Goal: Task Accomplishment & Management: Manage account settings

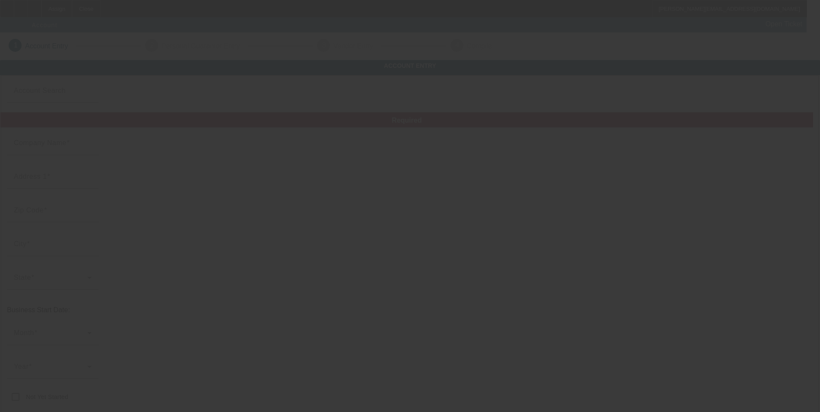
type input "H6 Tactical Inc"
type input "7226 21st St E"
type input "34243"
type input "Sarasota"
type input "(813) 433-3068"
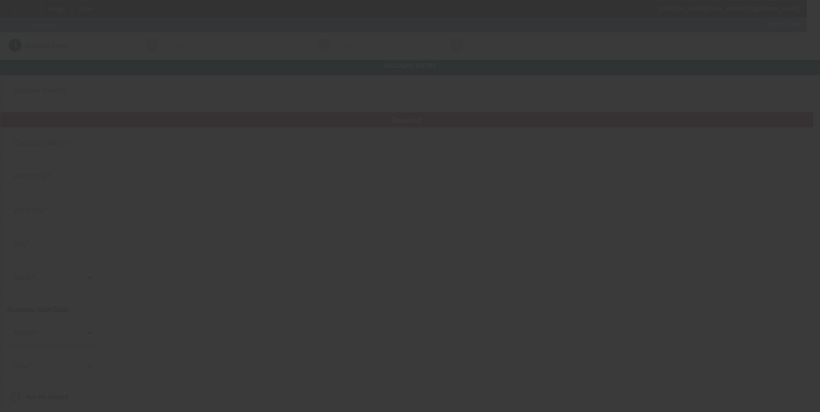
type input "sduncan@homelandsix.com"
type input "https://www.homelandsix.com/"
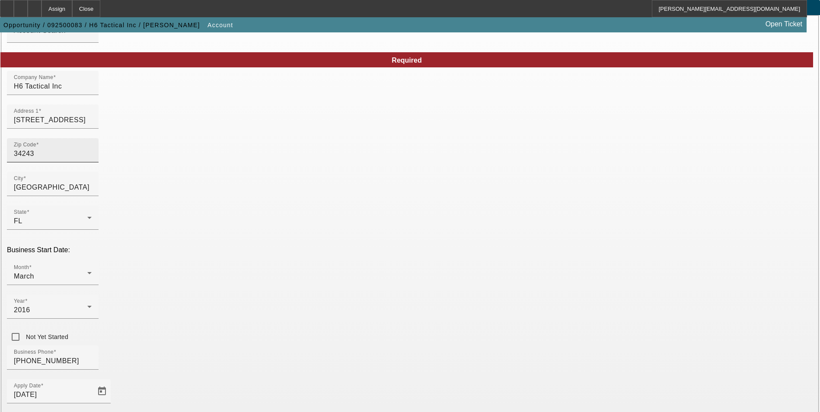
scroll to position [86, 0]
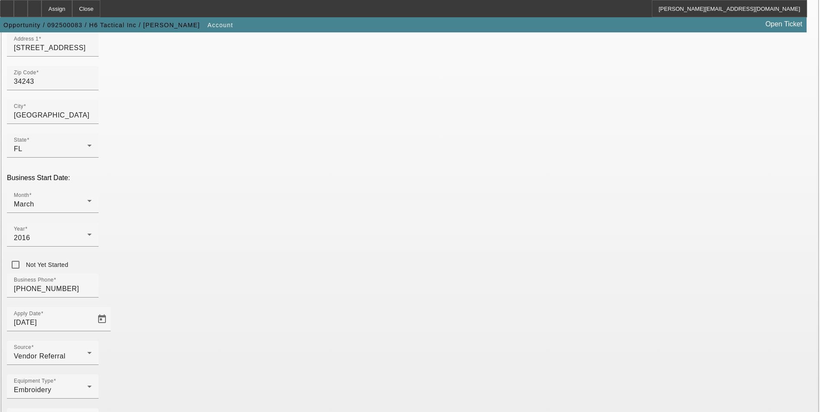
scroll to position [133, 0]
type input "818102567"
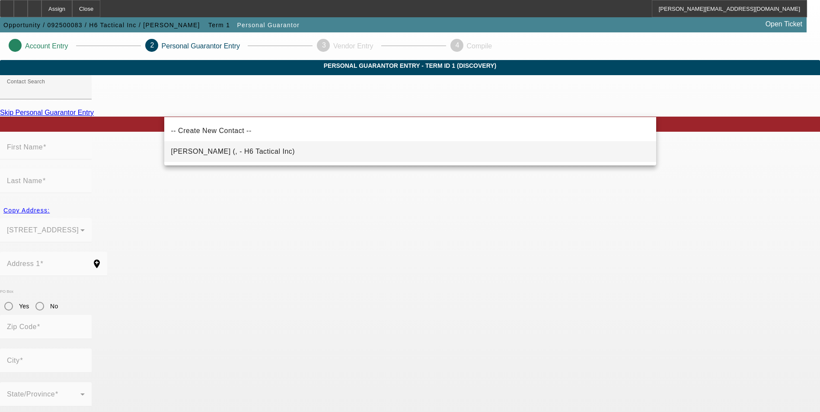
click at [229, 152] on span "Duncan, Sean (, - H6 Tactical Inc)" at bounding box center [233, 151] width 124 height 7
type input "Duncan, Sean (, - H6 Tactical Inc)"
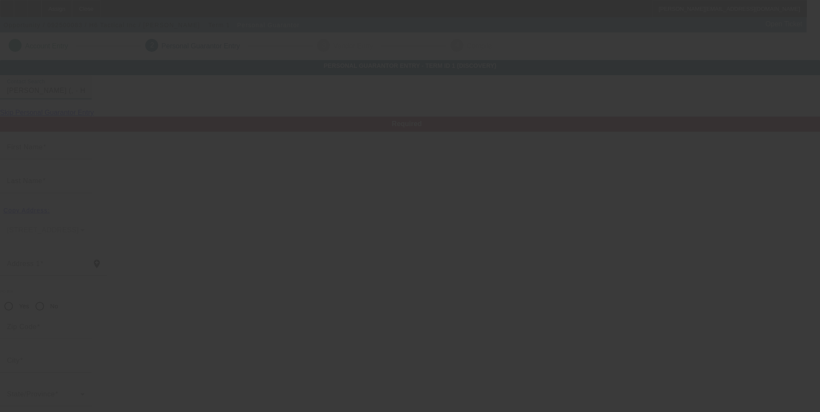
type input "Sean"
type input "Duncan"
radio input "true"
type input "(813) 433-3068"
type input "sduncan@homelandsix.com"
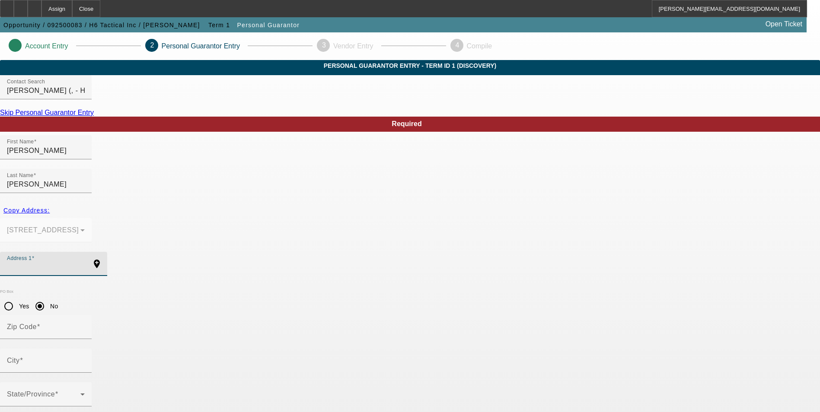
click at [85, 262] on input "Address 1" at bounding box center [46, 267] width 78 height 10
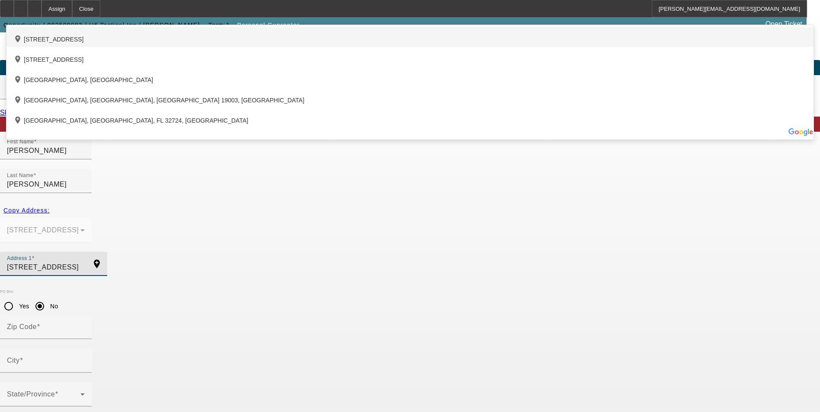
click at [289, 47] on div "add_location 8815 Brookfield Terrace, Bradenton, FL 34212, US" at bounding box center [409, 37] width 807 height 20
type input "8815 Brookfield Terrace"
type input "34212"
type input "Bradenton"
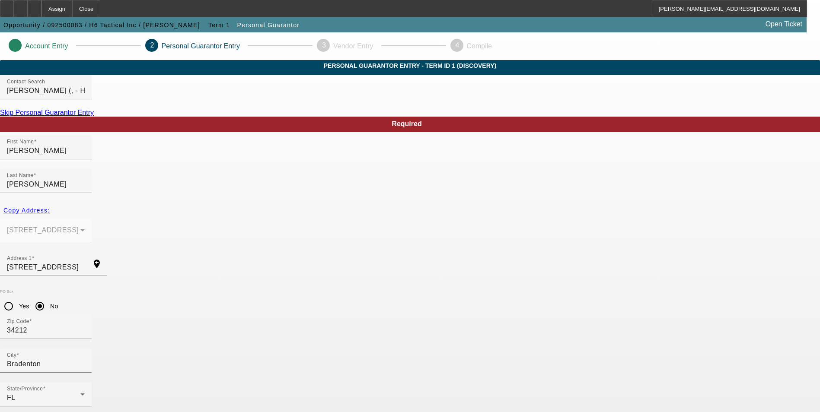
type input "100"
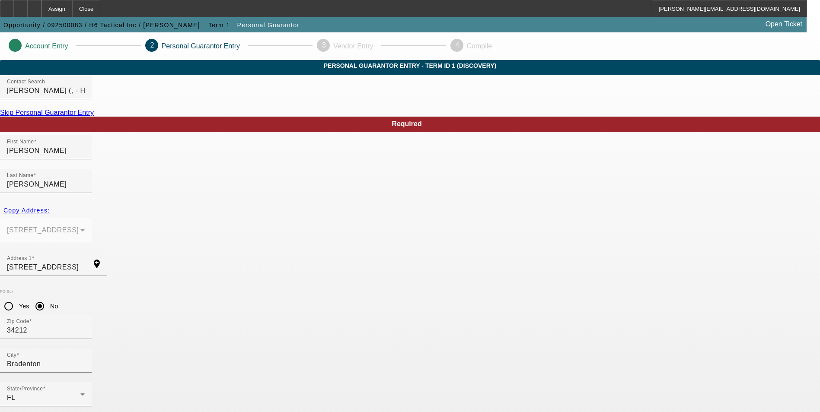
type input "364-86-4836"
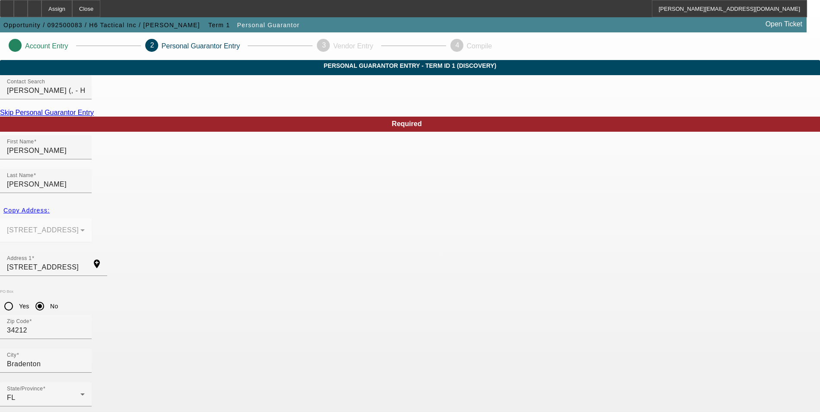
paste input "[PHONE_NUMBER]"
type input "[PHONE_NUMBER]"
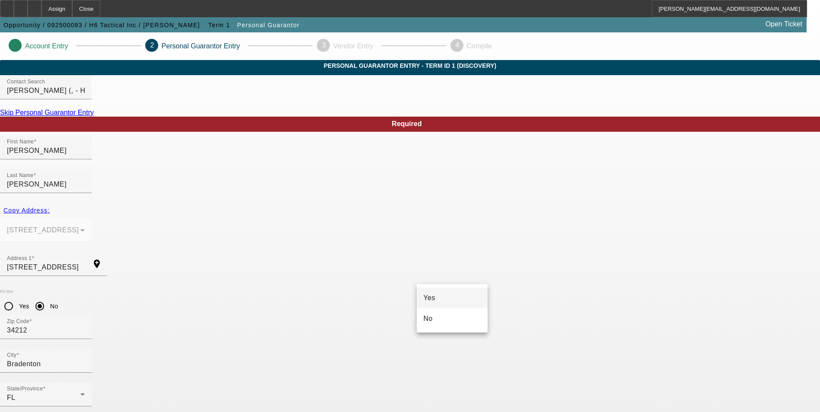
drag, startPoint x: 463, startPoint y: 300, endPoint x: 546, endPoint y: 297, distance: 83.0
click at [463, 299] on mat-option "Yes" at bounding box center [452, 298] width 71 height 21
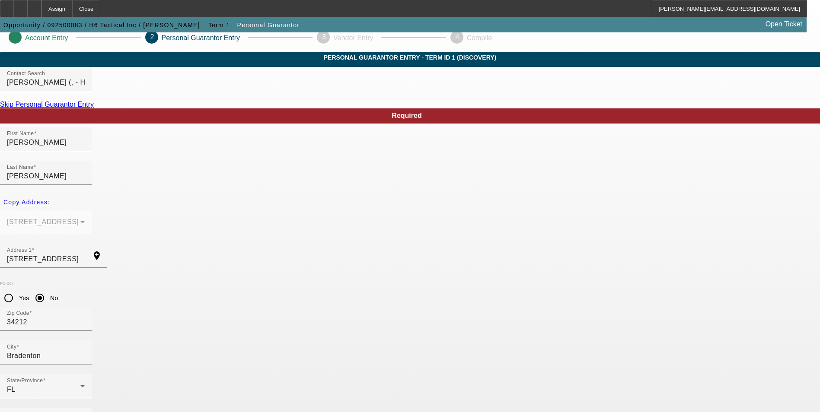
scroll to position [10, 0]
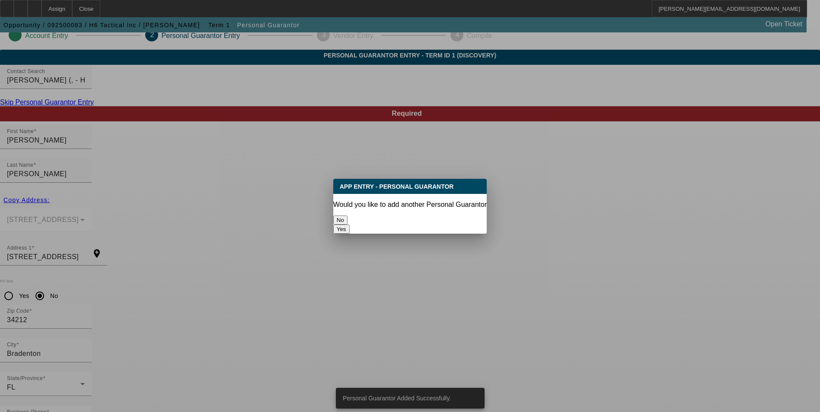
scroll to position [0, 0]
click at [348, 217] on button "No" at bounding box center [340, 220] width 14 height 9
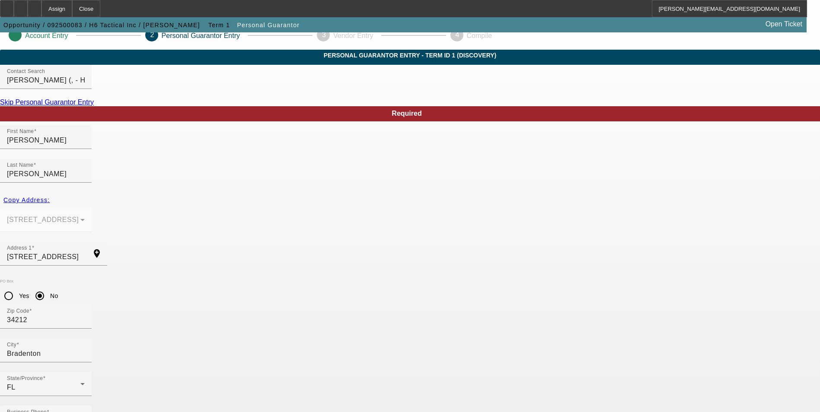
scroll to position [10, 0]
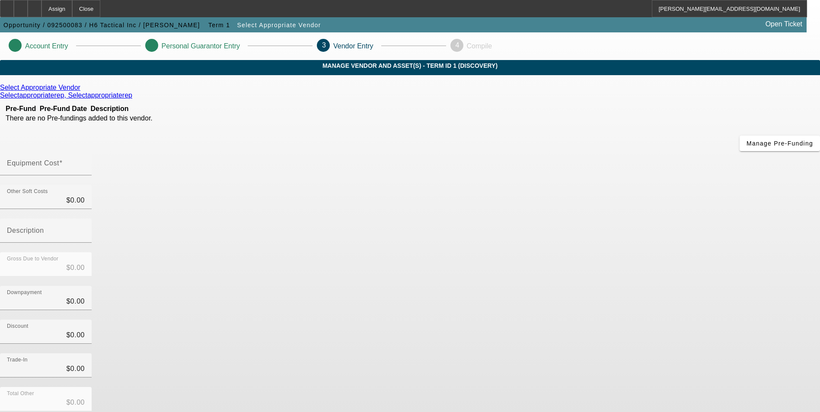
click at [83, 91] on icon at bounding box center [83, 87] width 0 height 7
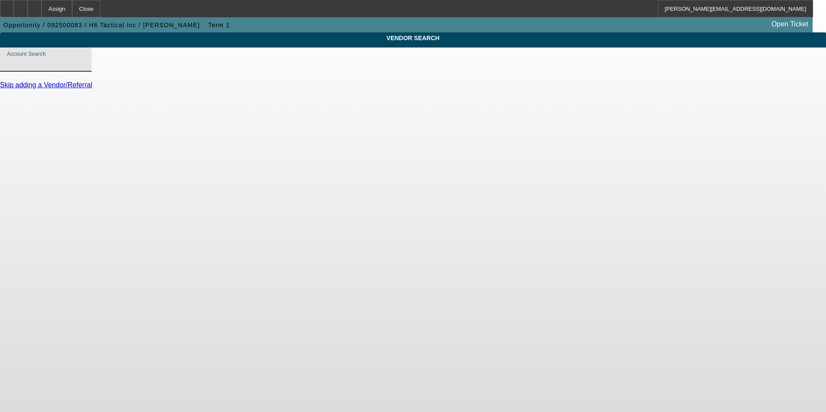
click at [85, 67] on input "Account Search" at bounding box center [46, 63] width 78 height 10
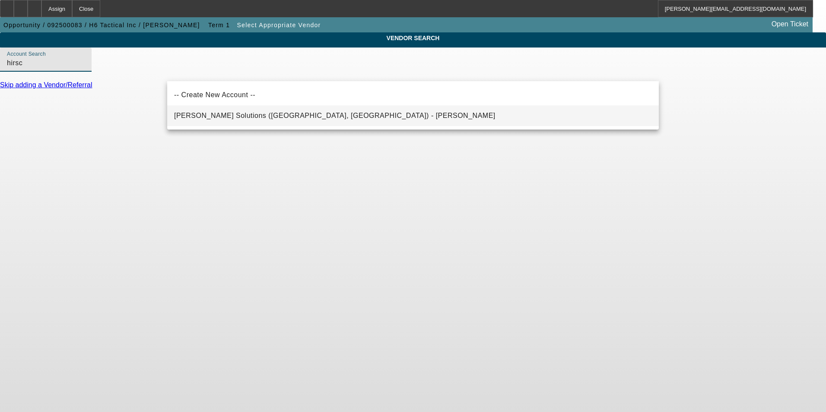
click at [245, 115] on span "Hirsch Solutions (Huntersville, NC) - Janowski, Kristof" at bounding box center [335, 115] width 322 height 7
type input "Hirsch Solutions (Huntersville, NC) - Janowski, Kristof"
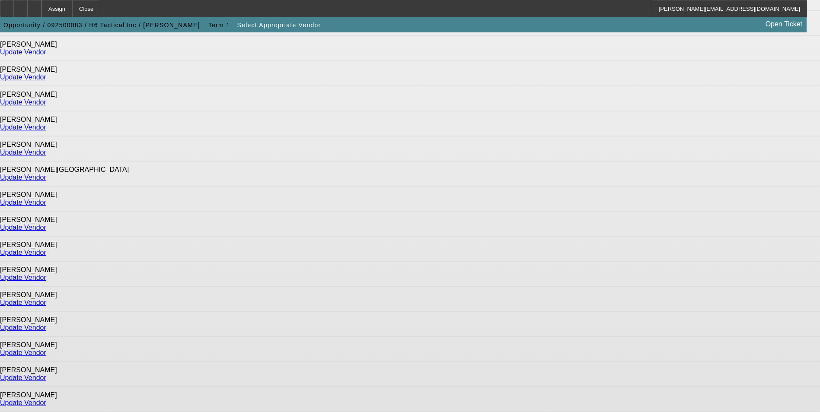
scroll to position [539, 0]
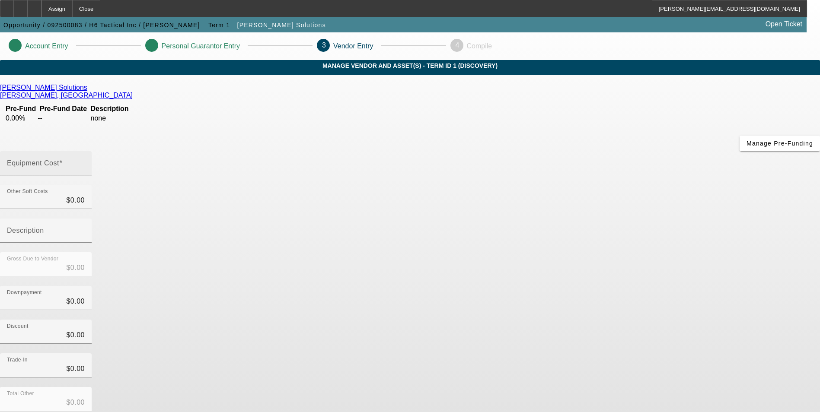
click at [85, 162] on input "Equipment Cost" at bounding box center [46, 167] width 78 height 10
type input "1"
type input "$1.00"
type input "14"
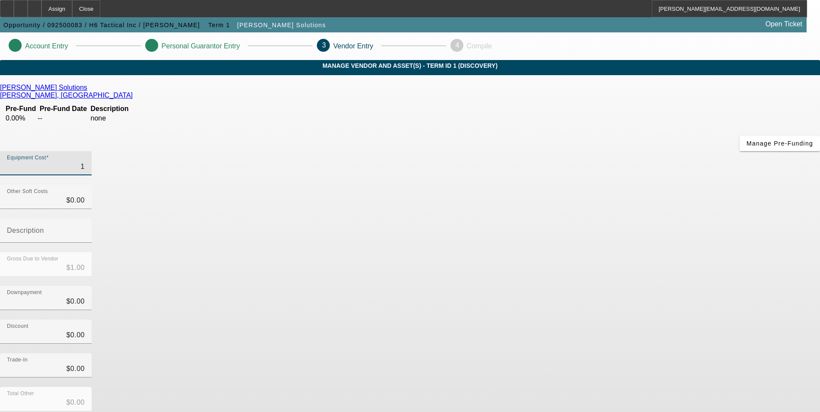
type input "$14.00"
type input "140"
type input "$140.00"
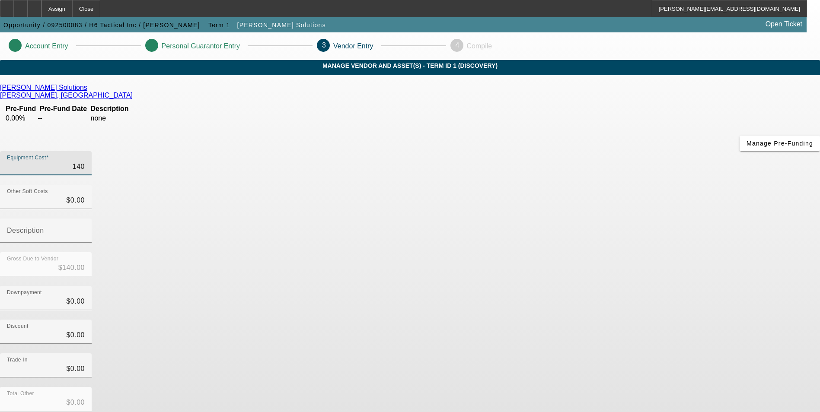
type input "1403"
type input "$1,403.00"
type input "14035"
type input "$14,035.00"
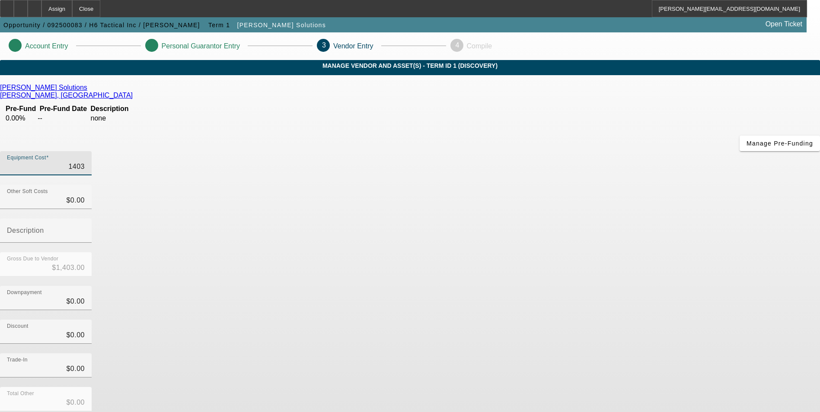
type input "$14,035.00"
click at [629, 320] on div "Discount $0.00" at bounding box center [410, 337] width 820 height 34
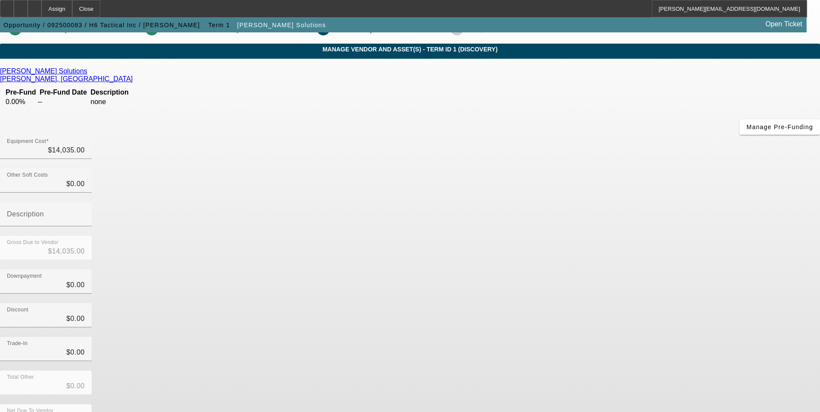
scroll to position [26, 0]
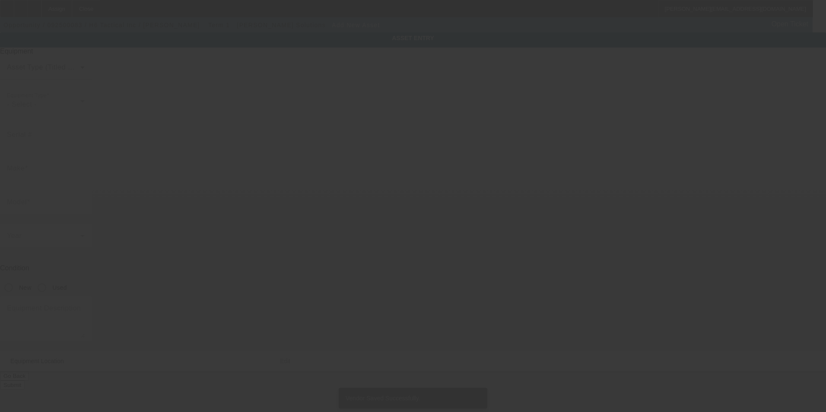
type input "7226 21st St E"
type input "Sarasota"
type input "34243"
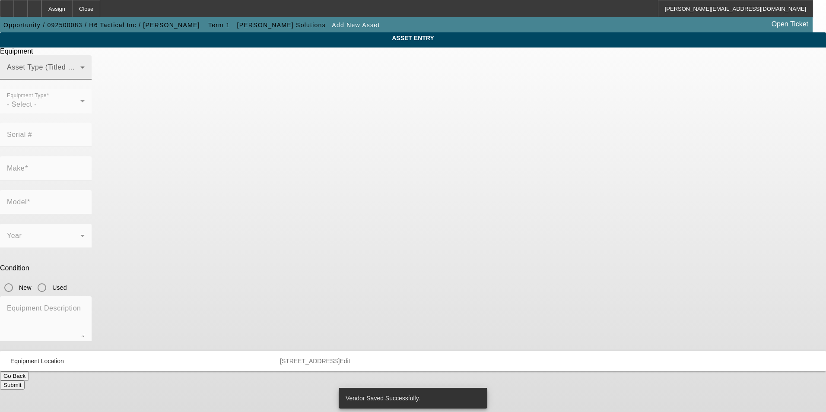
click at [80, 76] on span at bounding box center [43, 71] width 73 height 10
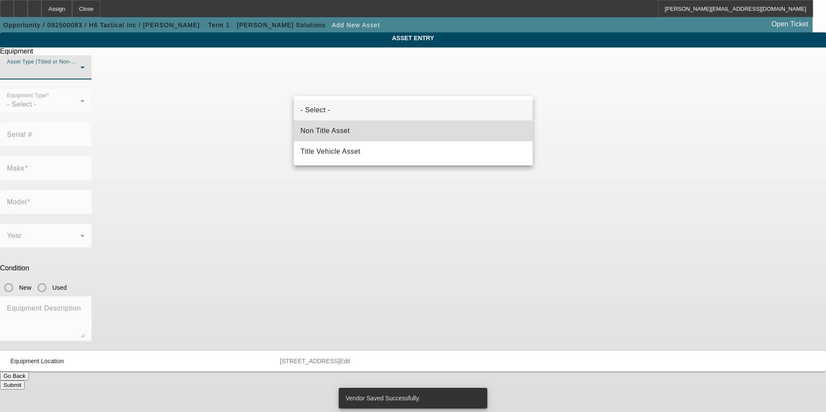
click at [360, 131] on mat-option "Non Title Asset" at bounding box center [413, 131] width 239 height 21
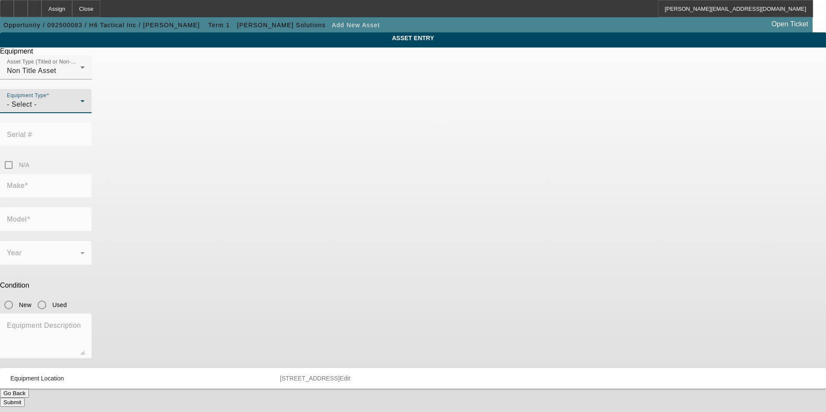
click at [80, 110] on div "- Select -" at bounding box center [43, 104] width 73 height 10
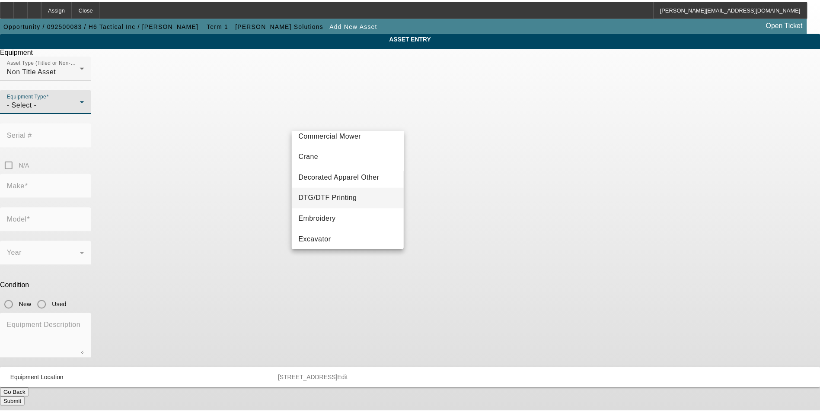
scroll to position [86, 0]
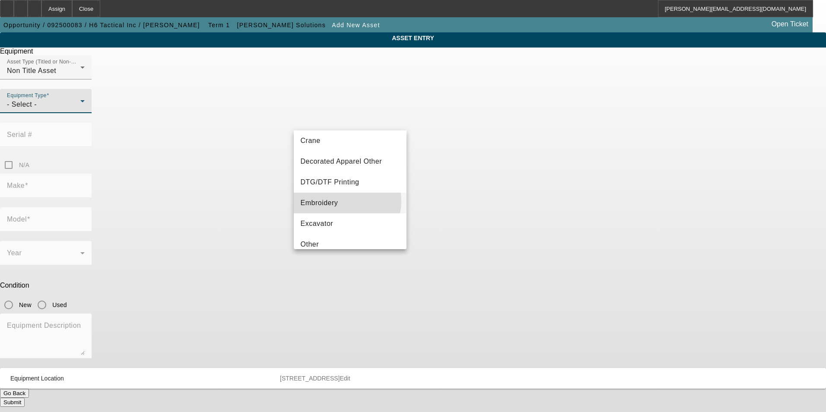
click at [344, 201] on mat-option "Embroidery" at bounding box center [350, 203] width 113 height 21
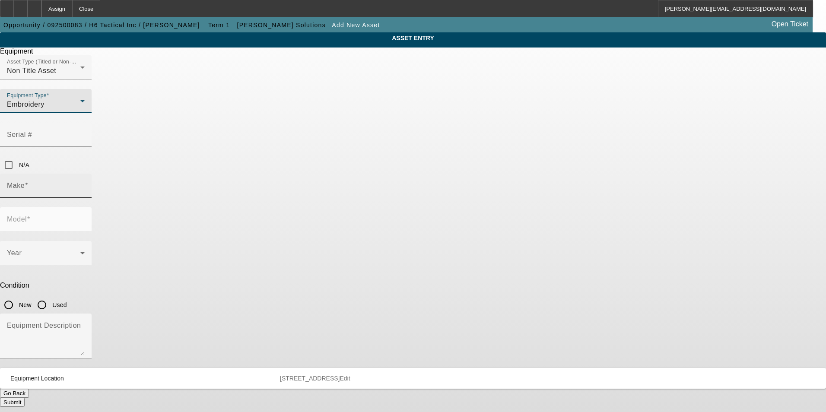
click at [85, 184] on input "Make" at bounding box center [46, 189] width 78 height 10
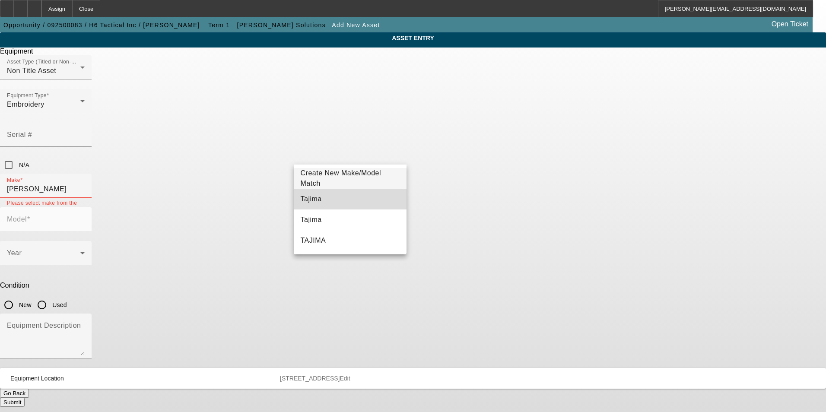
click at [328, 200] on mat-option "Tajima" at bounding box center [350, 199] width 113 height 21
type input "Tajima"
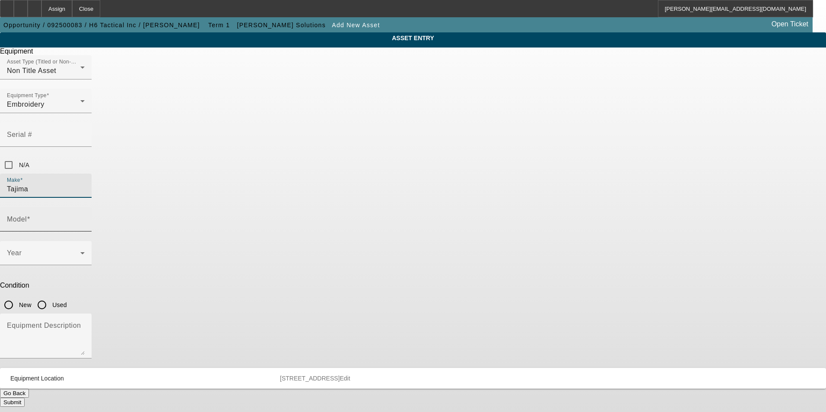
click at [85, 218] on input "Model" at bounding box center [46, 223] width 78 height 10
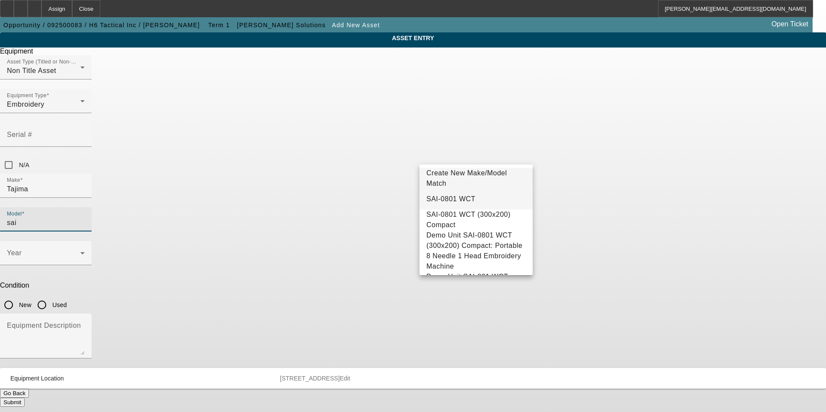
click at [442, 195] on span "SAI-0801 WCT" at bounding box center [451, 199] width 49 height 10
type input "SAI-0801 WCT"
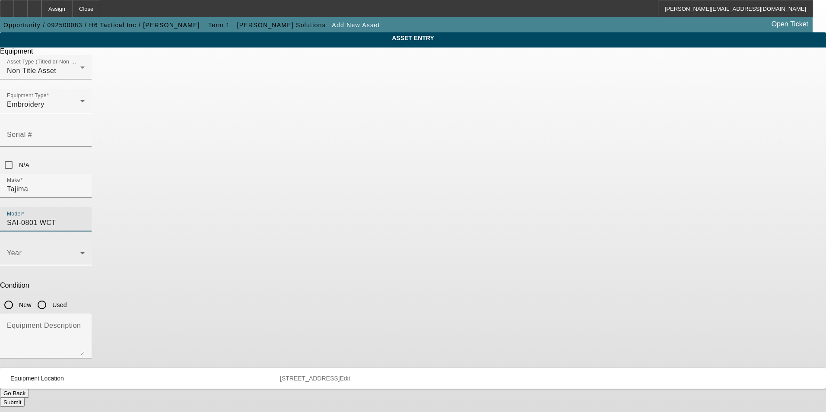
click at [85, 241] on div "Year" at bounding box center [46, 253] width 78 height 24
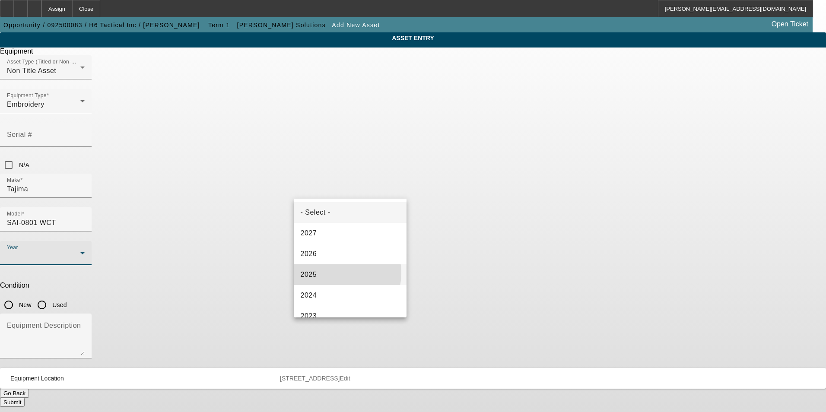
click at [336, 273] on mat-option "2025" at bounding box center [350, 275] width 113 height 21
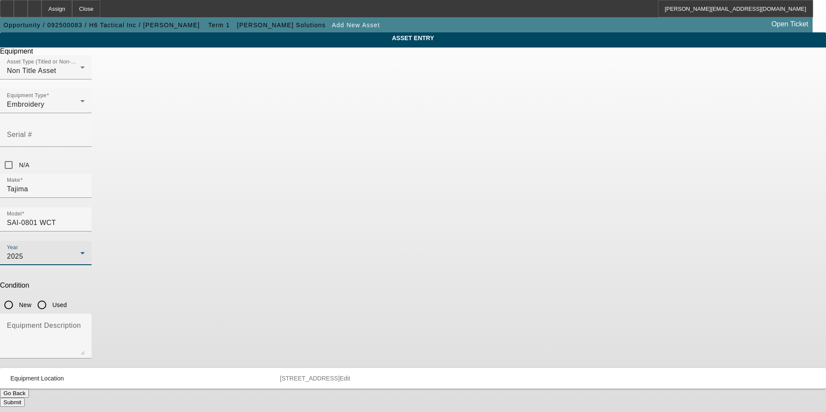
click at [17, 297] on input "New" at bounding box center [8, 305] width 17 height 17
radio input "true"
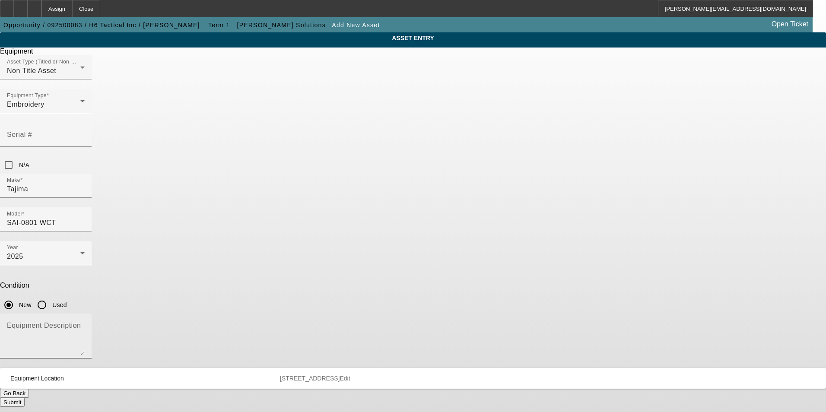
click at [85, 324] on textarea "Equipment Description" at bounding box center [46, 339] width 78 height 31
type textarea "new compact single head embroidery machine"
click at [25, 398] on button "Submit" at bounding box center [12, 402] width 25 height 9
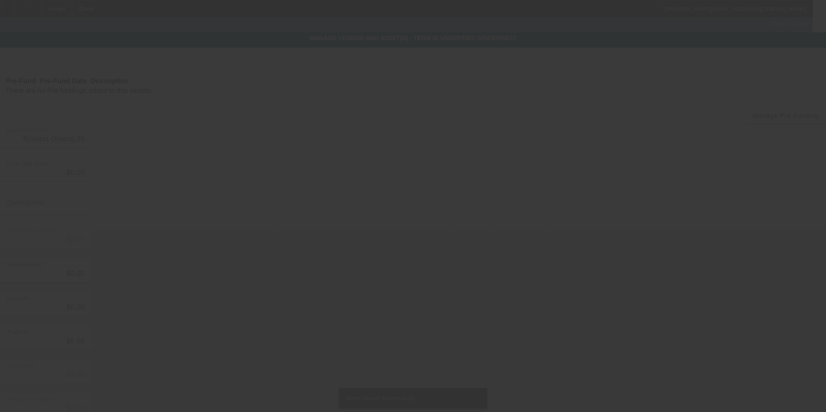
type input "$14,035.00"
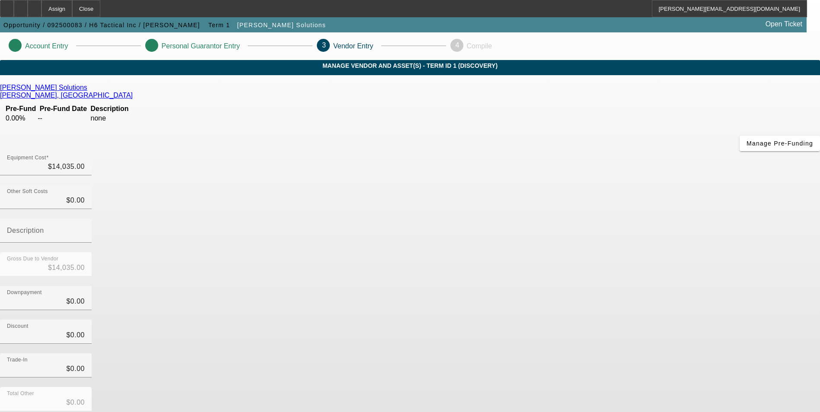
scroll to position [29, 0]
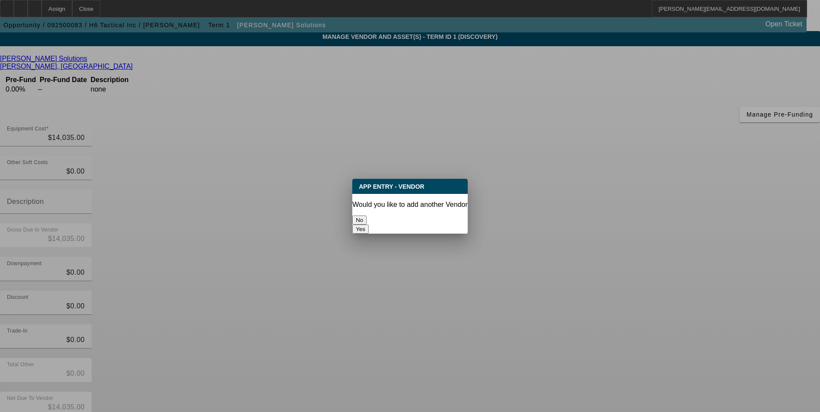
scroll to position [0, 0]
click at [367, 216] on button "No" at bounding box center [359, 220] width 14 height 9
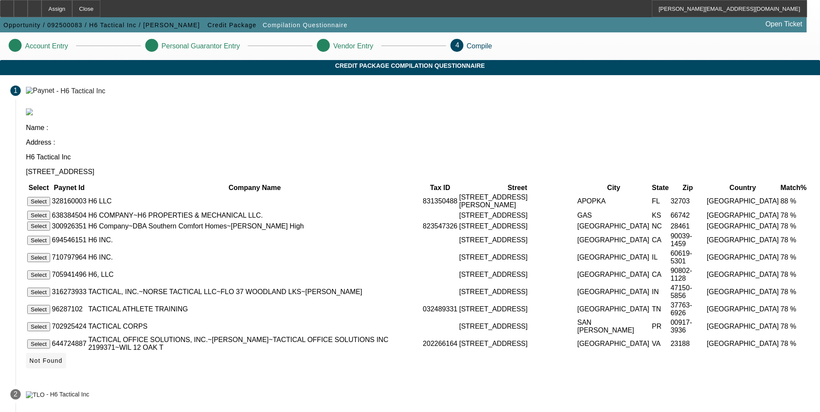
click at [63, 364] on span "Not Found" at bounding box center [45, 360] width 33 height 7
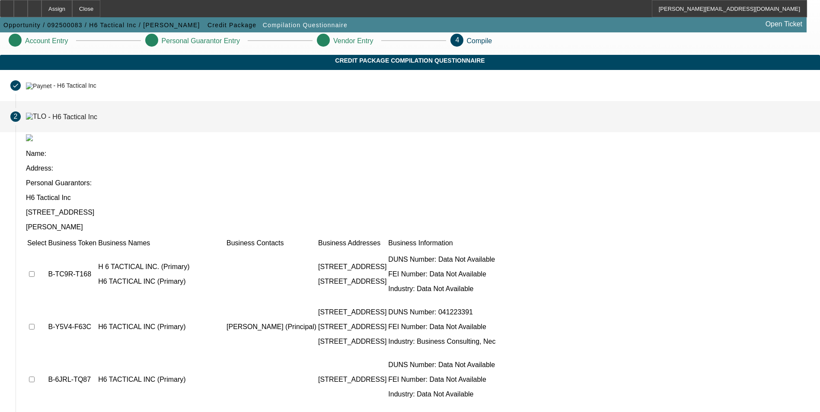
click at [35, 271] on input "checkbox" at bounding box center [32, 274] width 6 height 6
checkbox input "true"
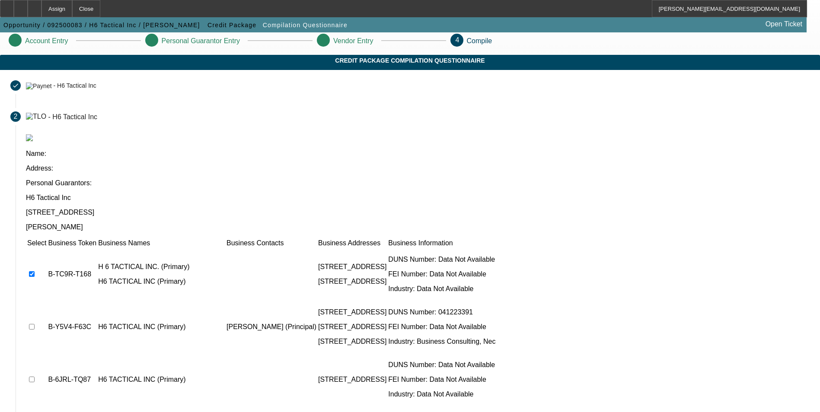
click at [35, 324] on input "checkbox" at bounding box center [32, 327] width 6 height 6
checkbox input "true"
click at [35, 377] on input "checkbox" at bounding box center [32, 380] width 6 height 6
checkbox input "true"
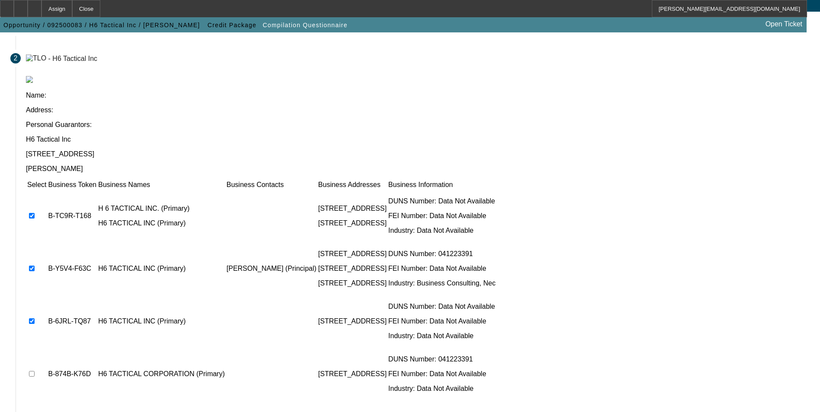
scroll to position [66, 0]
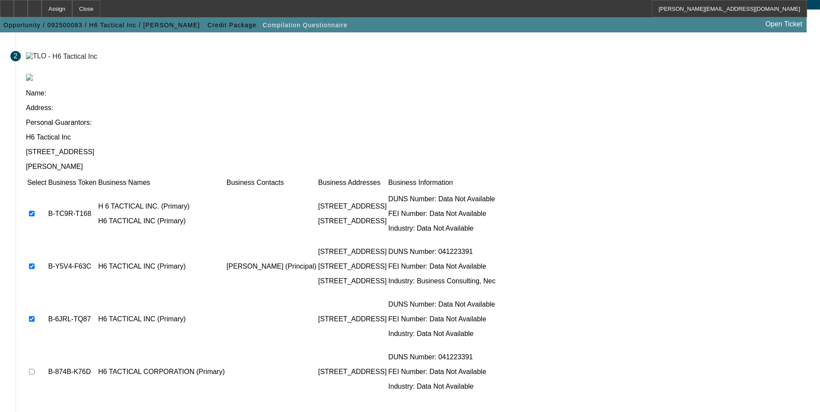
click at [35, 369] on input "checkbox" at bounding box center [32, 372] width 6 height 6
checkbox input "true"
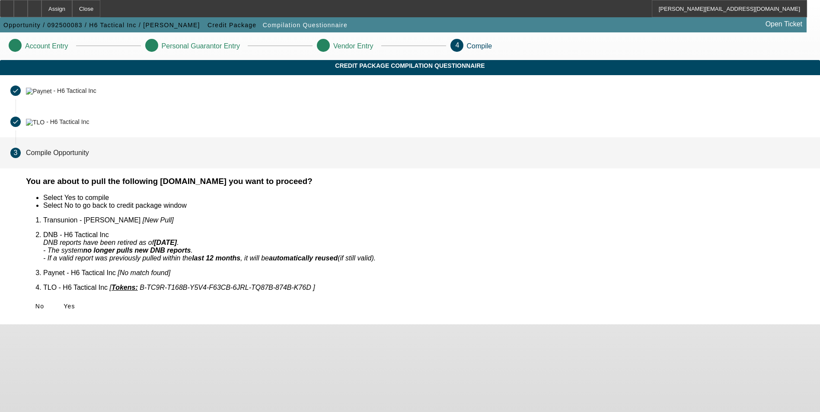
scroll to position [0, 0]
click at [64, 303] on icon at bounding box center [64, 306] width 0 height 7
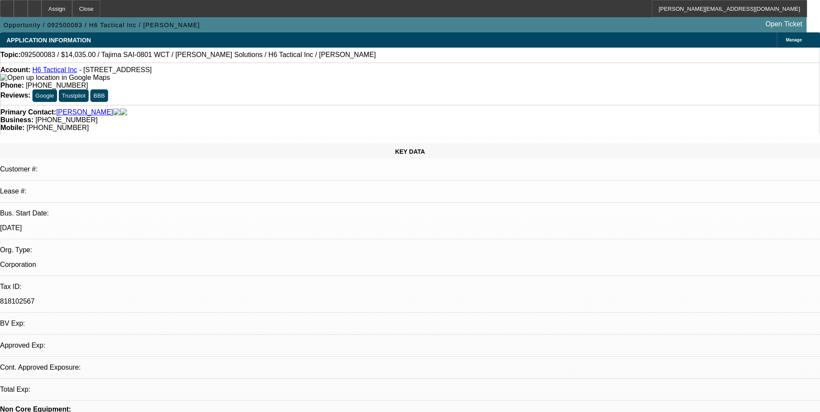
select select "0"
select select "2"
select select "0.1"
select select "1"
select select "2"
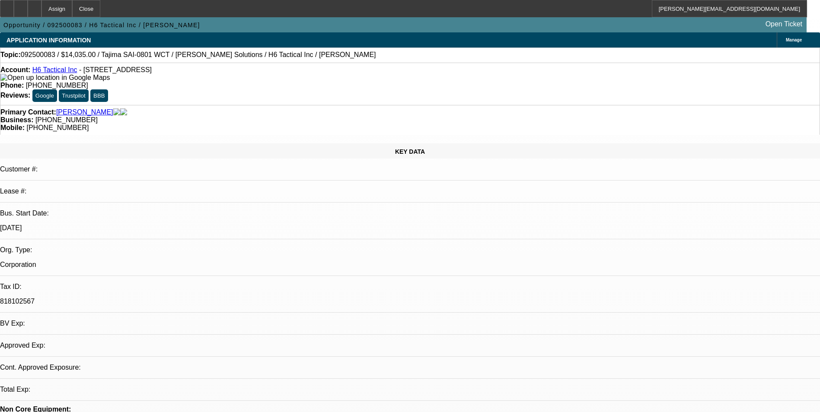
select select "4"
click at [41, 12] on div at bounding box center [35, 8] width 14 height 17
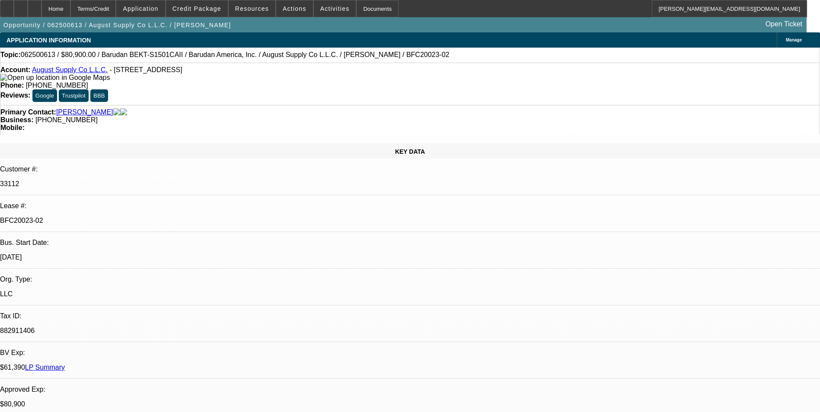
select select "0"
select select "2"
select select "0.1"
select select "4"
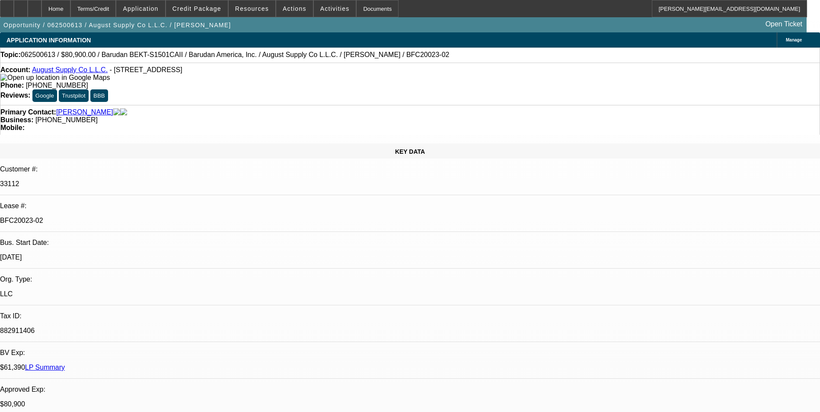
select select "0"
select select "2"
select select "0.1"
select select "4"
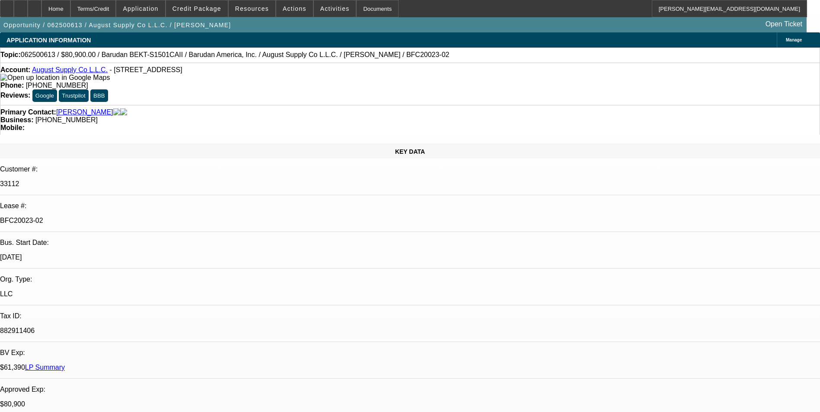
select select "0"
select select "2"
select select "0.1"
select select "4"
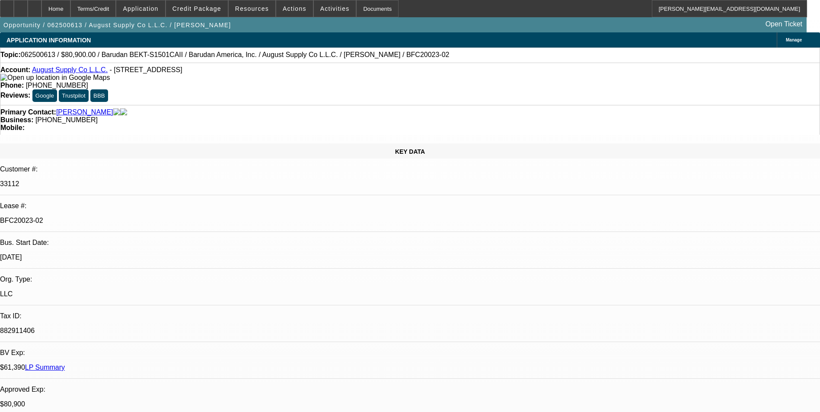
select select "0"
select select "2"
select select "0.1"
select select "4"
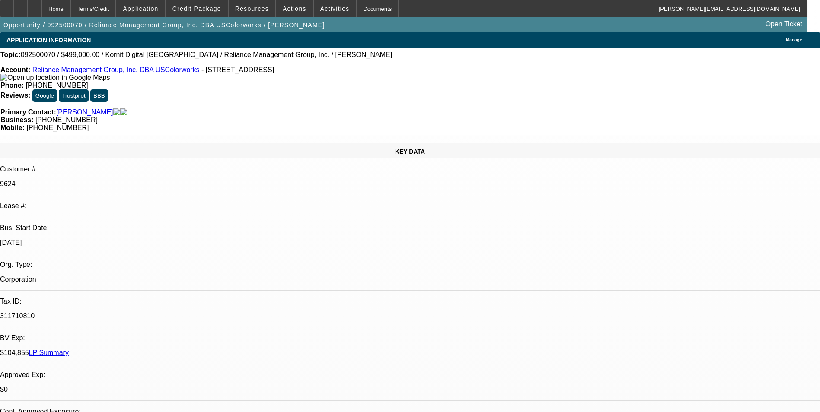
select select "0"
select select "2"
select select "0.1"
select select "4"
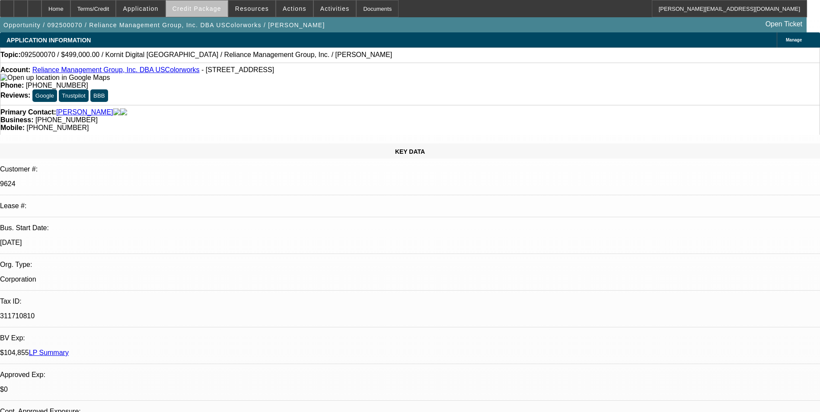
click at [220, 10] on span "Credit Package" at bounding box center [196, 8] width 49 height 7
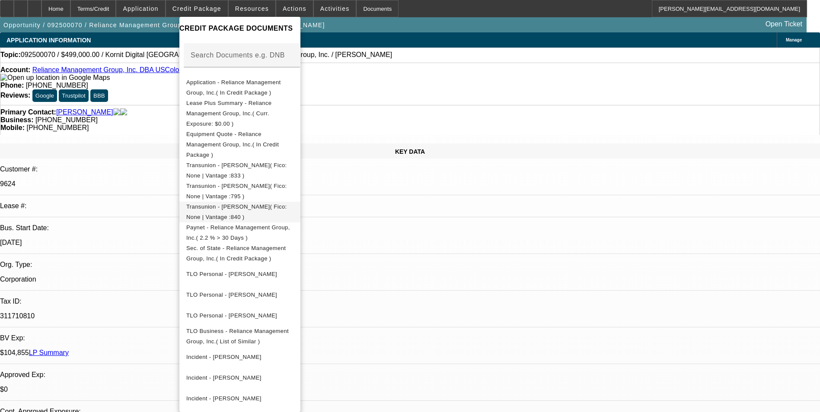
scroll to position [137, 0]
click at [471, 251] on div at bounding box center [410, 206] width 820 height 412
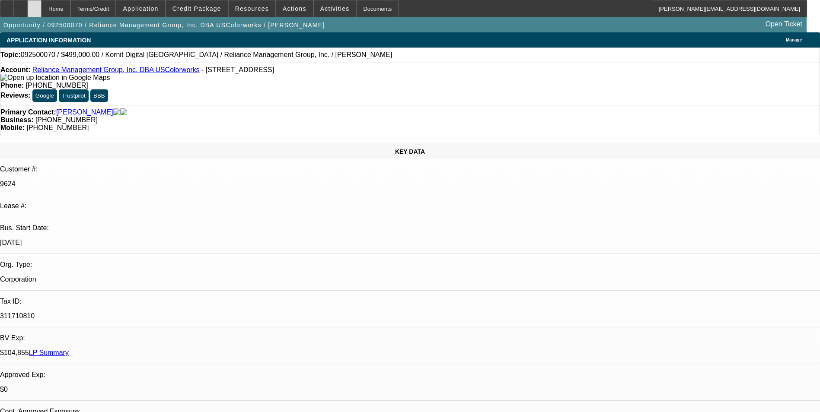
click at [35, 6] on icon at bounding box center [35, 6] width 0 height 0
select select "0"
select select "2"
select select "0.1"
select select "1"
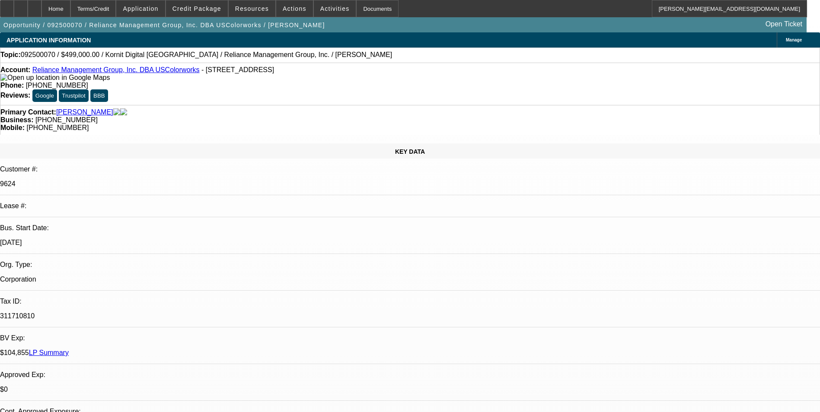
select select "2"
select select "4"
click at [221, 8] on span "Credit Package" at bounding box center [196, 8] width 49 height 7
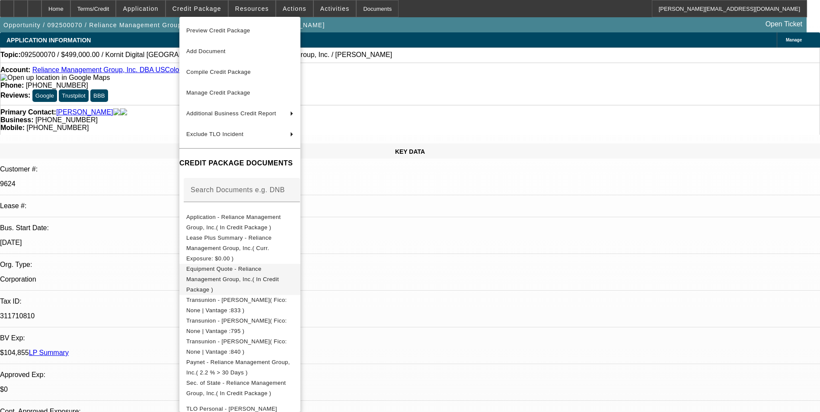
click at [279, 266] on span "Equipment Quote - Reliance Management Group, Inc.( In Credit Package )" at bounding box center [232, 279] width 92 height 27
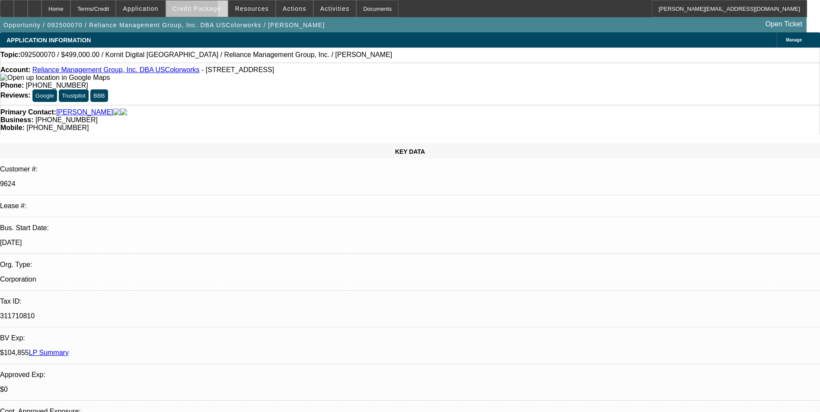
click at [197, 11] on span "Credit Package" at bounding box center [196, 8] width 49 height 7
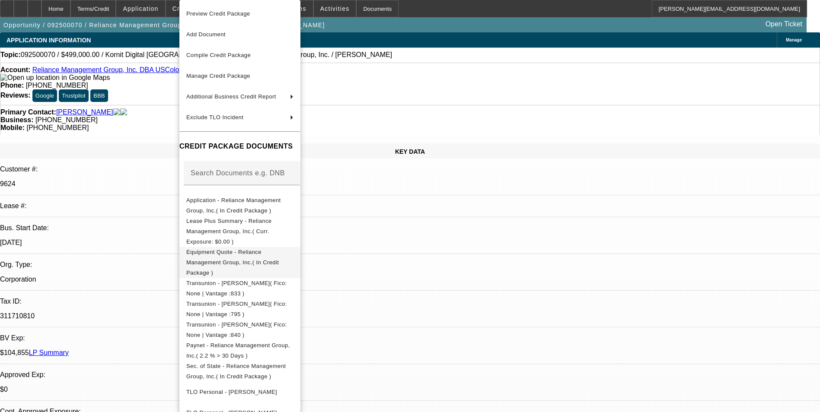
click at [259, 249] on span "Equipment Quote - Reliance Management Group, Inc.( In Credit Package )" at bounding box center [232, 262] width 92 height 27
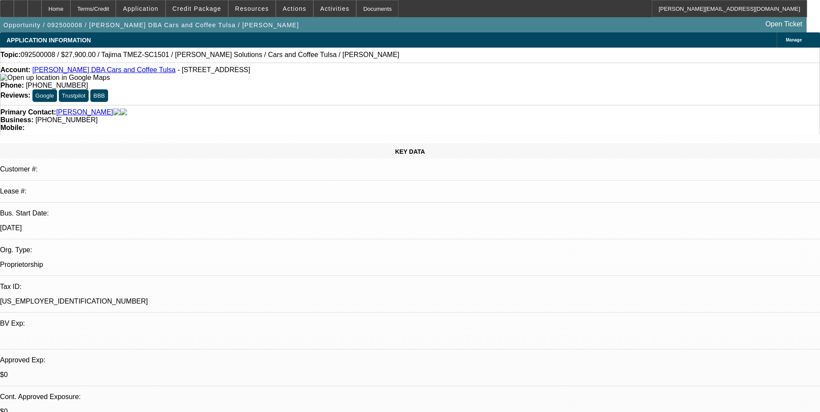
select select "0.1"
select select "2"
select select "0"
select select "6"
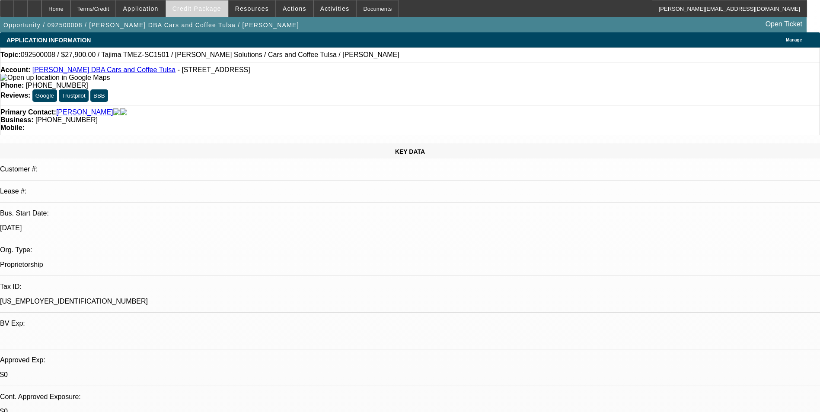
click at [205, 11] on span "Credit Package" at bounding box center [196, 8] width 49 height 7
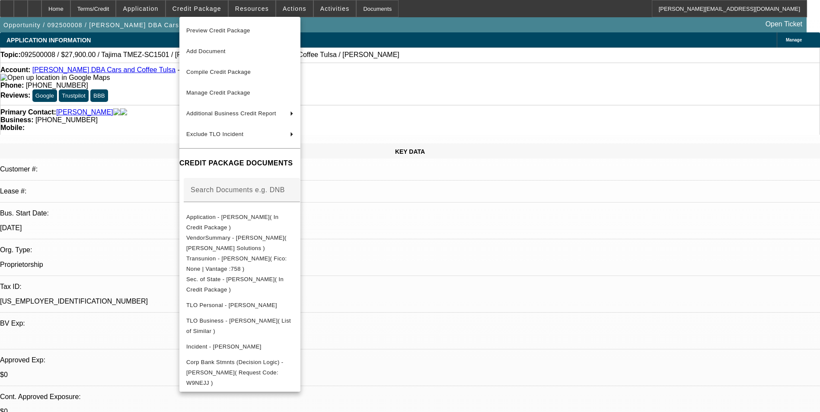
click at [449, 275] on div at bounding box center [410, 206] width 820 height 412
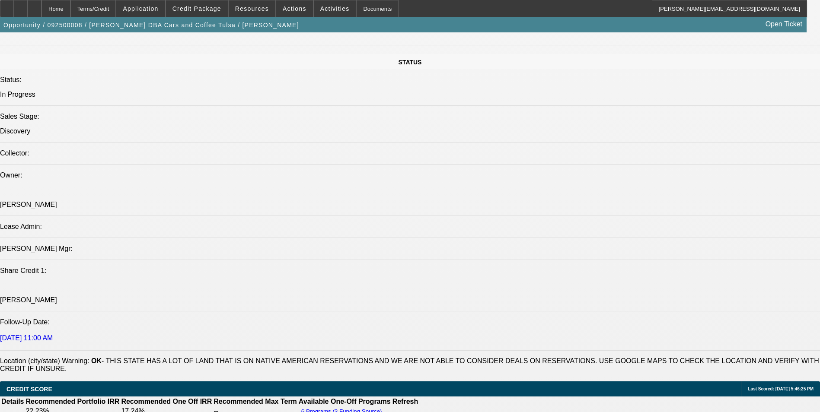
scroll to position [994, 0]
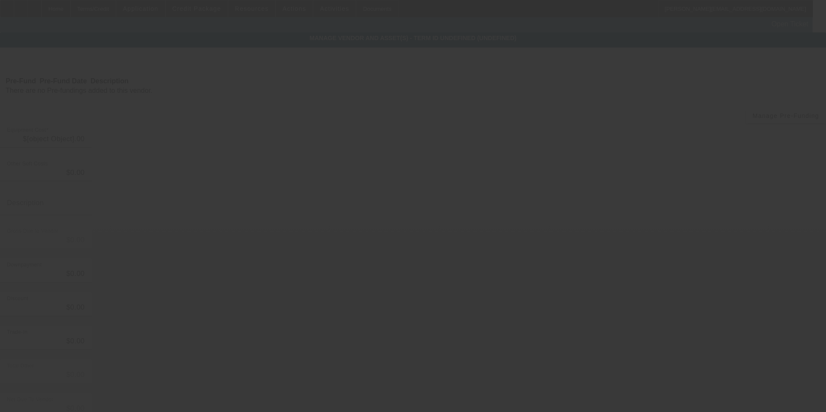
type input "$31,000.00"
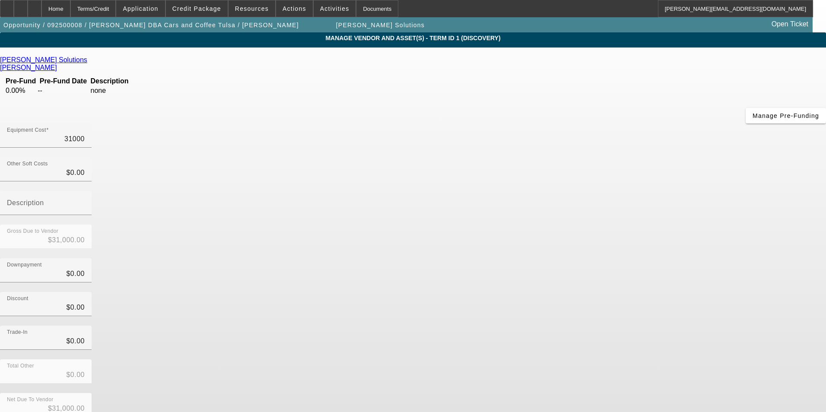
click at [85, 134] on input "31000" at bounding box center [46, 139] width 78 height 10
type input "2"
type input "$2.00"
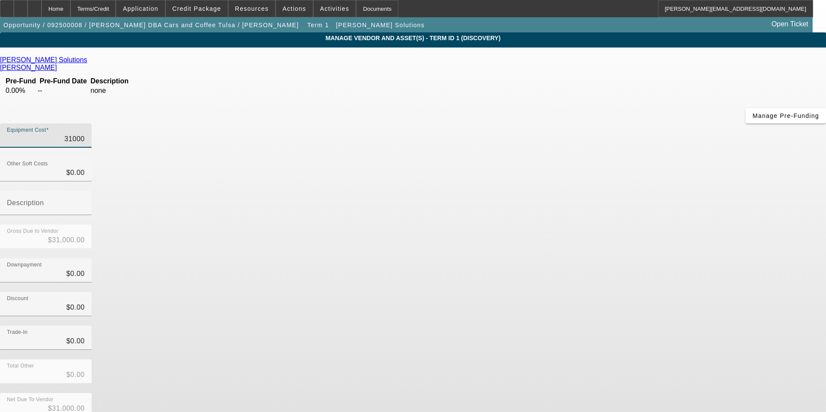
type input "$2.00"
type input "29"
type input "$29.00"
type input "299"
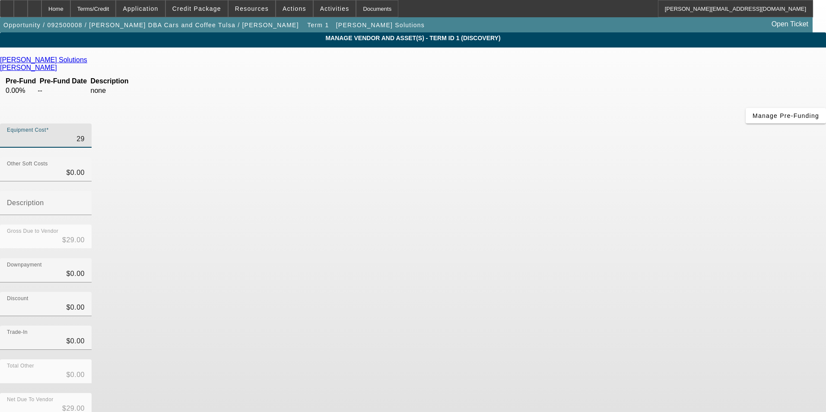
type input "$299.00"
type input "2999"
type input "$2,999.00"
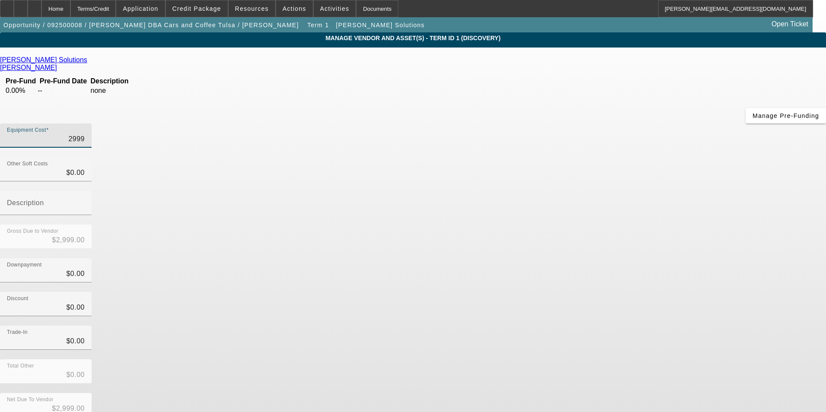
type input "29995"
type input "$29,995.00"
click at [584, 292] on div "Discount $0.00" at bounding box center [413, 309] width 826 height 34
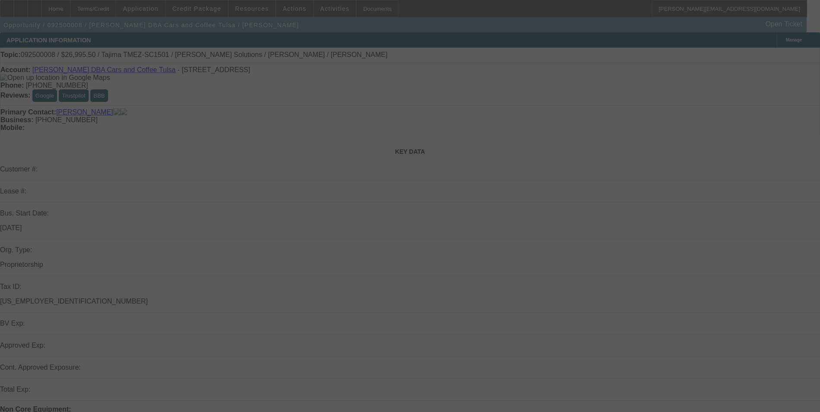
select select "0.1"
select select "2"
select select "0"
select select "6"
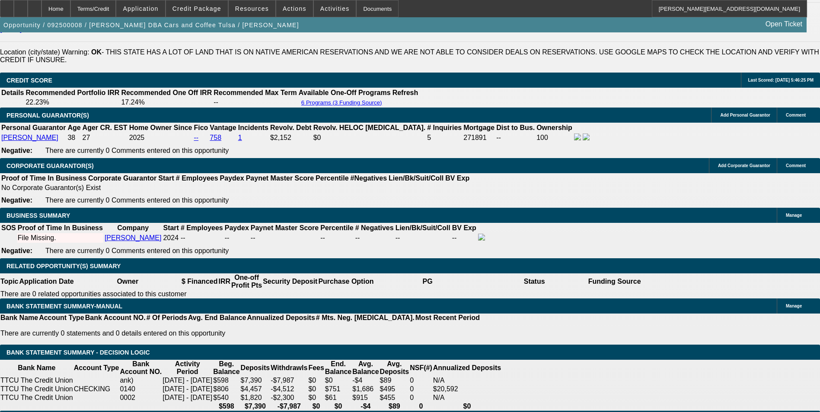
scroll to position [1253, 0]
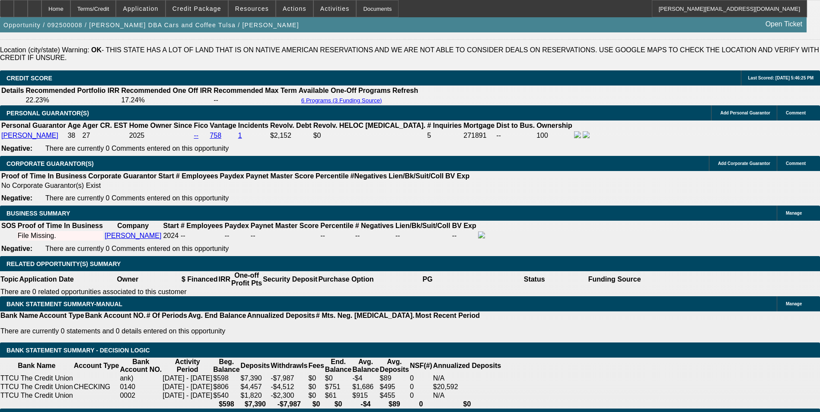
drag, startPoint x: 167, startPoint y: 195, endPoint x: 227, endPoint y: 183, distance: 61.3
type input "UNKNOWN"
type input "60"
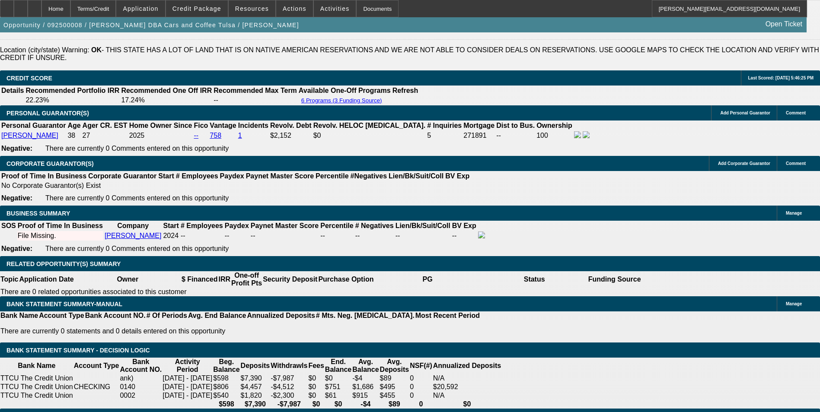
type input "$9,382.20"
type input "$4,691.10"
type input "$1,269.62"
type input "$634.81"
type input "60"
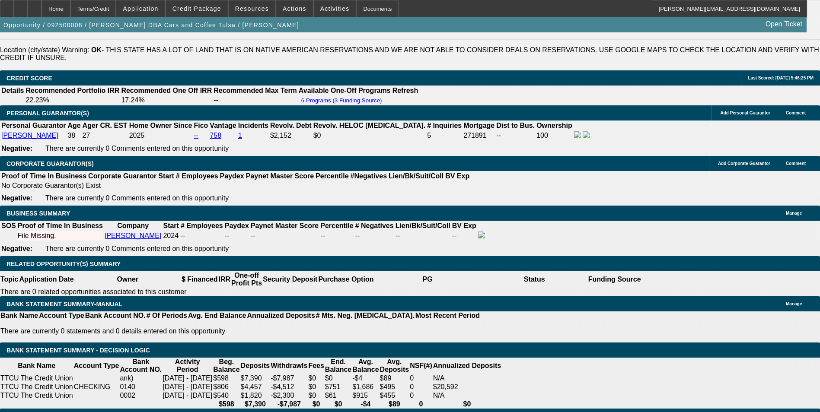
drag, startPoint x: 192, startPoint y: 192, endPoint x: 244, endPoint y: 178, distance: 53.8
type input "15"
type input "$1,284.44"
type input "$642.22"
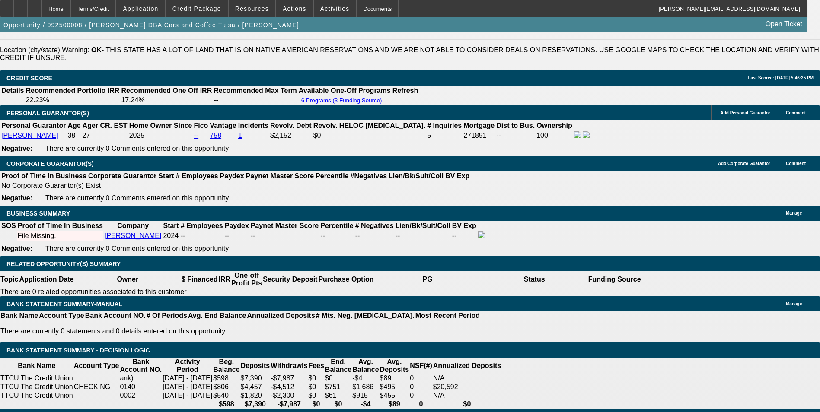
type input "$922.90"
type input "$461.45"
type input "15.8"
type input "$1,307.22"
type input "$653.61"
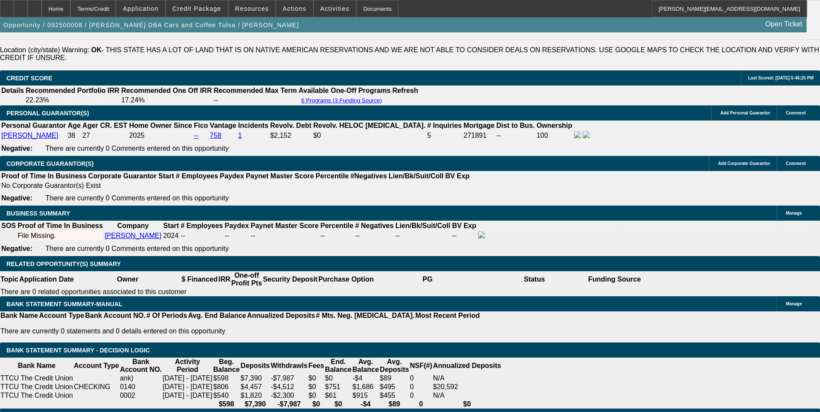
type input "15.8"
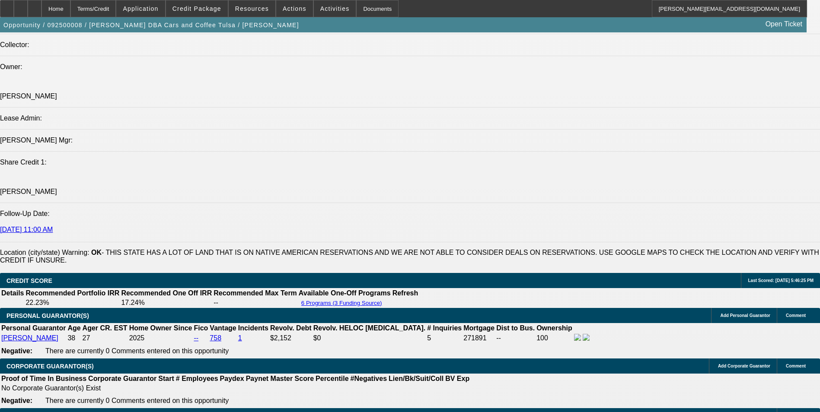
scroll to position [1037, 0]
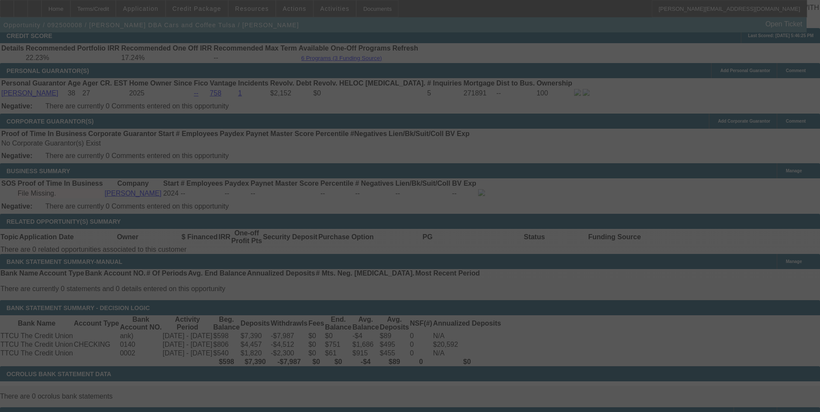
scroll to position [1297, 0]
select select "0.1"
select select "2"
select select "0"
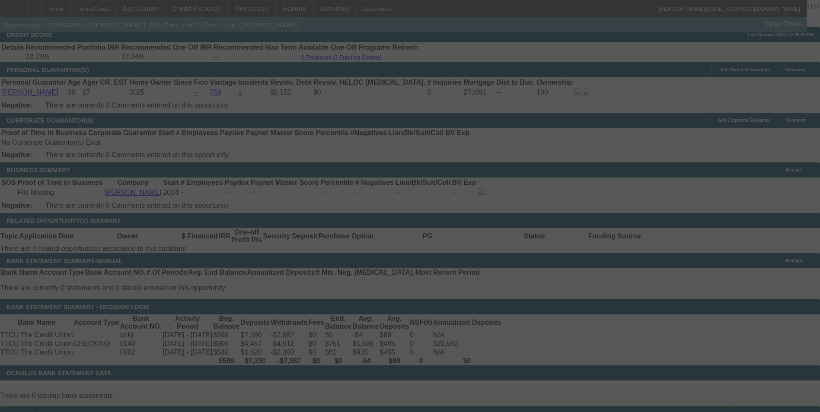
select select "6"
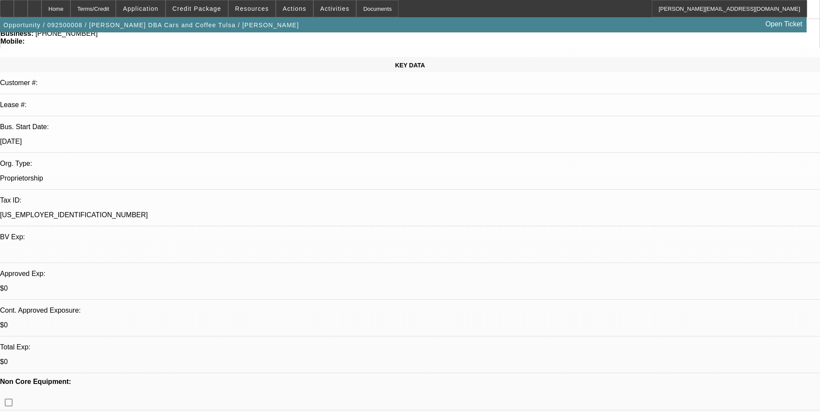
scroll to position [0, 0]
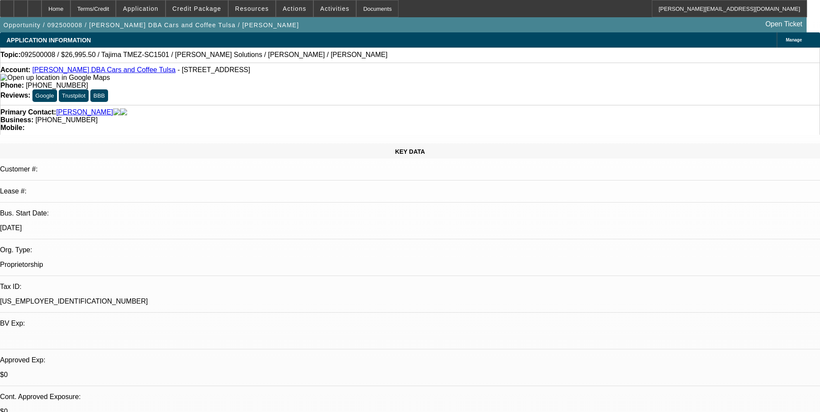
radio input "true"
click at [221, 7] on span "Credit Package" at bounding box center [196, 8] width 49 height 7
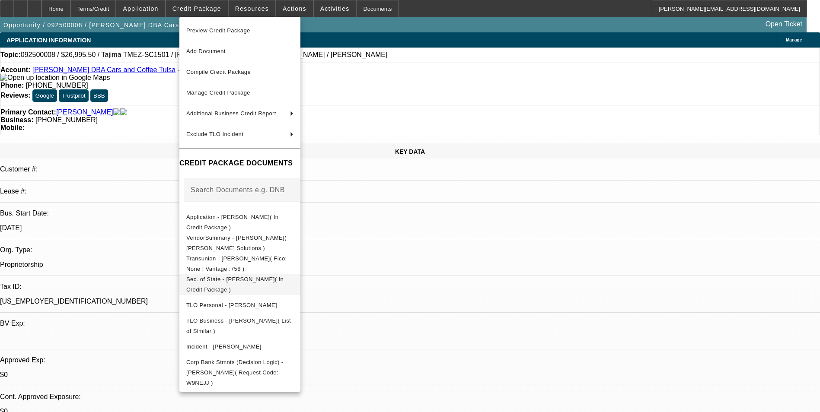
click at [279, 282] on span "Sec. of State - Ethan H Guenther( In Credit Package )" at bounding box center [234, 284] width 97 height 17
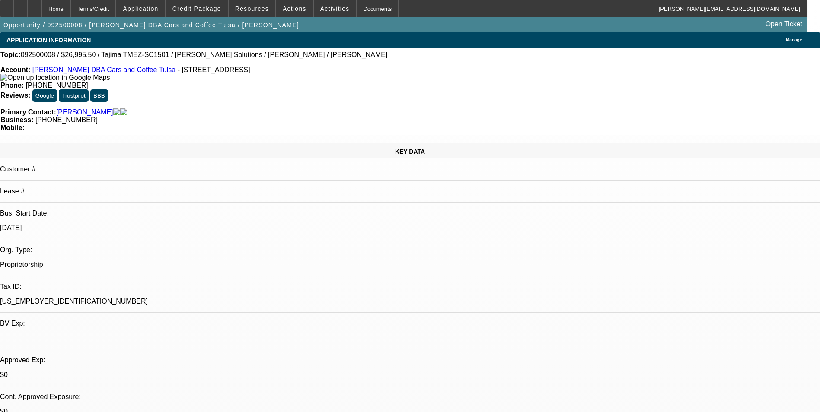
scroll to position [29, 0]
type textarea "Ethan Guenther started this Sole Prop in April 2024 as a cars and coffee events…"
radio input "true"
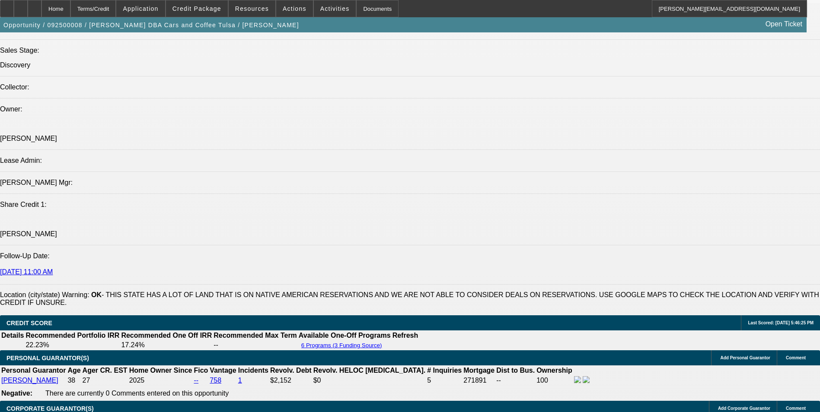
scroll to position [994, 0]
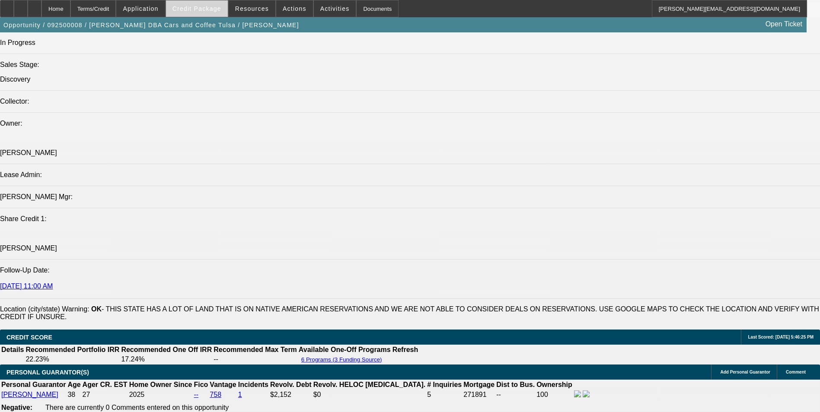
click at [202, 6] on span "Credit Package" at bounding box center [196, 8] width 49 height 7
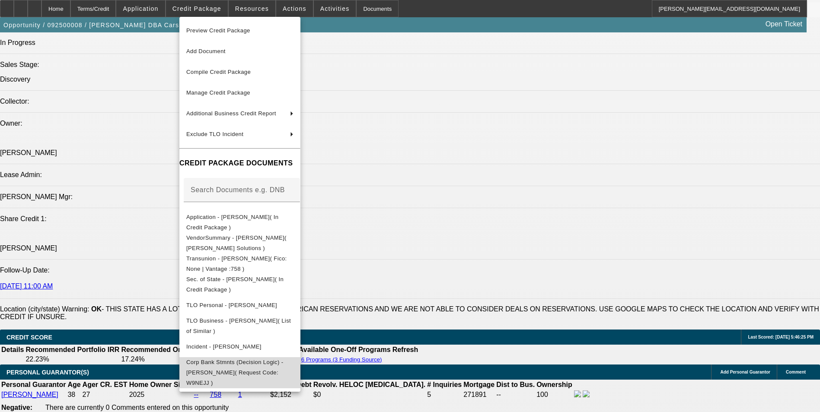
click at [265, 357] on button "Corp Bank Stmnts (Decision Logic) - Ethan H Guenther( Request Code: W9NEJJ )" at bounding box center [239, 372] width 121 height 31
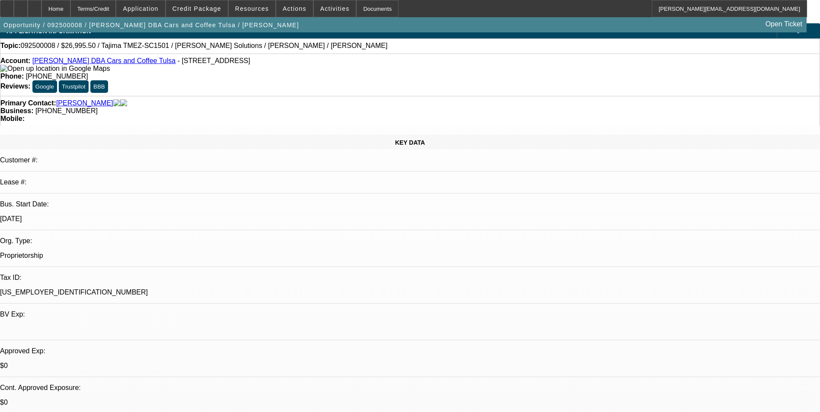
scroll to position [0, 0]
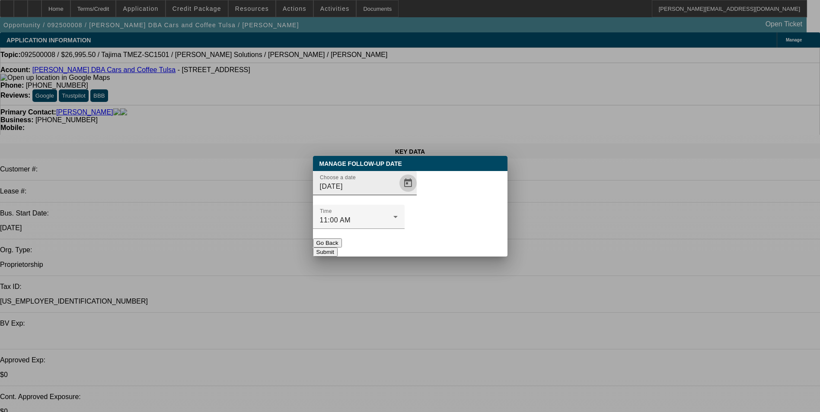
click at [398, 194] on span "Open calendar" at bounding box center [408, 183] width 21 height 21
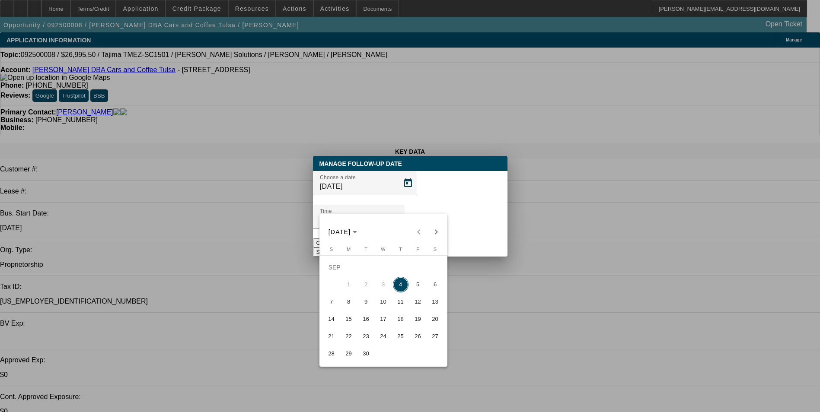
click at [416, 284] on span "5" at bounding box center [418, 285] width 16 height 16
type input "9/5/2025"
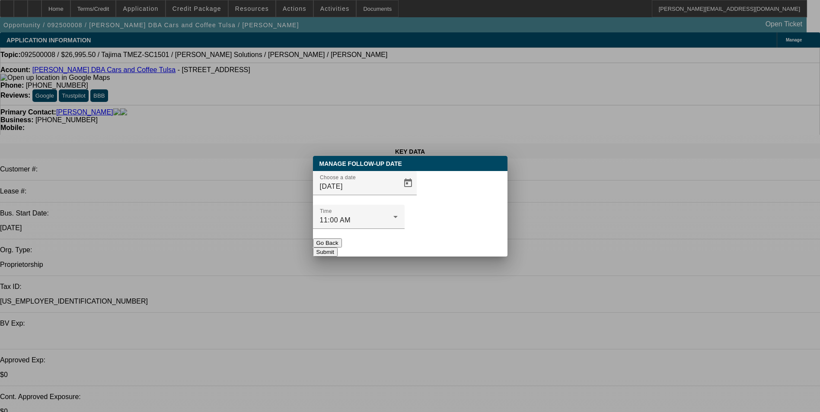
click at [338, 248] on button "Submit" at bounding box center [325, 252] width 25 height 9
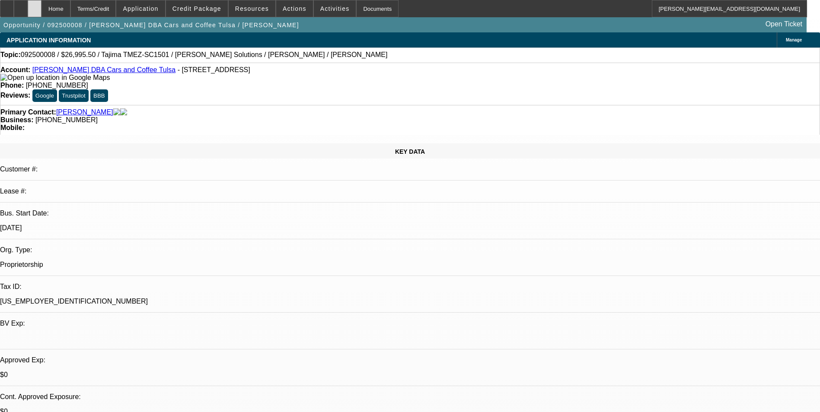
click at [35, 6] on icon at bounding box center [35, 6] width 0 height 0
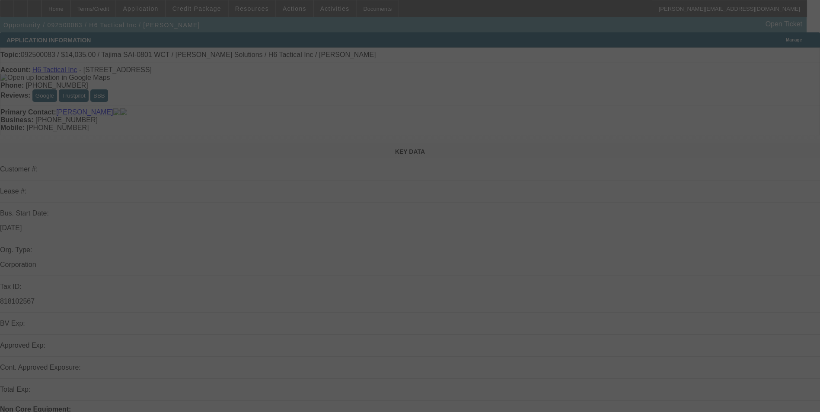
select select "0"
select select "2"
select select "0.1"
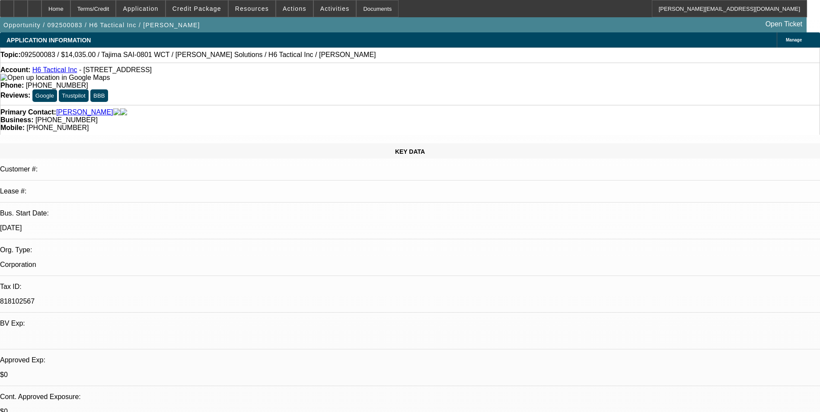
select select "4"
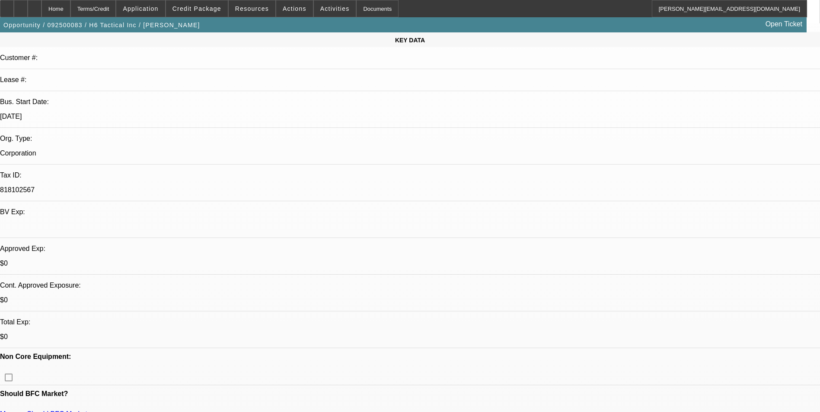
scroll to position [130, 0]
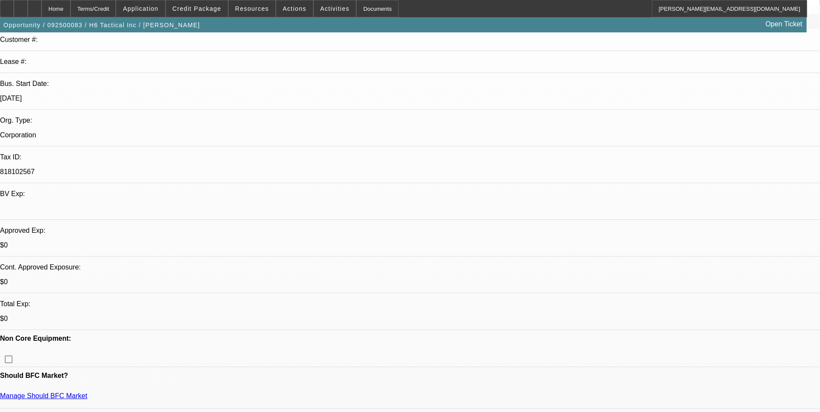
click at [28, 11] on div at bounding box center [21, 8] width 14 height 17
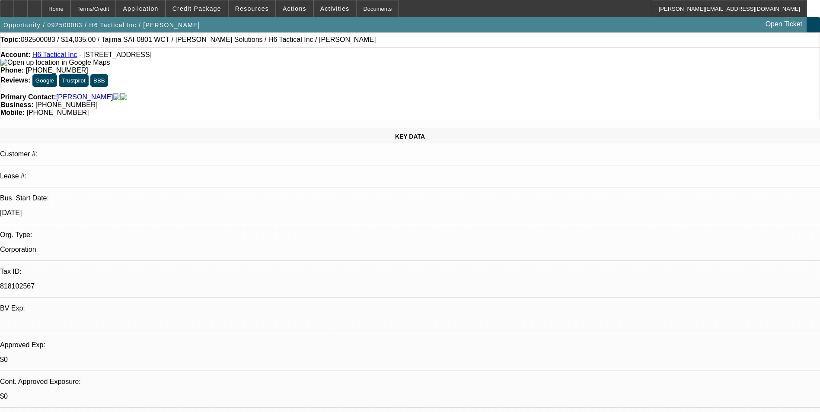
scroll to position [0, 0]
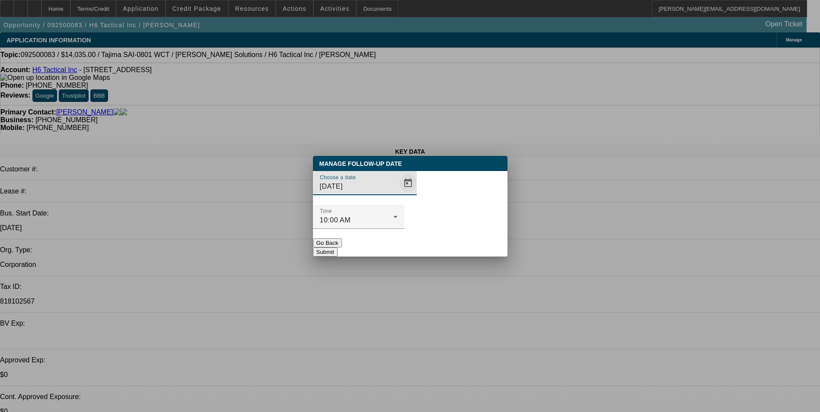
click at [398, 194] on span "Open calendar" at bounding box center [408, 183] width 21 height 21
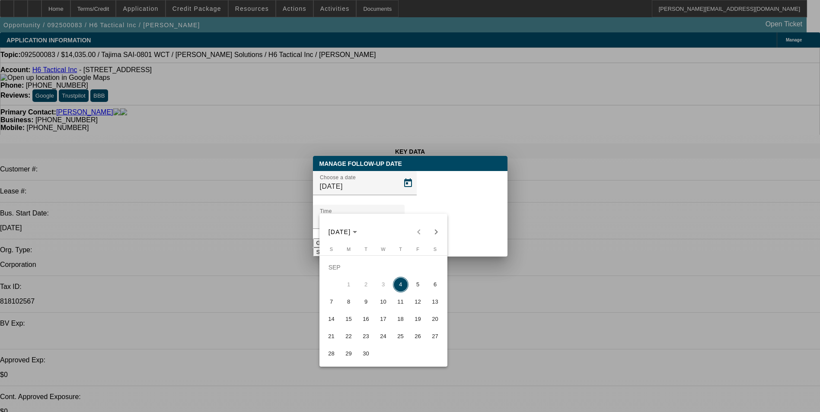
drag, startPoint x: 418, startPoint y: 289, endPoint x: 425, endPoint y: 268, distance: 21.6
click at [418, 284] on span "5" at bounding box center [418, 285] width 16 height 16
type input "[DATE]"
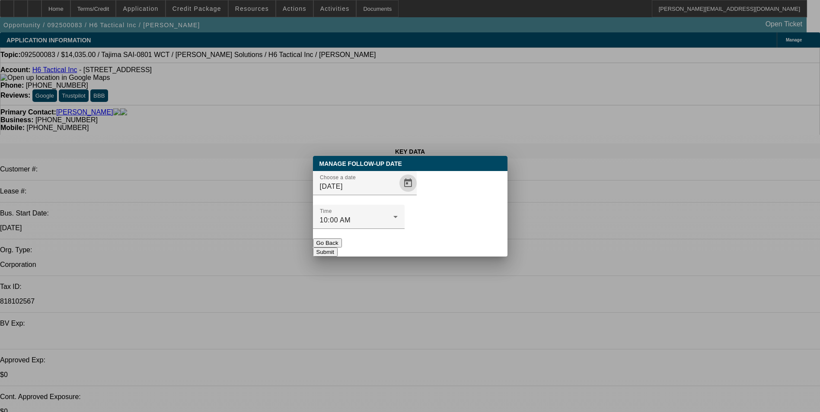
click at [338, 248] on button "Submit" at bounding box center [325, 252] width 25 height 9
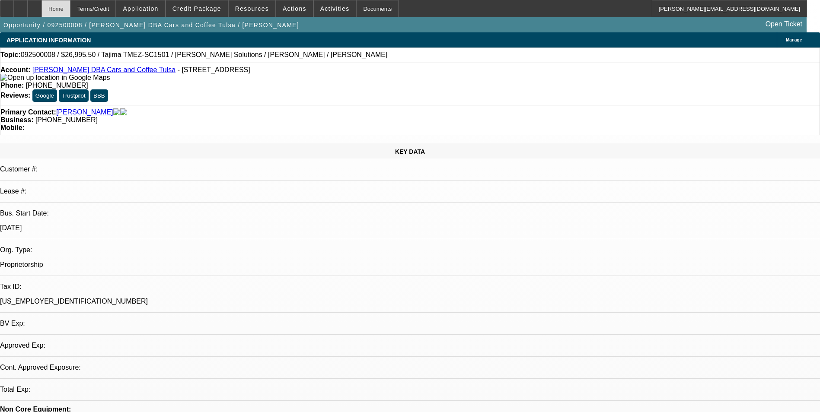
select select "0.1"
select select "2"
select select "0"
select select "1"
select select "2"
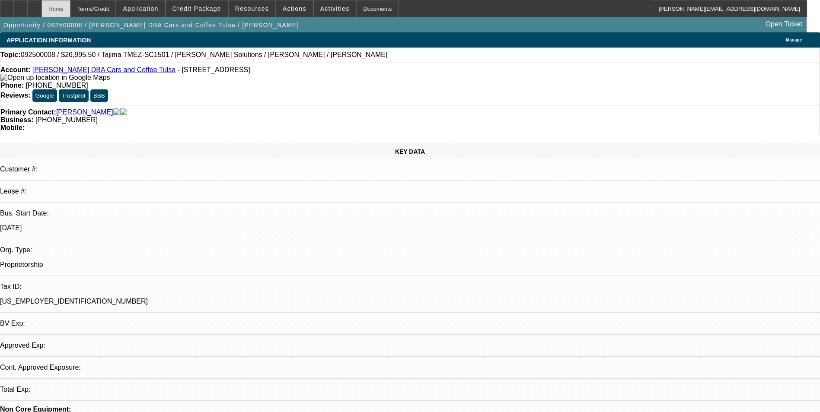
select select "6"
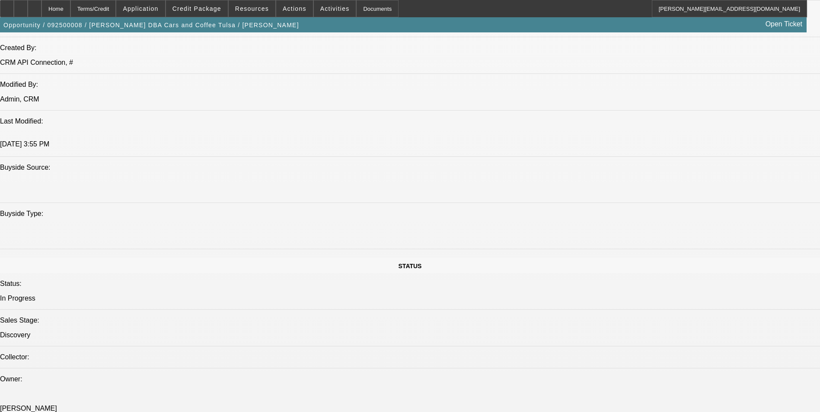
scroll to position [730, 0]
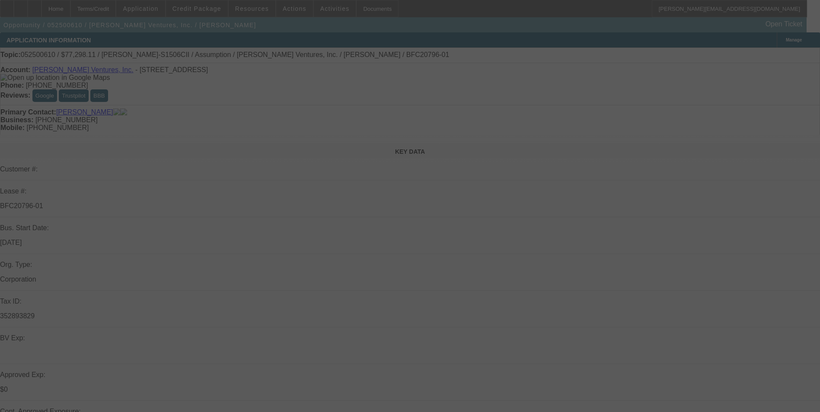
select select "0"
select select "2"
select select "0"
select select "2"
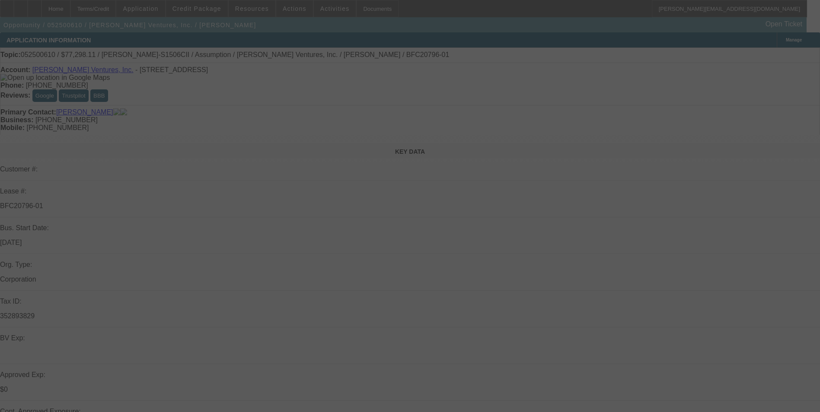
select select "0"
select select "2"
select select "0"
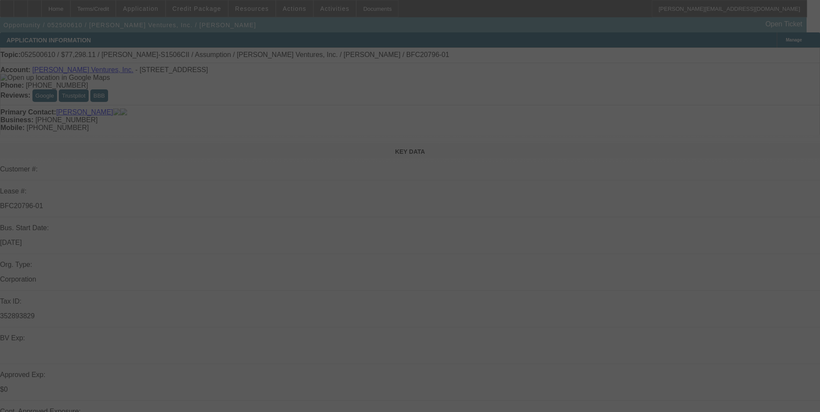
select select "2"
select select "0"
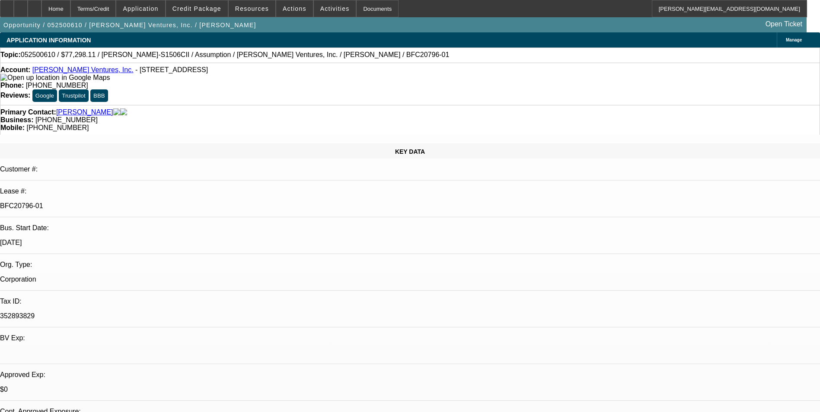
select select "1"
select select "2"
select select "6"
select select "1"
select select "2"
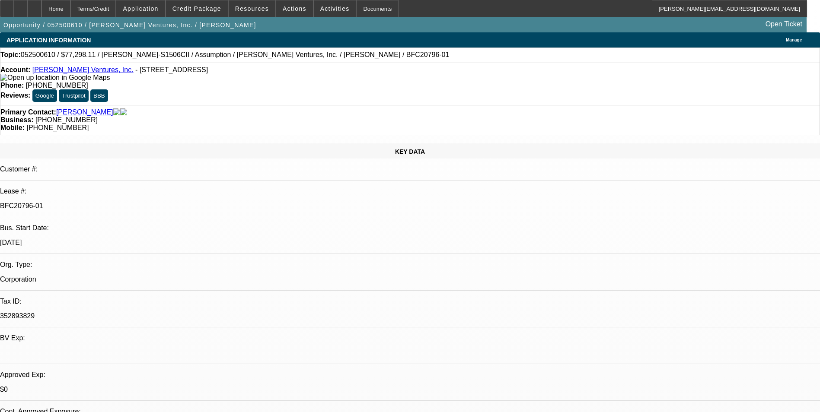
select select "6"
select select "1"
select select "2"
select select "6"
select select "1"
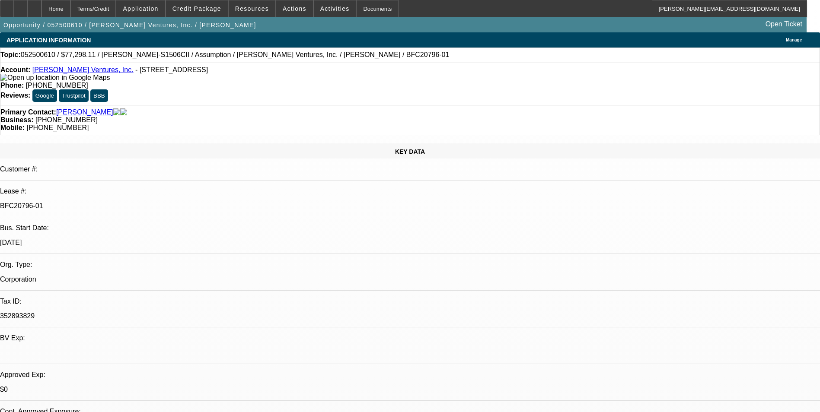
select select "2"
select select "6"
click at [283, 10] on span "Actions" at bounding box center [295, 8] width 24 height 7
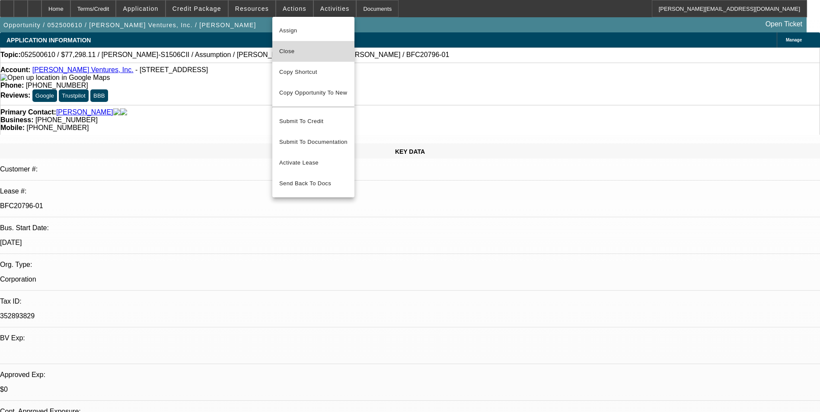
click at [303, 51] on span "Close" at bounding box center [313, 51] width 68 height 10
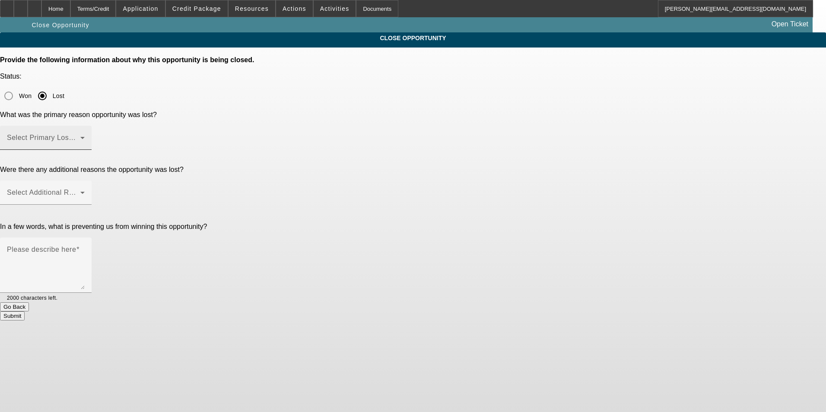
click at [80, 136] on span at bounding box center [43, 141] width 73 height 10
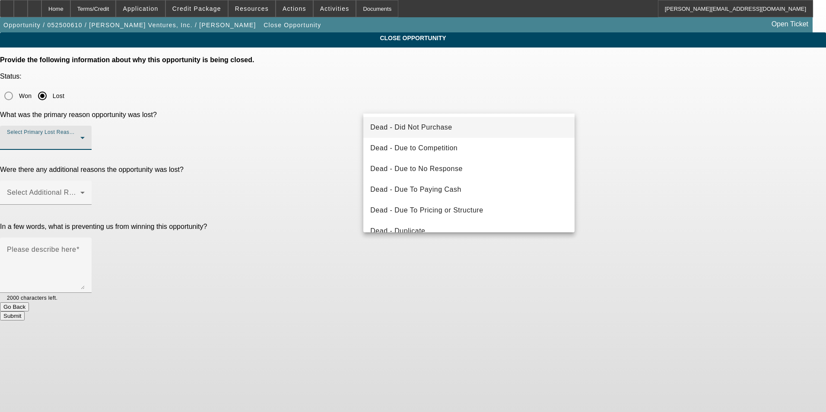
click at [465, 130] on mat-option "Dead - Did Not Purchase" at bounding box center [469, 127] width 211 height 21
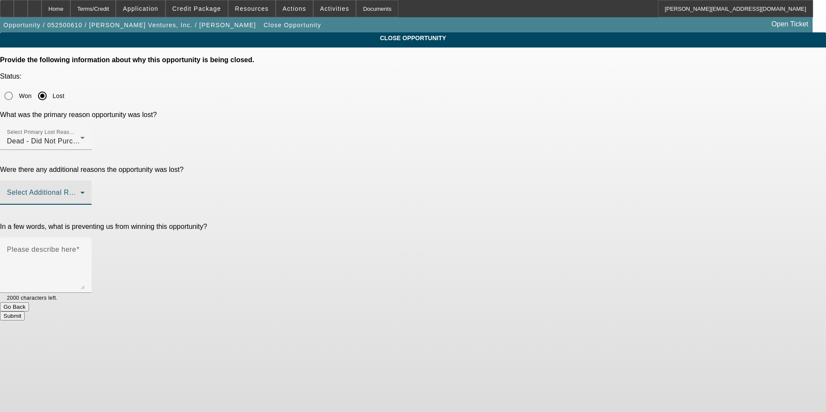
click at [80, 191] on span at bounding box center [43, 196] width 73 height 10
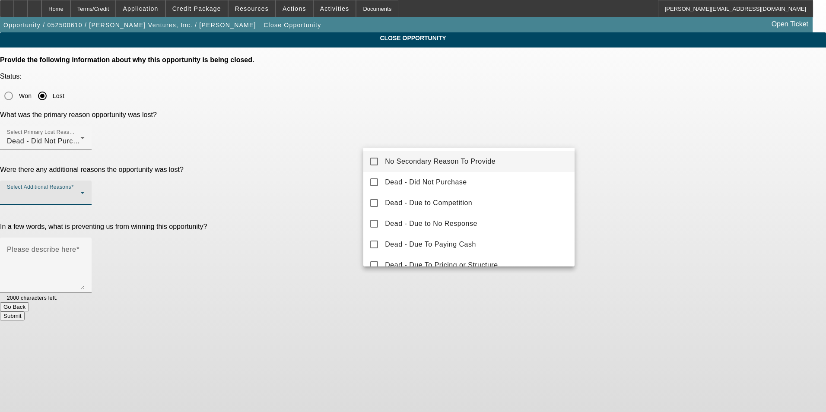
drag, startPoint x: 486, startPoint y: 158, endPoint x: 495, endPoint y: 154, distance: 10.3
click at [488, 157] on span "No Secondary Reason To Provide" at bounding box center [440, 161] width 111 height 10
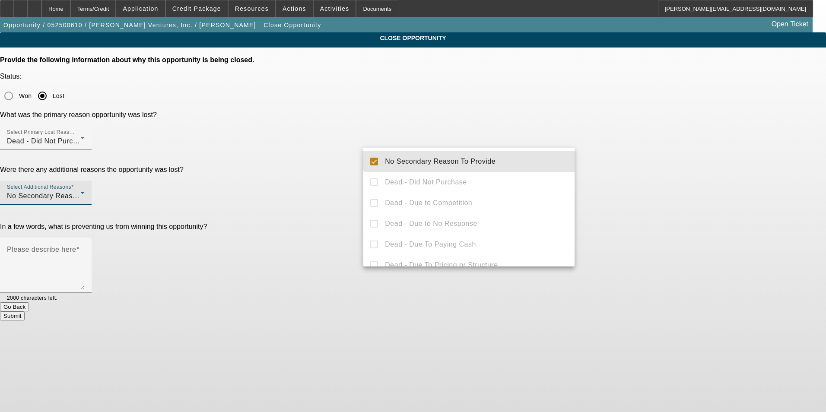
click at [705, 157] on div at bounding box center [413, 206] width 826 height 412
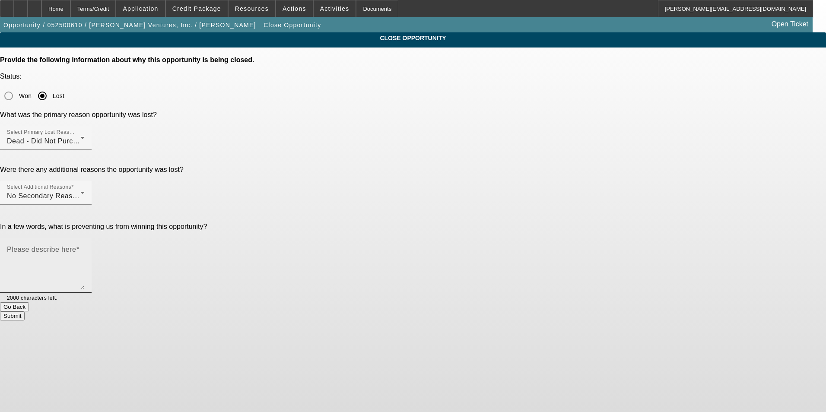
drag, startPoint x: 507, startPoint y: 190, endPoint x: 518, endPoint y: 164, distance: 28.7
click at [85, 248] on textarea "Please describe here" at bounding box center [46, 268] width 78 height 41
type textarea "Did not move forward with this lease assumption"
click at [25, 312] on button "Submit" at bounding box center [12, 316] width 25 height 9
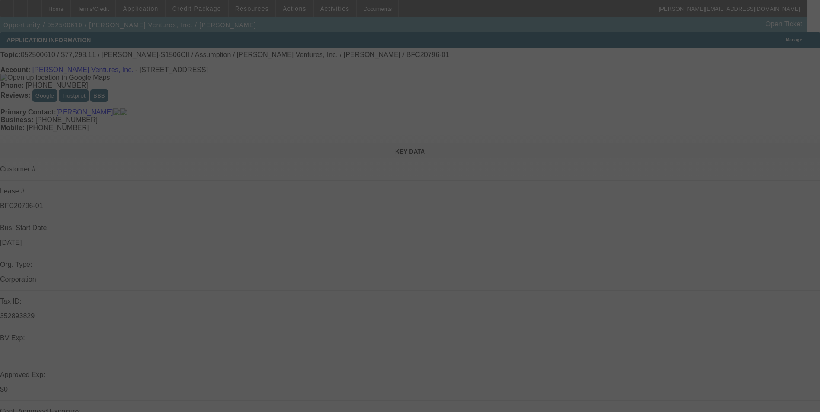
select select "0"
select select "2"
select select "0"
select select "2"
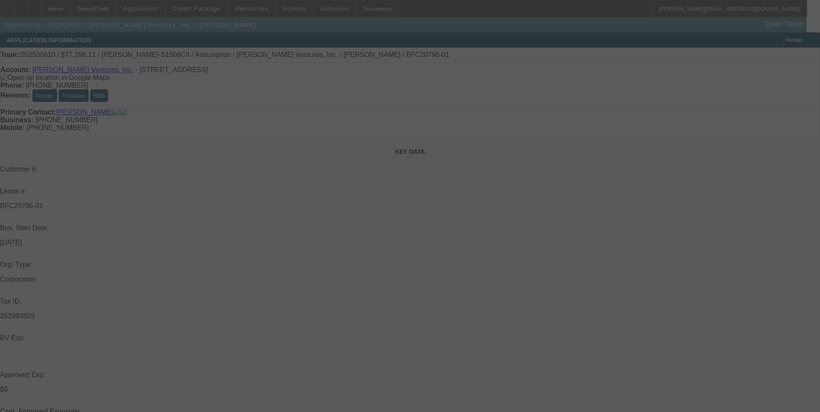
select select "0"
select select "2"
select select "0"
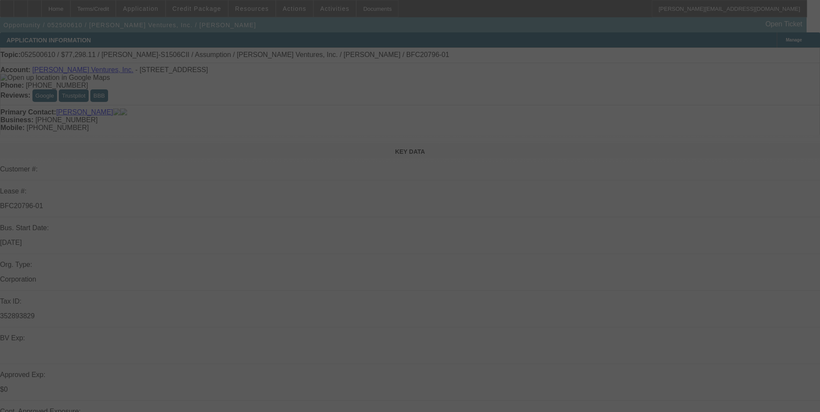
select select "2"
select select "0"
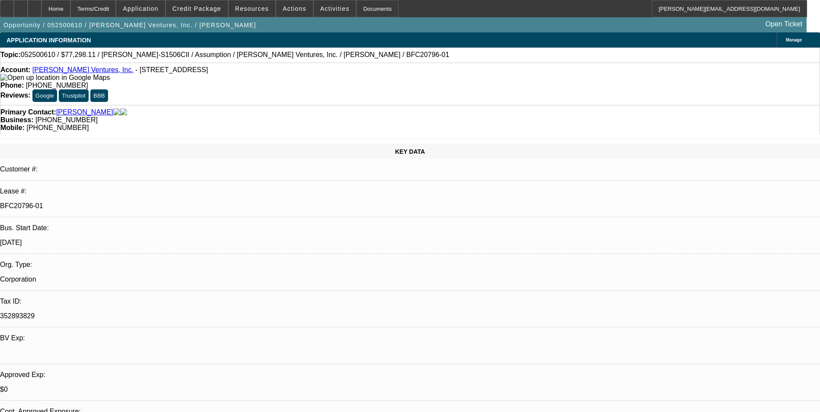
select select "1"
select select "2"
select select "6"
select select "1"
select select "2"
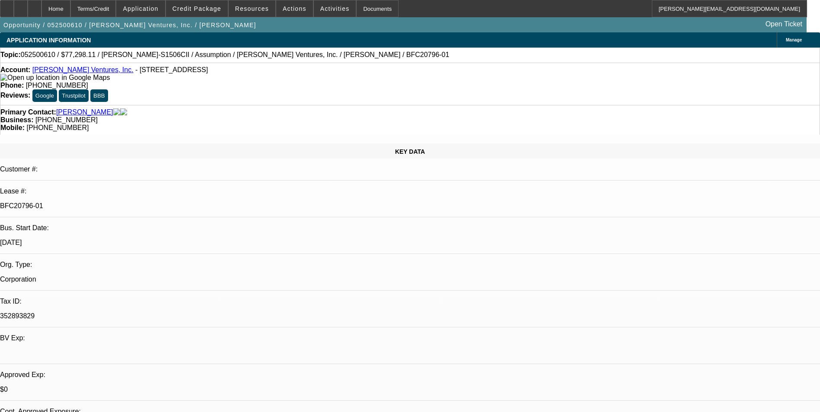
select select "6"
select select "1"
select select "2"
select select "6"
select select "1"
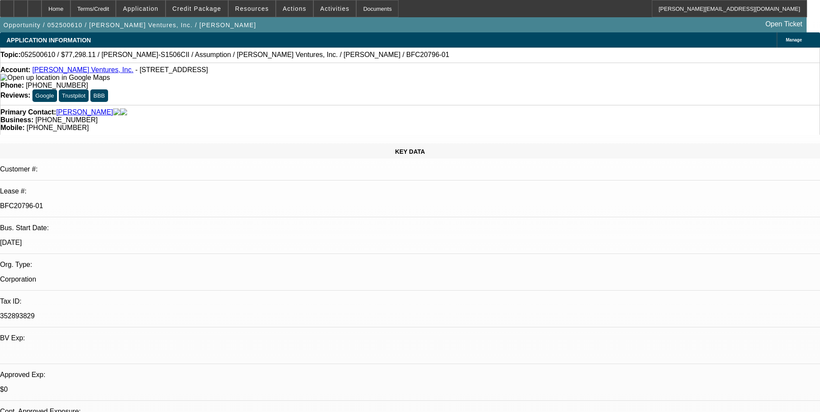
select select "2"
select select "6"
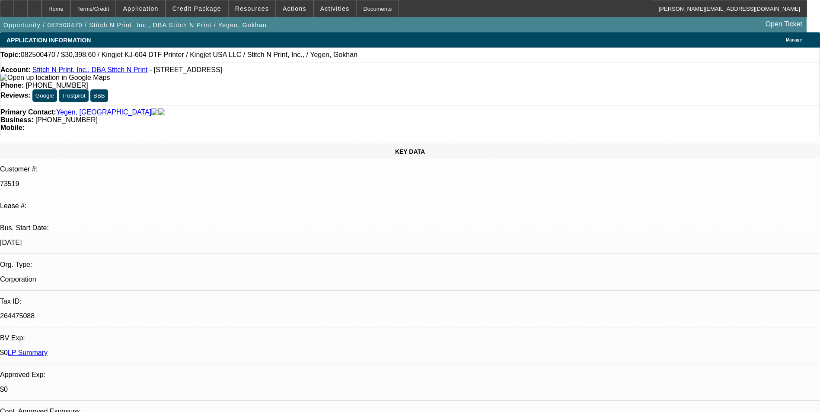
select select "0"
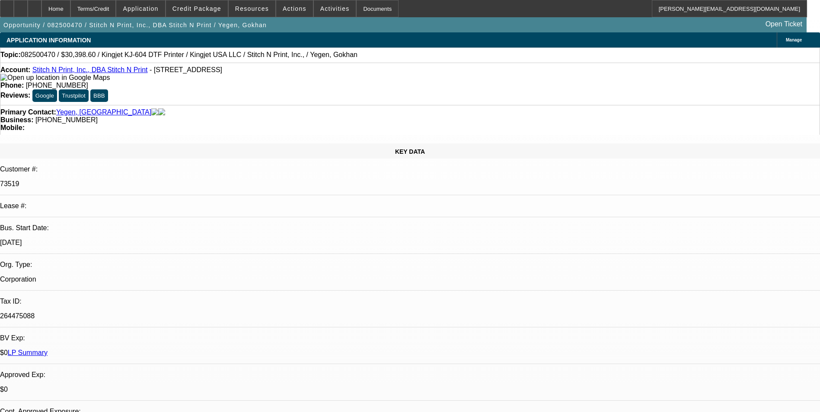
select select "0"
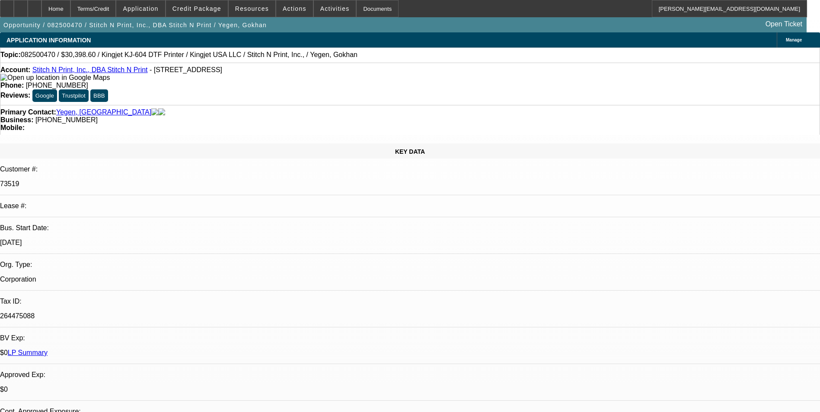
select select "2"
select select "0"
select select "1"
select select "2"
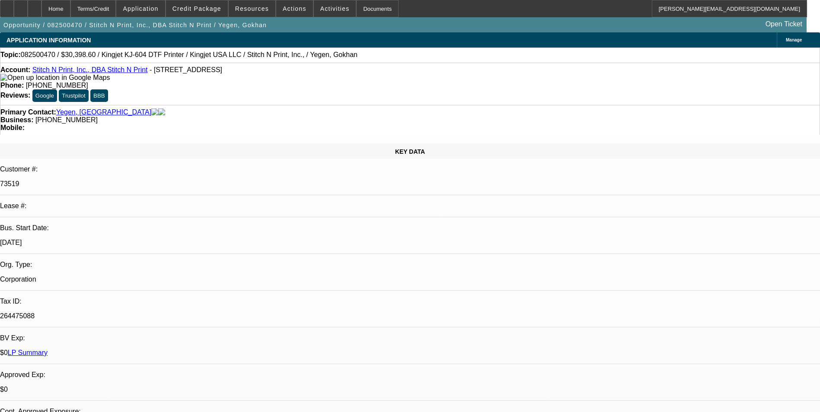
select select "1"
select select "2"
select select "1"
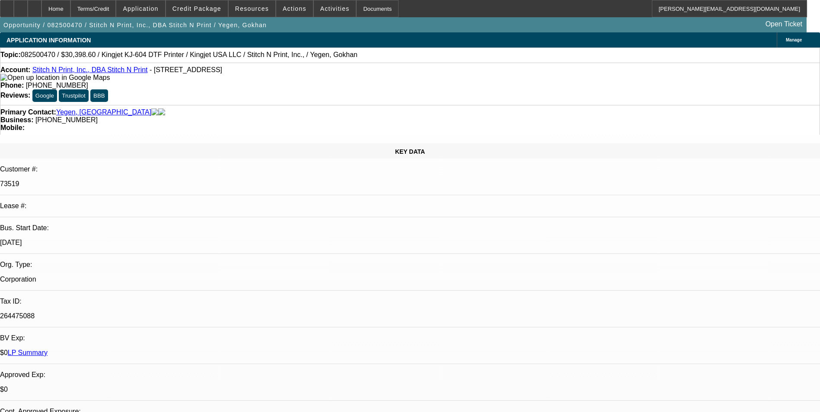
select select "2"
select select "1"
select select "2"
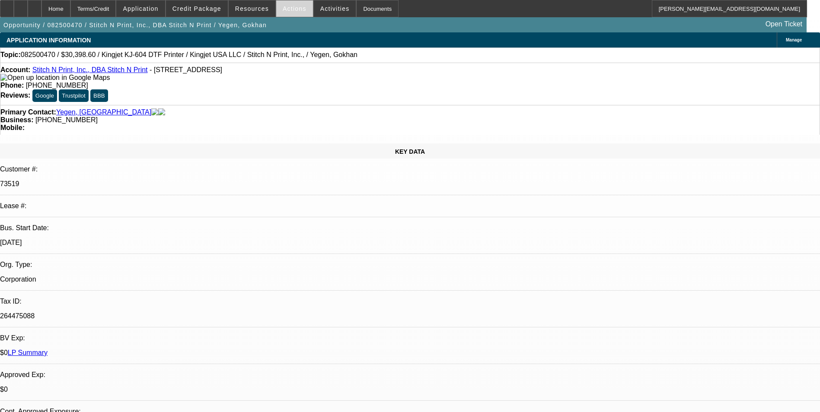
click at [293, 10] on span "Actions" at bounding box center [295, 8] width 24 height 7
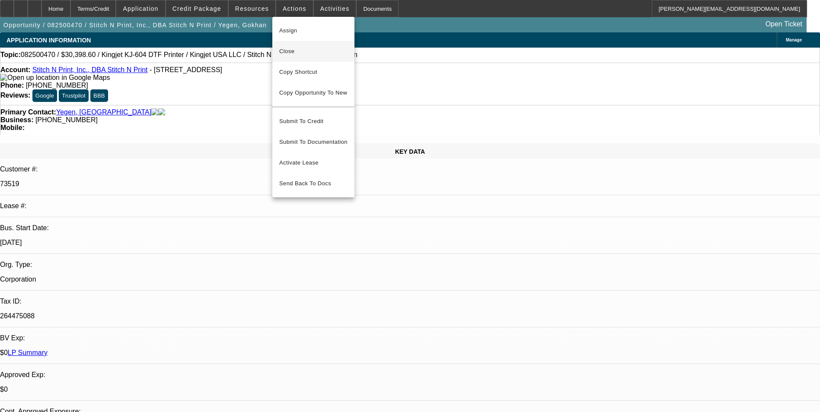
click at [312, 52] on span "Close" at bounding box center [313, 51] width 68 height 10
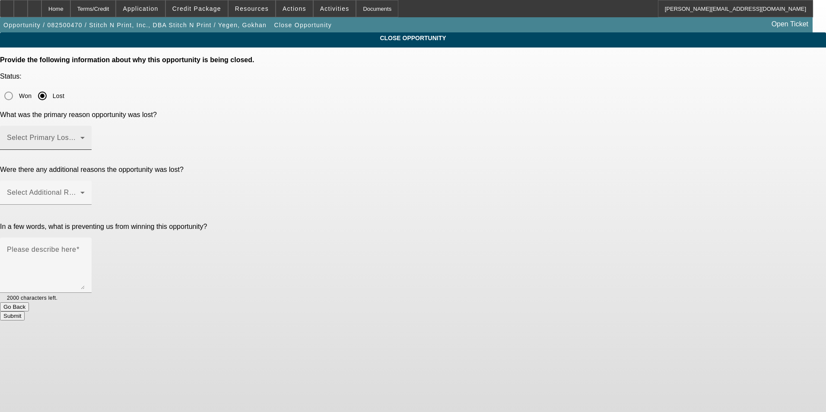
click at [98, 134] on mat-label "Select Primary Lost Reason" at bounding box center [52, 137] width 91 height 7
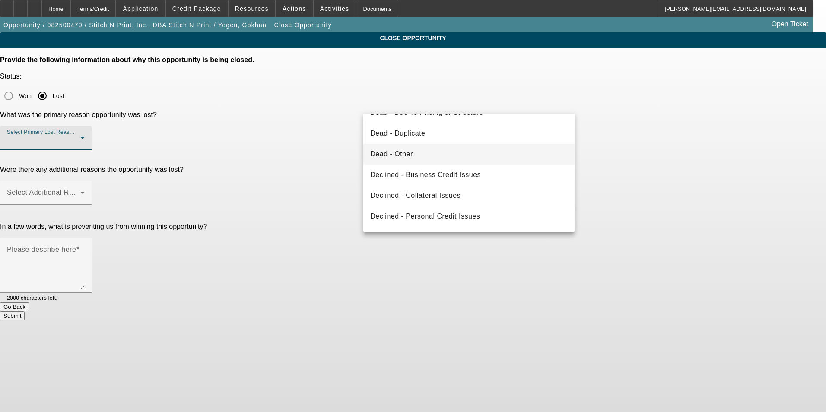
scroll to position [116, 0]
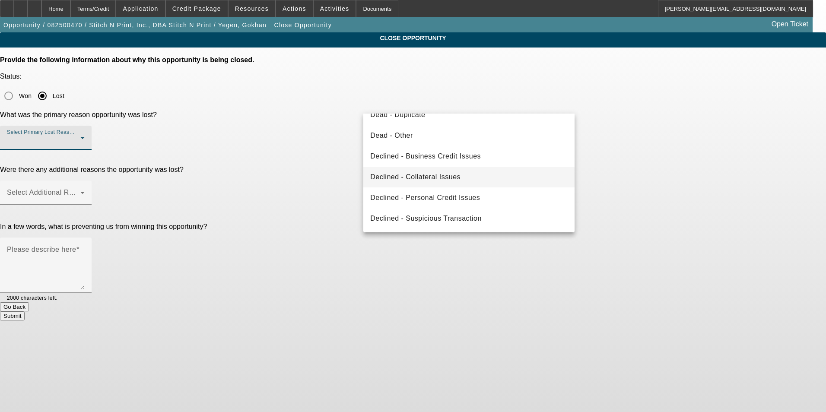
click at [483, 179] on mat-option "Declined - Collateral Issues" at bounding box center [469, 177] width 211 height 21
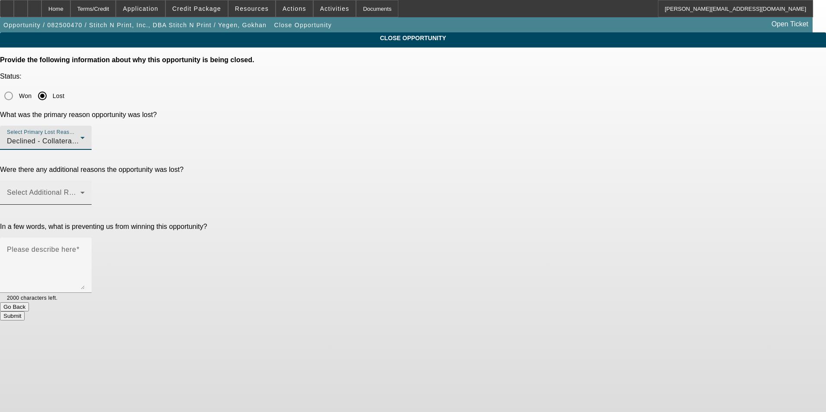
click at [80, 191] on span at bounding box center [43, 196] width 73 height 10
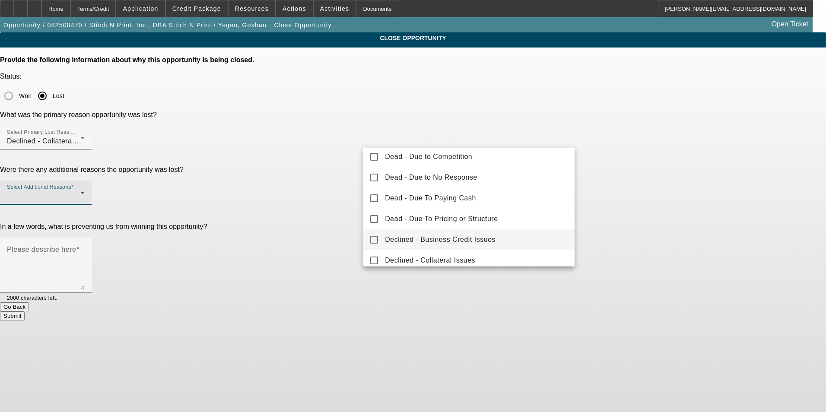
scroll to position [0, 0]
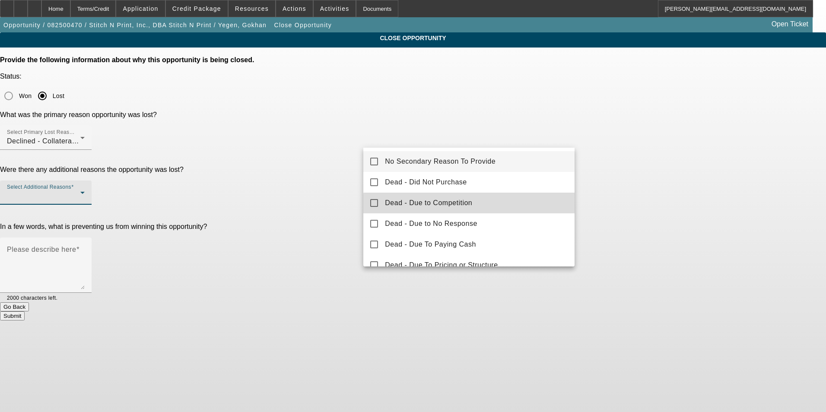
click at [470, 204] on span "Dead - Due to Competition" at bounding box center [428, 203] width 87 height 10
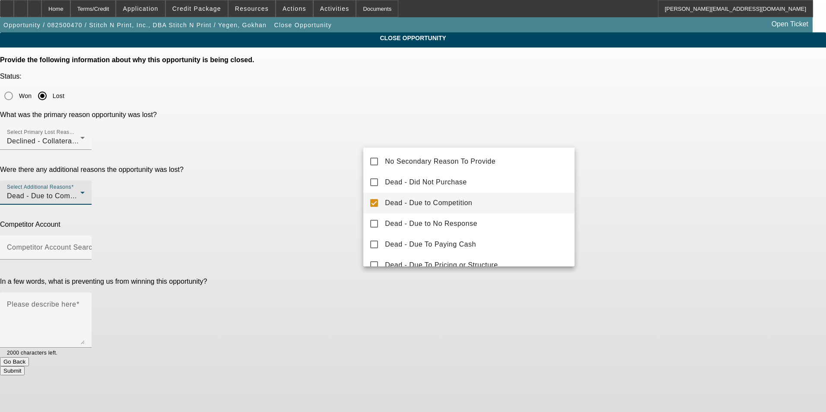
click at [641, 170] on div at bounding box center [413, 206] width 826 height 412
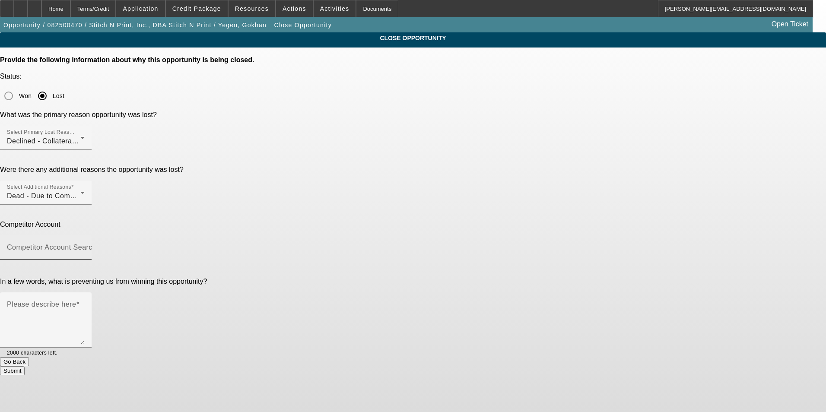
click at [85, 236] on div "Competitor Account Search" at bounding box center [46, 248] width 78 height 24
click at [526, 191] on mat-option "-- Other Competitor --" at bounding box center [469, 195] width 211 height 21
type input "-- Other Competitor --"
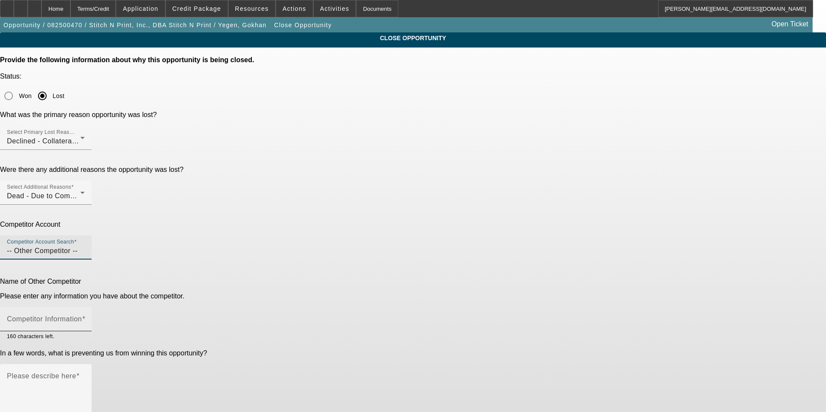
click at [85, 307] on div "Competitor Information" at bounding box center [46, 319] width 78 height 24
type input "Unknown"
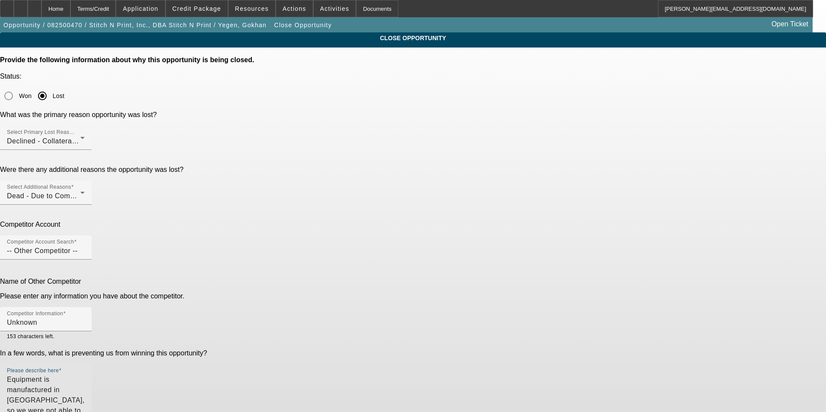
type textarea "Equipment is manufactured in [GEOGRAPHIC_DATA], so we were not able to approve.…"
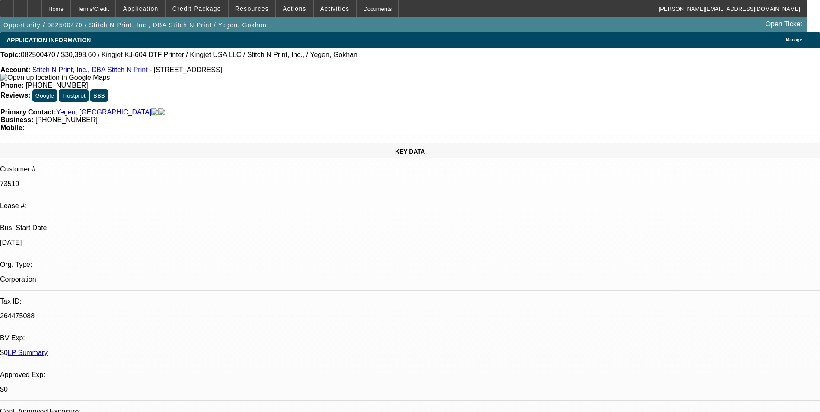
select select "0"
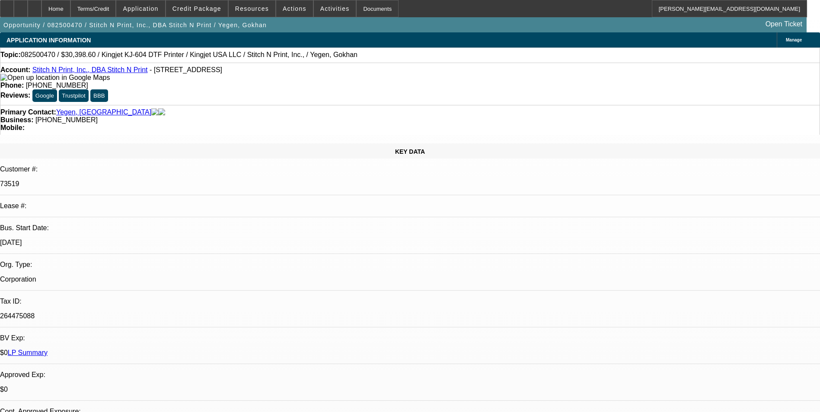
select select "0"
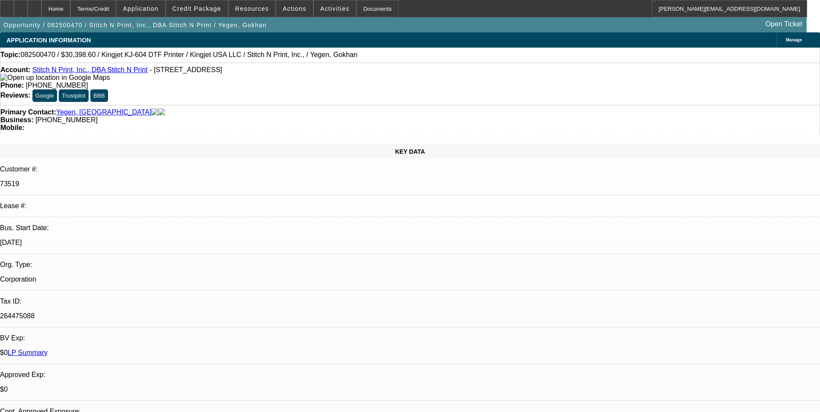
select select "2"
select select "0"
select select "1"
select select "2"
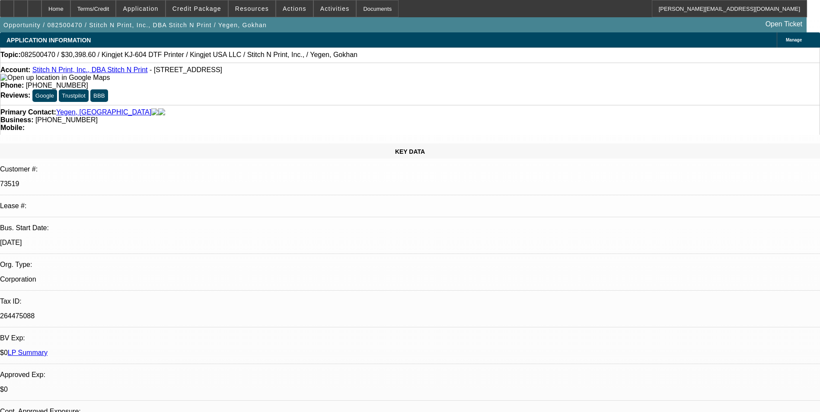
select select "1"
select select "2"
select select "1"
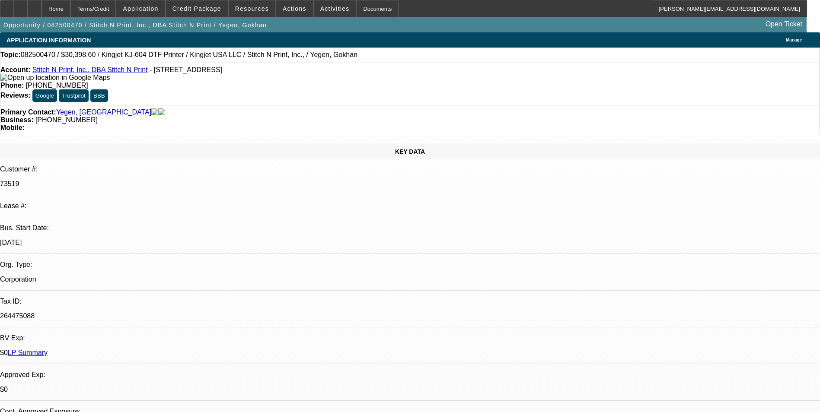
select select "2"
select select "1"
select select "2"
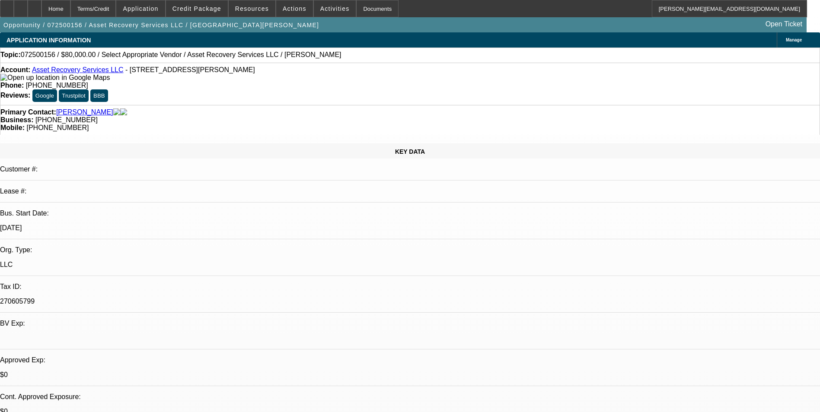
select select "0"
select select "2"
select select "0.1"
select select "1"
select select "2"
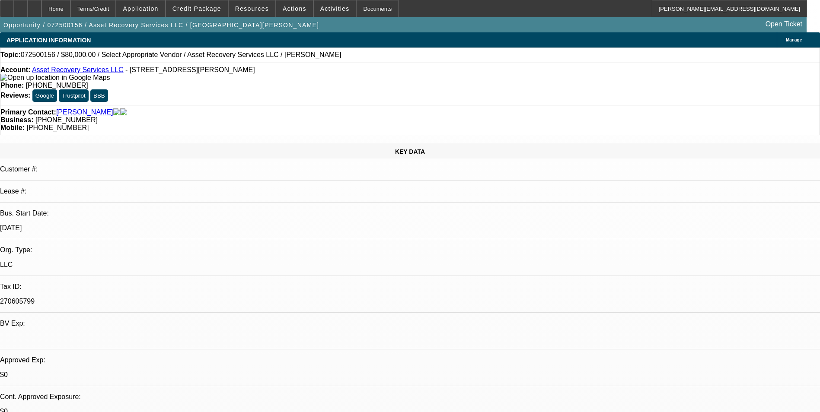
select select "4"
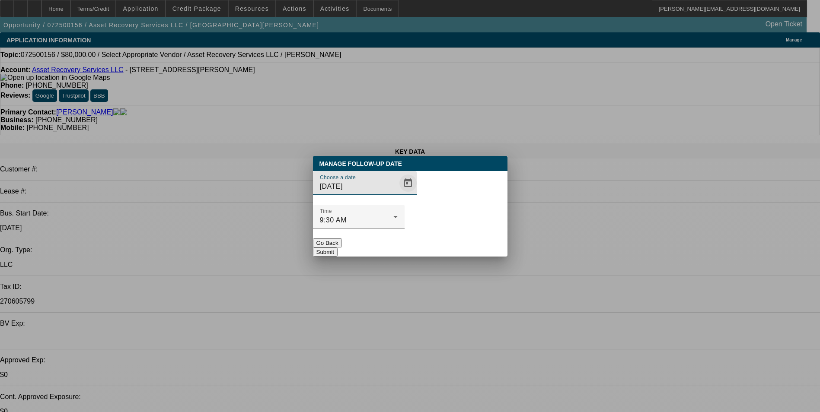
click at [399, 194] on span "Open calendar" at bounding box center [408, 183] width 21 height 21
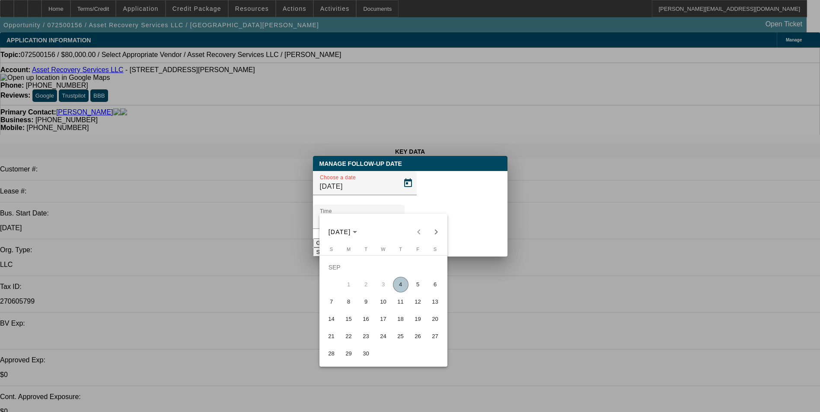
click at [386, 307] on span "10" at bounding box center [384, 302] width 16 height 16
type input "[DATE]"
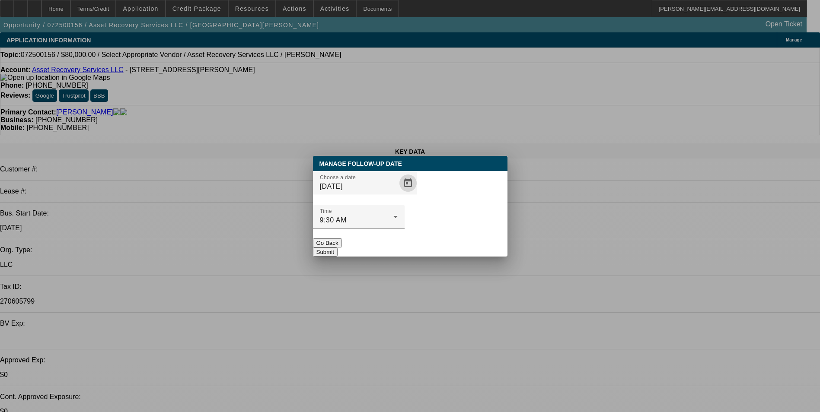
click at [338, 248] on button "Submit" at bounding box center [325, 252] width 25 height 9
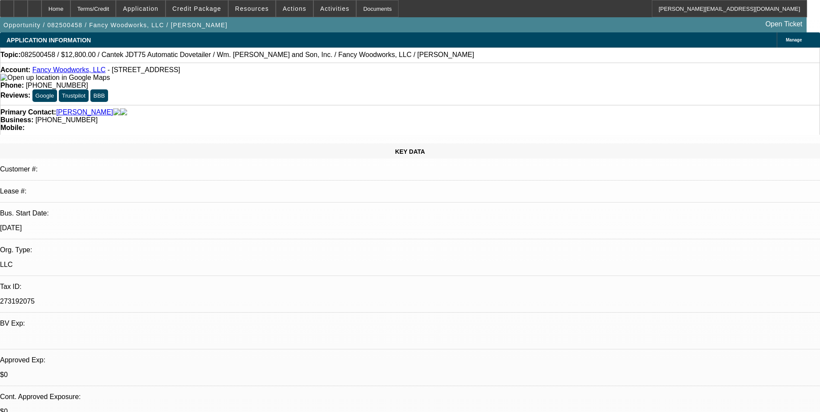
select select "0"
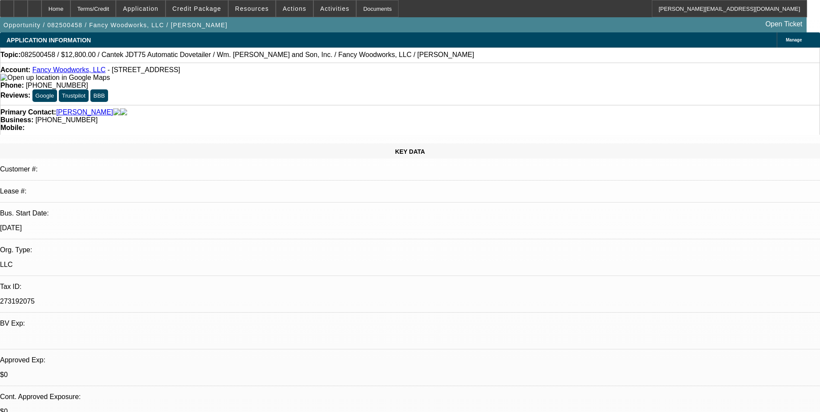
select select "0.1"
select select "0"
select select "0.1"
select select "0"
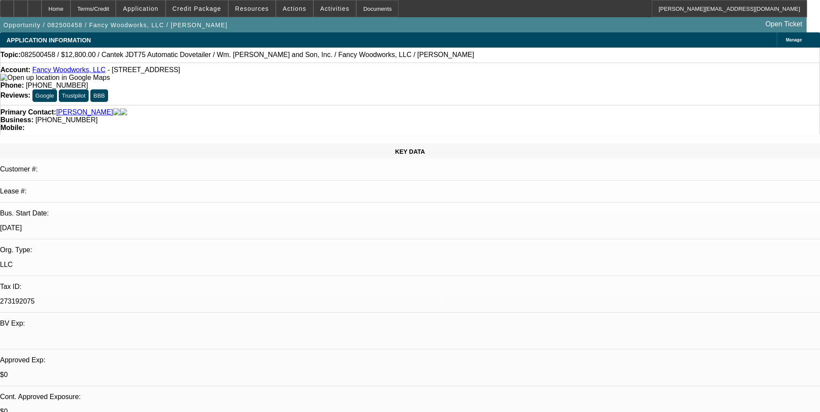
select select "2"
select select "0.1"
select select "1"
select select "6"
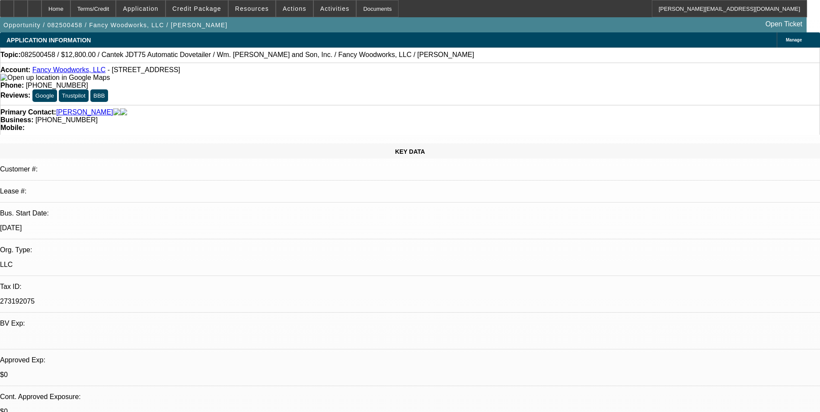
select select "1"
select select "4"
select select "1"
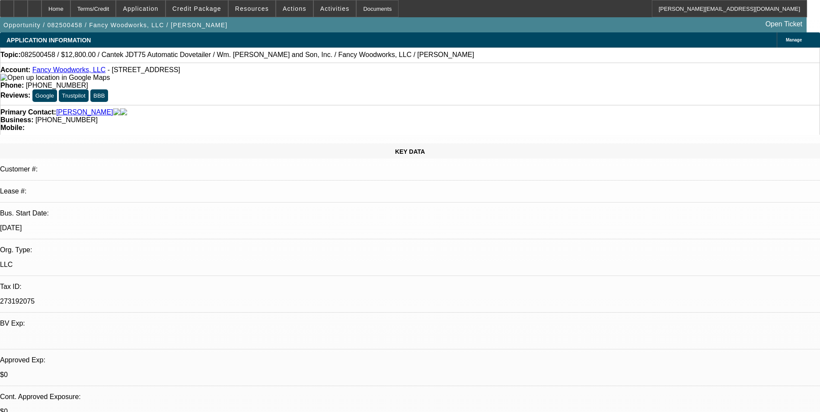
select select "4"
select select "1"
select select "2"
select select "4"
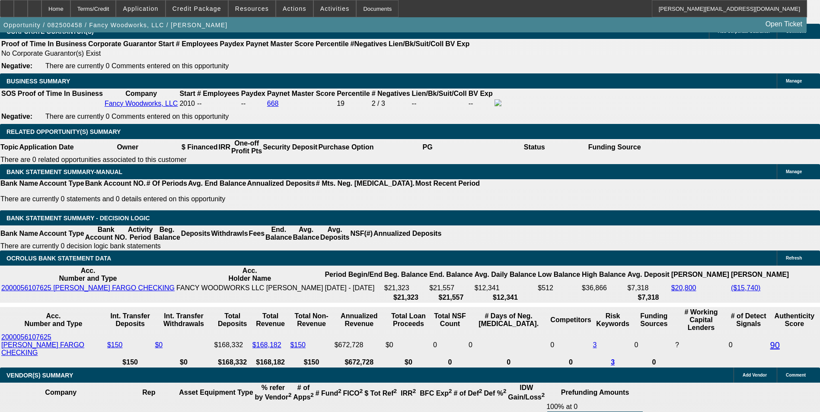
scroll to position [1340, 0]
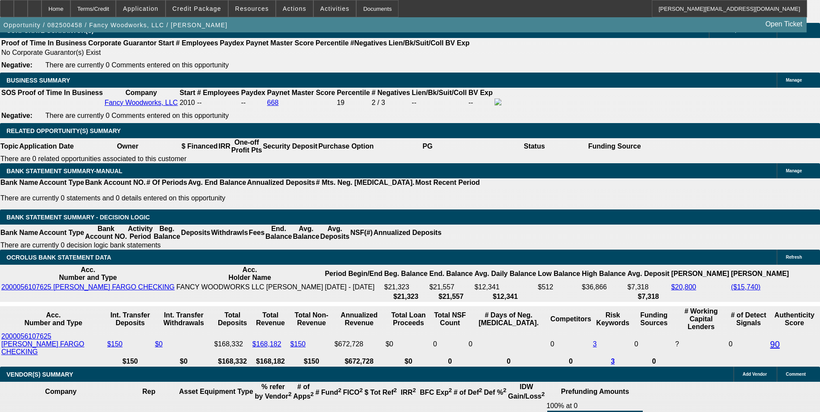
drag, startPoint x: 629, startPoint y: 314, endPoint x: 593, endPoint y: 301, distance: 38.0
copy div "going w bank as they are offering 60 months at $250/month which we cannot get c…"
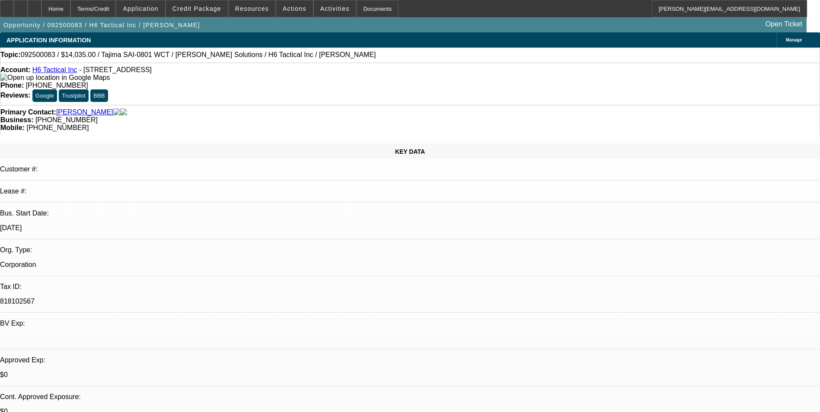
select select "0"
select select "2"
select select "0.1"
select select "1"
select select "2"
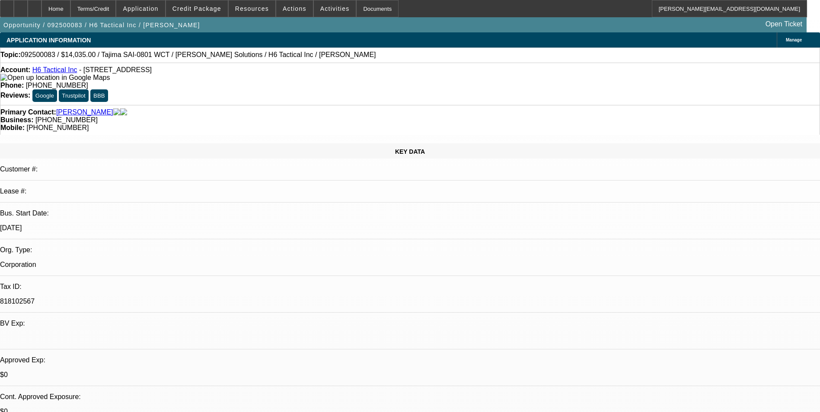
select select "4"
radio input "true"
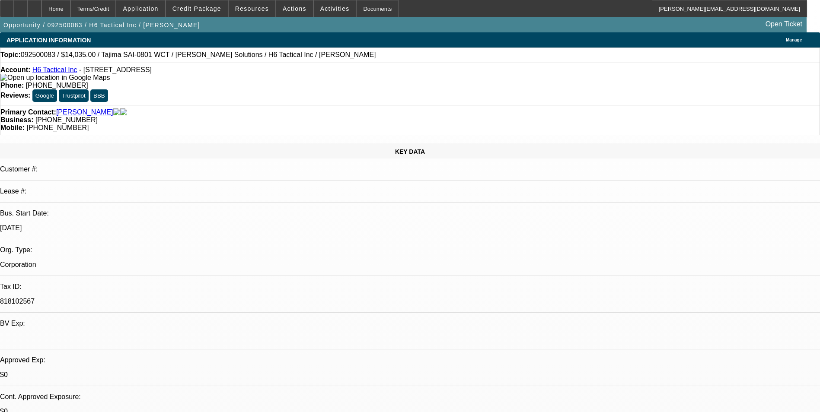
type textarea "S"
click at [35, 6] on icon at bounding box center [35, 6] width 0 height 0
select select "0"
select select "2"
select select "0.1"
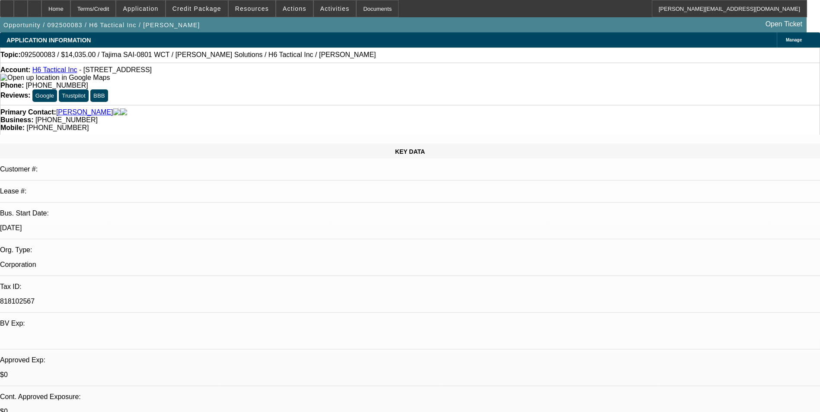
select select "1"
select select "2"
select select "4"
click at [204, 7] on span "Credit Package" at bounding box center [196, 8] width 49 height 7
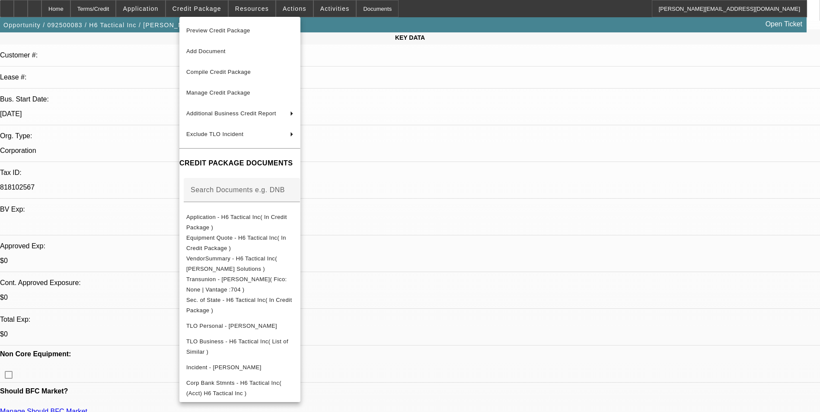
scroll to position [86, 0]
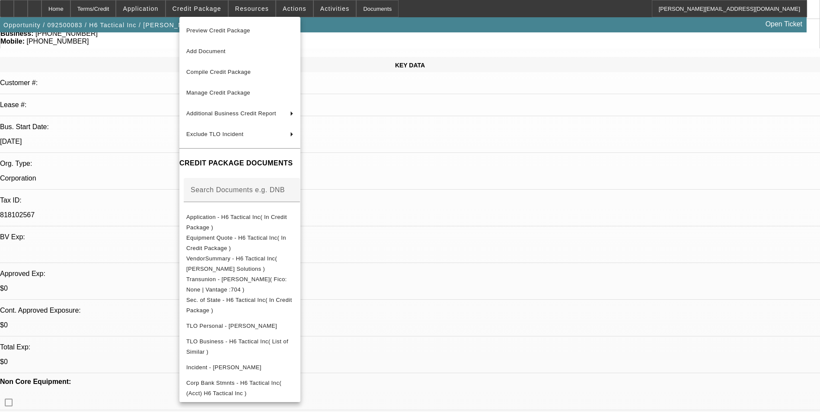
click at [488, 165] on div at bounding box center [410, 206] width 820 height 412
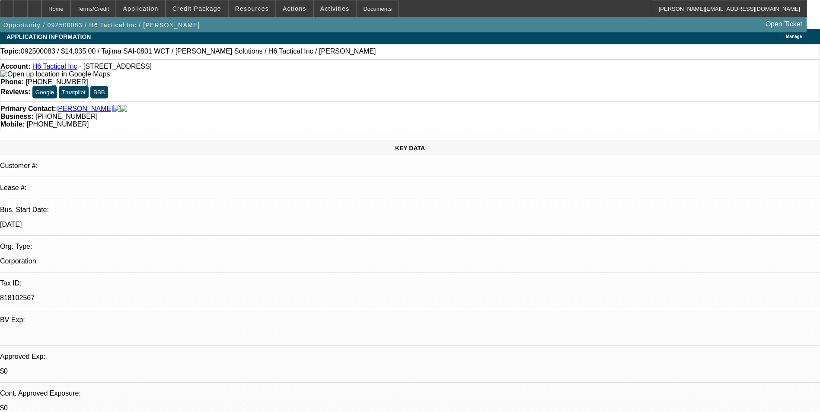
scroll to position [0, 0]
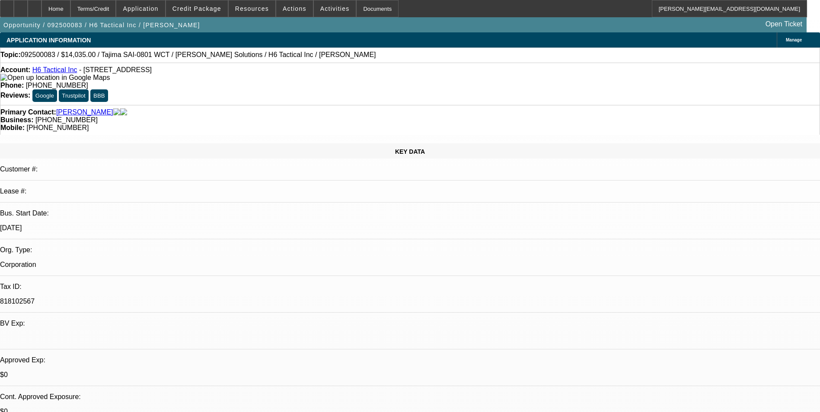
drag, startPoint x: 769, startPoint y: 242, endPoint x: 572, endPoint y: 242, distance: 197.1
copy p "have a patent on radio straps they manufacture for fire and police departments"
click at [35, 6] on icon at bounding box center [35, 6] width 0 height 0
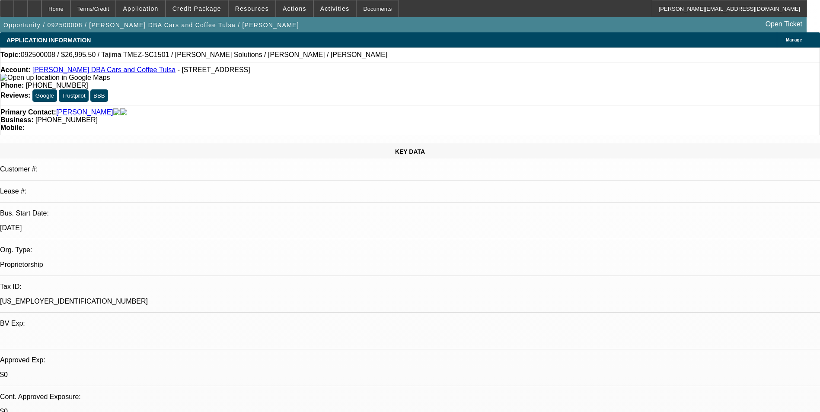
select select "0.1"
select select "2"
select select "0"
select select "1"
select select "2"
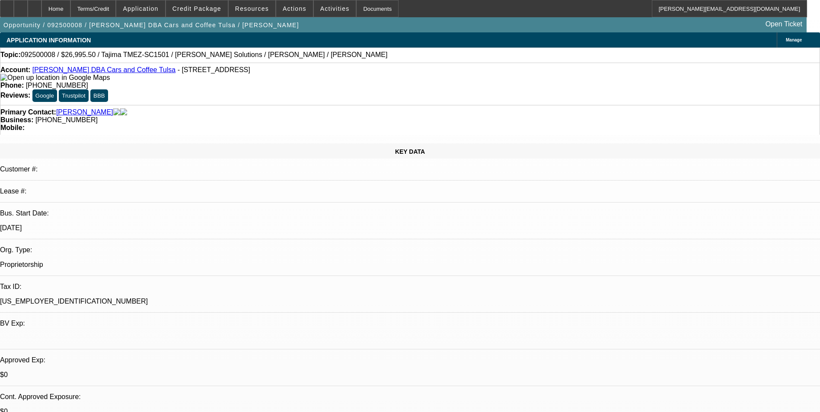
select select "6"
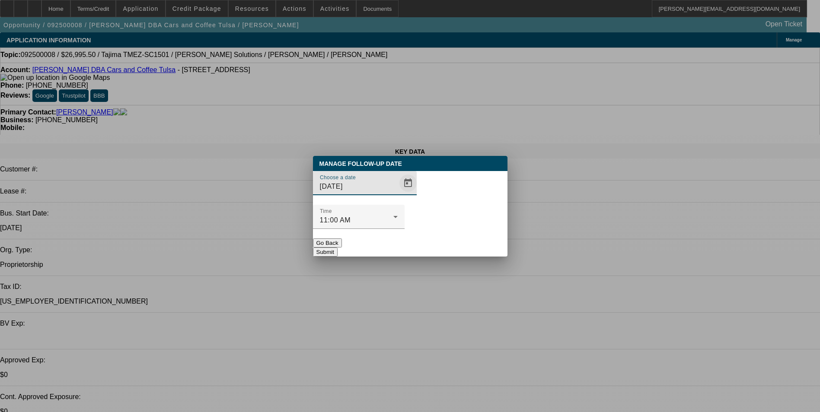
click at [398, 194] on span "Open calendar" at bounding box center [408, 183] width 21 height 21
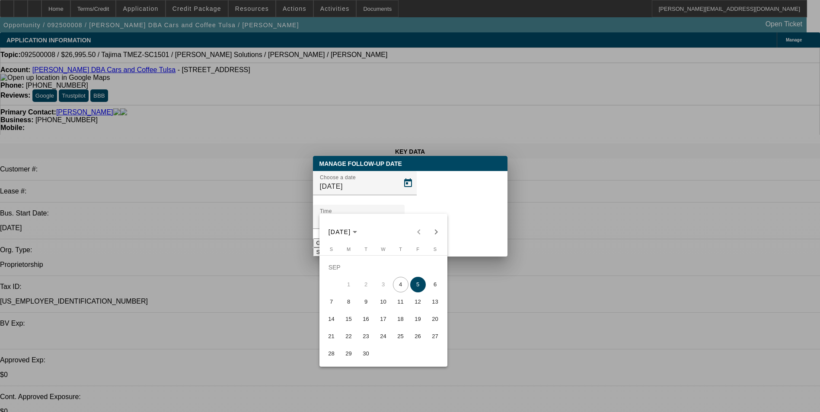
click at [402, 305] on span "11" at bounding box center [401, 302] width 16 height 16
type input "9/11/2025"
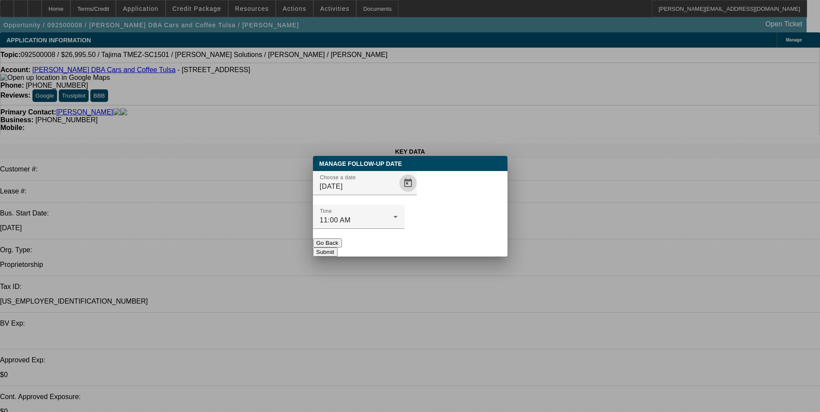
click at [338, 248] on button "Submit" at bounding box center [325, 252] width 25 height 9
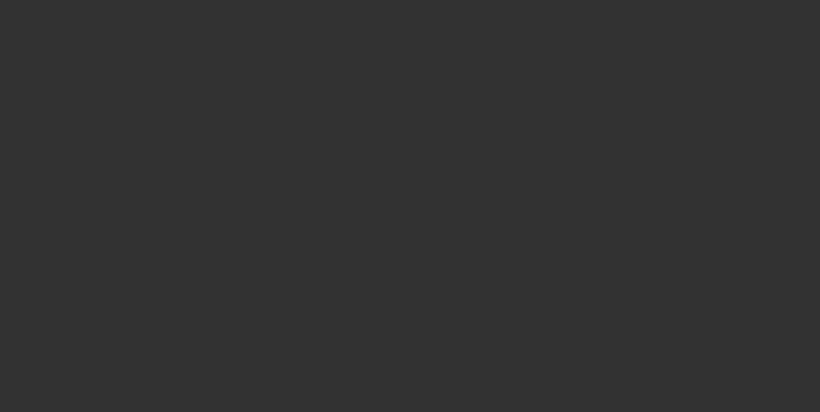
select select "0"
select select "2"
select select "0.1"
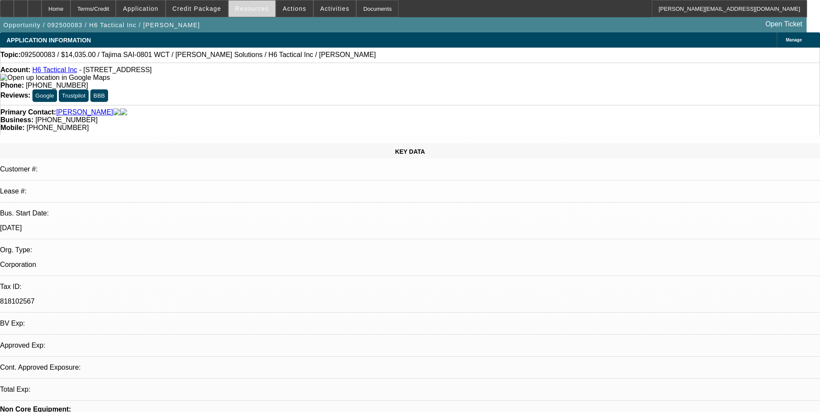
select select "1"
select select "2"
select select "4"
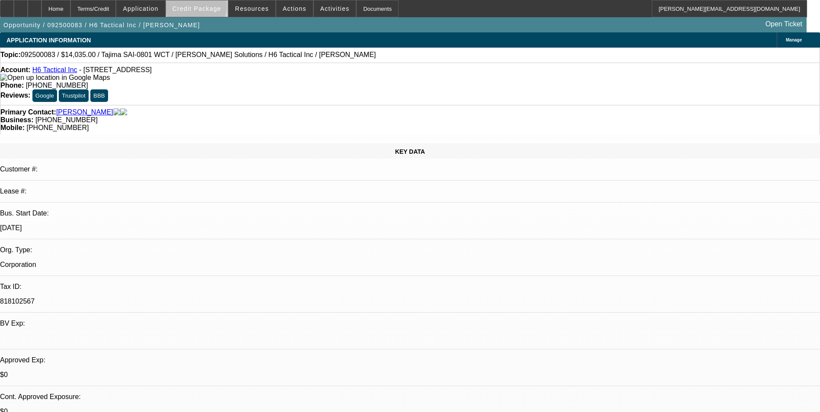
click at [210, 8] on span "Credit Package" at bounding box center [196, 8] width 49 height 7
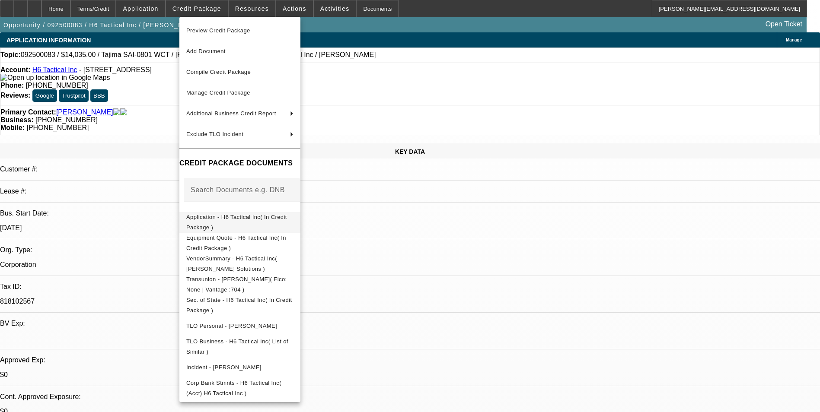
click at [249, 220] on span "Application - H6 Tactical Inc( In Credit Package )" at bounding box center [239, 222] width 107 height 21
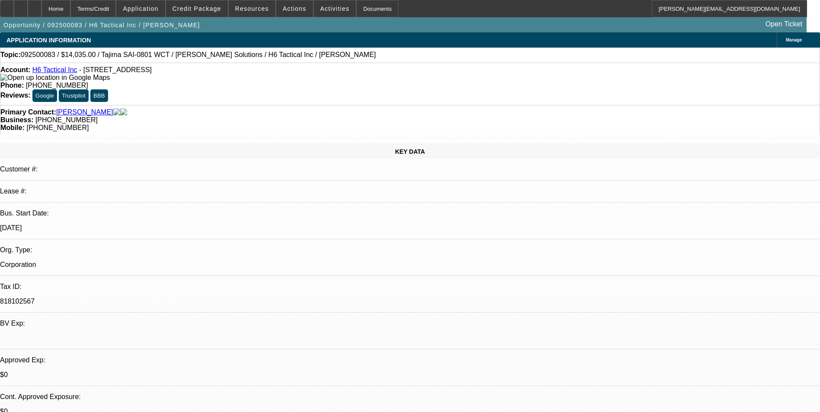
radio input "true"
paste textarea "have a patent on radio straps they manufacture for fire and police departments"
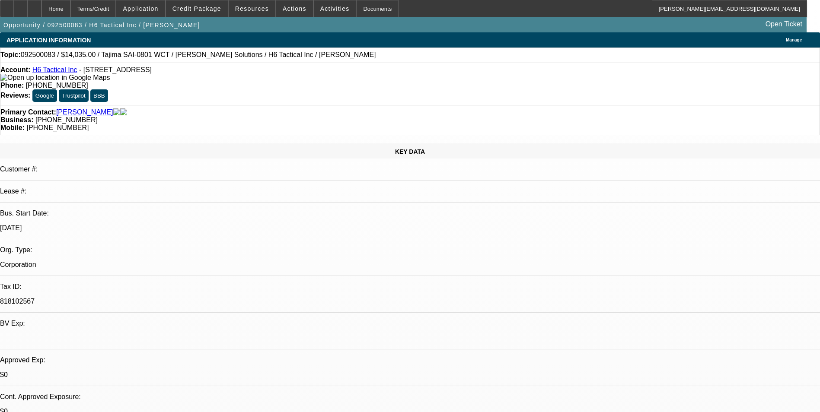
drag, startPoint x: 628, startPoint y: 179, endPoint x: 669, endPoint y: 195, distance: 44.5
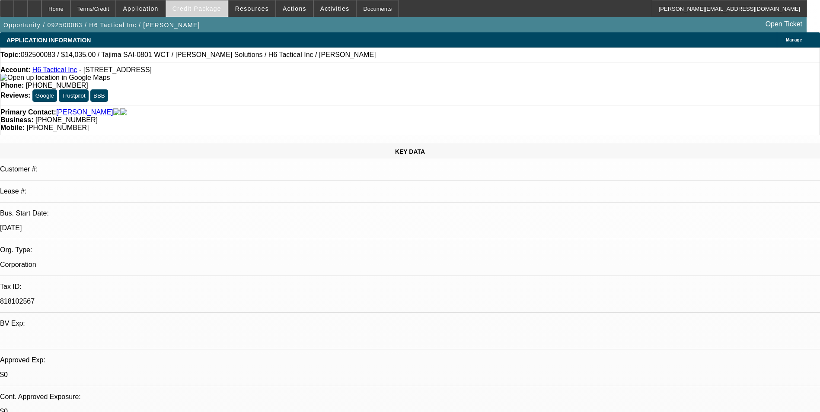
click at [204, 7] on span "Credit Package" at bounding box center [196, 8] width 49 height 7
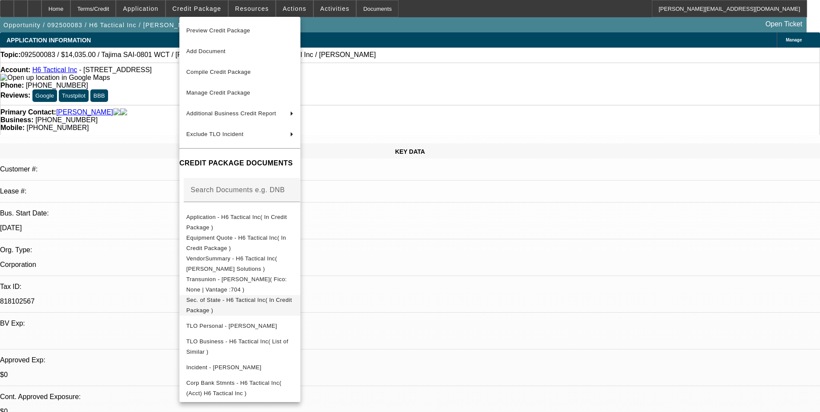
click at [293, 297] on span "Sec. of State - H6 Tactical Inc( In Credit Package )" at bounding box center [239, 305] width 107 height 21
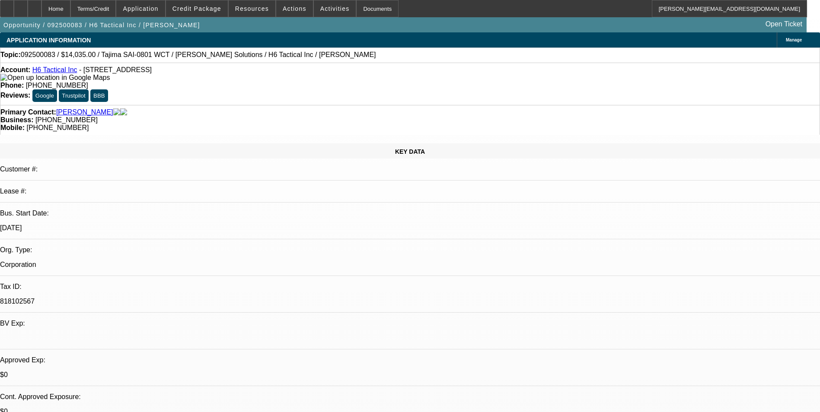
type textarea "Sean Duncan started this business in 2016. Sean is a former firefighter, and th…"
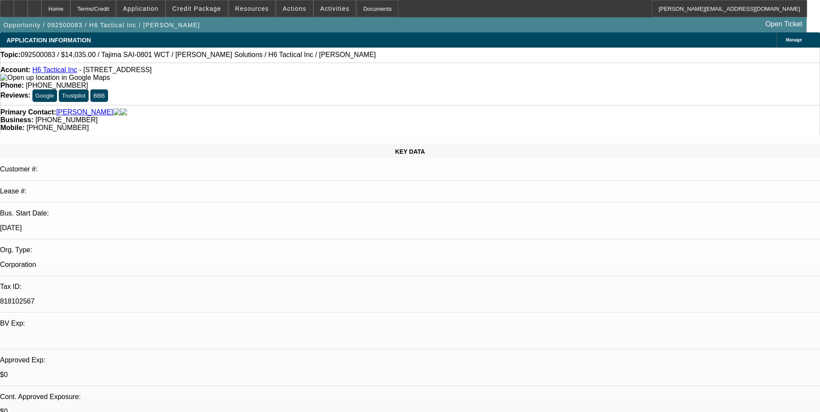
radio input "true"
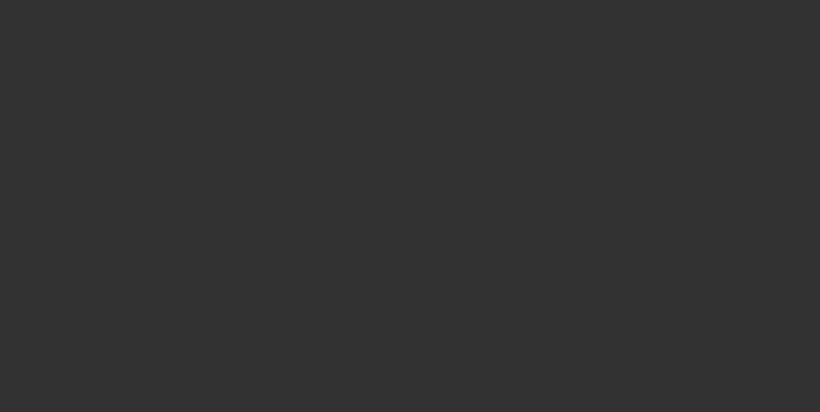
scroll to position [0, 0]
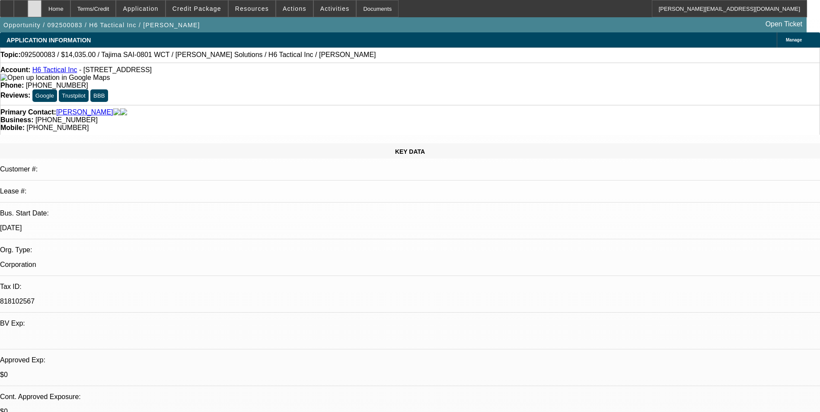
click at [41, 11] on div at bounding box center [35, 8] width 14 height 17
select select "0"
select select "2"
select select "0.1"
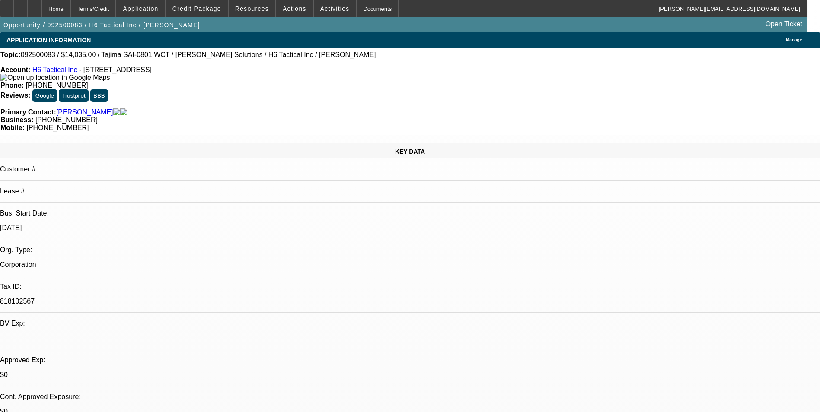
select select "4"
click at [35, 6] on icon at bounding box center [35, 6] width 0 height 0
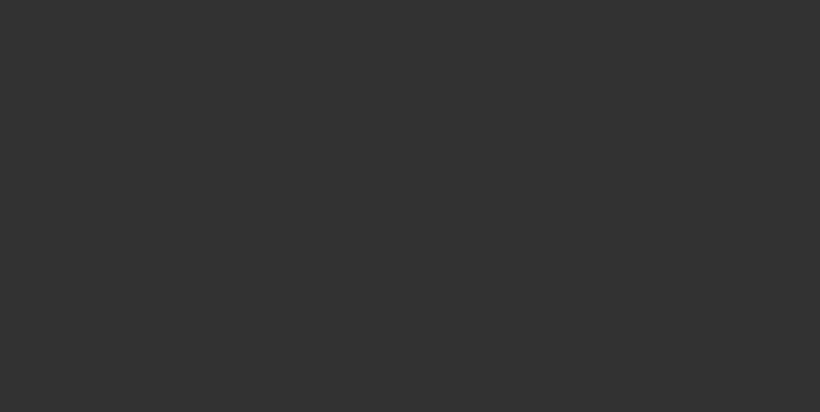
select select "0"
select select "2"
select select "0.1"
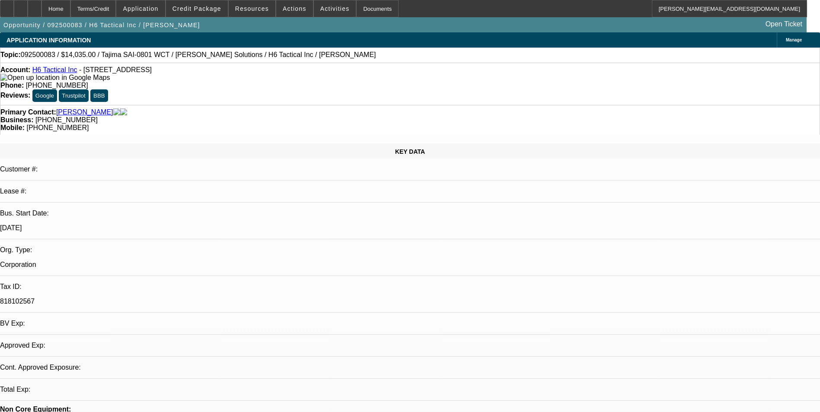
select select "1"
select select "2"
select select "4"
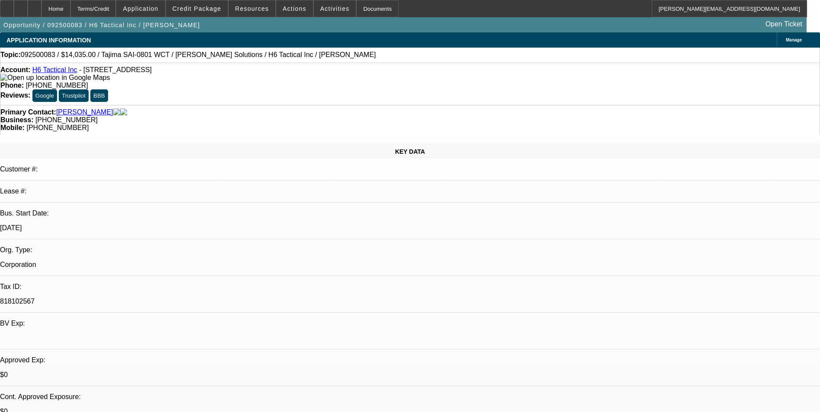
radio input "true"
paste textarea "https://www.homelandsix.com/"
type textarea "[URL][DOMAIN_NAME] - view the website"
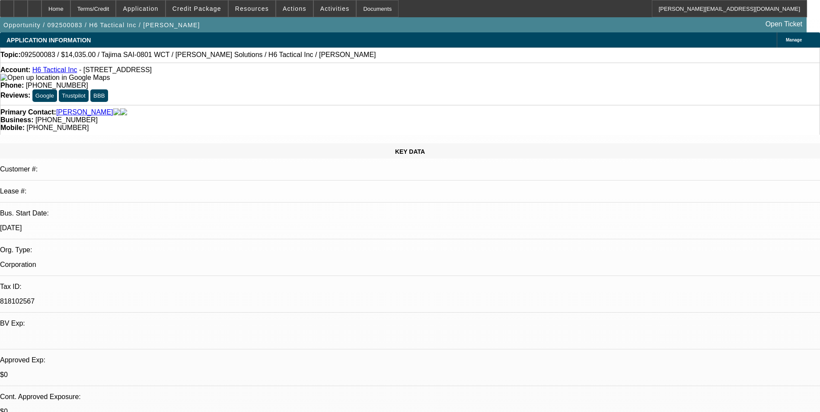
radio input "true"
click at [41, 9] on div at bounding box center [35, 8] width 14 height 17
select select "0"
select select "2"
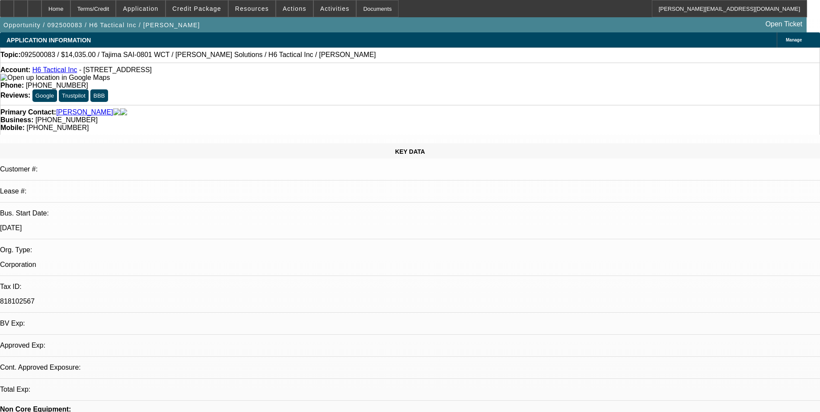
select select "0.1"
select select "4"
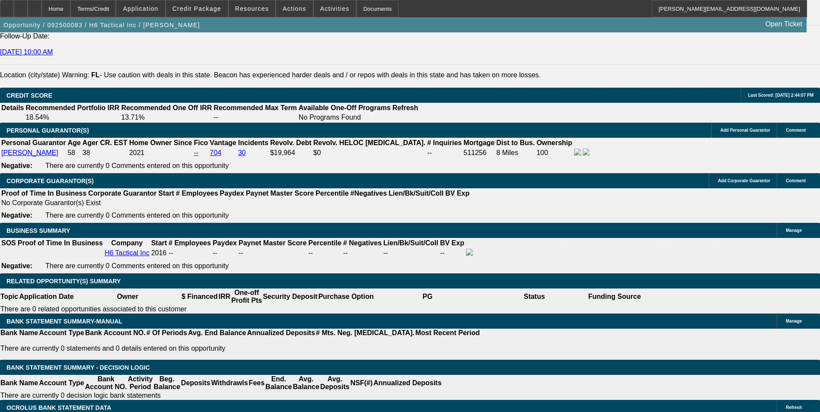
scroll to position [1210, 0]
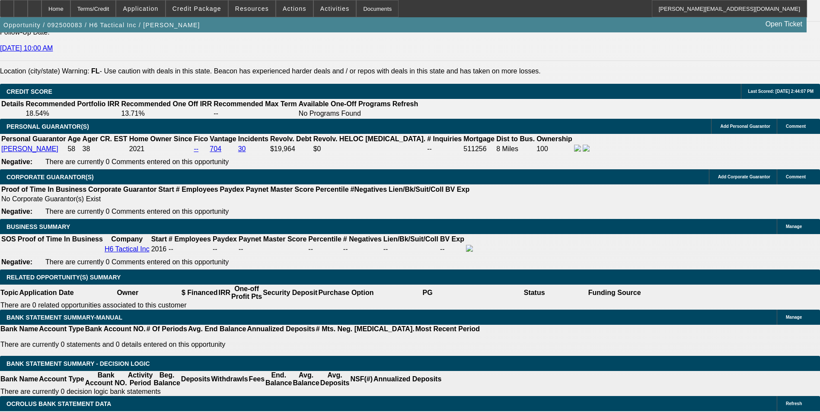
type input "$0.00"
click at [209, 13] on span at bounding box center [197, 8] width 62 height 21
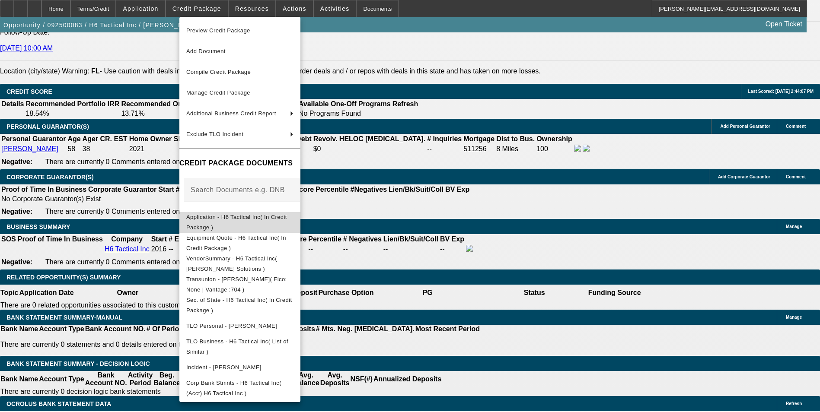
click at [244, 217] on span "Application - H6 Tactical Inc( In Credit Package )" at bounding box center [236, 222] width 101 height 17
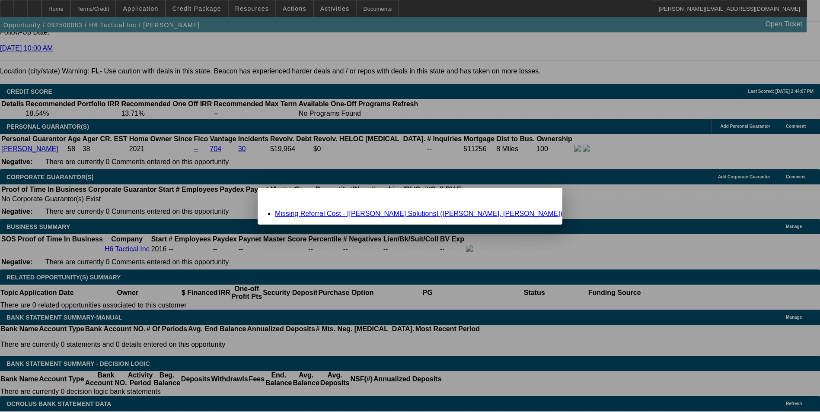
scroll to position [0, 0]
click at [426, 215] on link "Missing Referral Cost - [[PERSON_NAME] Solutions] ([PERSON_NAME], [PERSON_NAME])" at bounding box center [418, 213] width 287 height 7
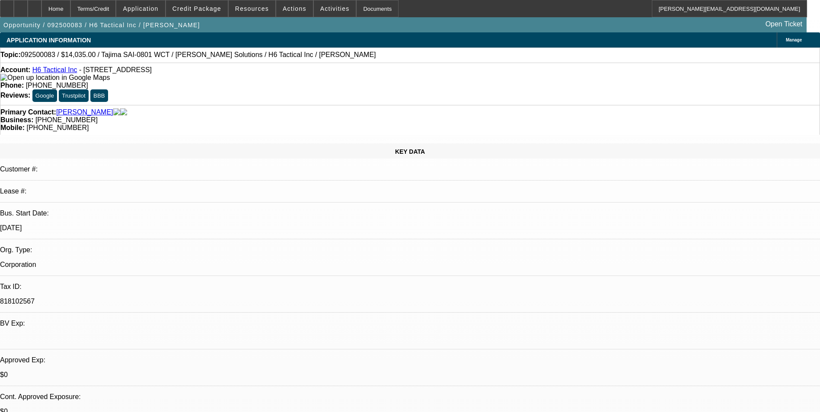
scroll to position [1210, 0]
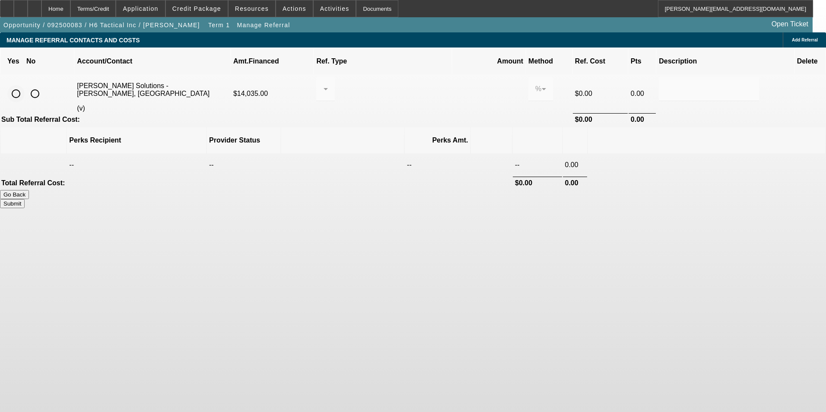
drag, startPoint x: 160, startPoint y: 79, endPoint x: 323, endPoint y: 75, distance: 163.0
click at [25, 85] on input "radio" at bounding box center [15, 93] width 17 height 17
radio input "true"
click at [324, 84] on div at bounding box center [323, 89] width 0 height 10
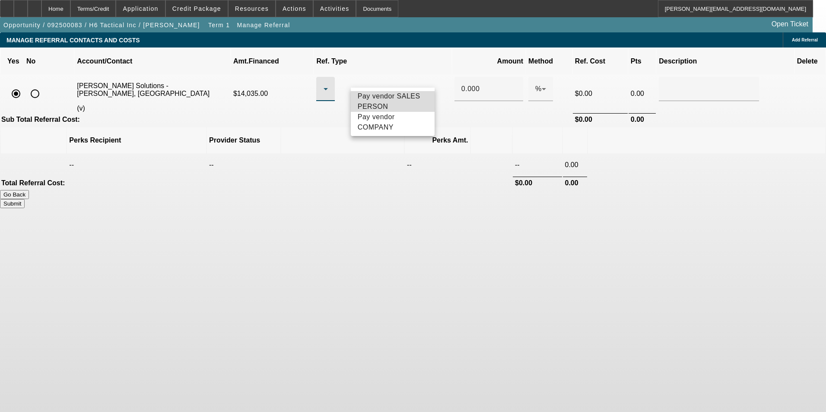
click at [407, 99] on span "Pay vendor SALES PERSON" at bounding box center [393, 101] width 70 height 21
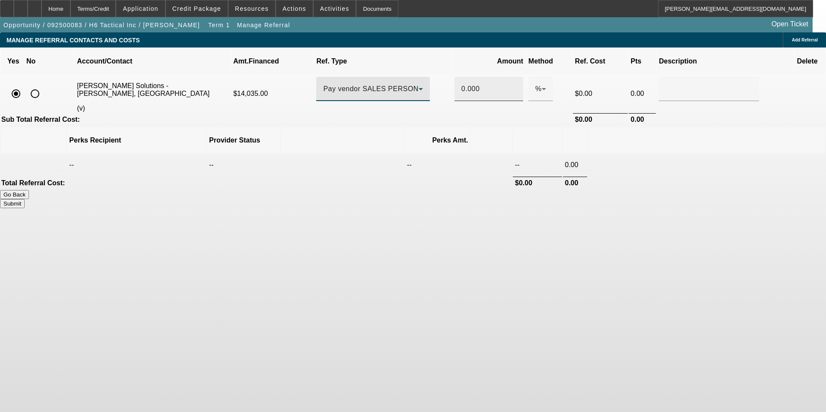
click at [462, 84] on input "0.000" at bounding box center [489, 89] width 55 height 10
click at [613, 128] on th at bounding box center [706, 141] width 237 height 26
click at [25, 199] on button "Submit" at bounding box center [12, 203] width 25 height 9
type input "0.500"
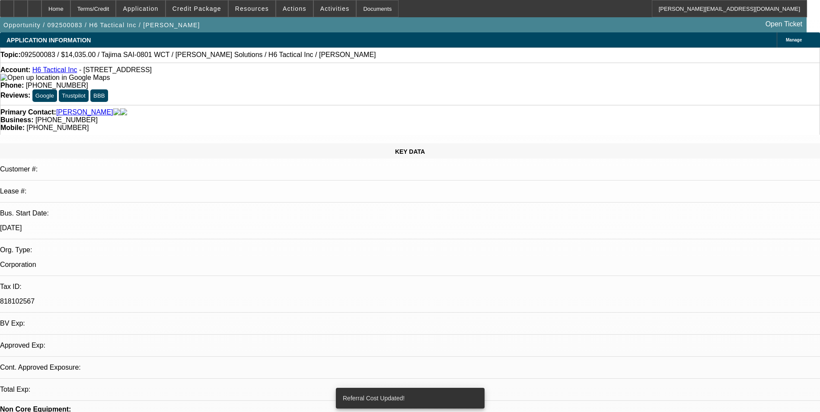
select select "0"
select select "2"
select select "0.1"
select select "4"
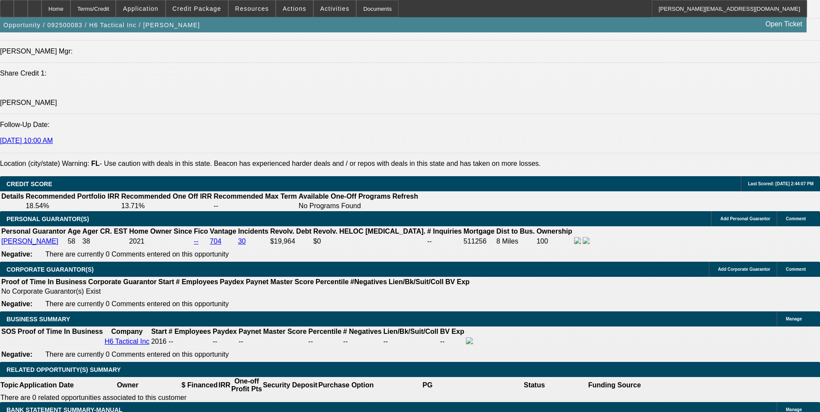
scroll to position [1167, 0]
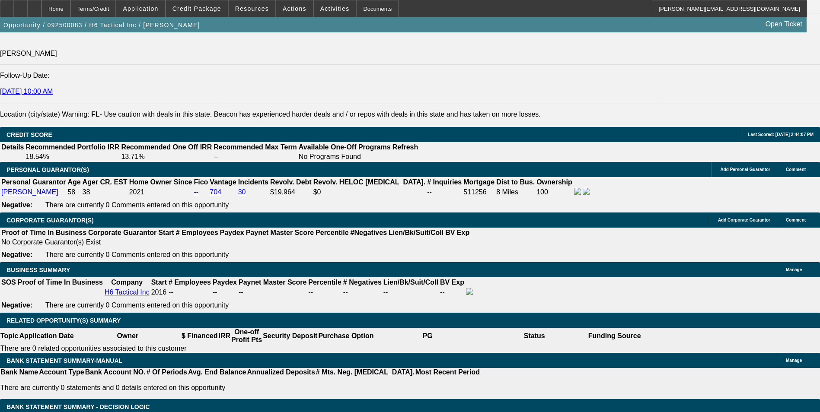
type input "$0.00"
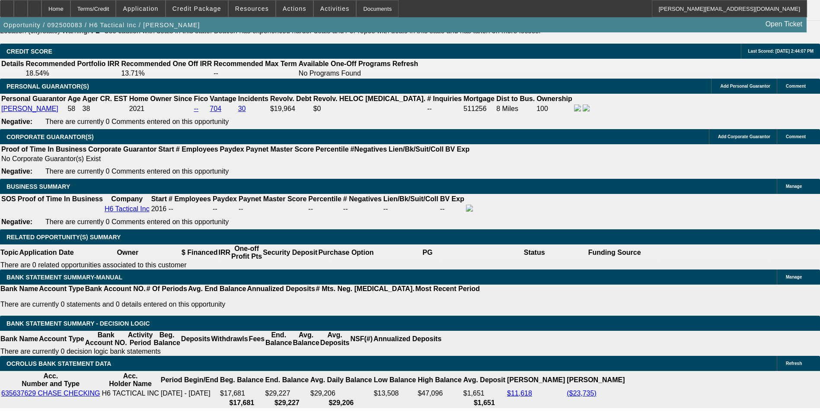
scroll to position [1253, 0]
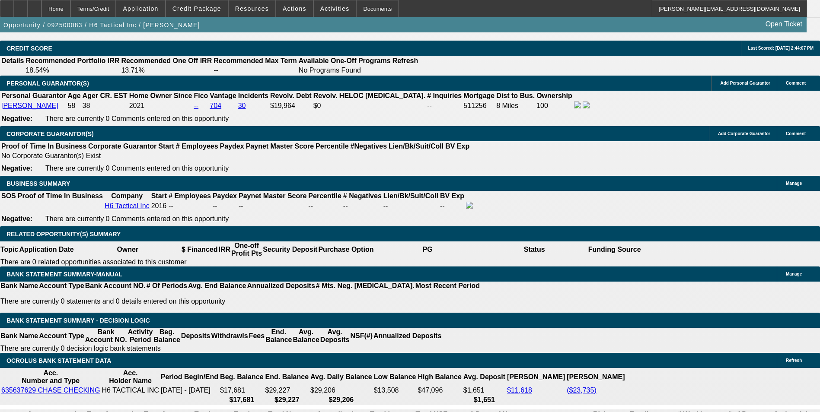
type input "60"
type input "313"
type input "$626.00"
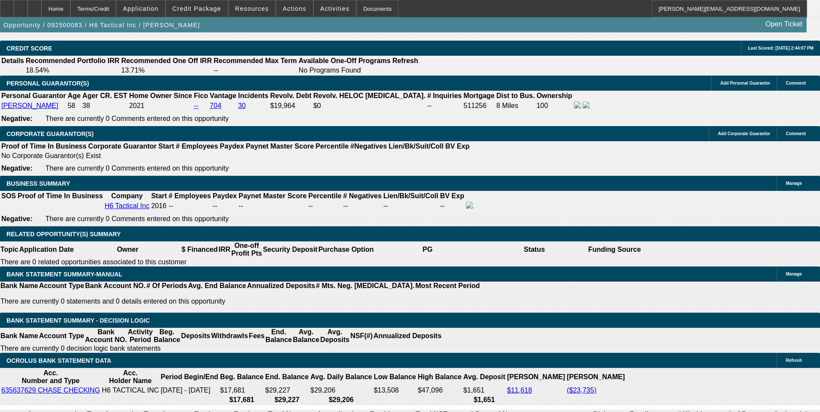
type input "12.1"
type input "$313.00"
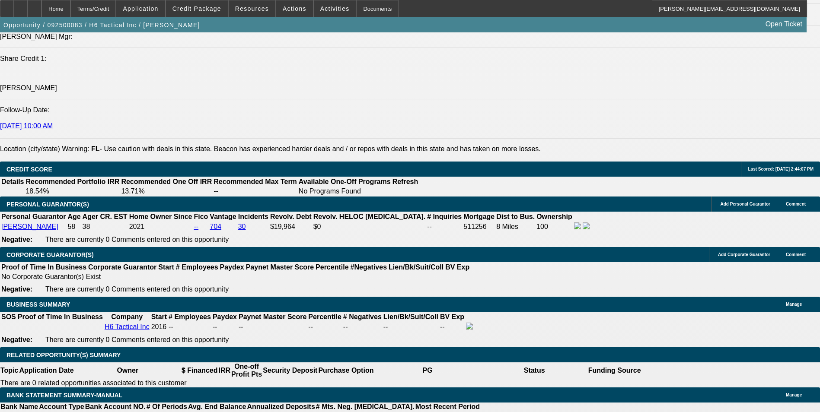
scroll to position [1124, 0]
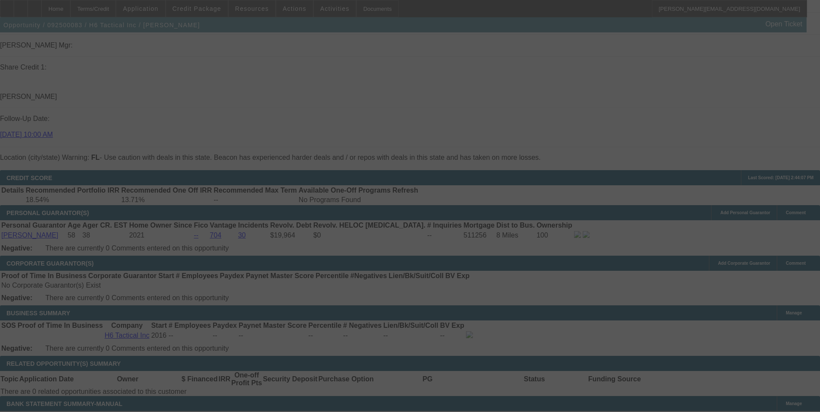
select select "0"
select select "2"
select select "0.1"
select select "4"
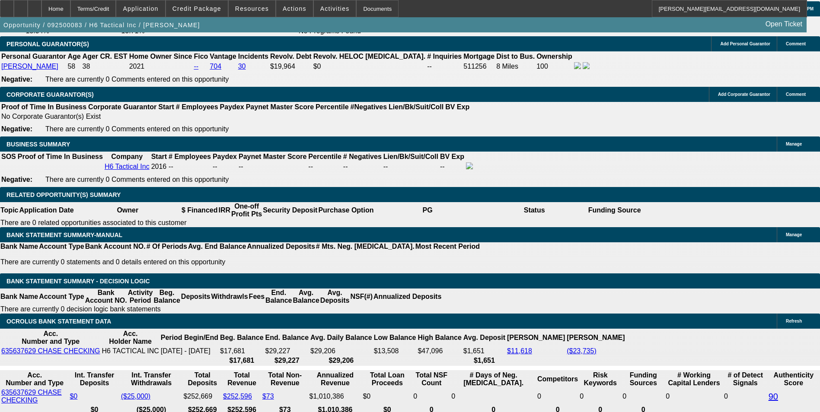
scroll to position [1297, 0]
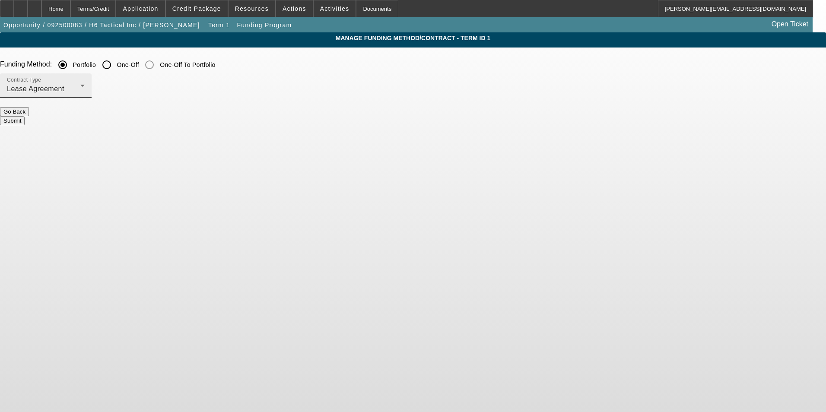
click at [80, 84] on div "Lease Agreement" at bounding box center [43, 89] width 73 height 10
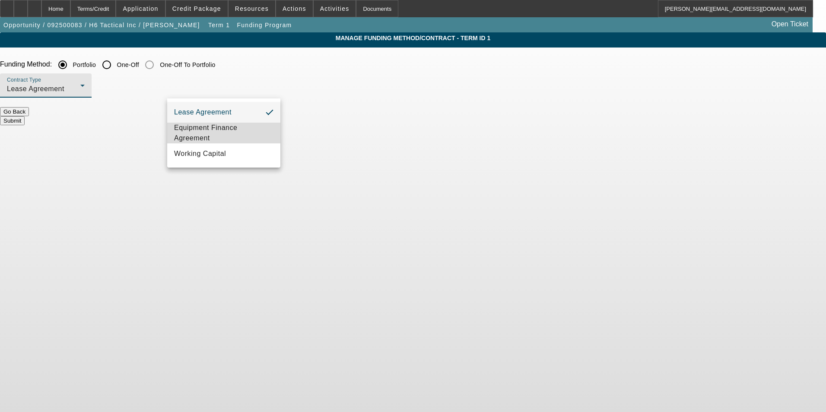
click at [232, 130] on span "Equipment Finance Agreement" at bounding box center [223, 133] width 99 height 21
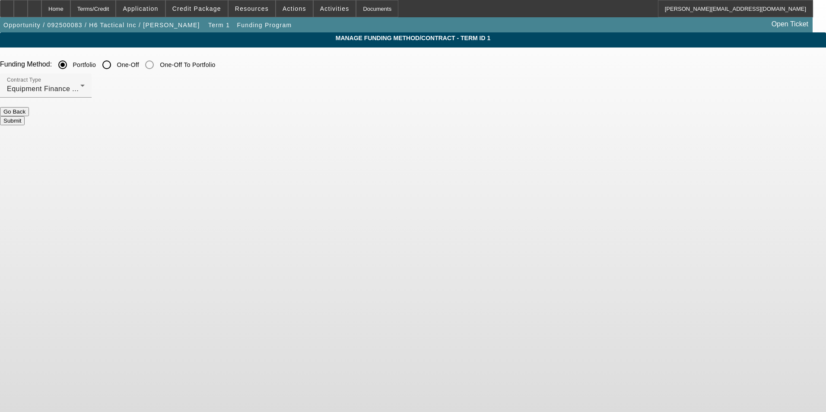
click at [25, 116] on button "Submit" at bounding box center [12, 120] width 25 height 9
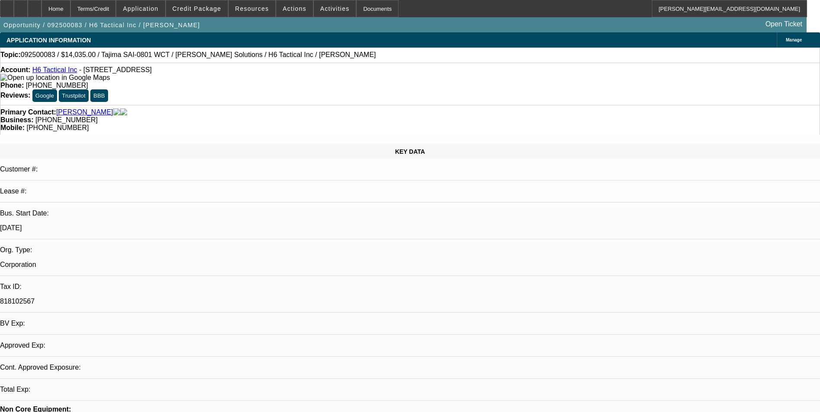
select select "0"
select select "2"
select select "0"
select select "6"
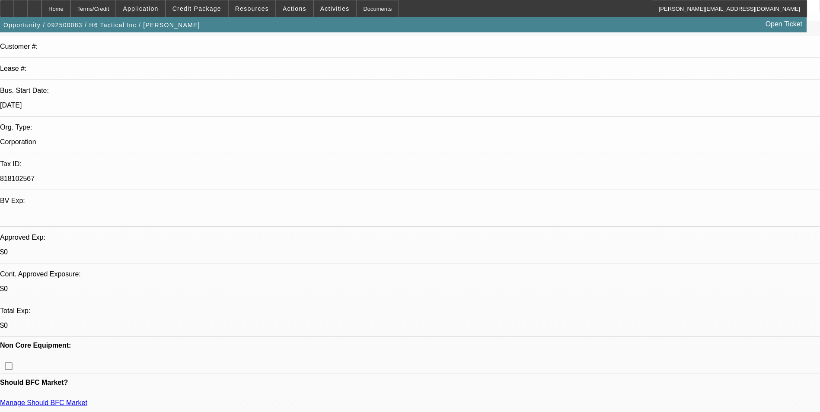
scroll to position [130, 0]
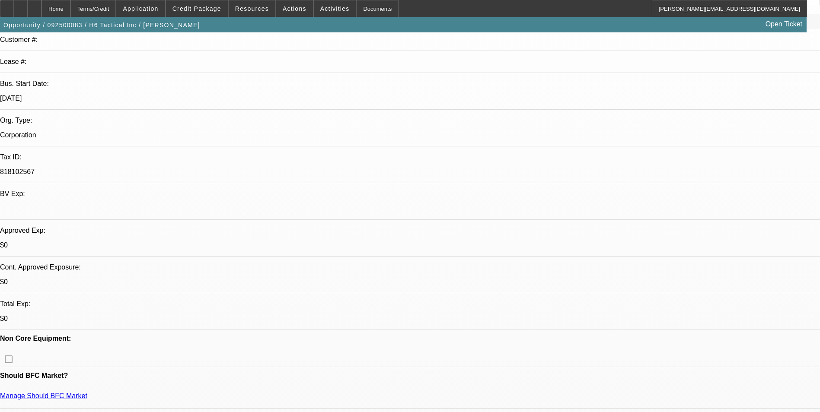
click at [41, 10] on div at bounding box center [35, 8] width 14 height 17
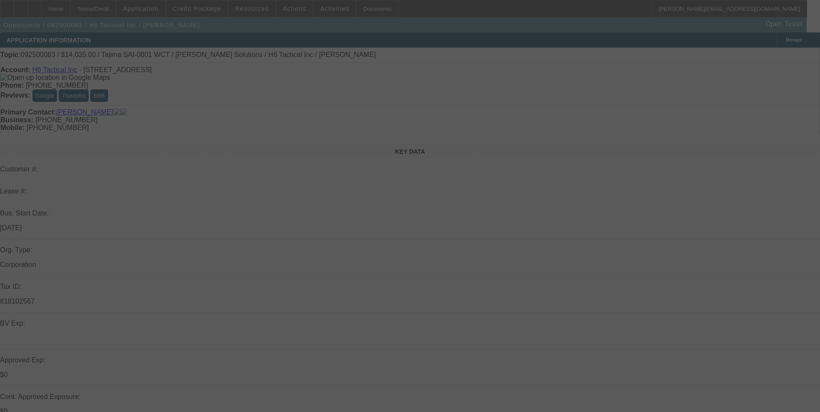
select select "0"
select select "2"
select select "0"
select select "6"
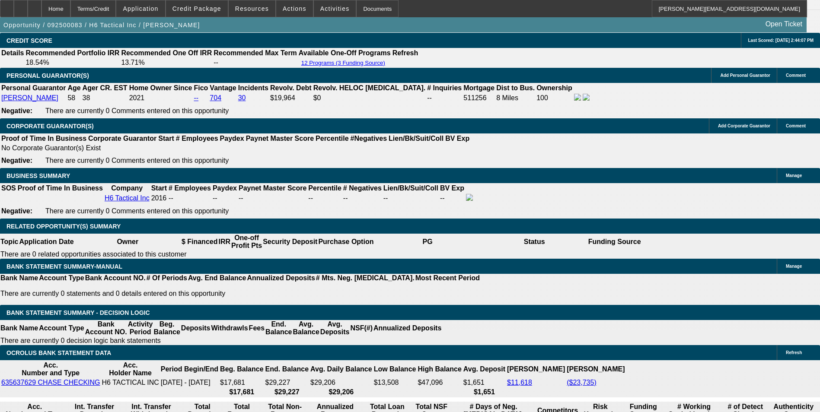
scroll to position [1253, 0]
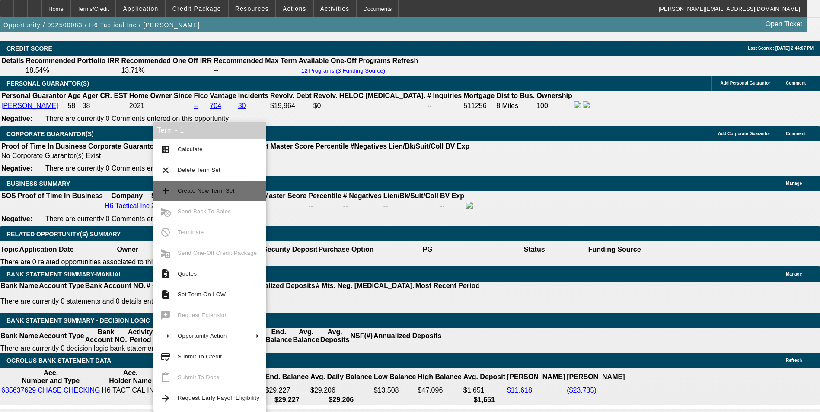
click at [222, 188] on span "Create New Term Set" at bounding box center [206, 191] width 57 height 6
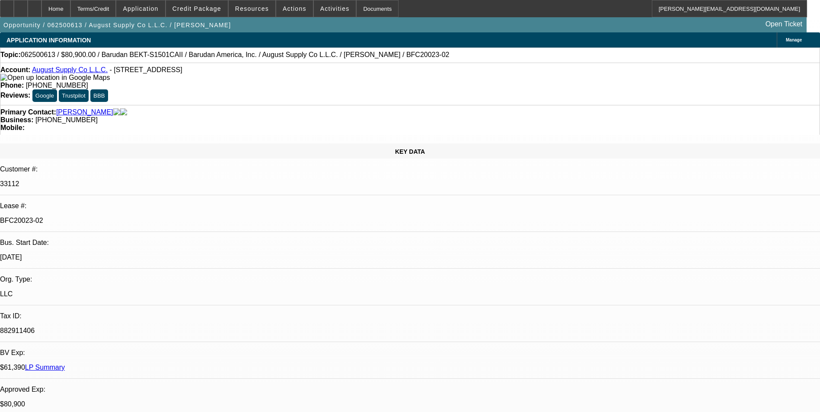
select select "0"
select select "2"
select select "0.1"
select select "4"
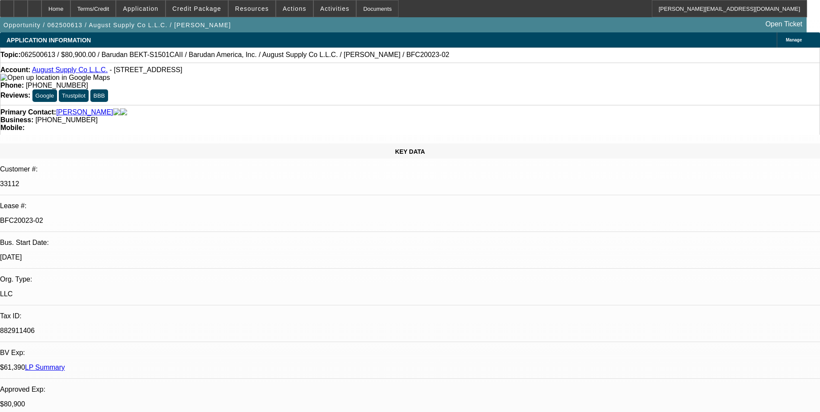
select select "0"
select select "2"
select select "0.1"
select select "4"
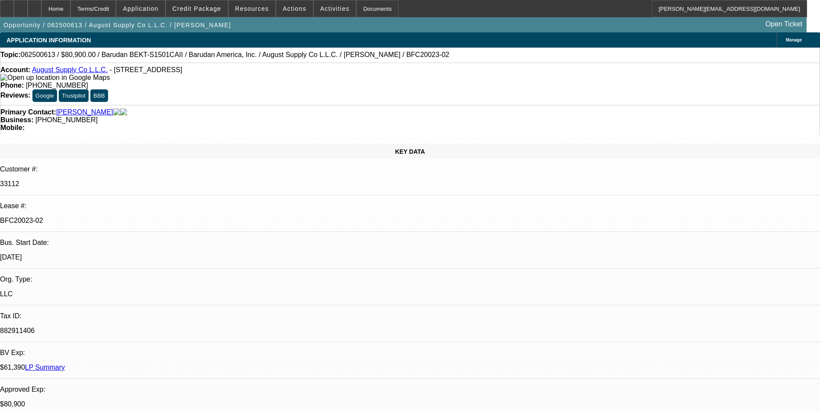
select select "0"
select select "2"
select select "0.1"
select select "4"
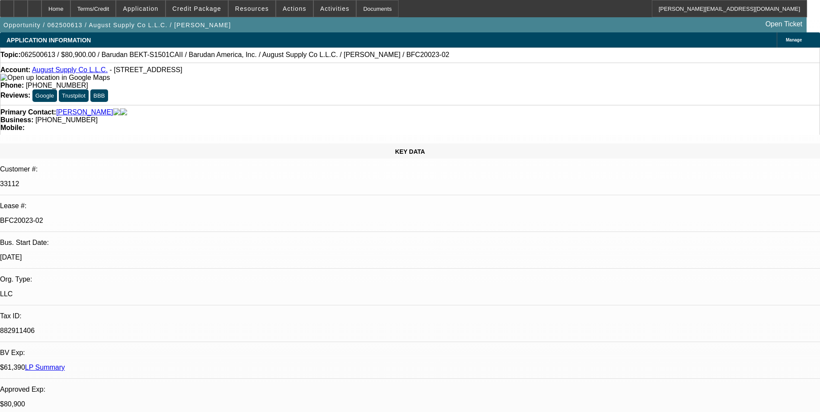
select select "0"
select select "2"
select select "0.1"
select select "4"
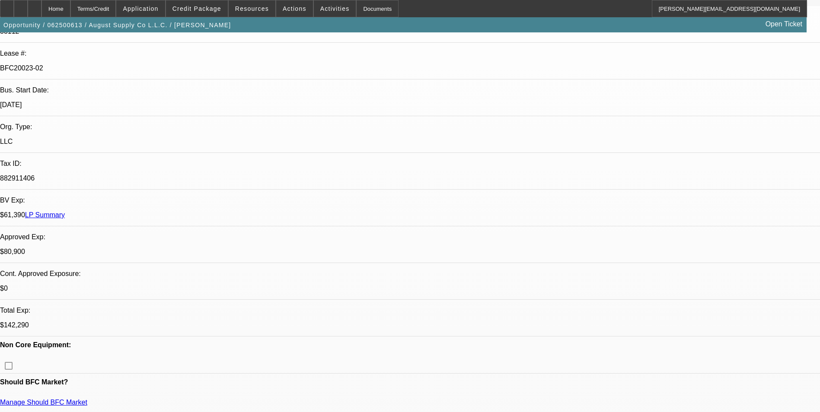
scroll to position [173, 0]
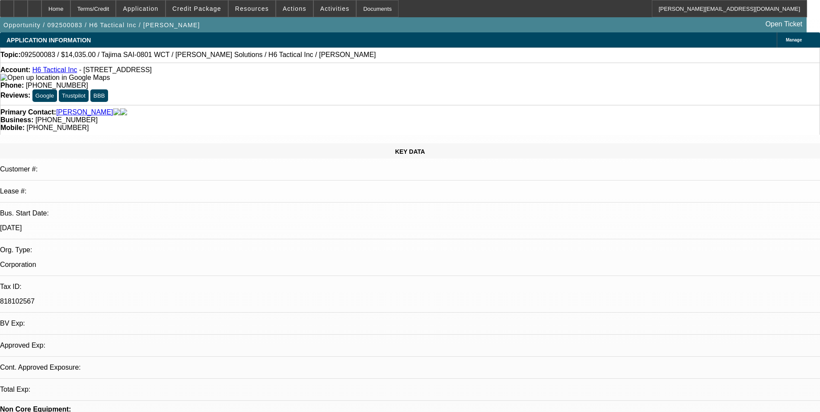
select select "0"
select select "2"
select select "0"
select select "2"
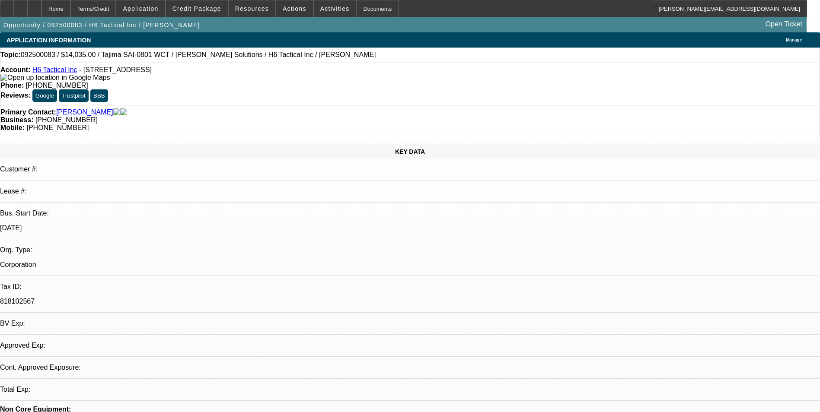
select select "0"
select select "1"
select select "2"
select select "6"
select select "1"
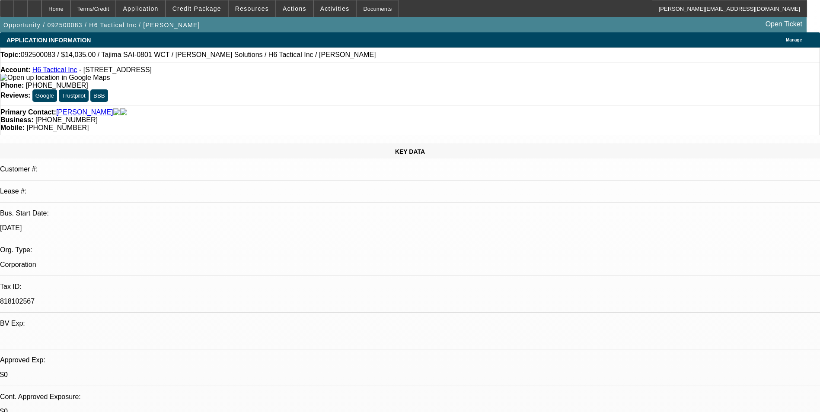
select select "2"
select select "6"
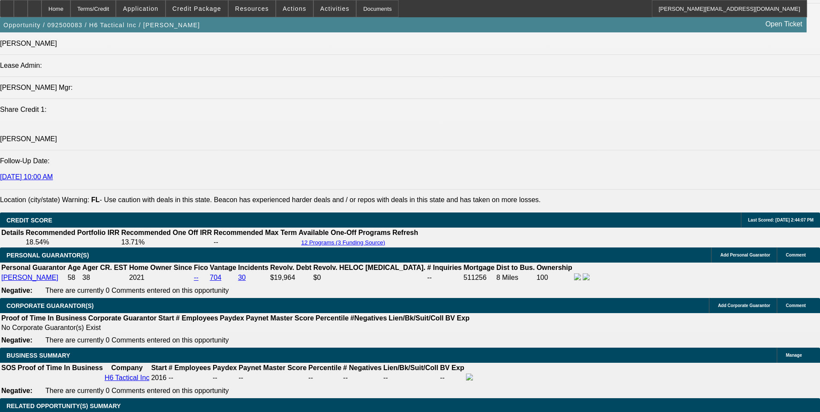
scroll to position [1167, 0]
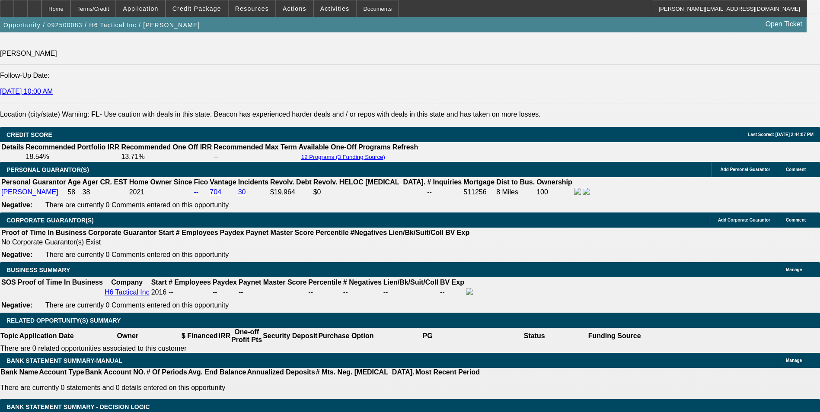
drag, startPoint x: 147, startPoint y: 280, endPoint x: 262, endPoint y: 281, distance: 115.0
type input "$3,500.00"
type input "UNKNOWN"
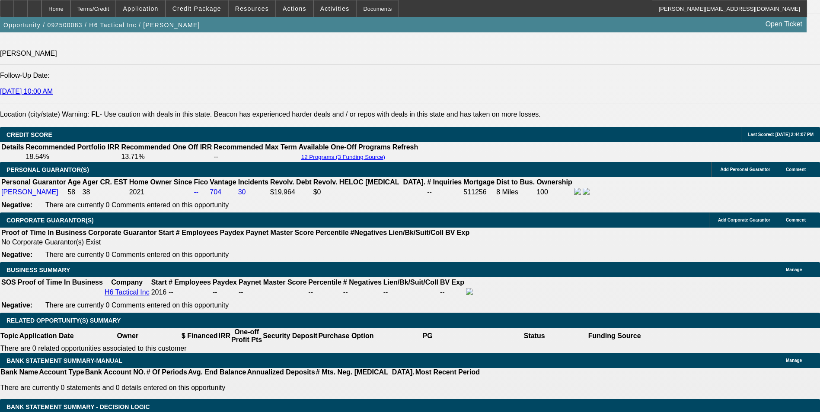
type input "$469.90"
type input "$234.95"
drag, startPoint x: 149, startPoint y: 283, endPoint x: 258, endPoint y: 275, distance: 110.1
type input "$4,000.00"
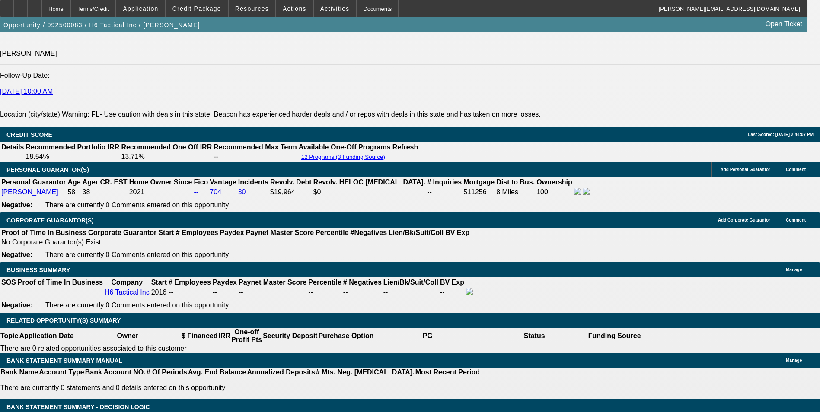
type input "$447.60"
type input "$223.80"
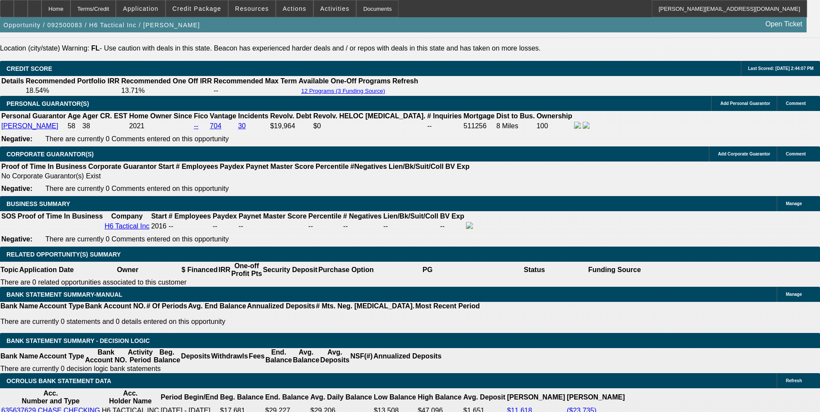
scroll to position [1253, 0]
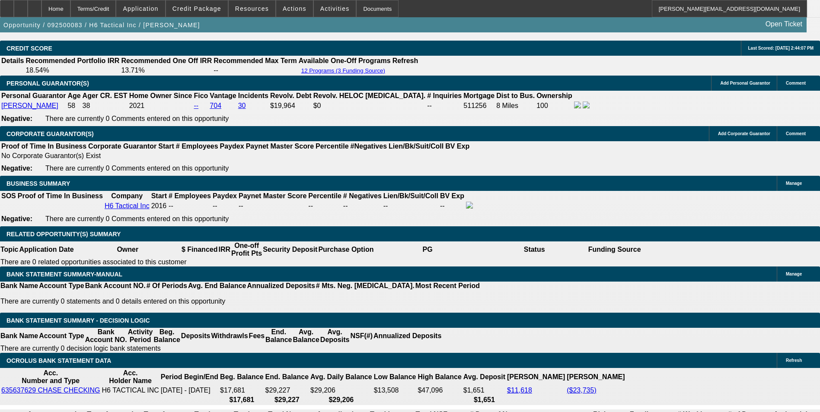
drag, startPoint x: 158, startPoint y: 197, endPoint x: 261, endPoint y: 182, distance: 104.4
type input "$4,500.00"
type input "$425.30"
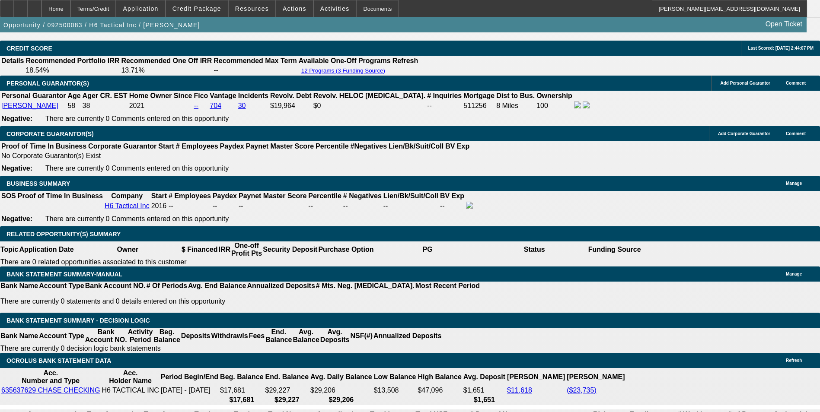
type input "$212.65"
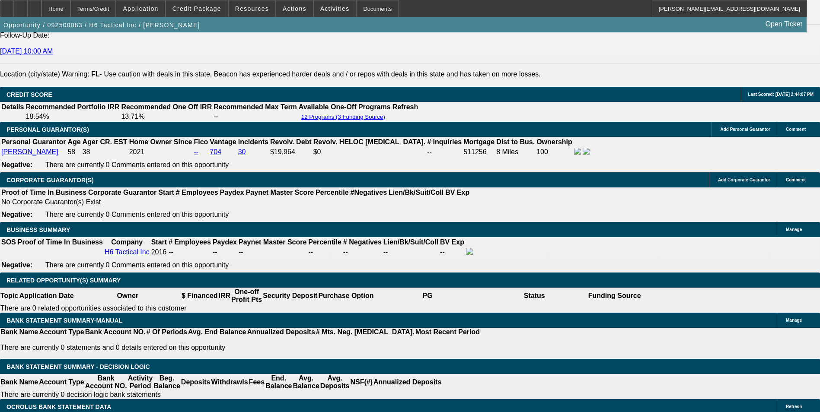
scroll to position [1167, 0]
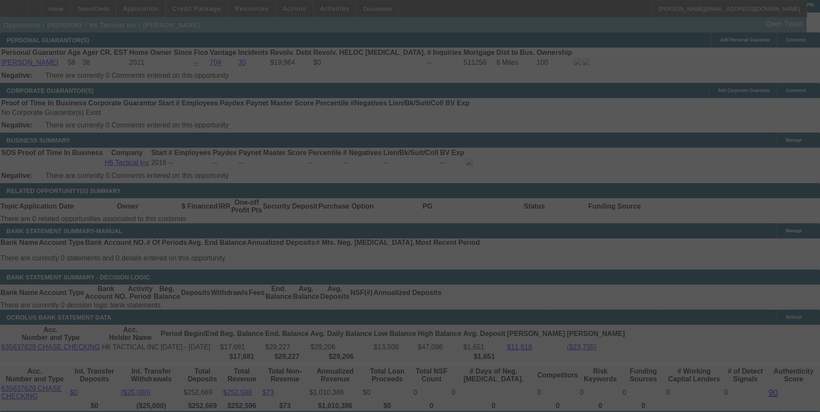
scroll to position [1287, 0]
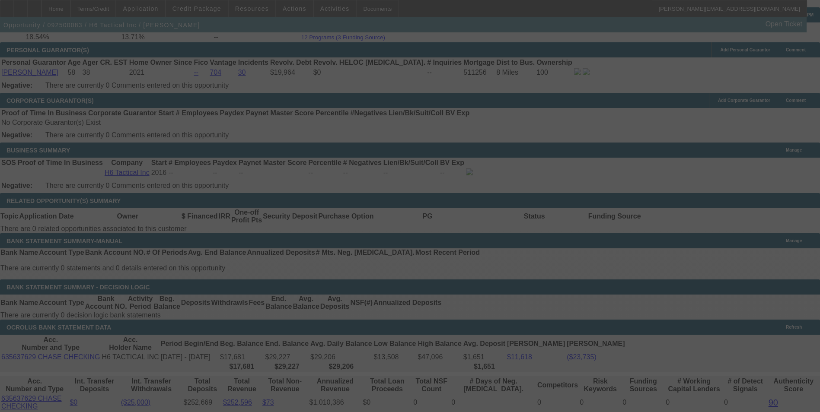
select select "0"
select select "2"
select select "0"
select select "6"
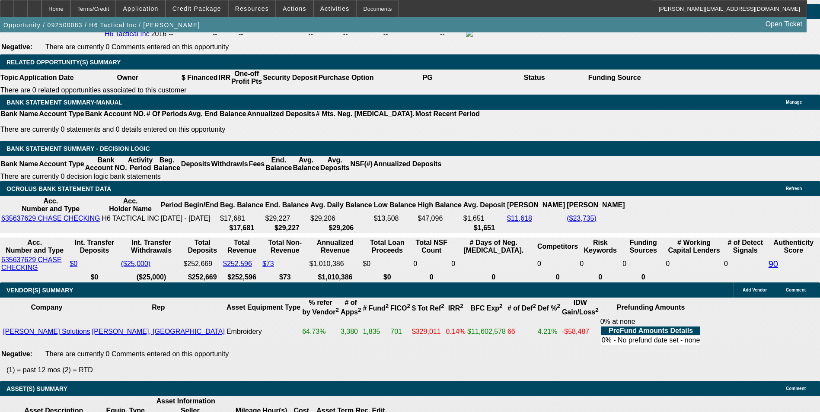
scroll to position [1373, 0]
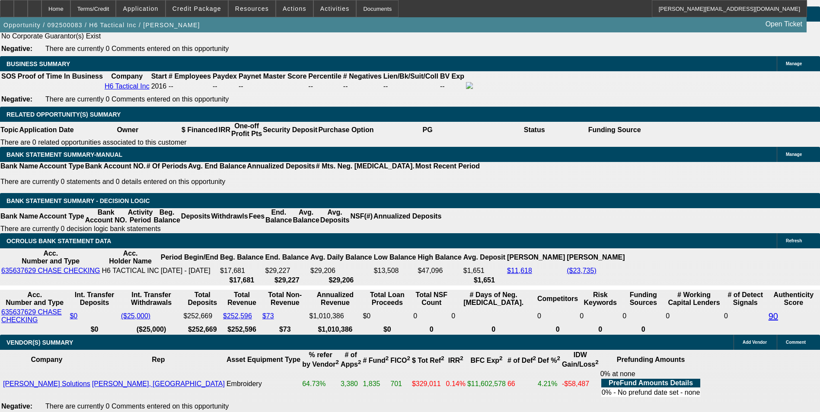
drag, startPoint x: 239, startPoint y: 144, endPoint x: 298, endPoint y: 137, distance: 59.2
type input "31"
type input "$62.00"
type input "UNKNOWN"
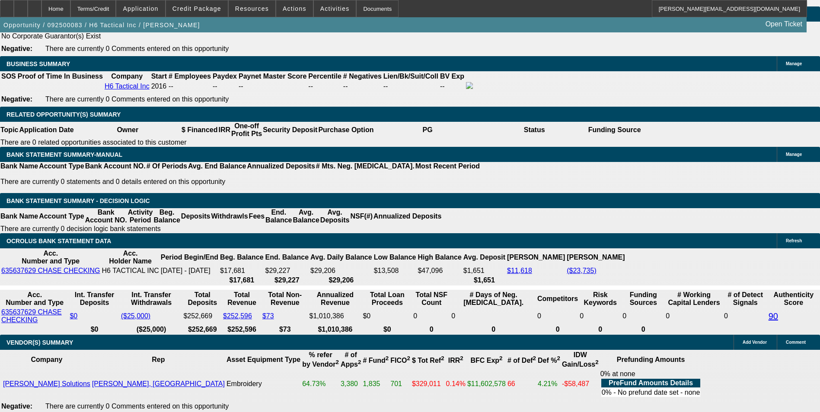
type input "318"
type input "$636.00"
type input "12.8"
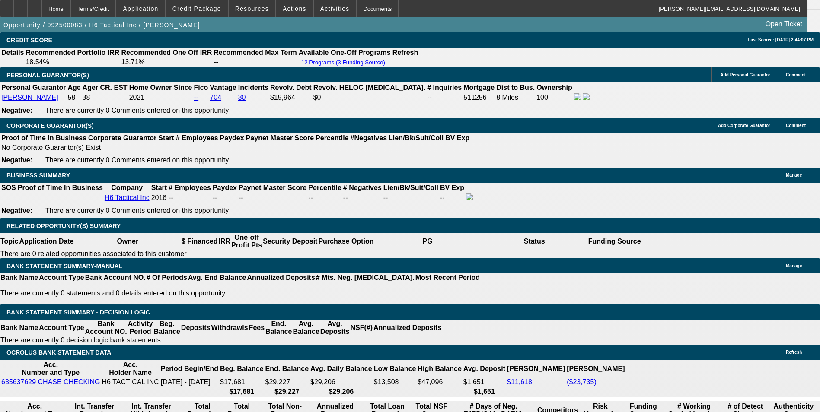
scroll to position [1200, 0]
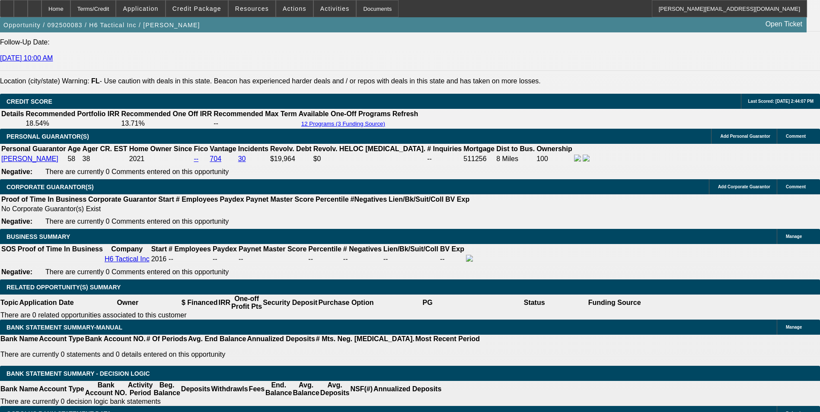
type input "$318.00"
drag, startPoint x: 239, startPoint y: 85, endPoint x: 282, endPoint y: 105, distance: 48.3
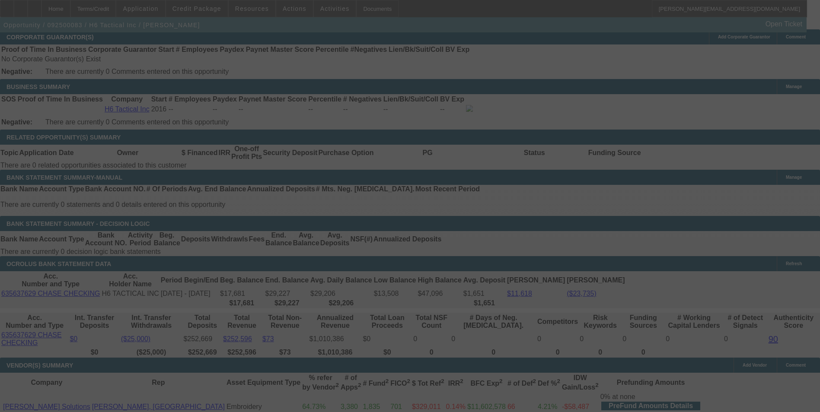
scroll to position [1373, 0]
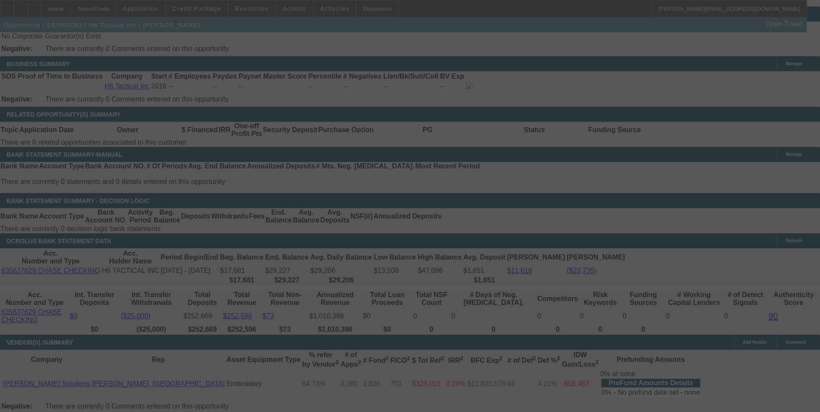
select select "0"
select select "2"
select select "0"
select select "6"
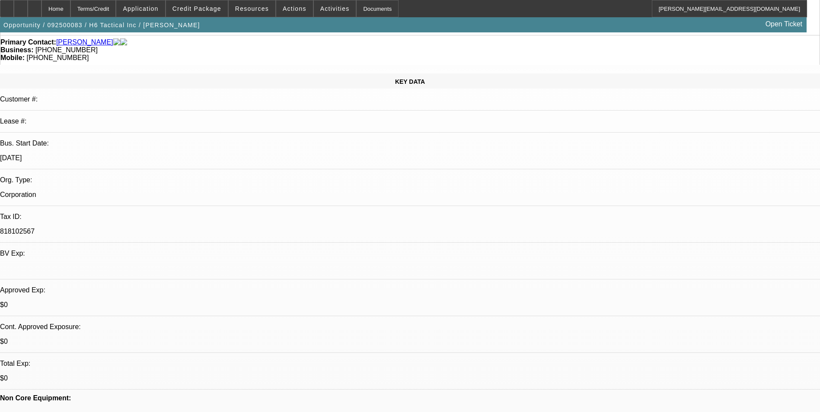
scroll to position [120, 0]
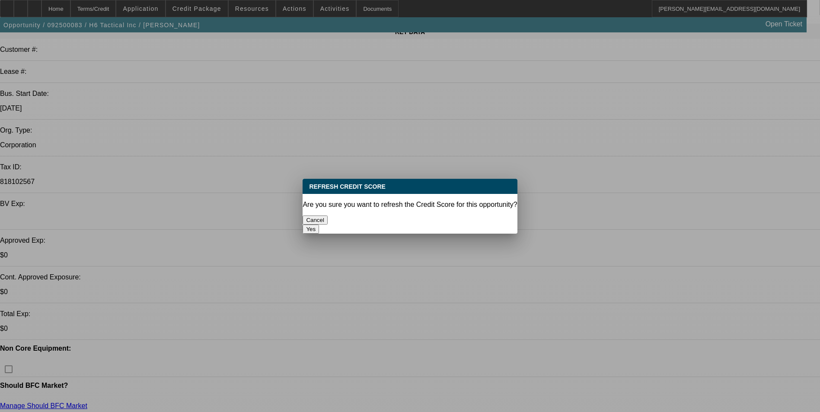
scroll to position [0, 0]
click at [328, 216] on button "Cancel" at bounding box center [315, 220] width 25 height 9
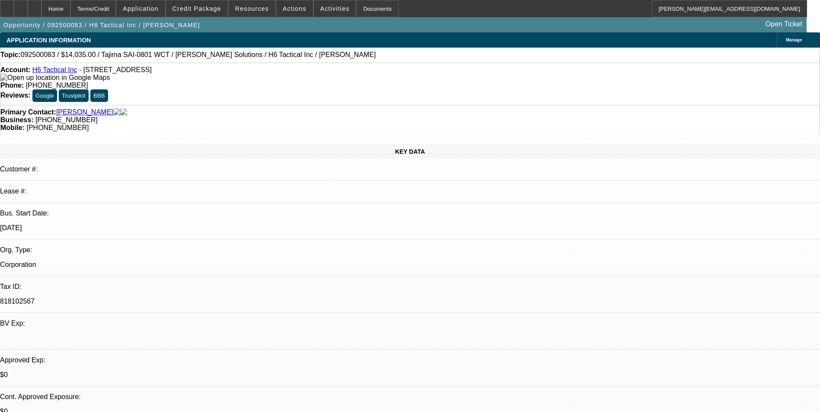
scroll to position [120, 0]
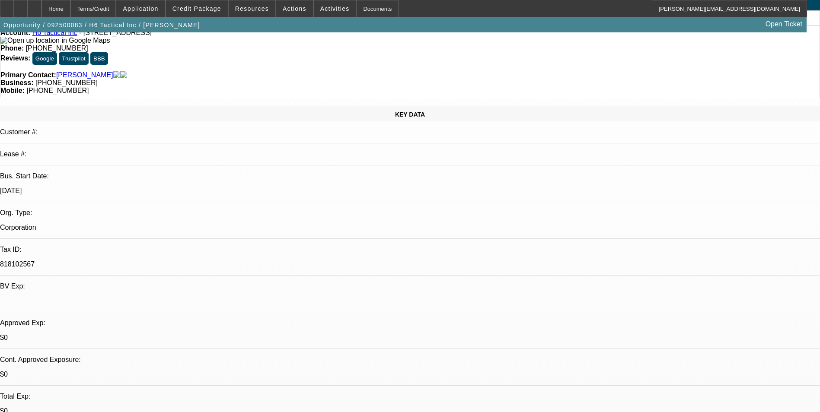
scroll to position [0, 0]
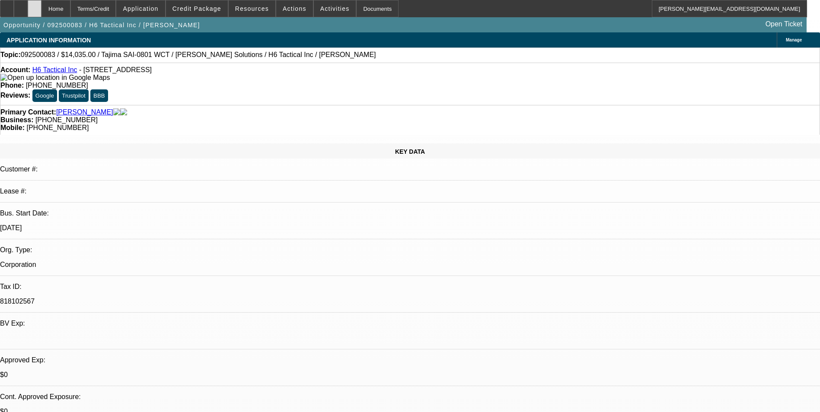
click at [41, 11] on div at bounding box center [35, 8] width 14 height 17
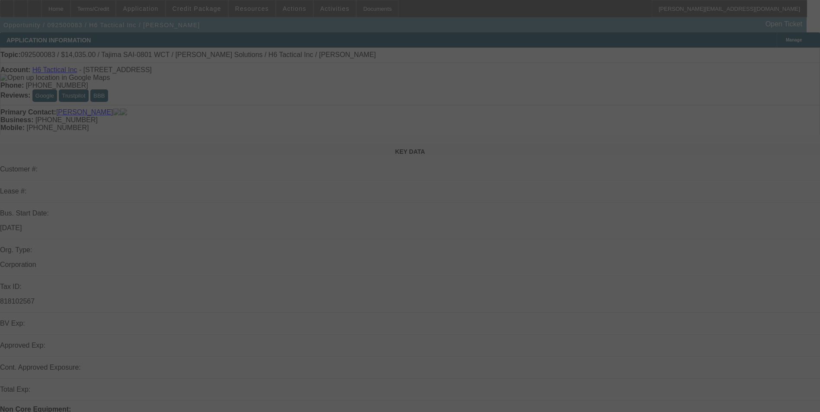
select select "0"
select select "2"
select select "0"
select select "6"
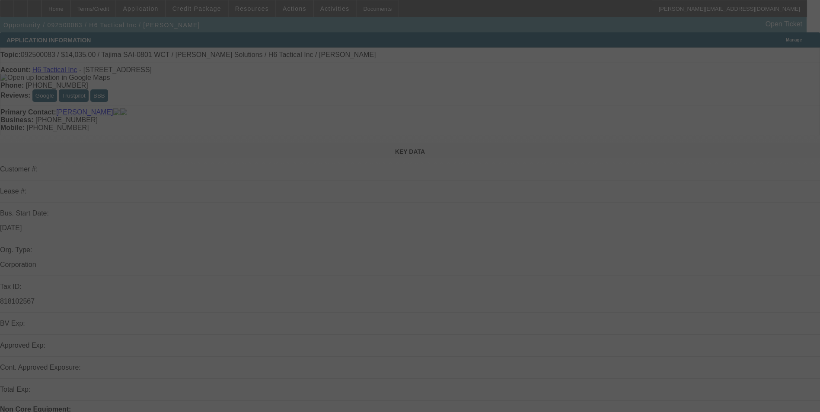
select select "0"
select select "2"
select select "0"
select select "6"
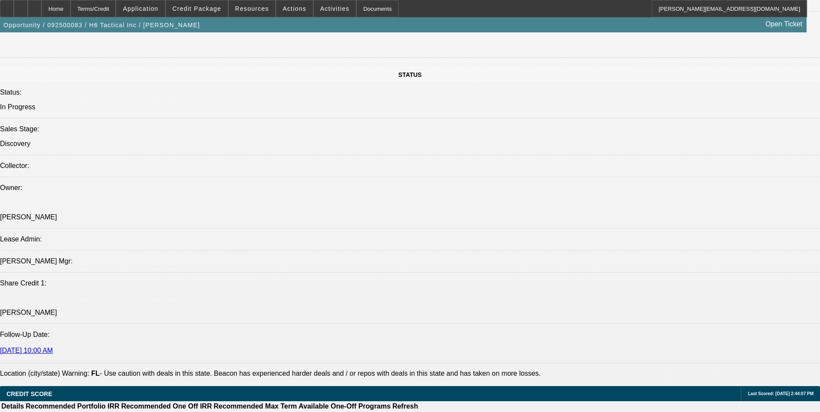
scroll to position [1124, 0]
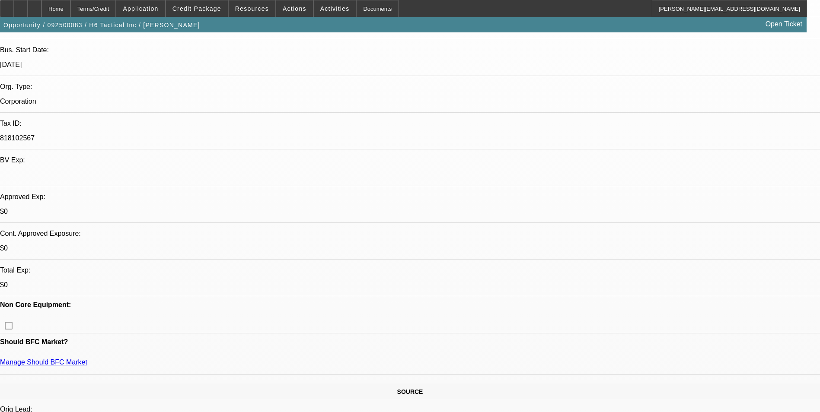
scroll to position [130, 0]
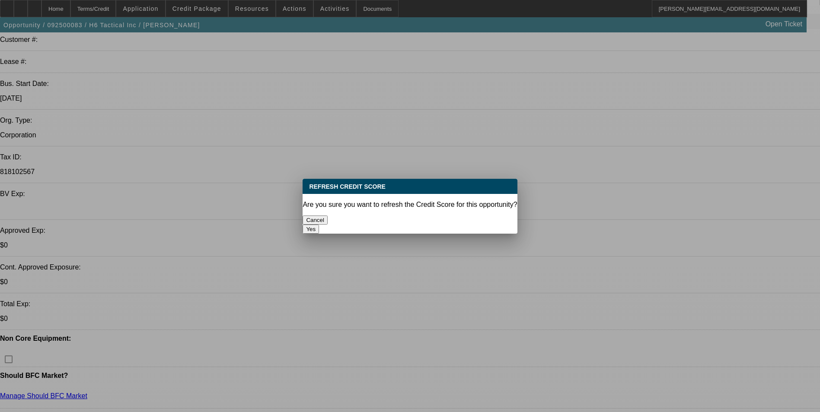
scroll to position [0, 0]
click at [319, 225] on button "Yes" at bounding box center [311, 229] width 16 height 9
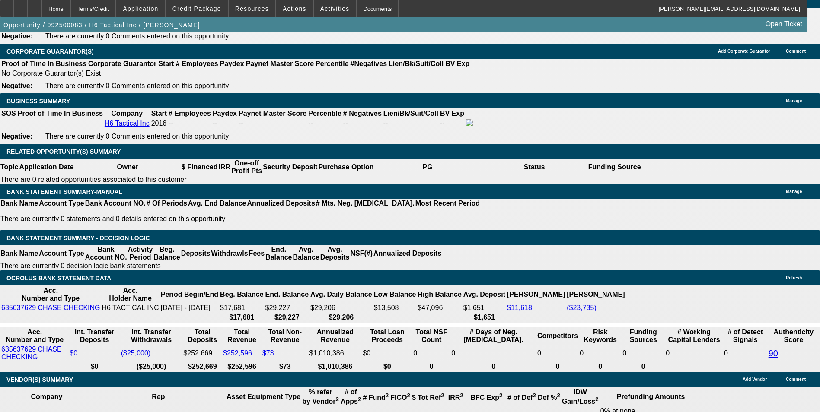
scroll to position [1340, 0]
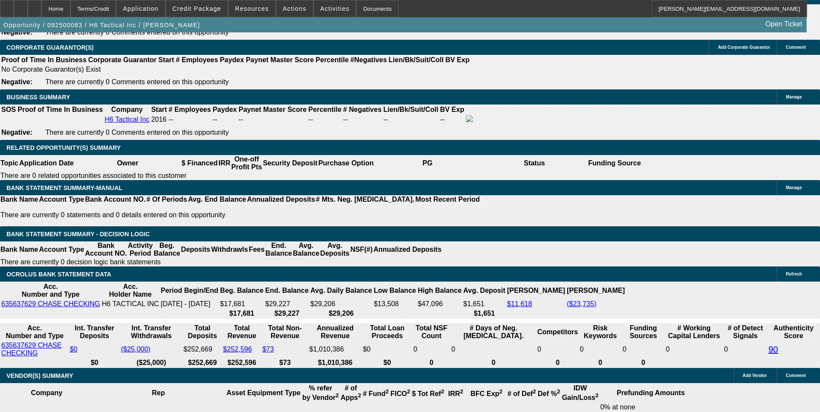
drag, startPoint x: 239, startPoint y: 178, endPoint x: 319, endPoint y: 169, distance: 80.4
type input "3"
type input "$6.00"
type input "UNKNOWN"
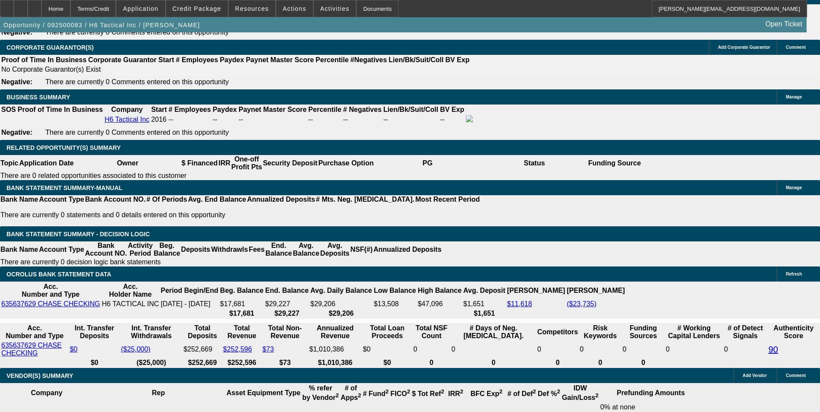
type input "321"
type input "$642.00"
type input "13.2"
type input "$321.00"
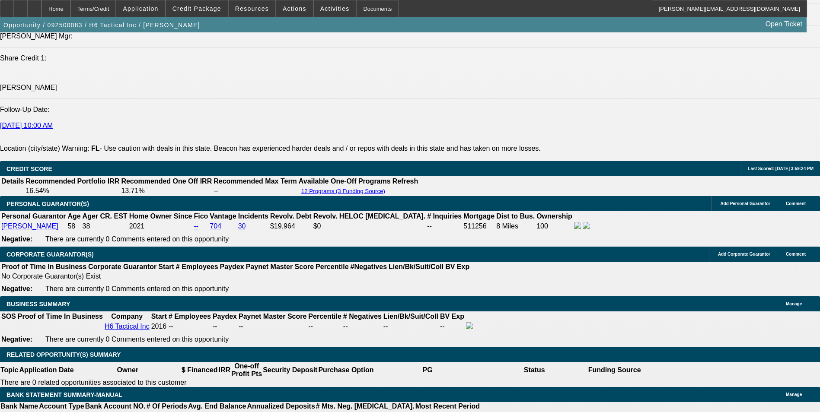
scroll to position [1124, 0]
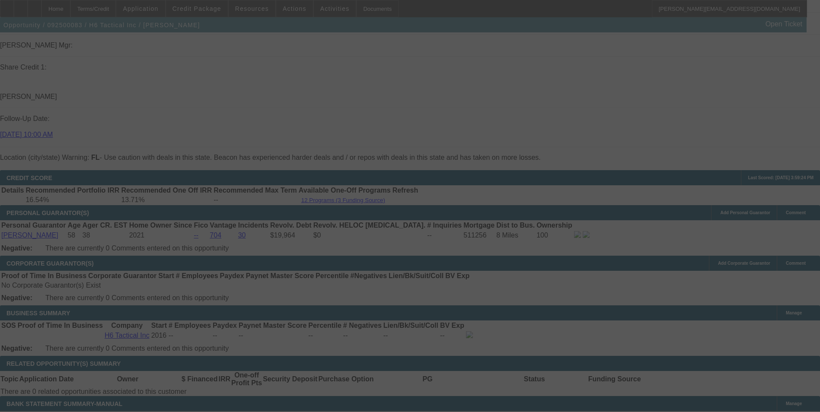
select select "0"
select select "2"
select select "0"
select select "6"
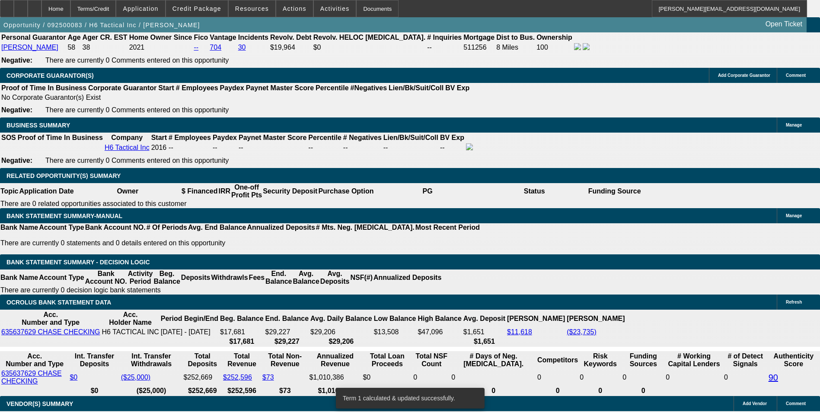
scroll to position [1297, 0]
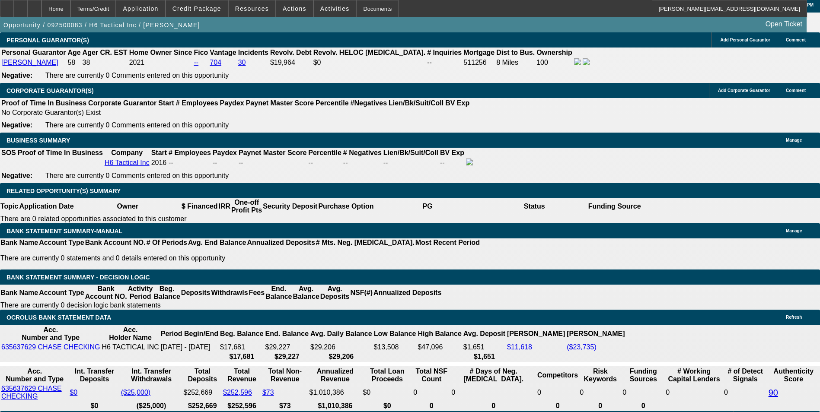
drag, startPoint x: 183, startPoint y: 221, endPoint x: 263, endPoint y: 206, distance: 81.3
type input "UNKNOWN"
type input "13."
type input "$325.98"
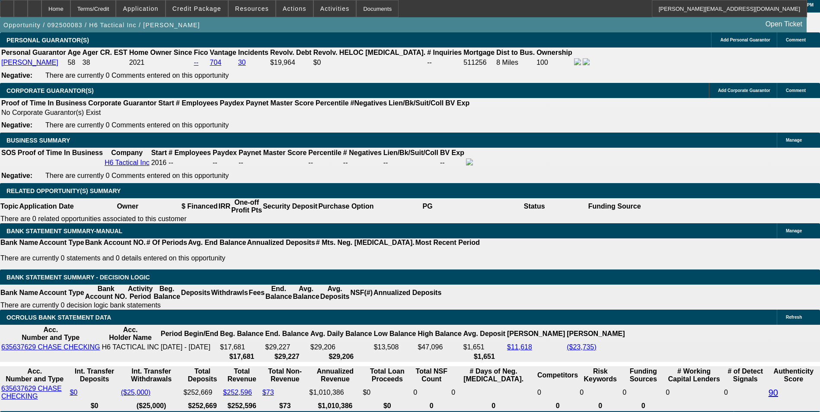
type input "$162.99"
type input "$433.90"
type input "$216.95"
type input "13.2"
type input "$435.86"
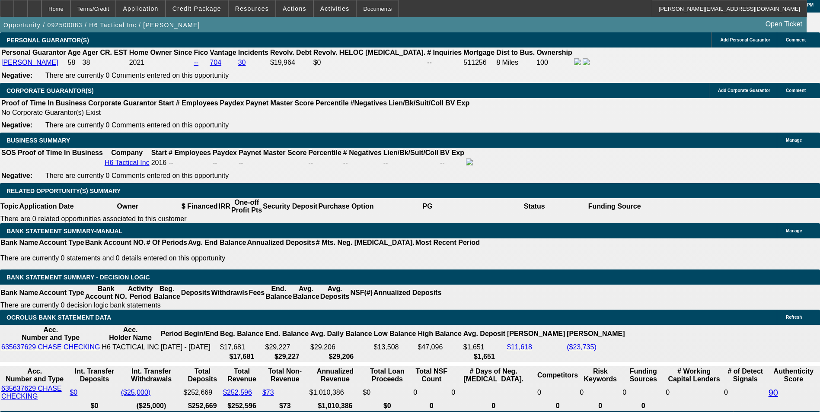
type input "$217.93"
type input "13.2"
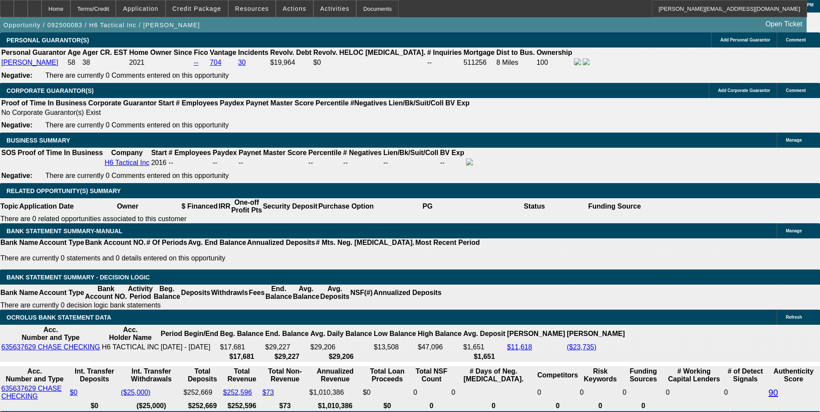
type input "218"
type input "$436.00"
type input "13.2"
type input "$218.00"
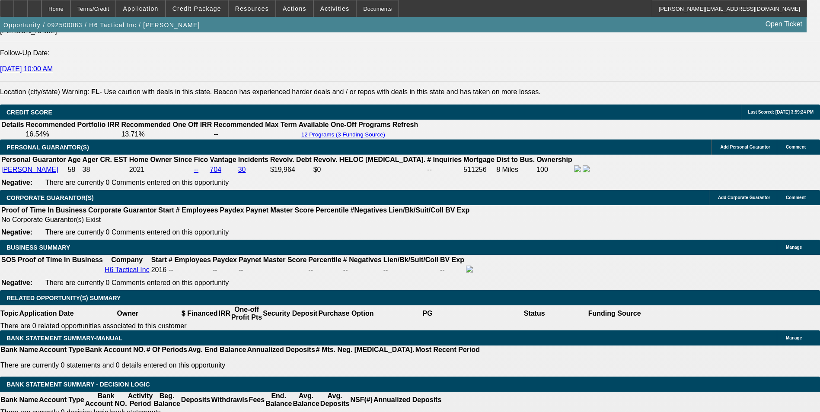
scroll to position [1167, 0]
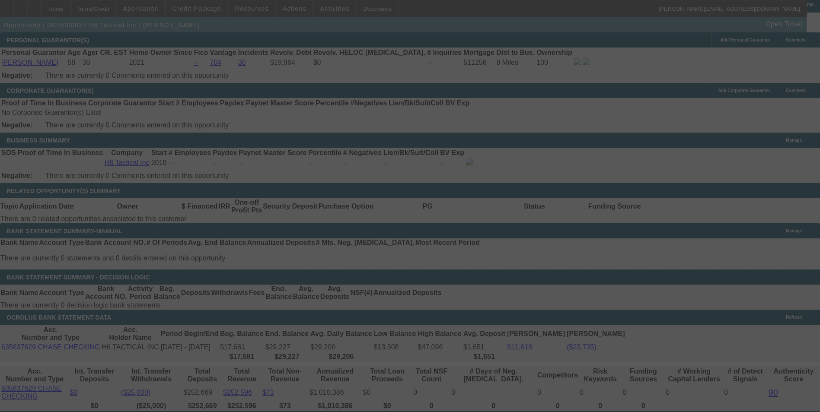
scroll to position [1340, 0]
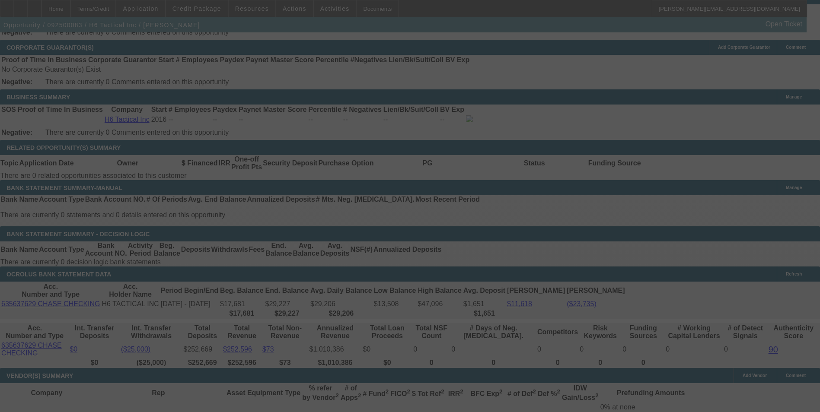
select select "0"
select select "2"
select select "0"
select select "6"
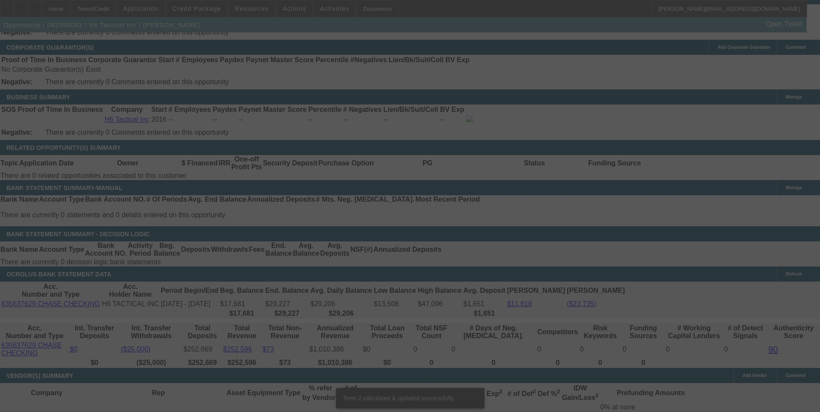
scroll to position [1335, 0]
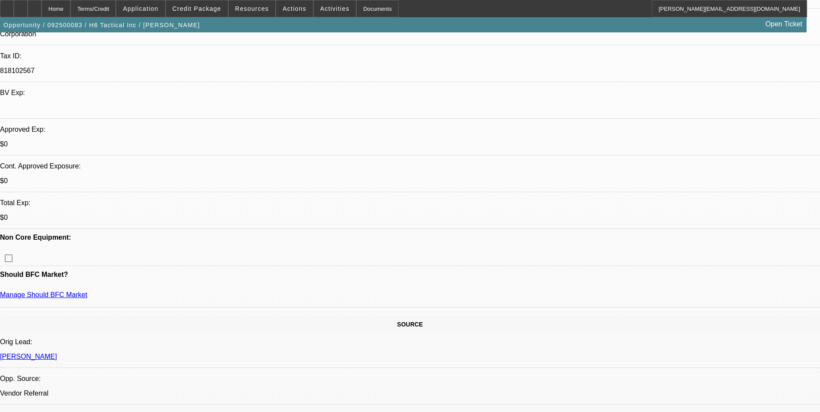
scroll to position [211, 0]
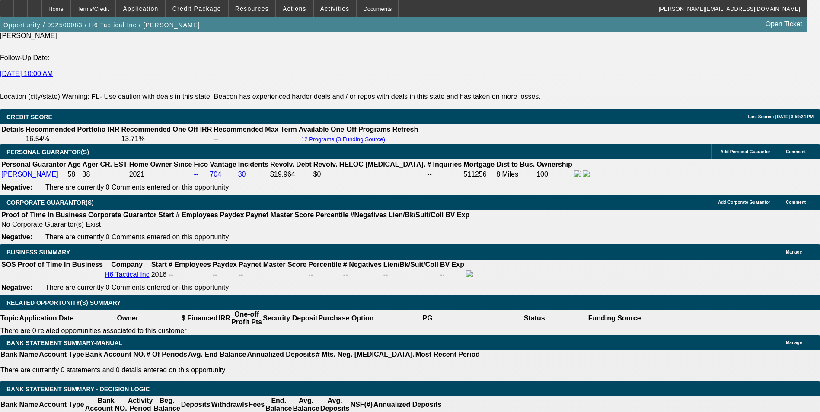
scroll to position [1378, 0]
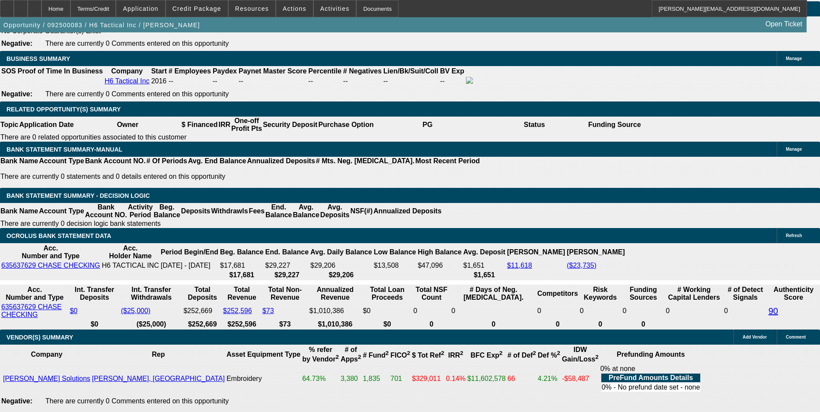
drag, startPoint x: 239, startPoint y: 140, endPoint x: 322, endPoint y: 139, distance: 83.9
type input "3"
type input "$6.00"
type input "UNKNOWN"
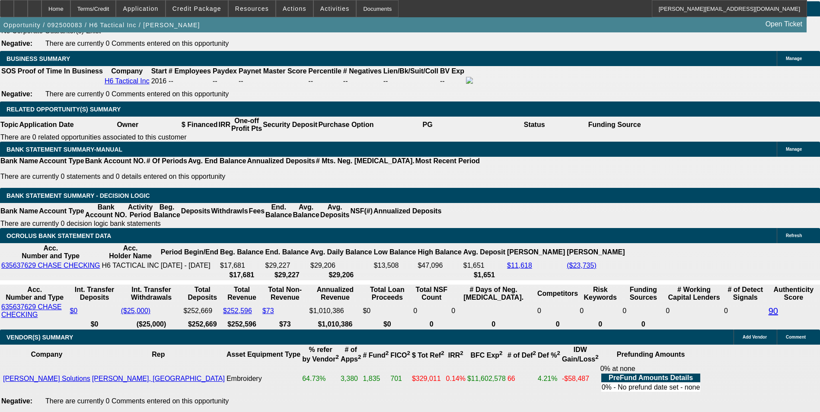
type input "324"
type input "$648.00"
type input "13.6"
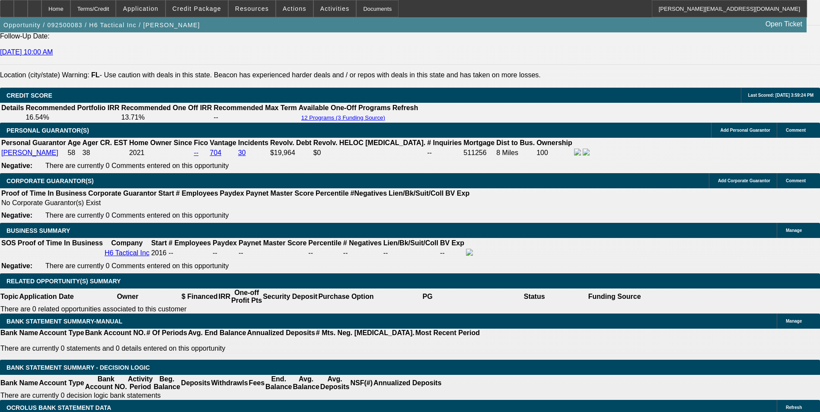
scroll to position [1205, 0]
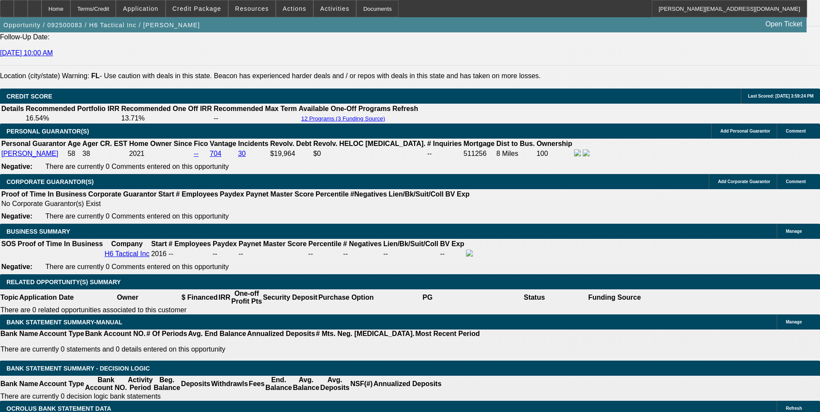
type input "$324.00"
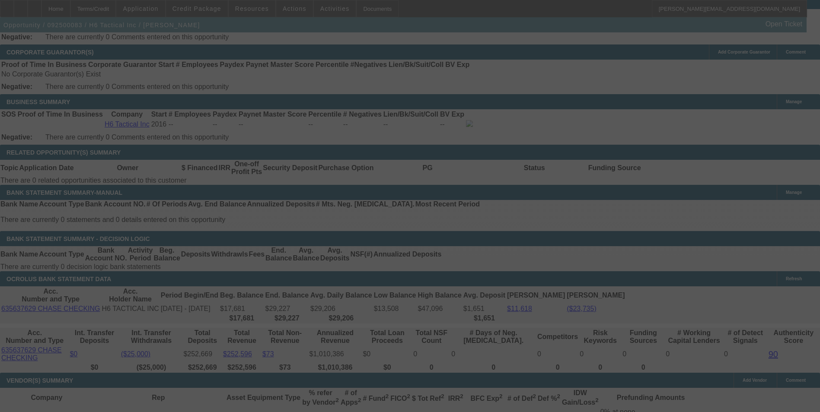
scroll to position [1330, 0]
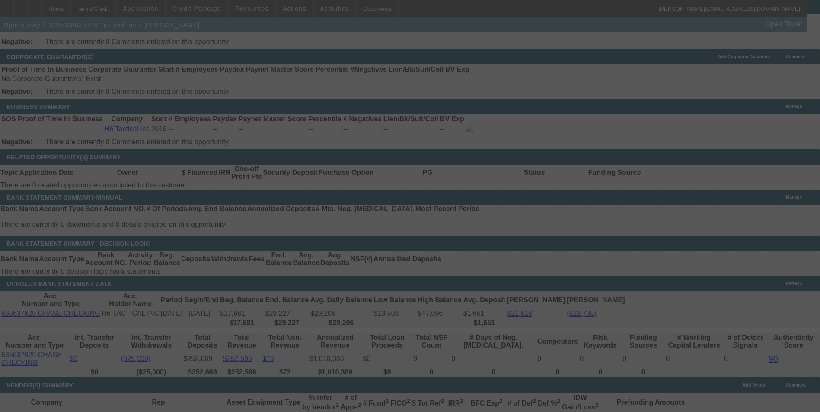
select select "0"
select select "2"
select select "0"
select select "6"
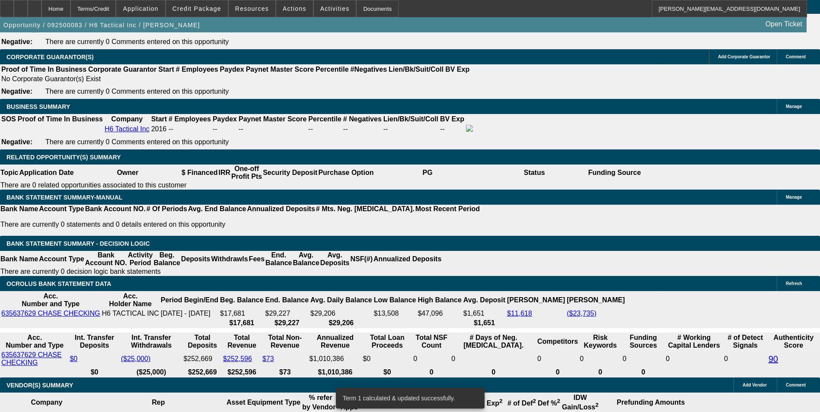
drag, startPoint x: 130, startPoint y: 188, endPoint x: 206, endPoint y: 180, distance: 76.5
type input "22"
type input "$44.00"
type input "UNKNOWN"
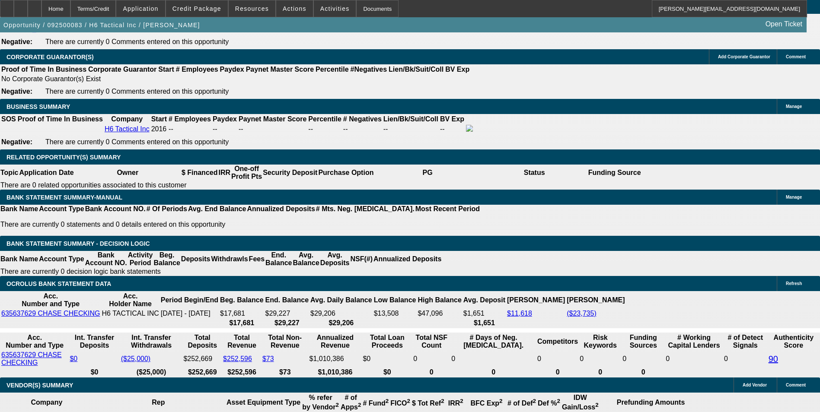
type input "221"
type input "$442.00"
type input "13.8"
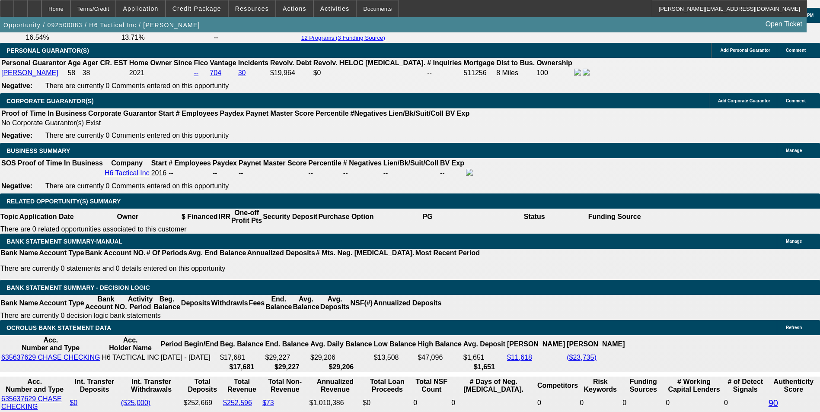
scroll to position [1157, 0]
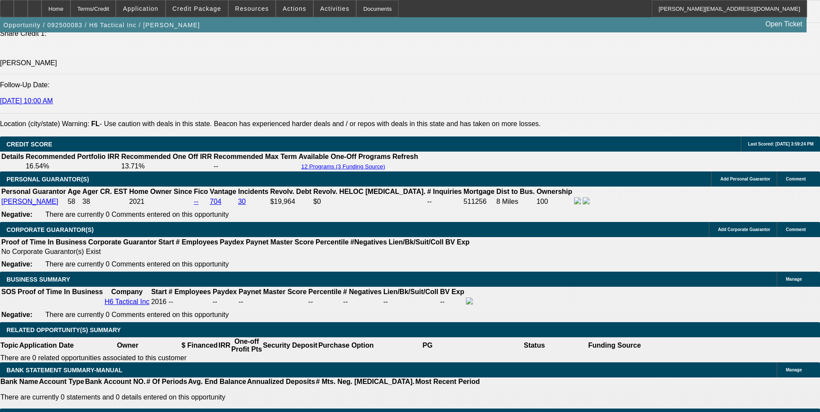
type input "$221.00"
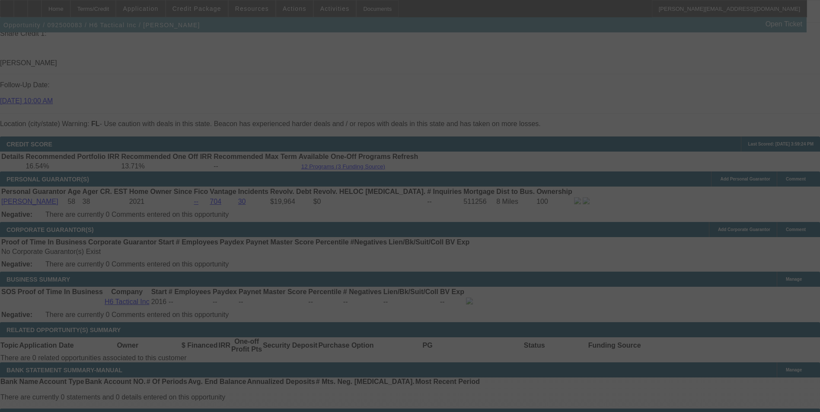
select select "0"
select select "2"
select select "0"
select select "6"
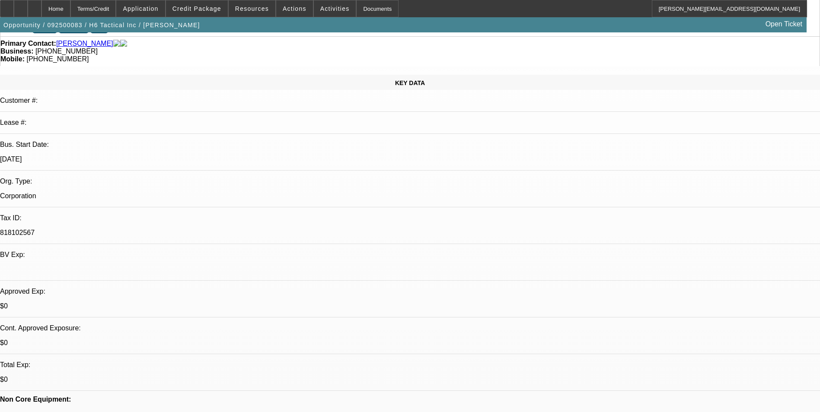
scroll to position [0, 0]
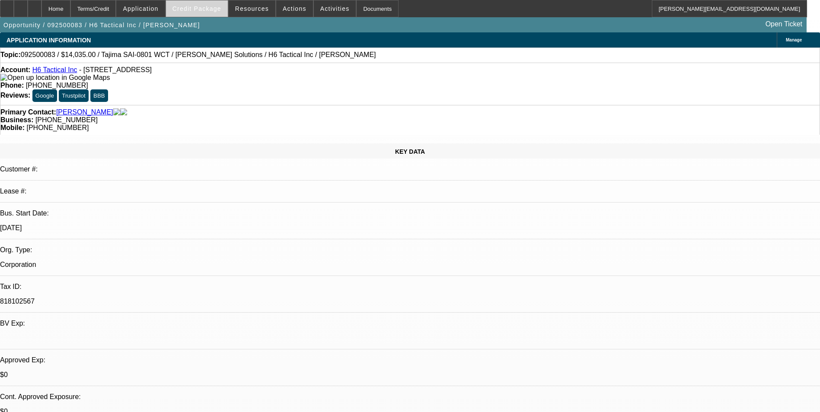
click at [207, 9] on span "Credit Package" at bounding box center [196, 8] width 49 height 7
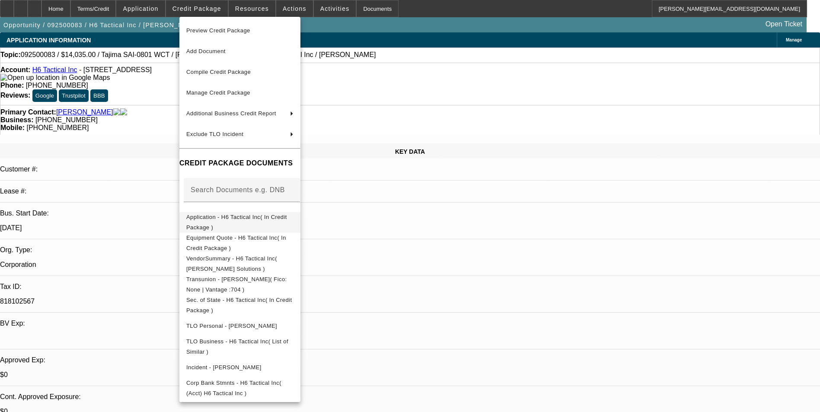
click at [253, 214] on span "Application - H6 Tactical Inc( In Credit Package )" at bounding box center [239, 222] width 107 height 21
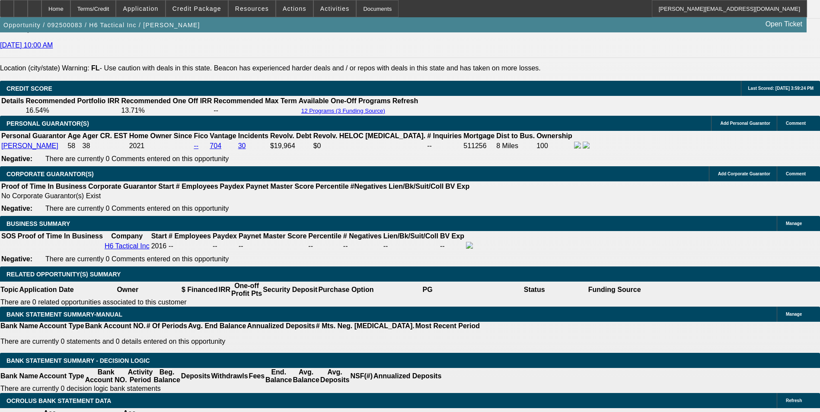
scroll to position [1253, 0]
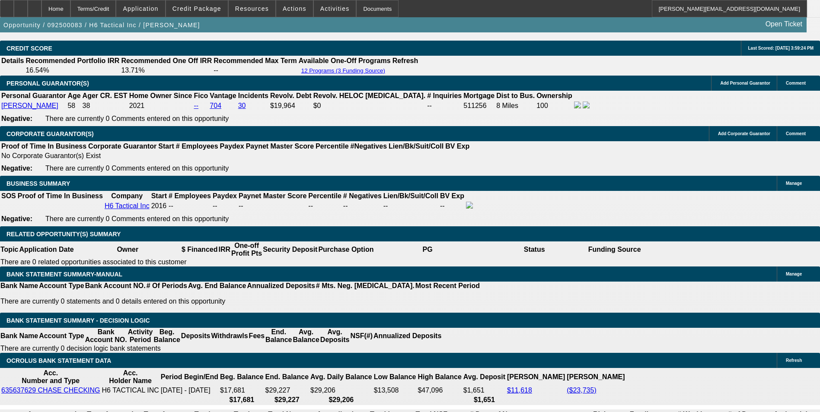
drag, startPoint x: 166, startPoint y: 265, endPoint x: 214, endPoint y: 262, distance: 47.6
type input "UNKNOWN"
type input "48"
type input "$4,905.60"
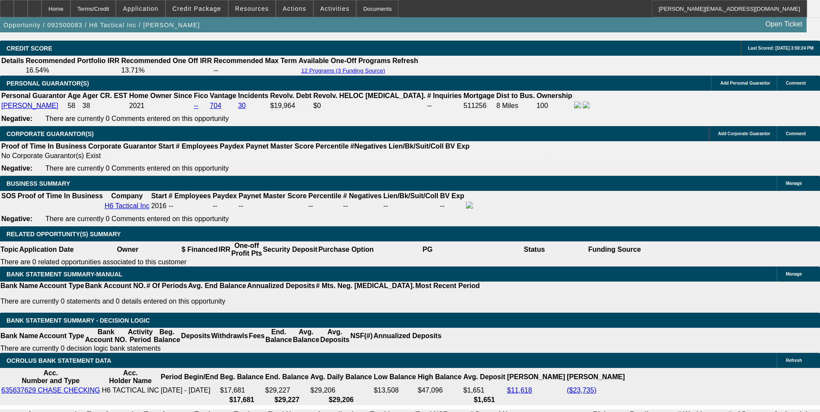
type input "$2,452.80"
type input "$519.44"
type input "$259.72"
type input "48"
drag, startPoint x: 156, startPoint y: 195, endPoint x: 239, endPoint y: 197, distance: 83.0
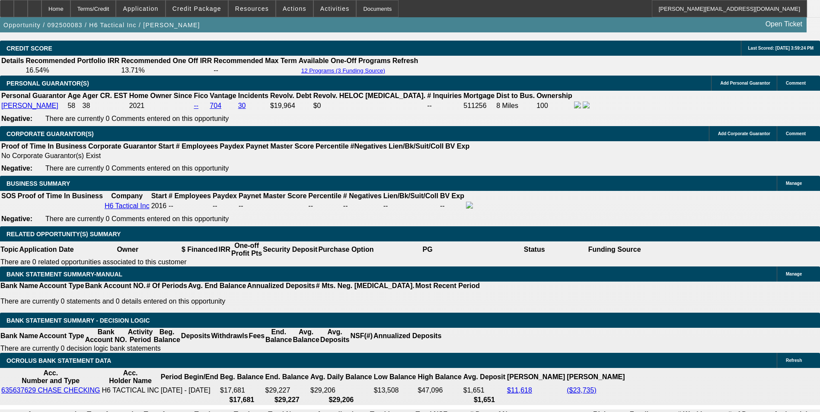
type input "$0.00"
type input "$764.60"
type input "$382.30"
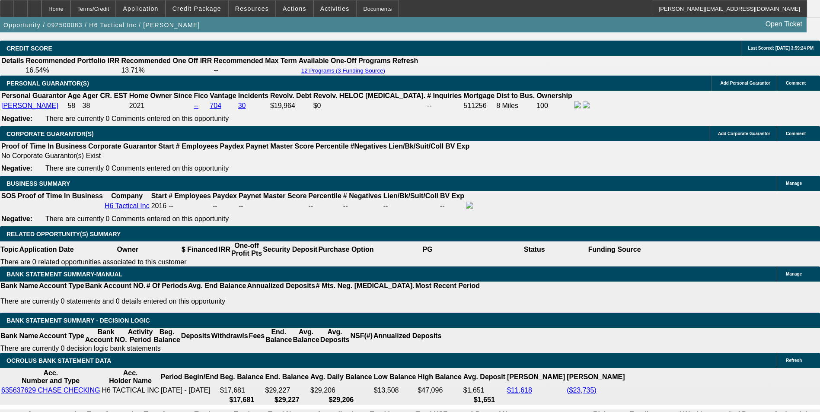
scroll to position [1167, 0]
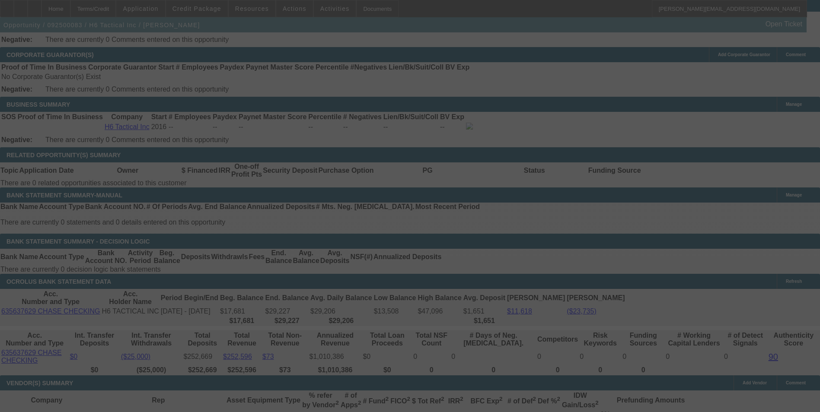
scroll to position [1340, 0]
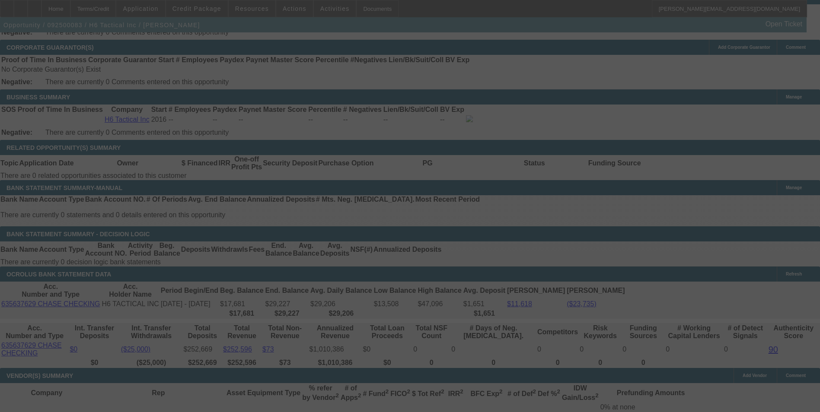
select select "0"
select select "2"
select select "0"
select select "6"
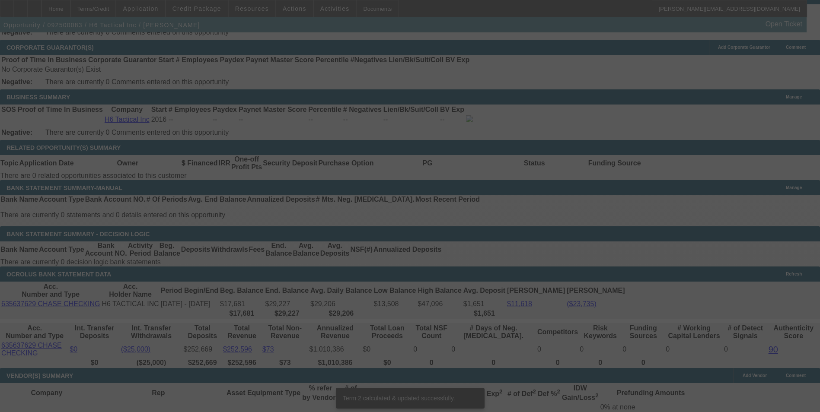
scroll to position [1335, 0]
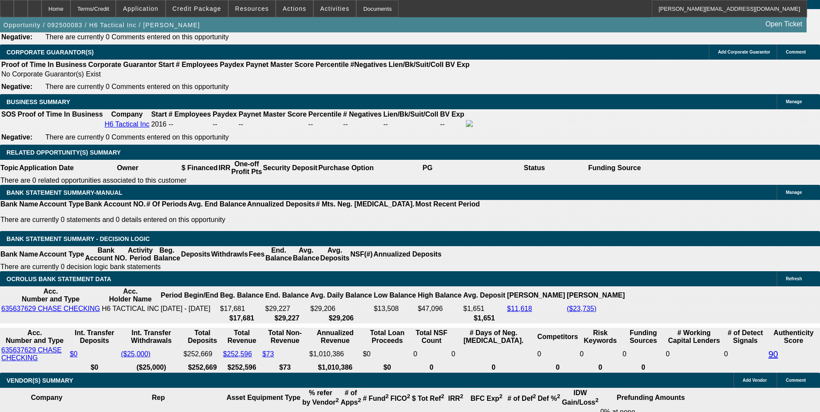
drag, startPoint x: 184, startPoint y: 183, endPoint x: 229, endPoint y: 170, distance: 46.8
type input "UNKNOWN"
type input "13"
type input "$596.80"
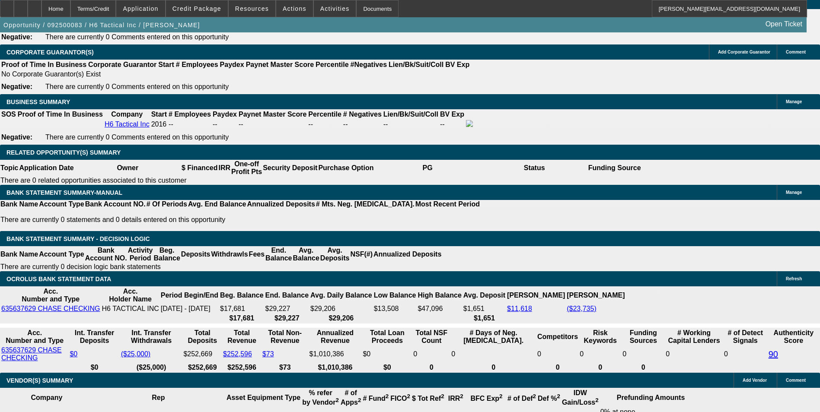
type input "$298.40"
type input "13."
type input "$753.04"
type input "$376.52"
type input "13.3"
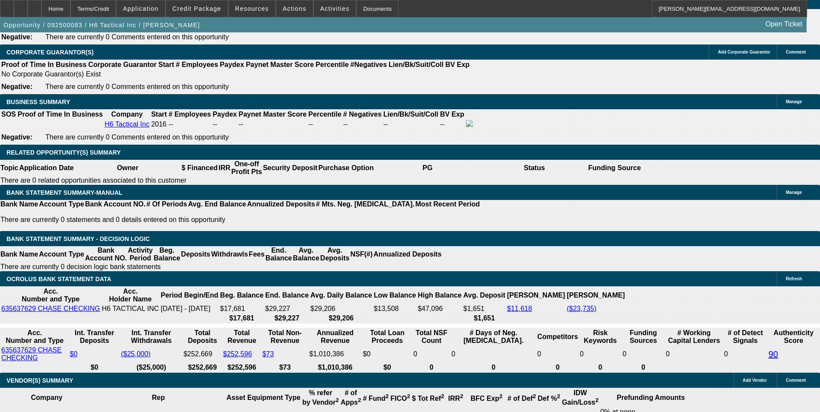
type input "$757.24"
type input "$378.62"
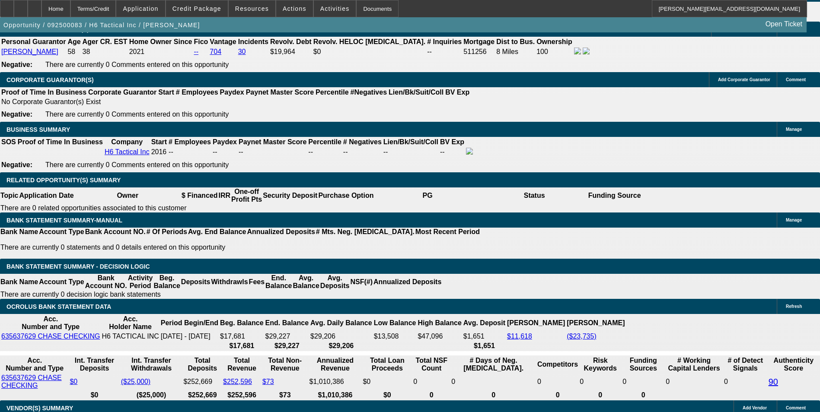
scroll to position [1205, 0]
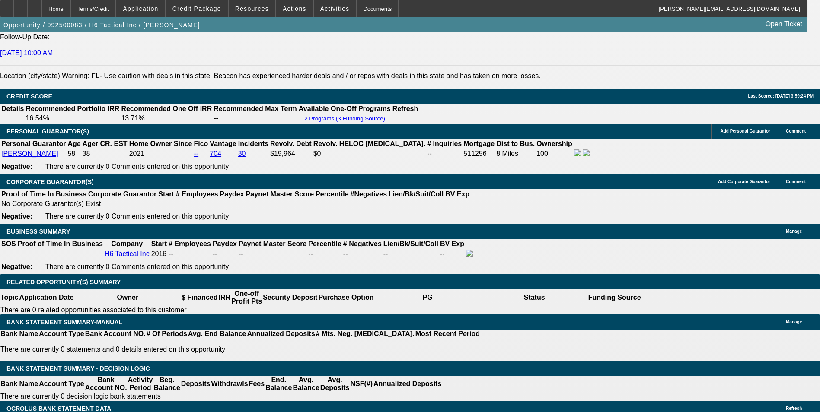
type input "13.3"
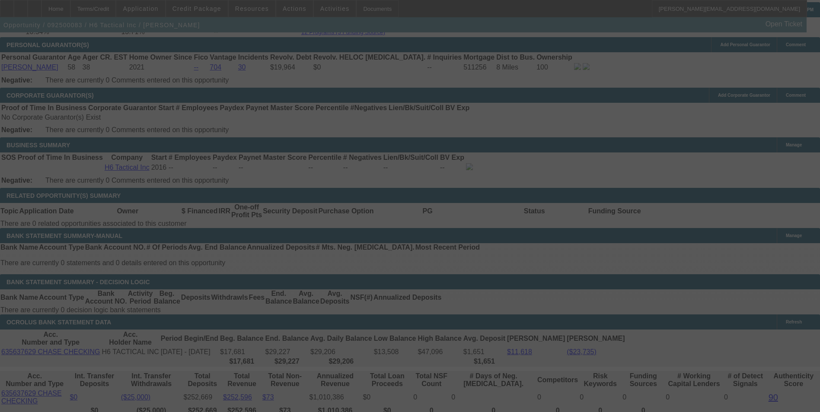
select select "0"
select select "2"
select select "0"
select select "6"
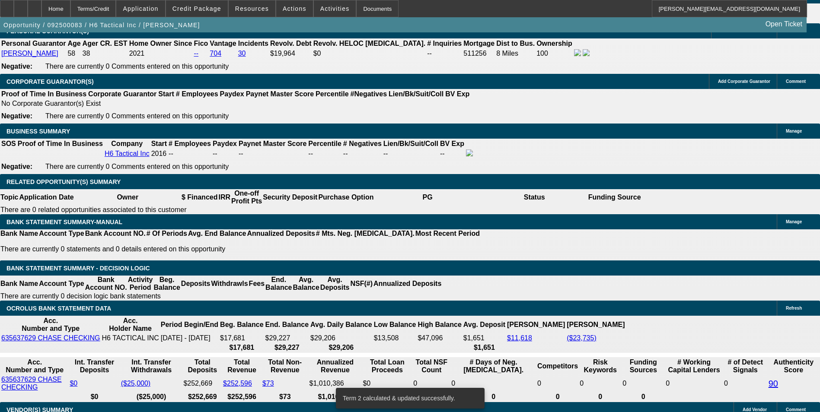
scroll to position [1325, 0]
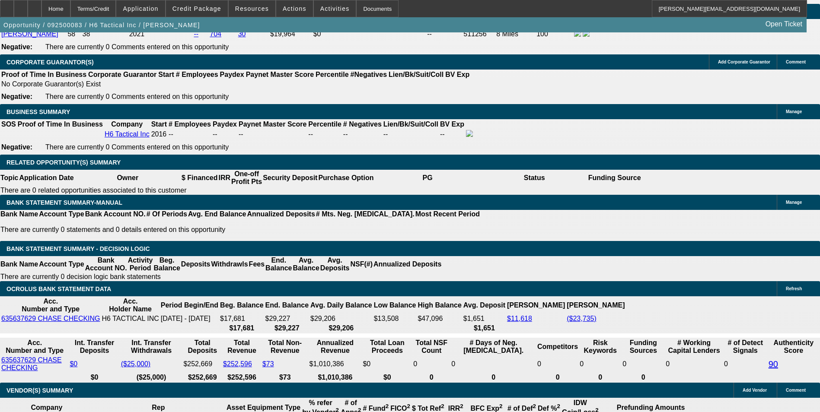
drag, startPoint x: 131, startPoint y: 192, endPoint x: 204, endPoint y: 192, distance: 73.0
type input "3"
type input "$6.00"
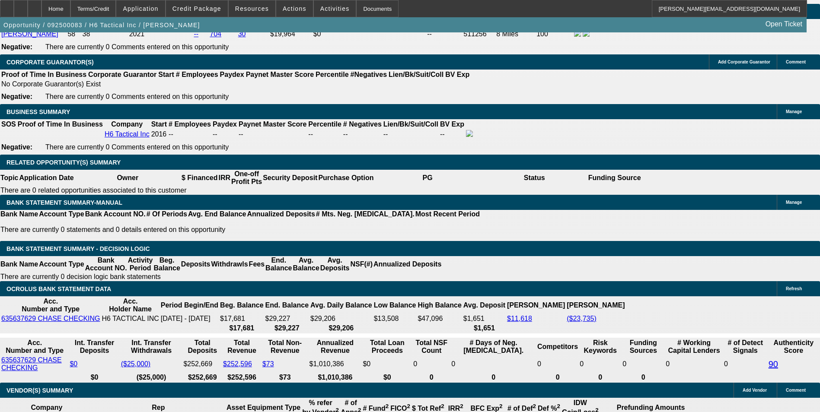
type input "UNKNOWN"
type input "378"
type input "$756.00"
type input "13.2"
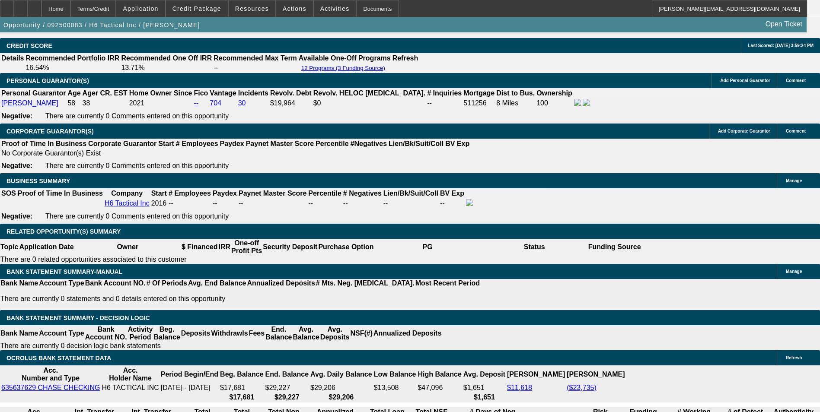
scroll to position [1196, 0]
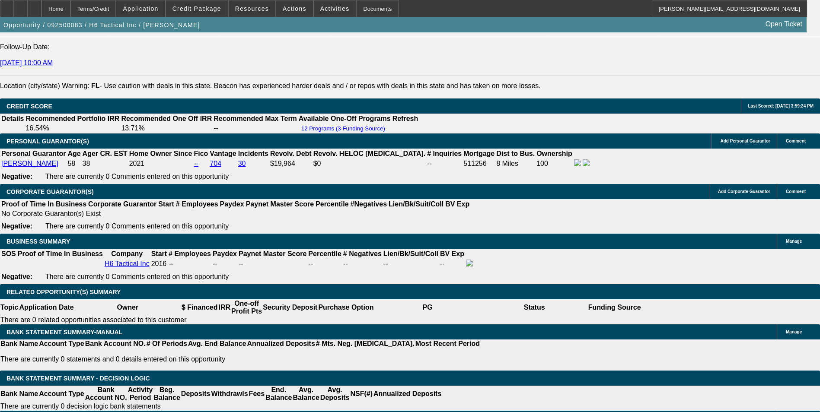
type input "$378.00"
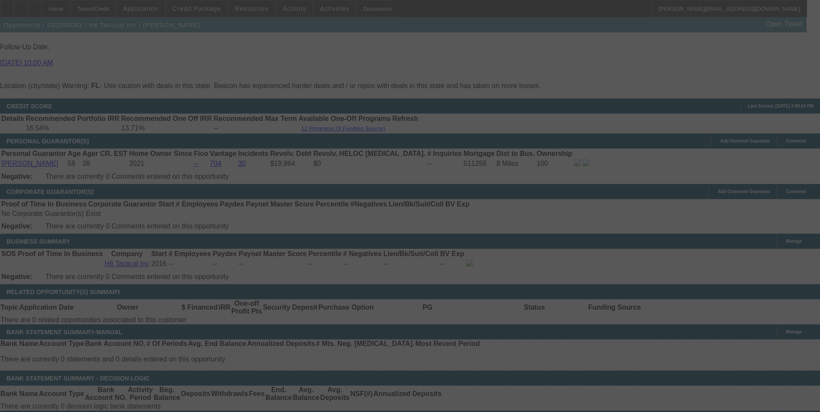
select select "0"
select select "2"
select select "0"
select select "6"
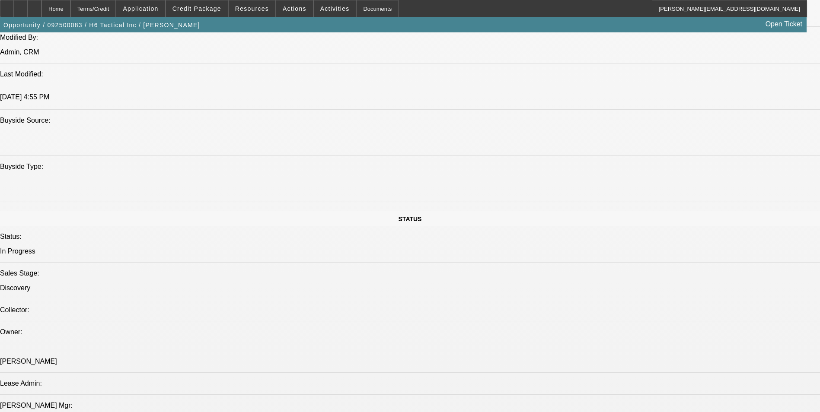
scroll to position [1023, 0]
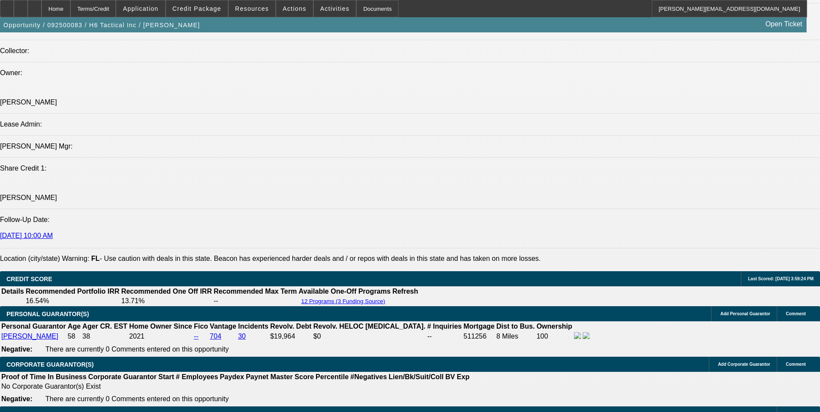
drag, startPoint x: 467, startPoint y: 182, endPoint x: 67, endPoint y: 168, distance: 400.0
drag, startPoint x: 67, startPoint y: 168, endPoint x: 84, endPoint y: 169, distance: 17.3
copy span "Sean Duncan started this business in 2016. Sean is a former firefighter, and th…"
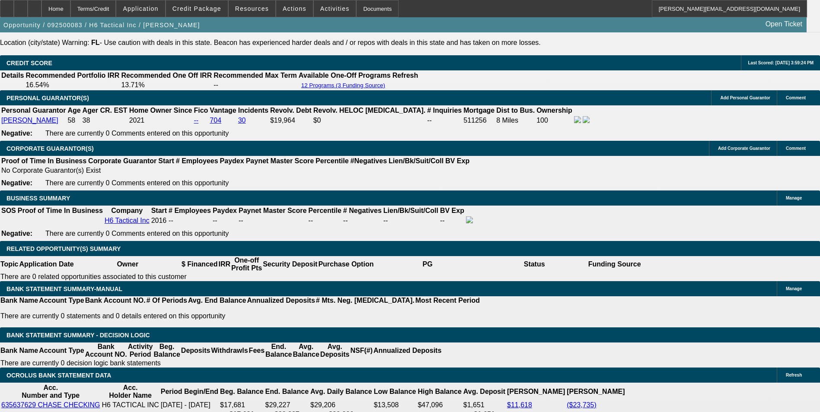
scroll to position [1196, 0]
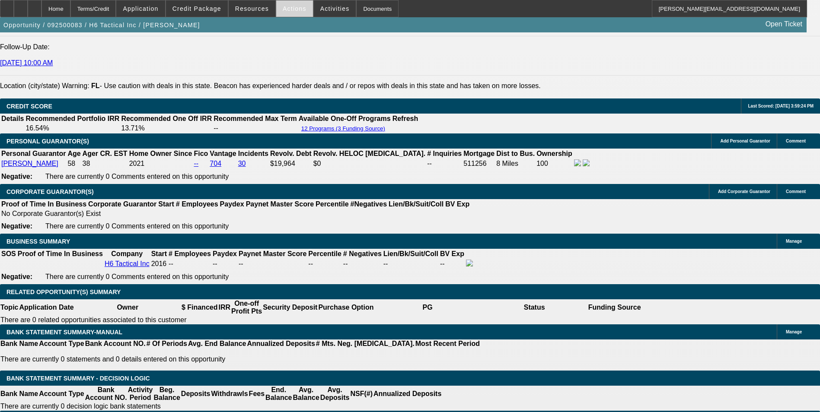
click at [285, 8] on span "Actions" at bounding box center [295, 8] width 24 height 7
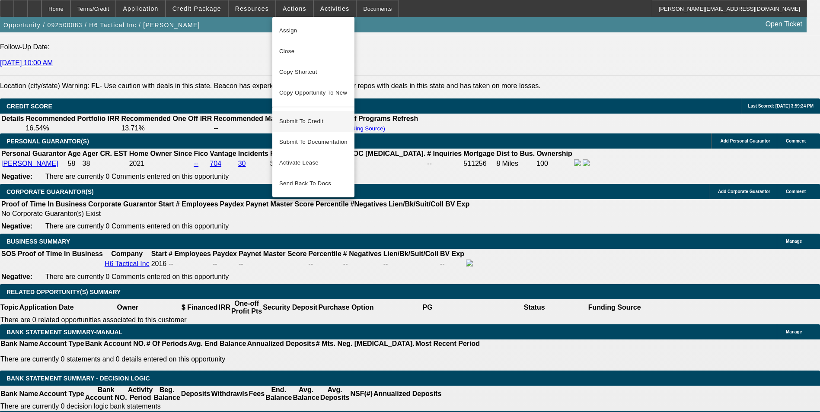
click at [338, 116] on span "Submit To Credit" at bounding box center [313, 121] width 68 height 10
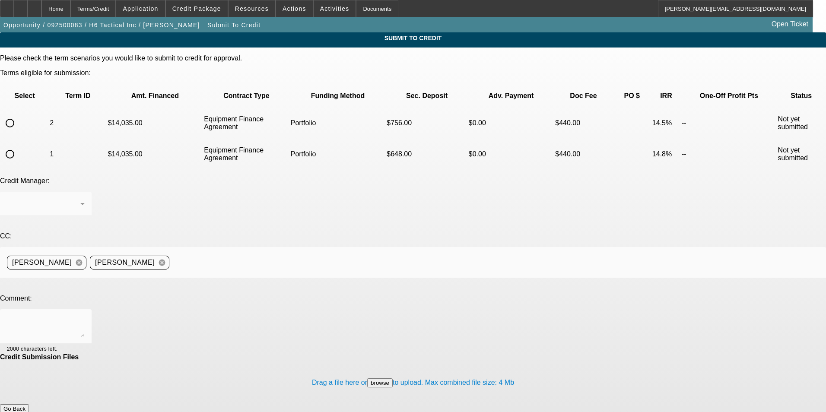
click at [19, 146] on input "radio" at bounding box center [9, 154] width 17 height 17
radio input "true"
click at [80, 199] on div "Arida, George" at bounding box center [43, 204] width 73 height 10
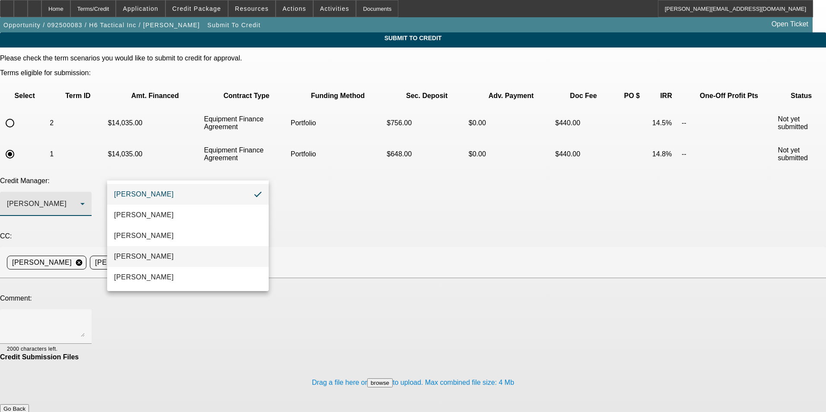
click at [176, 254] on mat-option "Magner, Bill" at bounding box center [188, 256] width 162 height 21
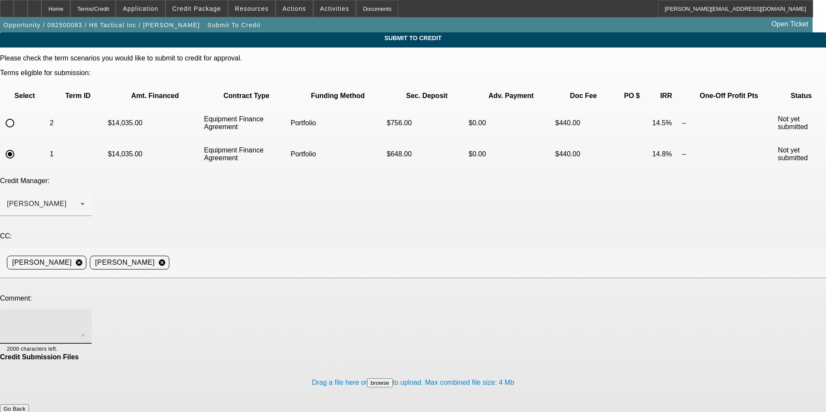
click at [85, 316] on textarea at bounding box center [46, 326] width 78 height 21
paste textarea "Sean Duncan started this business in 2016. Sean is a former firefighter, and th…"
click at [85, 316] on textarea "Bill - Sean Duncan started this business in 2016. Sean is a former firefighter,…" at bounding box center [46, 326] width 78 height 21
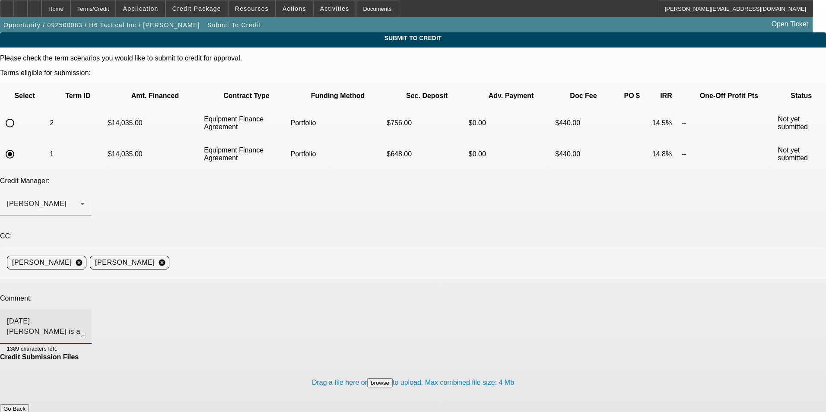
click at [85, 316] on textarea "Bill - Sean Duncan started this business in 2016. Sean is a former firefighter,…" at bounding box center [46, 326] width 78 height 21
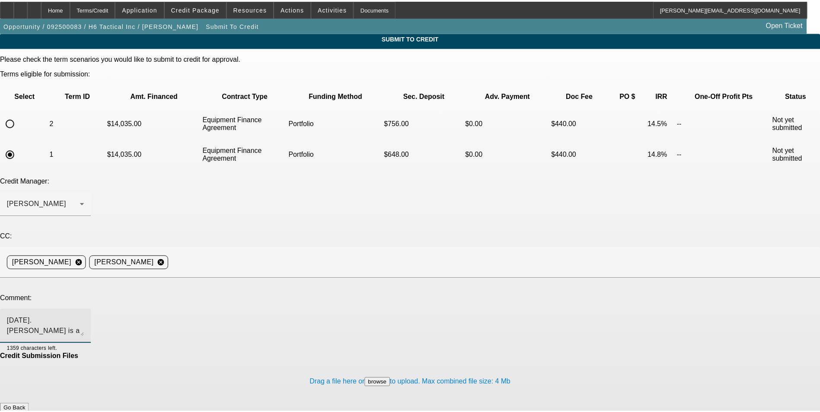
scroll to position [29, 0]
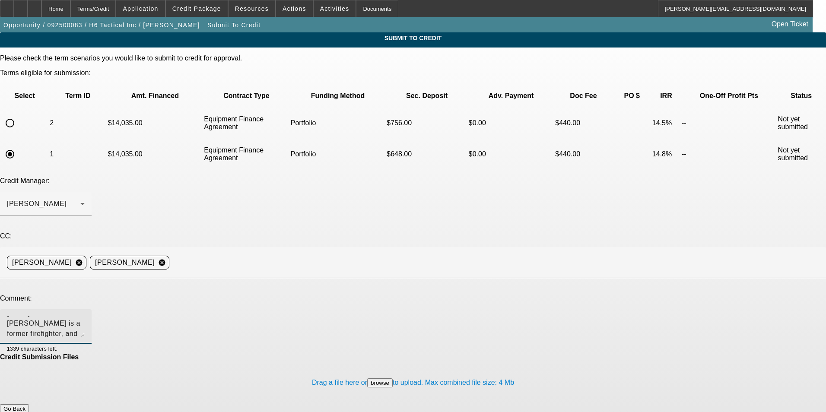
type textarea "Bill - Sean Duncan started this business in 2016. Sean is a former firefighter,…"
click at [25, 412] on button "Submit" at bounding box center [12, 418] width 25 height 9
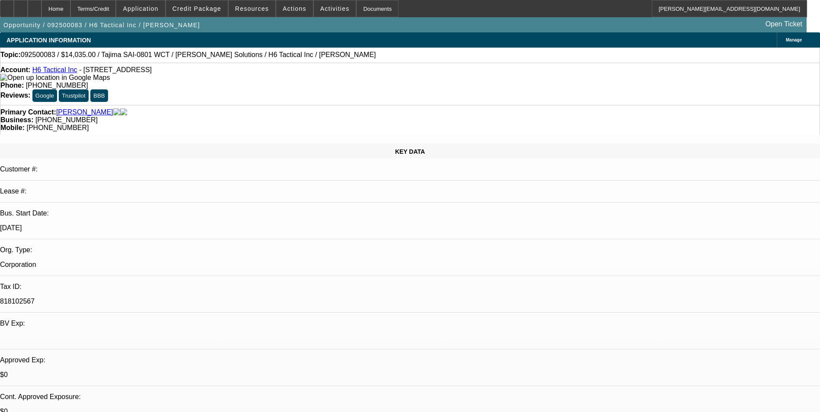
select select "0"
select select "2"
select select "0"
select select "6"
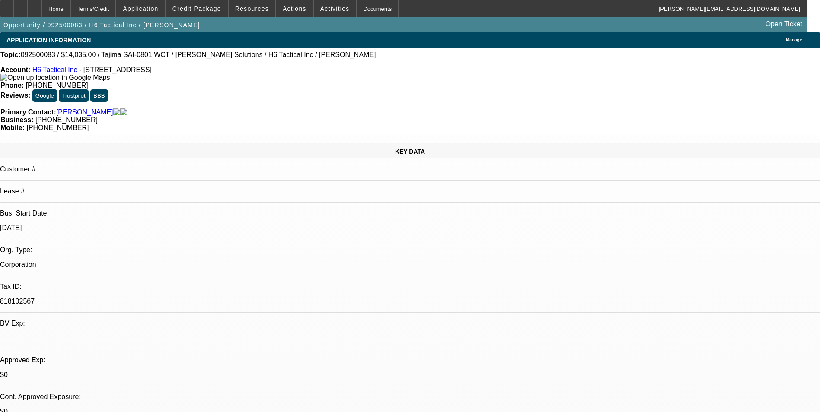
select select "0"
select select "2"
select select "0"
select select "6"
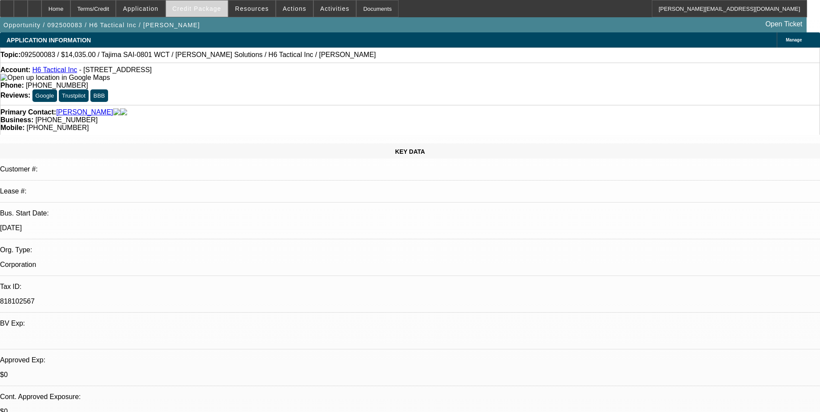
click at [217, 11] on span "Credit Package" at bounding box center [196, 8] width 49 height 7
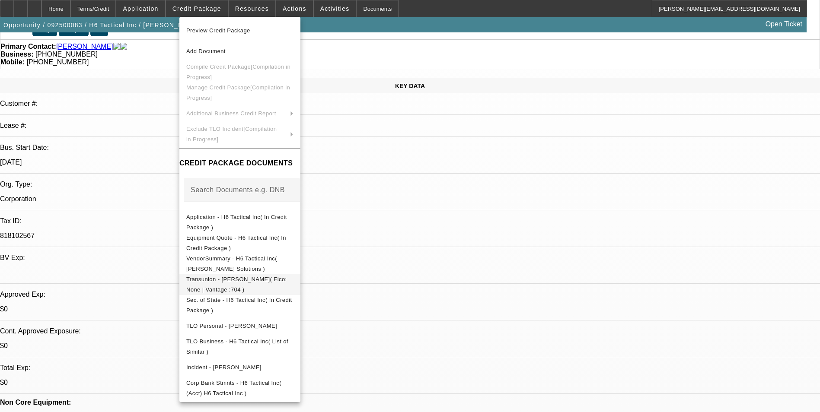
scroll to position [86, 0]
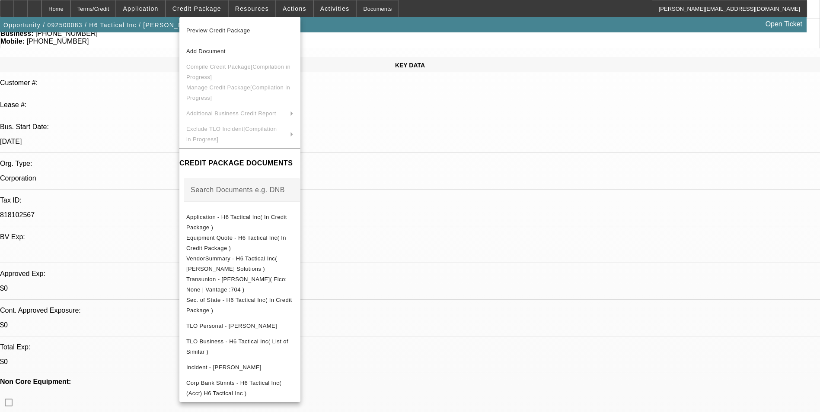
click at [437, 163] on div at bounding box center [410, 206] width 820 height 412
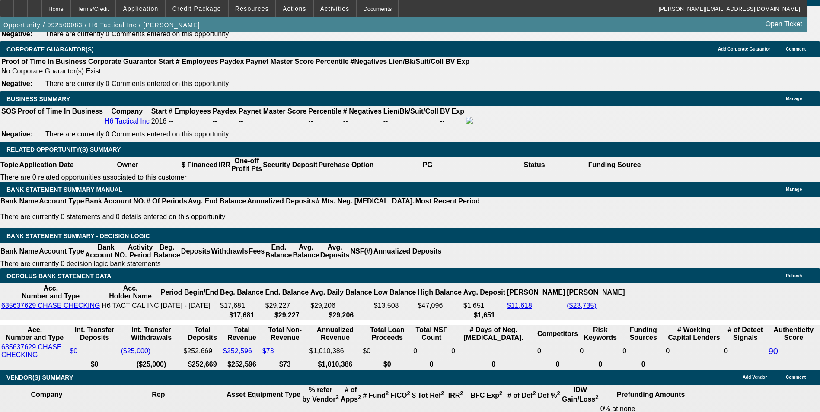
scroll to position [1210, 0]
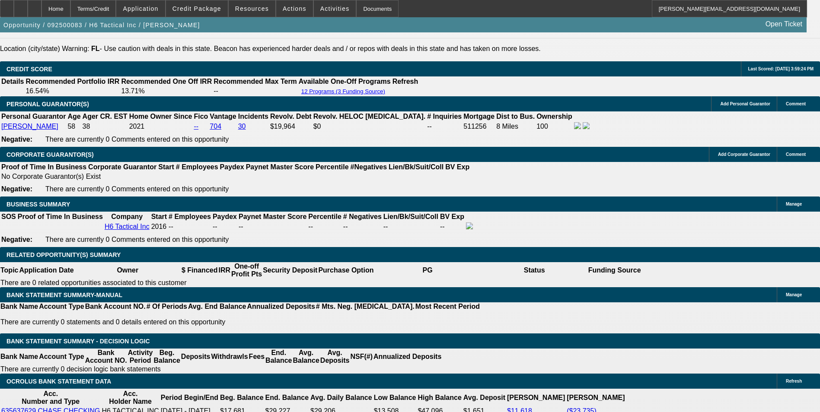
scroll to position [1253, 0]
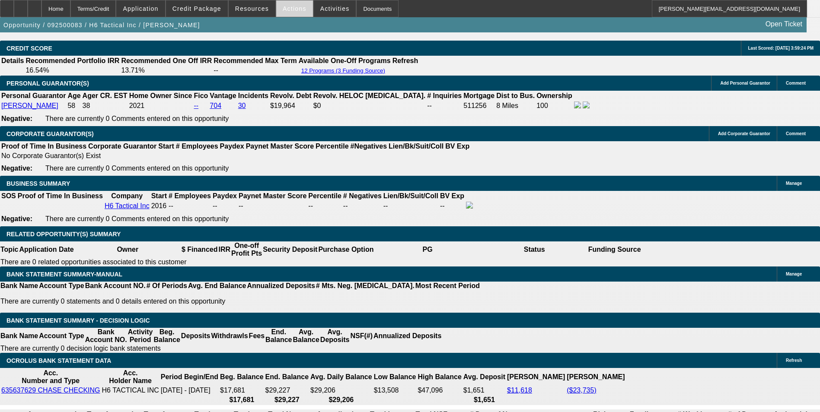
click at [298, 10] on span at bounding box center [294, 8] width 37 height 21
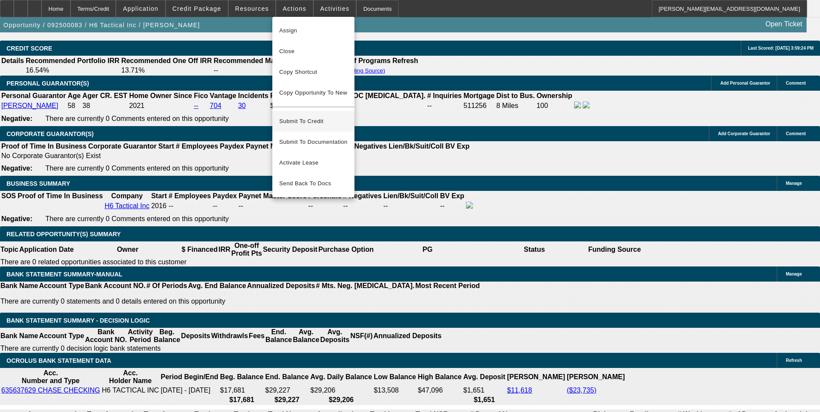
click at [324, 116] on span "Submit To Credit" at bounding box center [313, 121] width 68 height 10
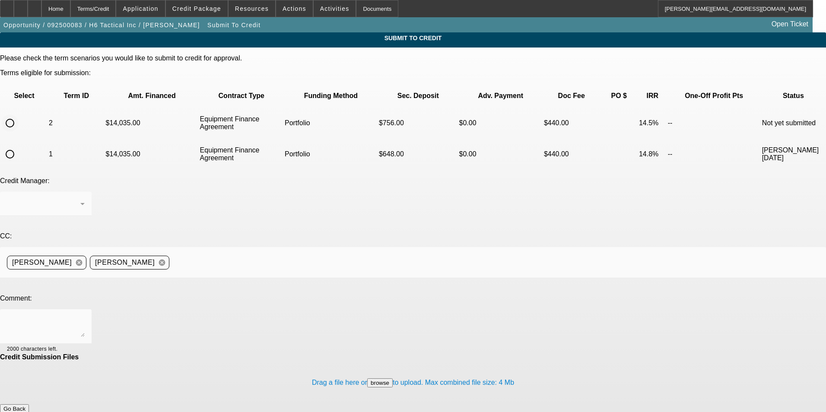
click at [19, 115] on input "radio" at bounding box center [9, 123] width 17 height 17
radio input "true"
click at [80, 199] on div "[PERSON_NAME]" at bounding box center [43, 204] width 73 height 10
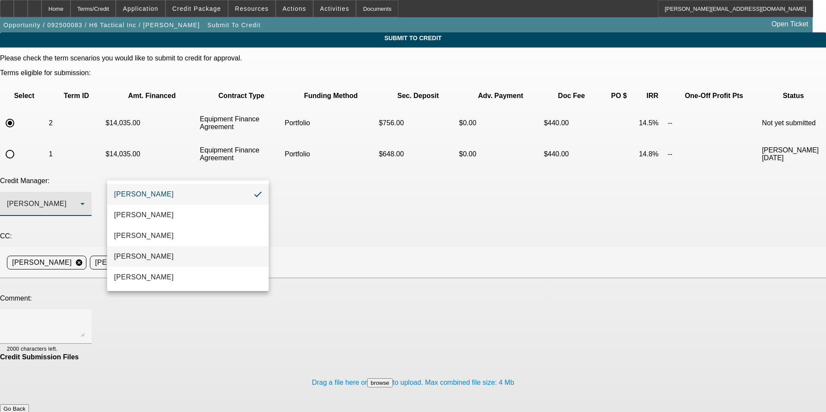
click at [175, 250] on mat-option "[PERSON_NAME]" at bounding box center [188, 256] width 162 height 21
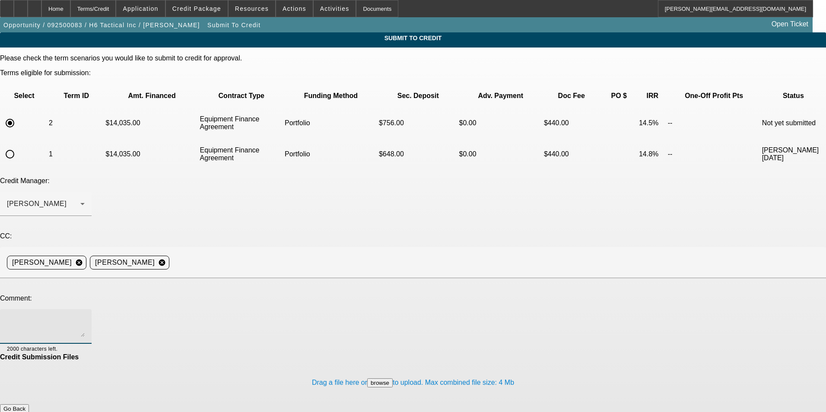
click at [85, 316] on textarea at bounding box center [46, 326] width 78 height 21
type textarea "48 months term set"
click at [25, 412] on button "Submit" at bounding box center [12, 418] width 25 height 9
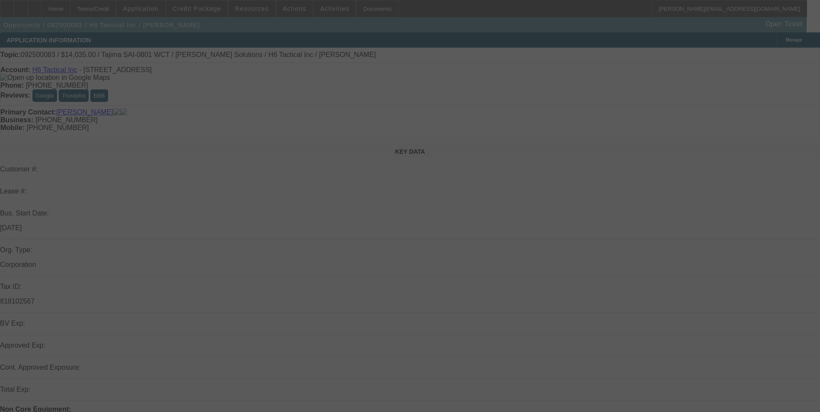
select select "0"
select select "2"
select select "0"
select select "6"
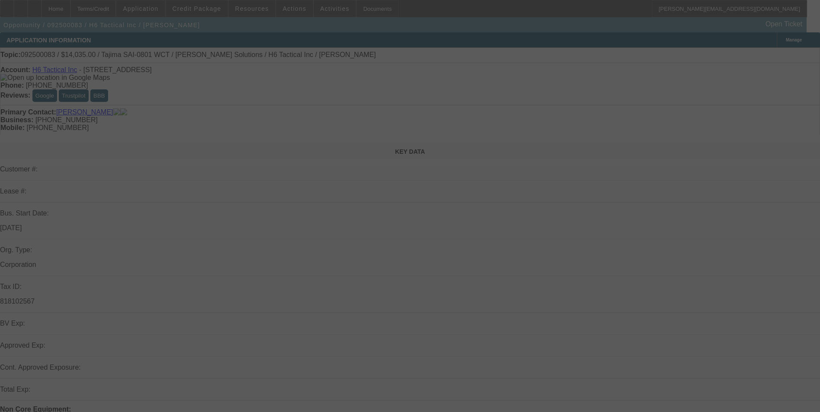
select select "0"
select select "2"
select select "0"
select select "6"
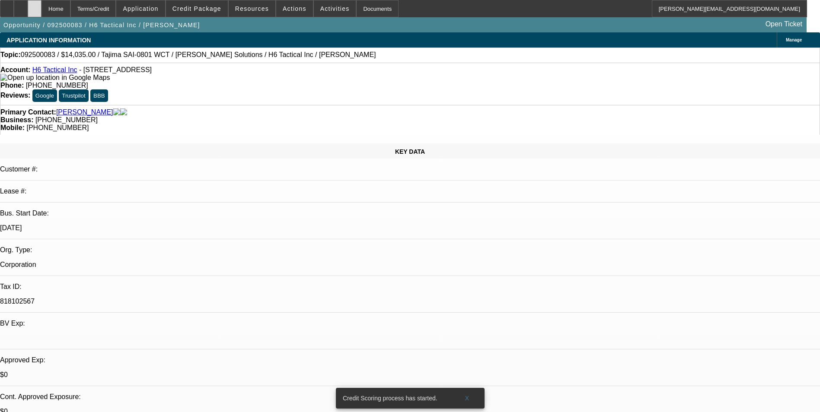
click at [35, 6] on icon at bounding box center [35, 6] width 0 height 0
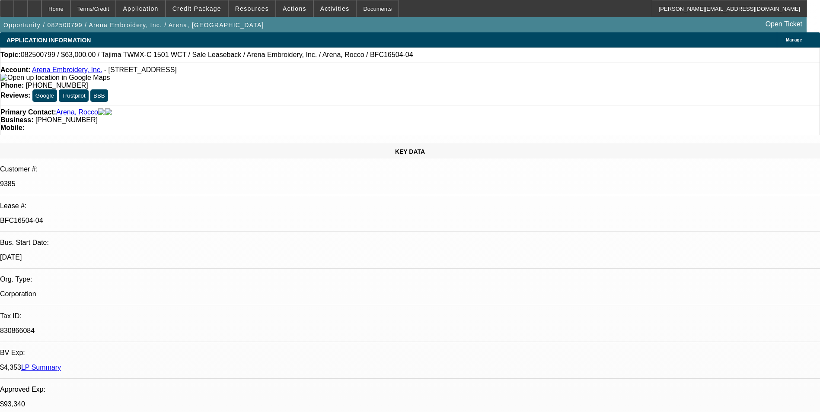
select select "0"
select select "2"
select select "0.1"
select select "0"
select select "2"
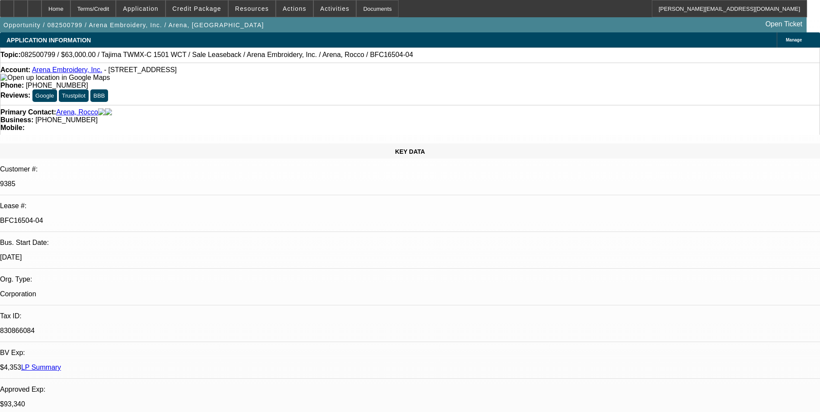
select select "0.1"
select select "0"
select select "2"
select select "0.1"
select select "0"
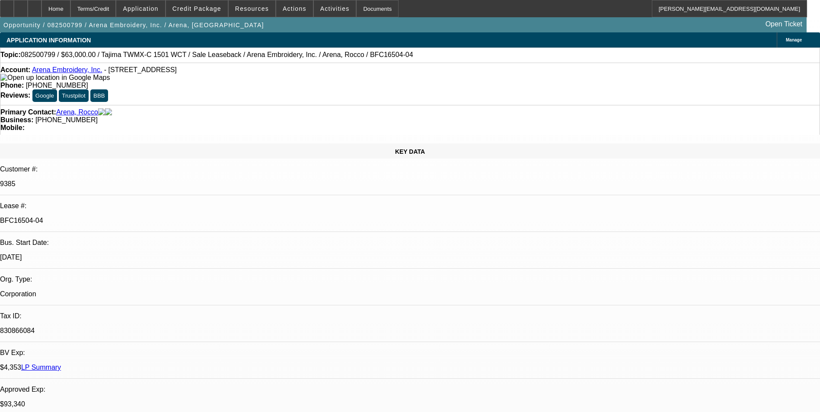
select select "2"
select select "0.1"
select select "1"
select select "2"
select select "4"
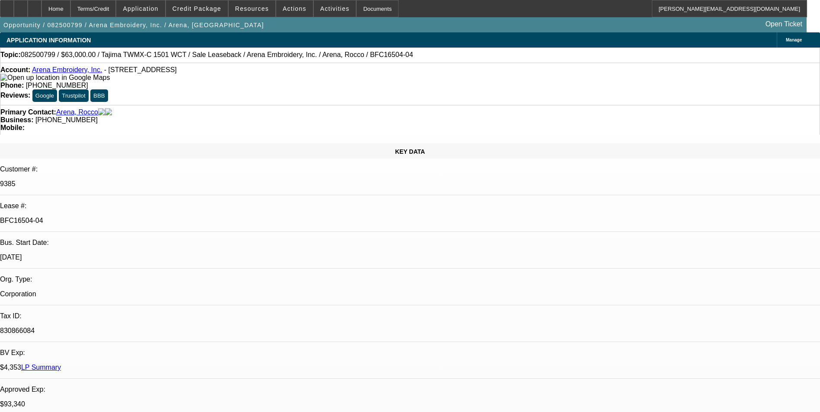
select select "1"
select select "2"
select select "4"
select select "1"
select select "2"
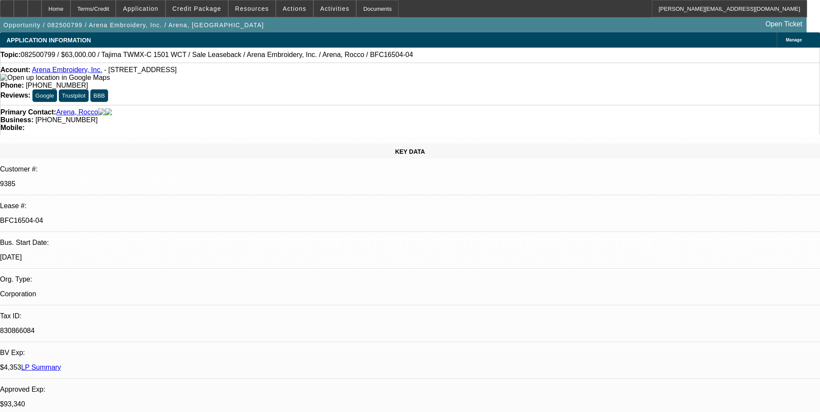
select select "4"
select select "1"
select select "2"
select select "4"
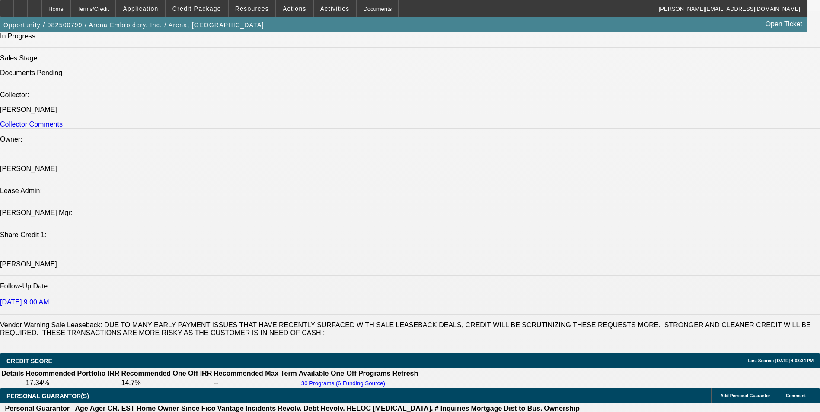
scroll to position [994, 0]
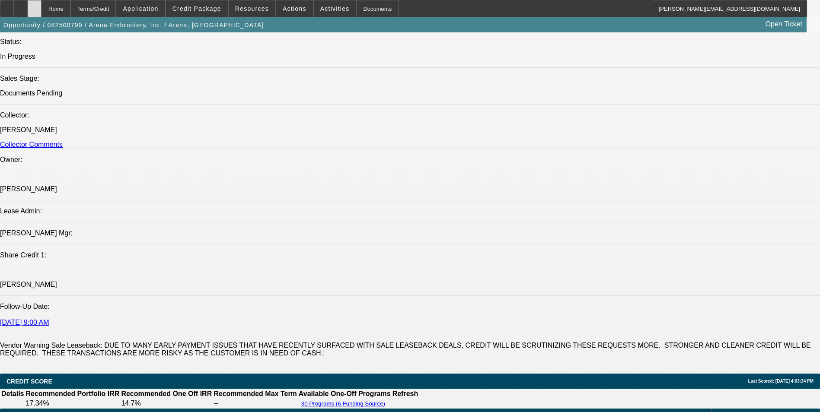
click at [41, 11] on div at bounding box center [35, 8] width 14 height 17
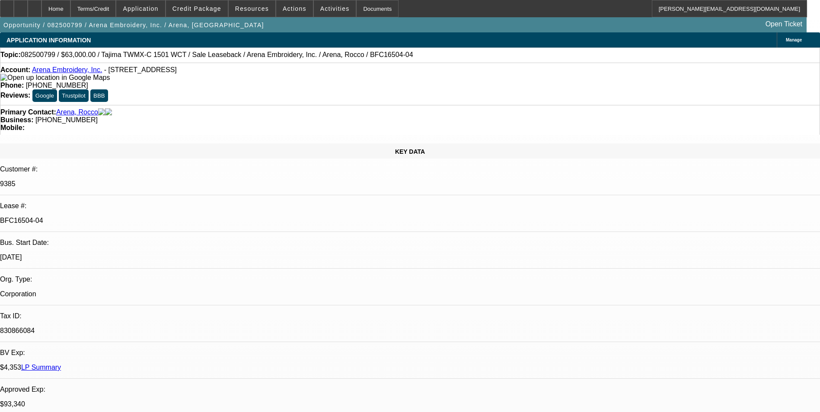
select select "0"
select select "2"
select select "0.1"
select select "0"
select select "2"
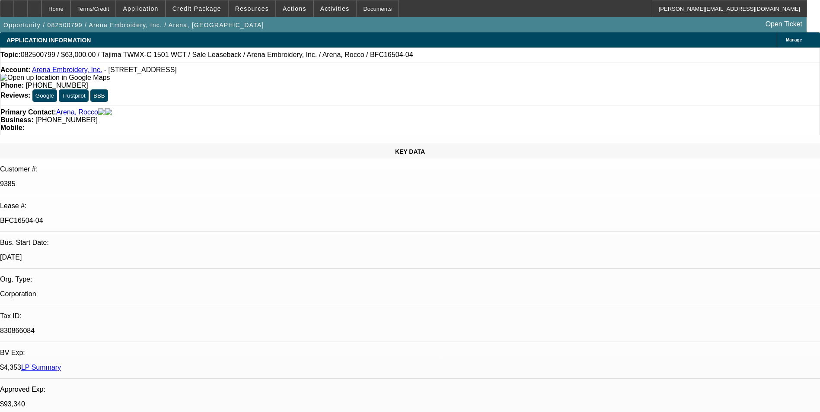
select select "0.1"
select select "0"
select select "2"
select select "0.1"
select select "0"
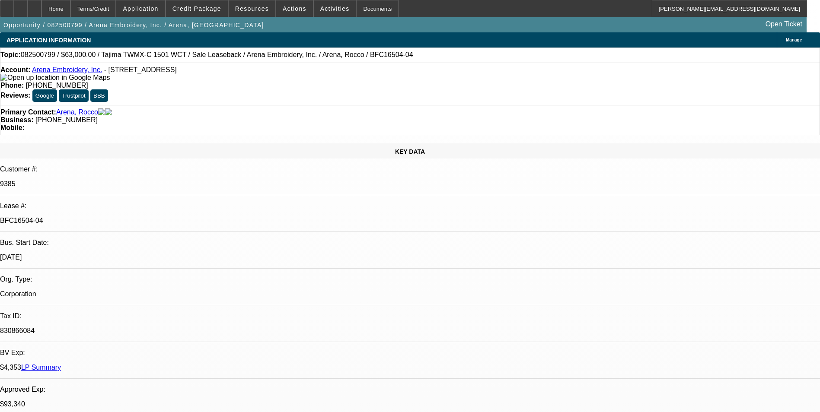
select select "2"
select select "0.1"
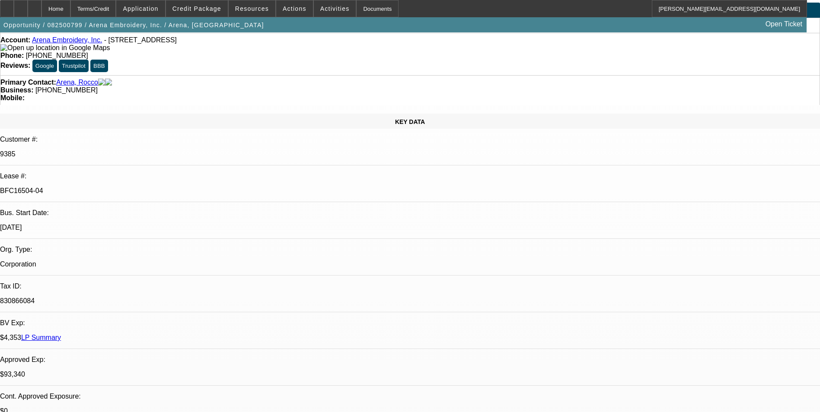
select select "1"
select select "2"
select select "4"
select select "1"
select select "2"
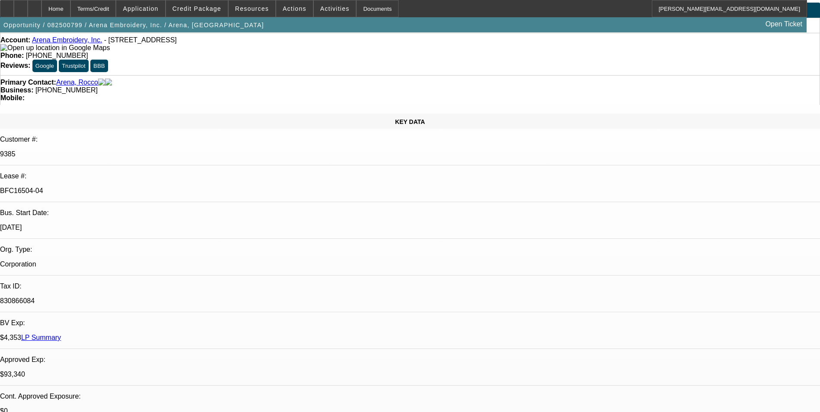
select select "4"
select select "1"
select select "2"
select select "4"
select select "1"
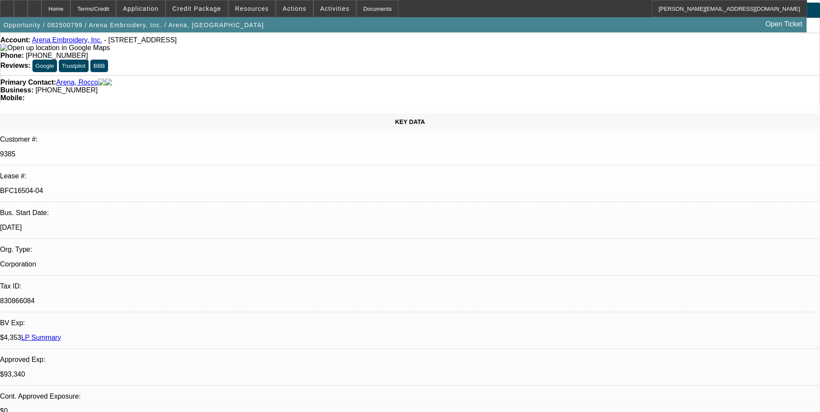
select select "2"
select select "4"
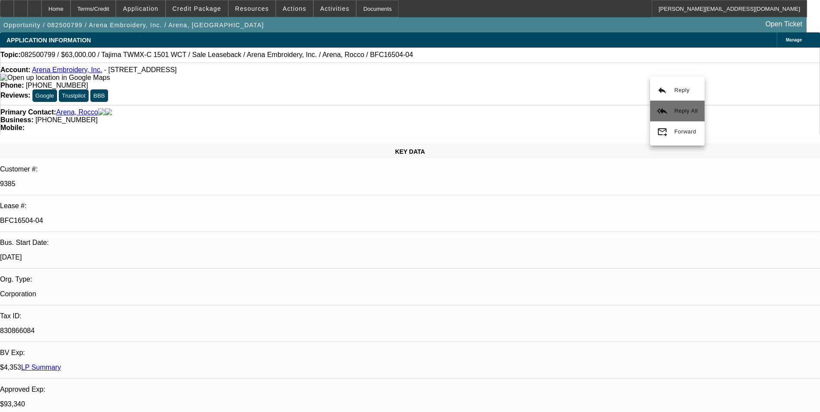
click at [681, 113] on span "Reply All" at bounding box center [685, 111] width 23 height 6
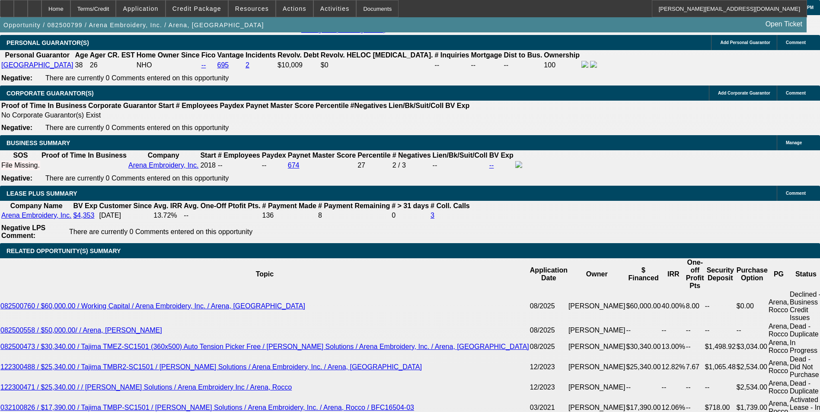
scroll to position [1383, 0]
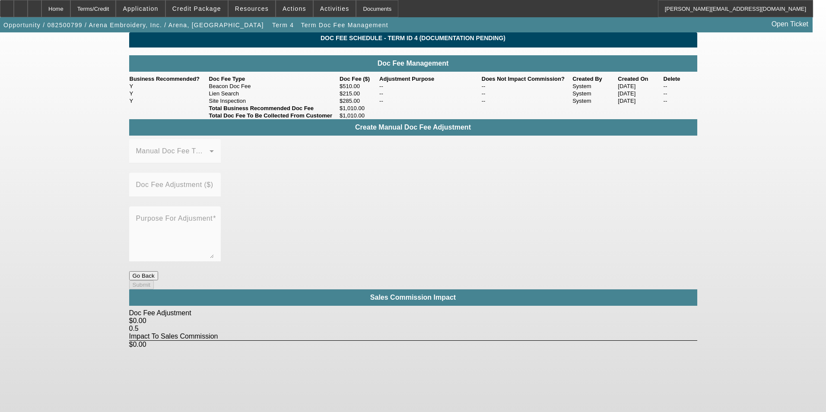
click at [158, 271] on button "Go Back" at bounding box center [143, 275] width 29 height 9
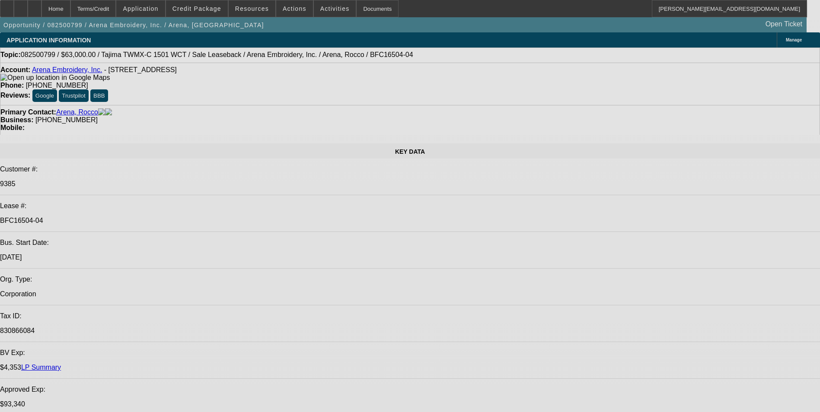
select select "0"
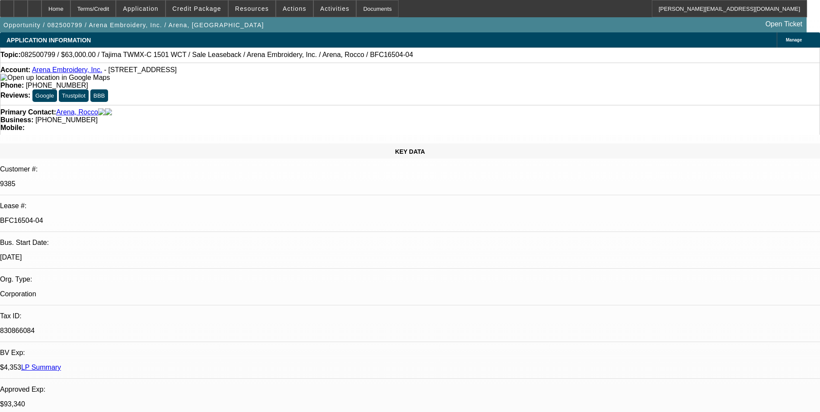
select select "2"
select select "0.1"
select select "4"
select select "0"
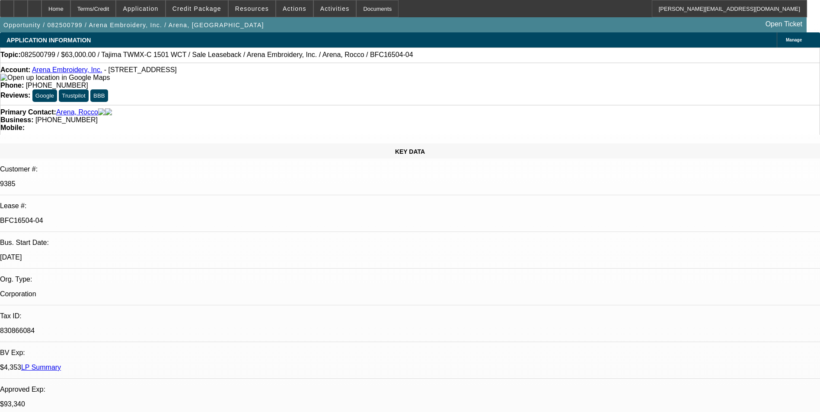
select select "2"
select select "0.1"
select select "4"
select select "0"
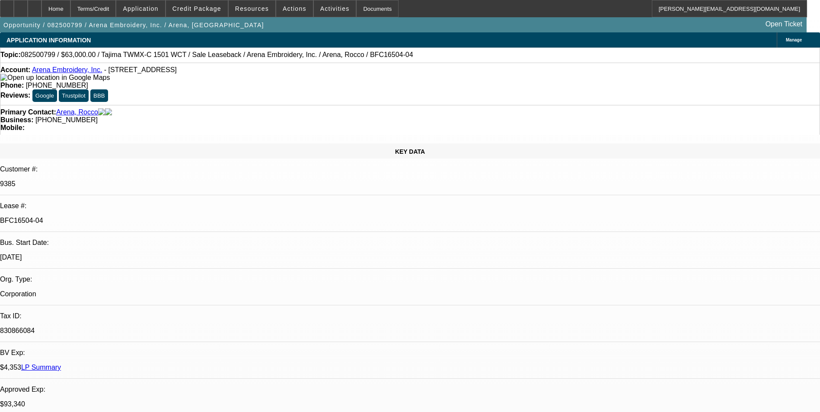
select select "2"
select select "0.1"
select select "4"
select select "0"
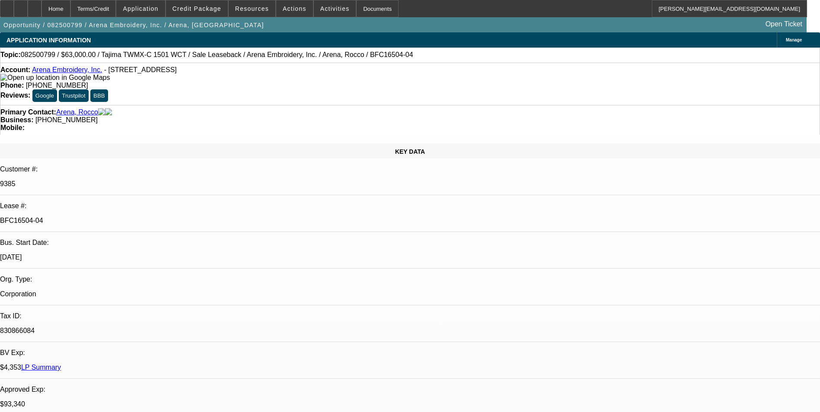
select select "2"
select select "0.1"
select select "4"
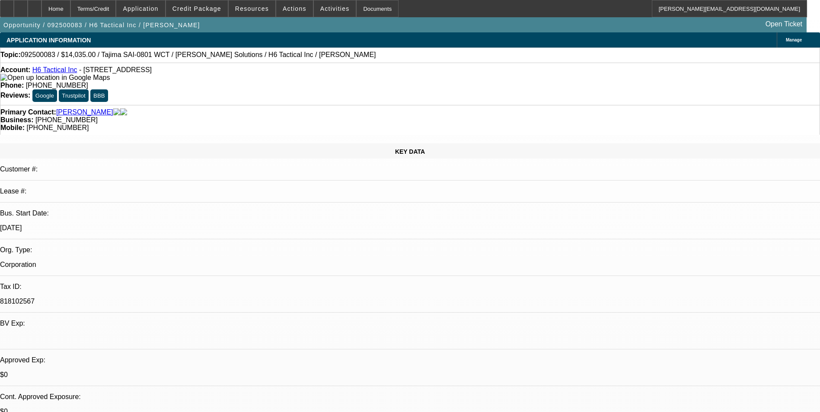
select select "0"
select select "2"
select select "0"
select select "6"
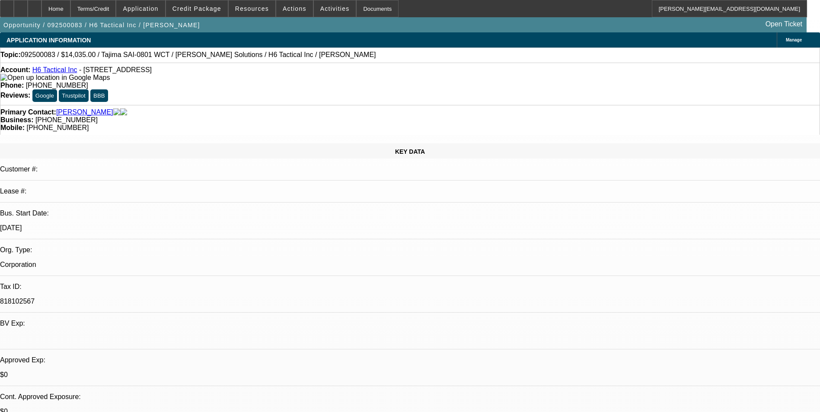
select select "0"
select select "2"
select select "0"
select select "6"
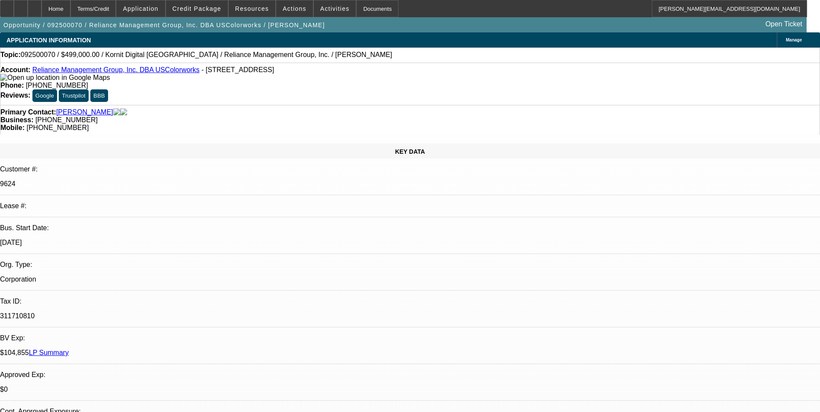
select select "0"
select select "2"
select select "0.1"
select select "4"
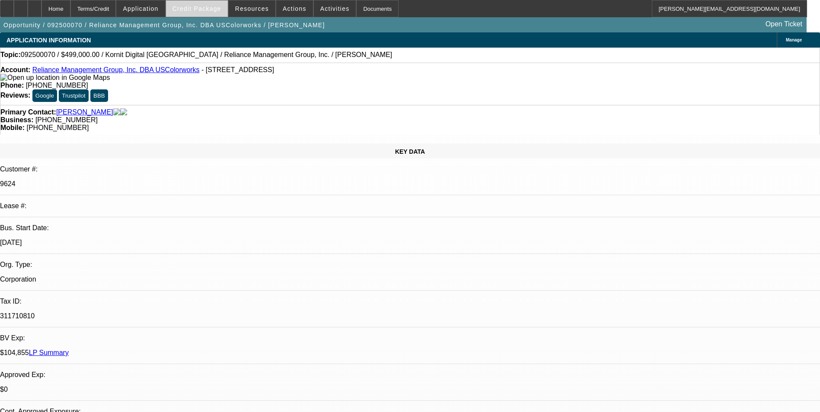
click at [201, 12] on span at bounding box center [197, 8] width 62 height 21
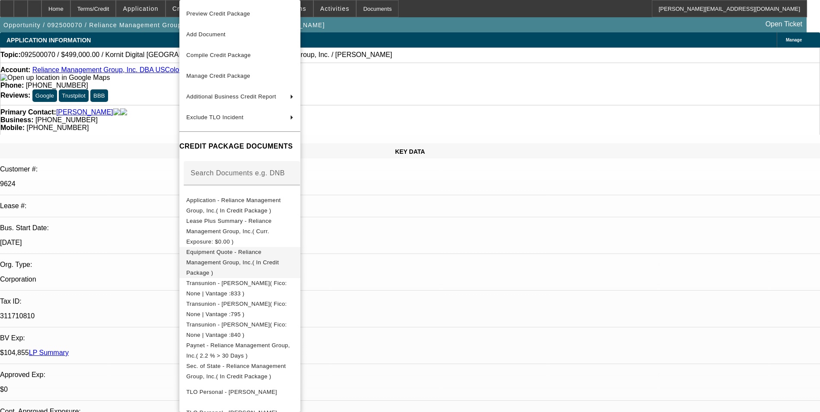
click at [257, 249] on span "Equipment Quote - Reliance Management Group, Inc.( In Credit Package )" at bounding box center [232, 262] width 92 height 27
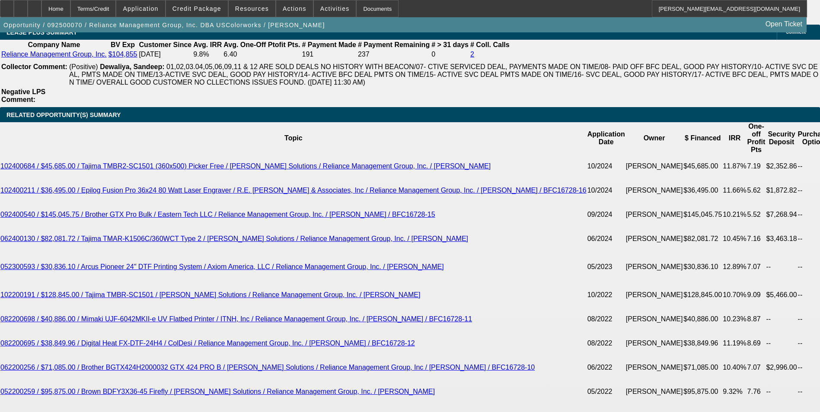
scroll to position [1599, 0]
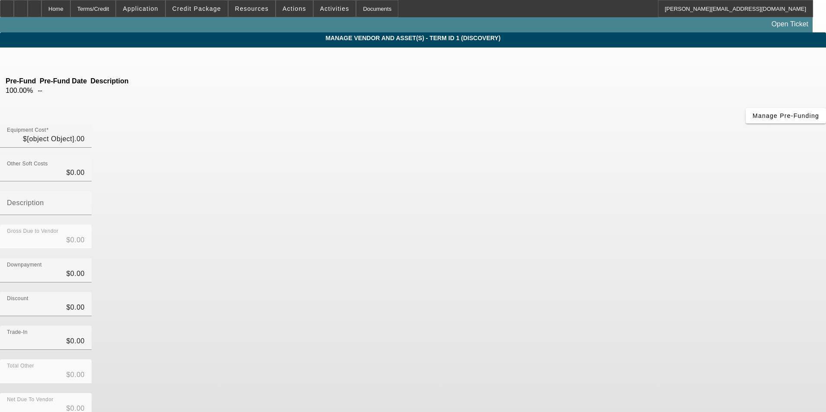
type input "$499,000.00"
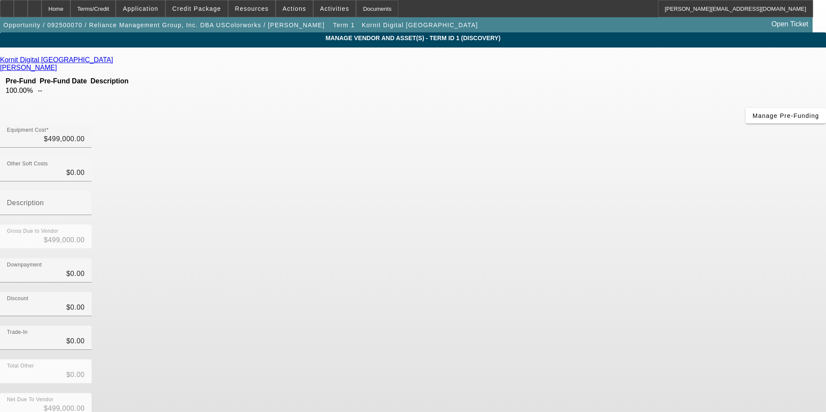
click at [59, 64] on icon at bounding box center [59, 67] width 0 height 7
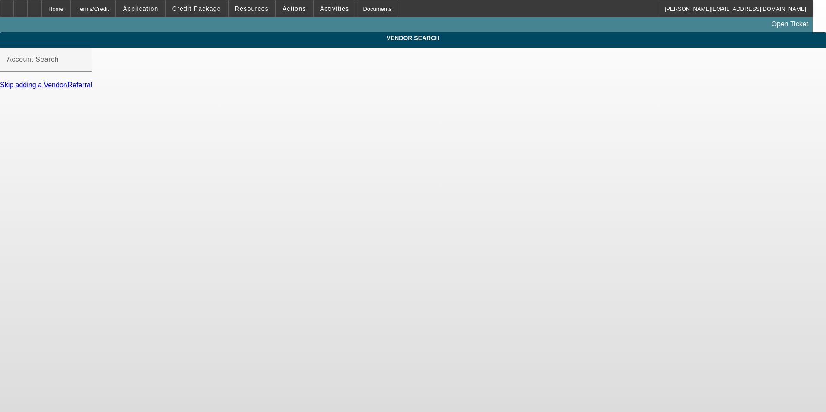
type input "Kornit Digital North America (Englewood, NJ) - Terem, Shai"
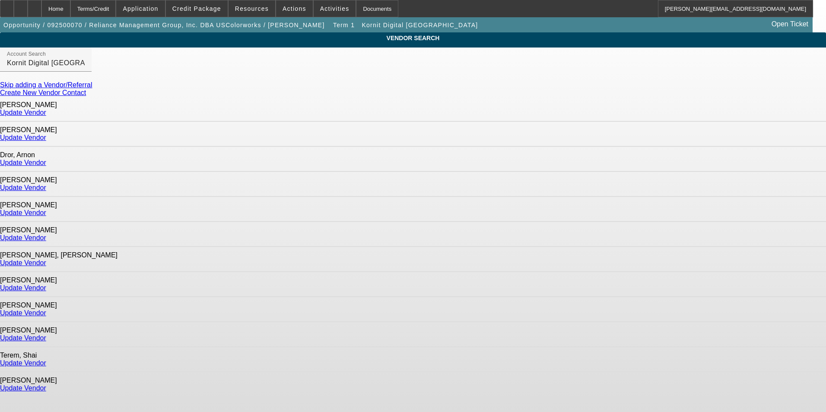
click at [46, 385] on link "Update Vendor" at bounding box center [23, 388] width 46 height 7
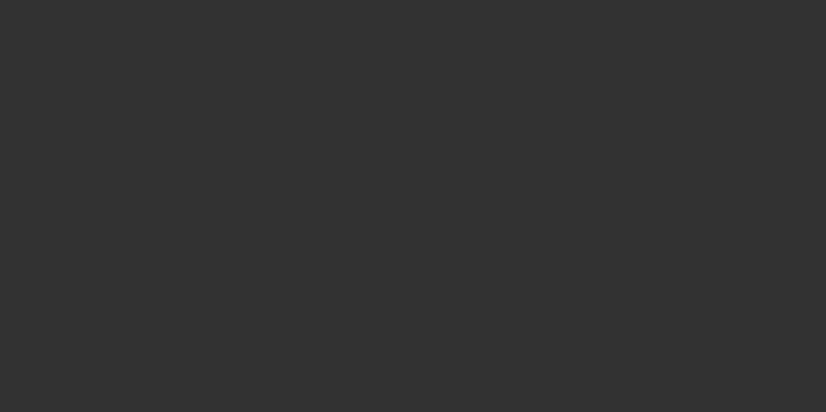
type input "$499,000.00"
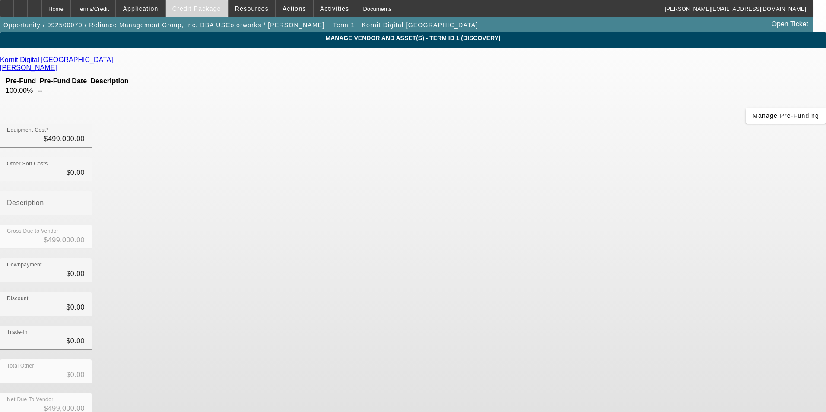
click at [200, 10] on span "Credit Package" at bounding box center [196, 8] width 49 height 7
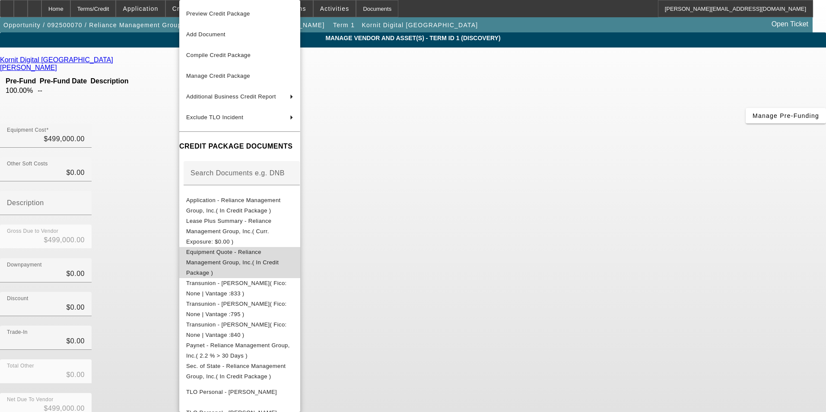
click at [230, 249] on span "Equipment Quote - Reliance Management Group, Inc.( In Credit Package )" at bounding box center [232, 262] width 92 height 27
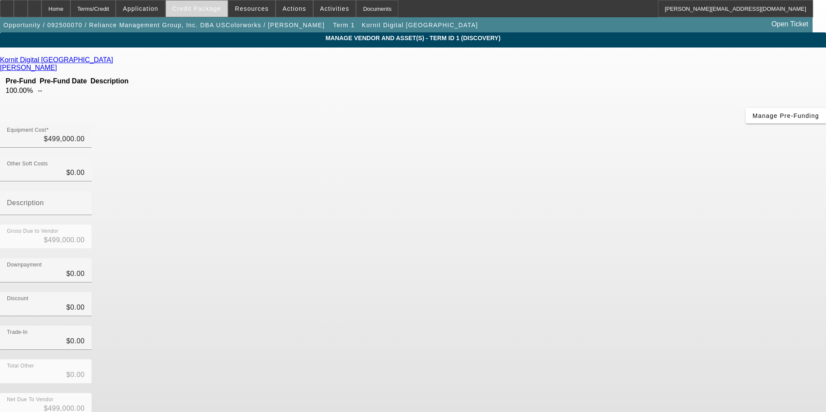
click at [210, 12] on span "Credit Package" at bounding box center [196, 8] width 49 height 7
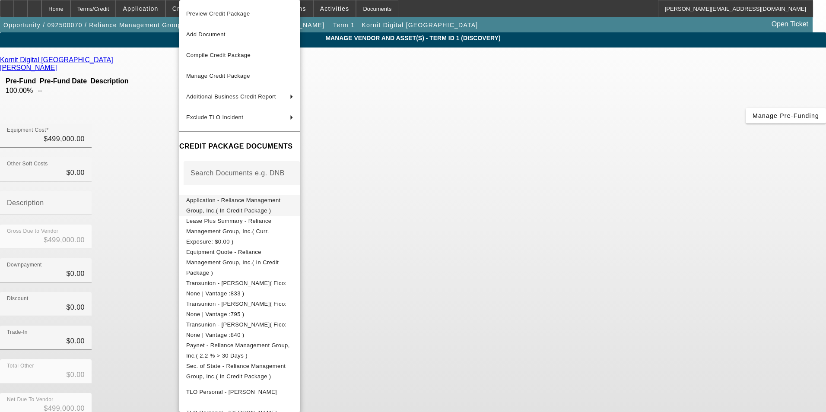
click at [246, 202] on span "Application - Reliance Management Group, Inc.( In Credit Package )" at bounding box center [233, 205] width 95 height 17
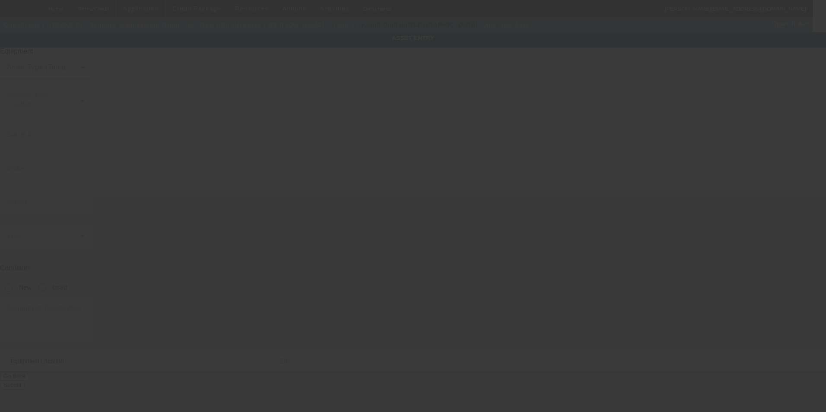
type input "4910 Starcrest Dr"
type input "Monroe"
type input "28110"
type input "Union"
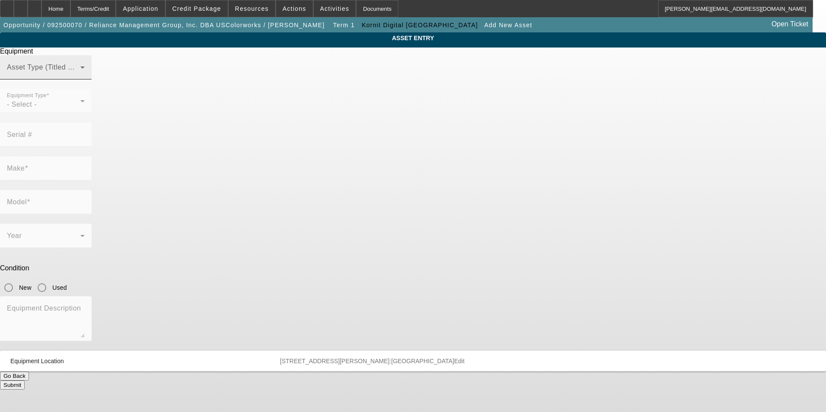
click at [80, 76] on span at bounding box center [43, 71] width 73 height 10
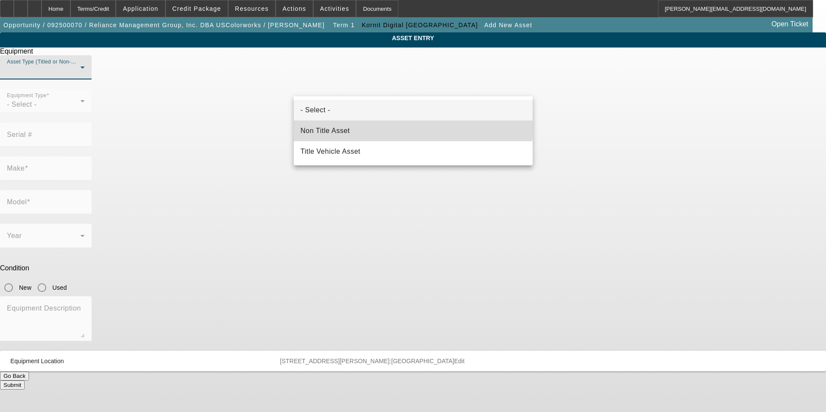
click at [353, 129] on mat-option "Non Title Asset" at bounding box center [413, 131] width 239 height 21
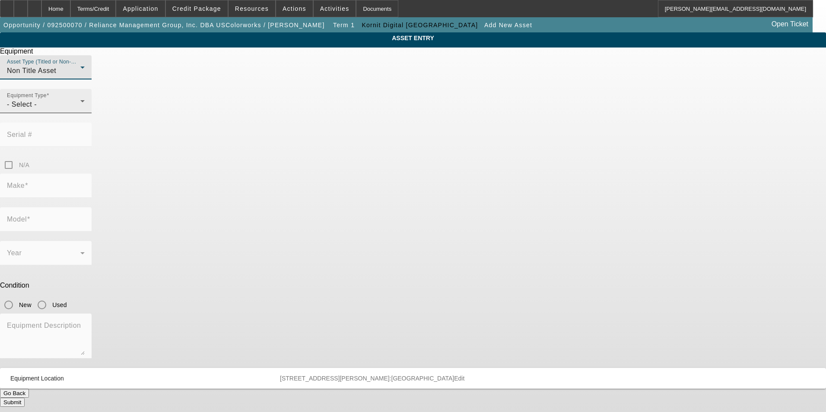
click at [80, 110] on div "- Select -" at bounding box center [43, 104] width 73 height 10
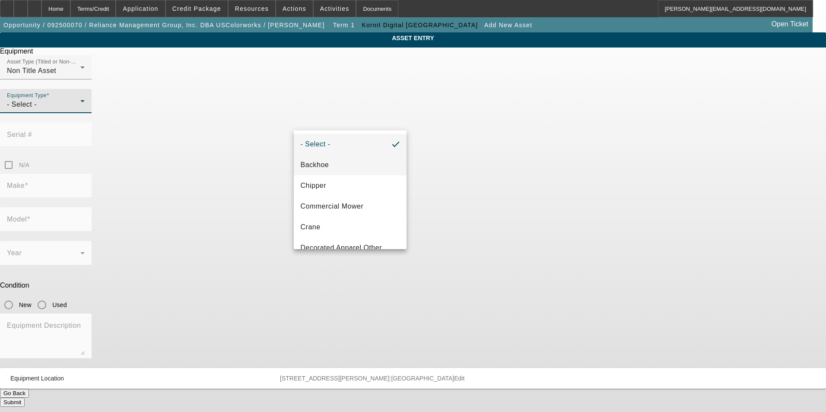
scroll to position [43, 0]
click at [352, 224] on span "DTG/DTF Printing" at bounding box center [330, 225] width 59 height 10
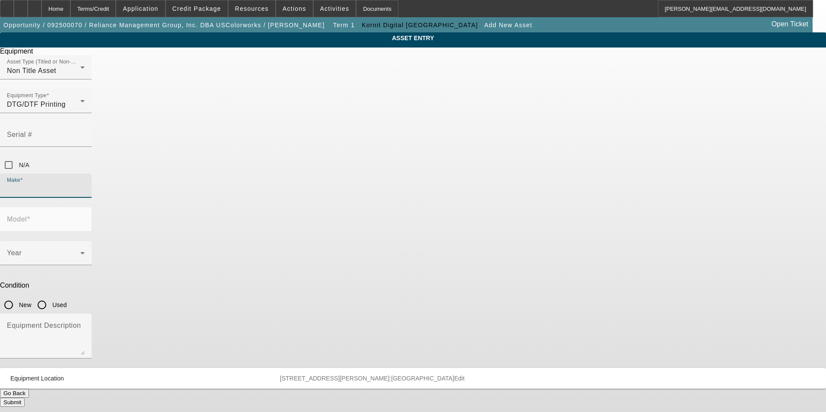
click at [85, 184] on input "Make" at bounding box center [46, 189] width 78 height 10
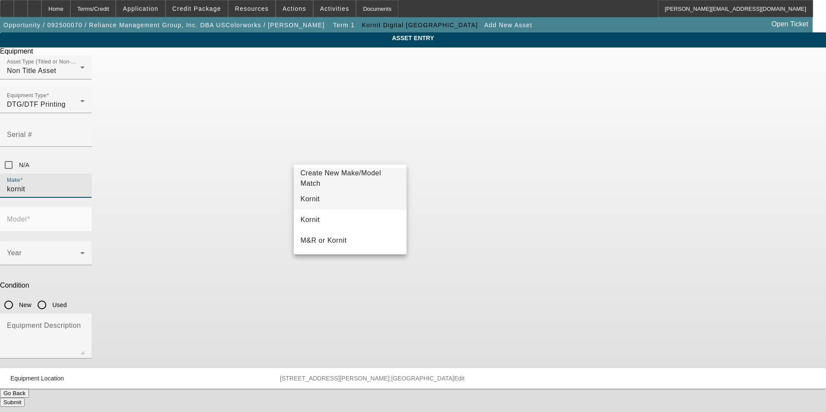
click at [344, 199] on mat-option "Kornit" at bounding box center [350, 199] width 113 height 21
type input "Kornit"
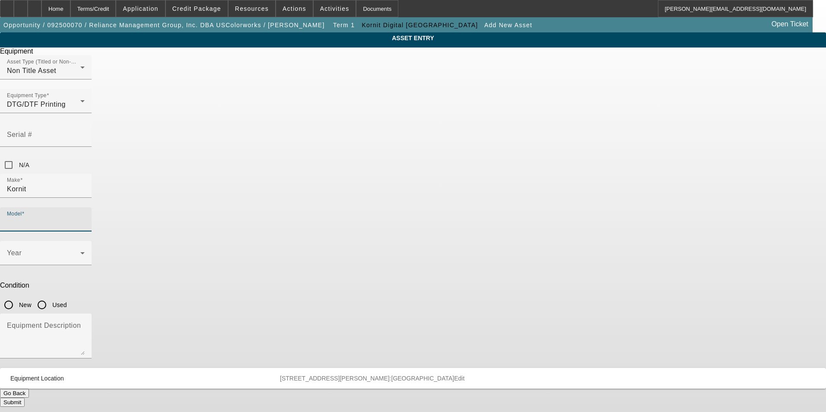
click at [85, 218] on input "Model" at bounding box center [46, 223] width 78 height 10
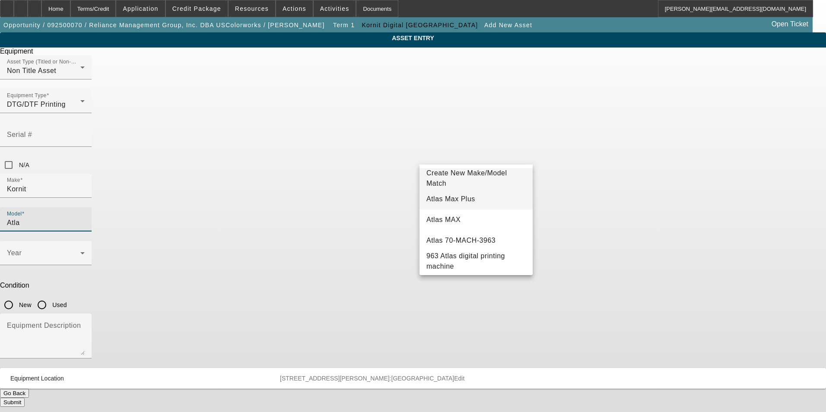
click at [480, 199] on mat-option "Atlas Max Plus" at bounding box center [476, 199] width 113 height 21
type input "Atlas Max Plus"
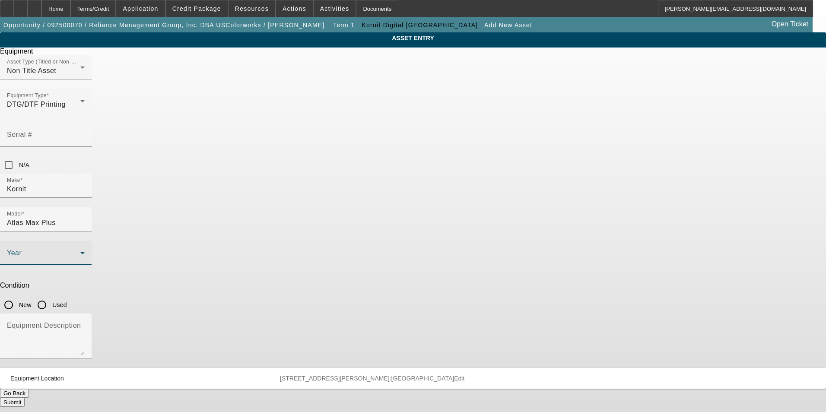
click at [80, 252] on span at bounding box center [43, 257] width 73 height 10
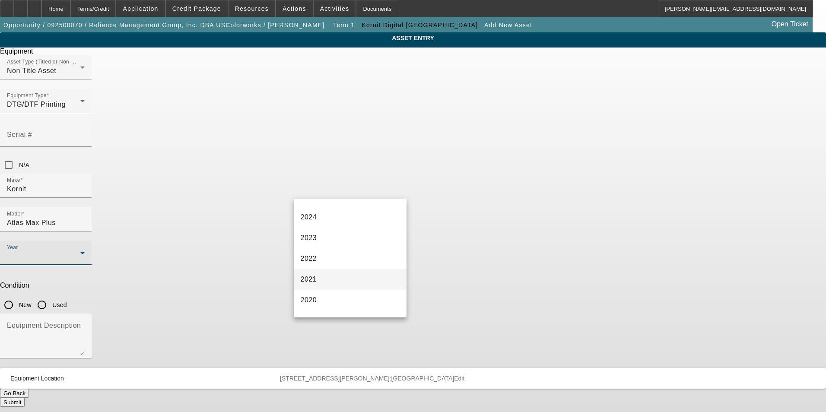
scroll to position [86, 0]
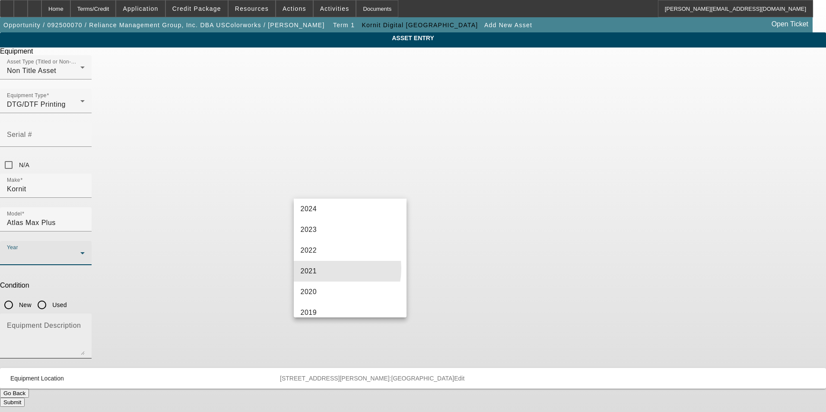
drag, startPoint x: 322, startPoint y: 268, endPoint x: 409, endPoint y: 228, distance: 96.1
click at [322, 268] on mat-option "2021" at bounding box center [350, 271] width 113 height 21
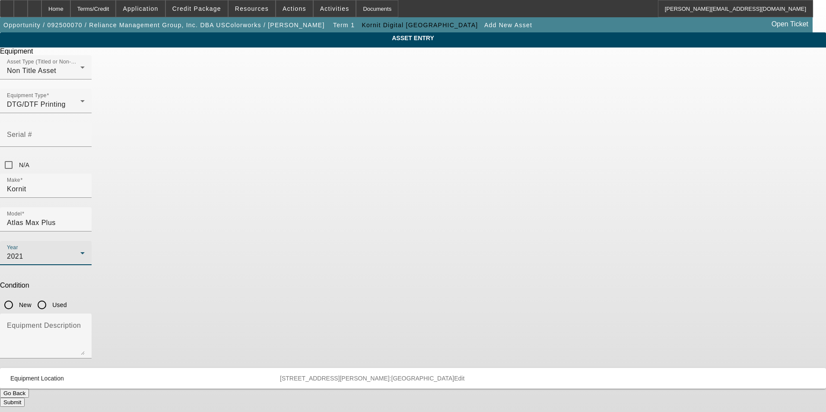
click at [51, 297] on input "Used" at bounding box center [41, 305] width 17 height 17
radio input "true"
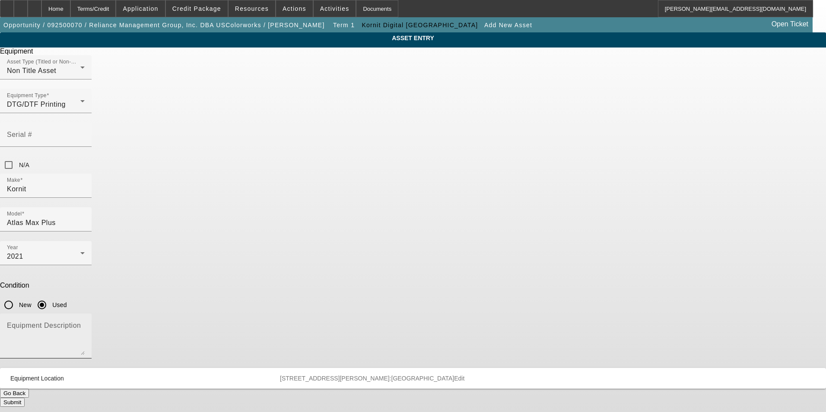
click at [85, 324] on textarea "Equipment Description" at bounding box center [46, 339] width 78 height 31
type textarea "used/refurbished digital printer"
click at [25, 398] on button "Submit" at bounding box center [12, 402] width 25 height 9
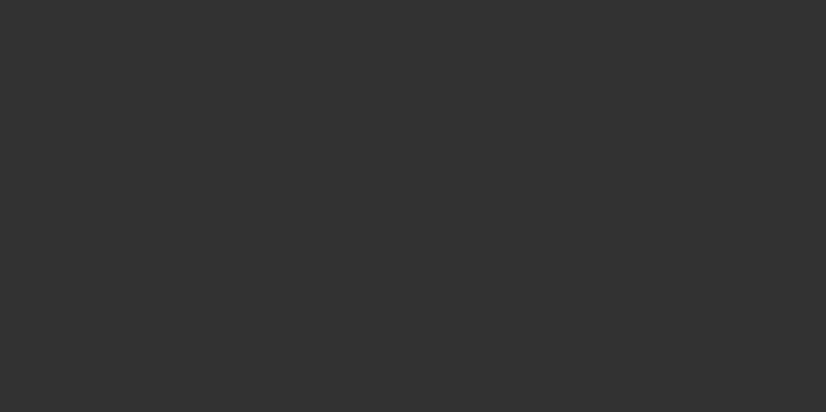
type input "$499,000.00"
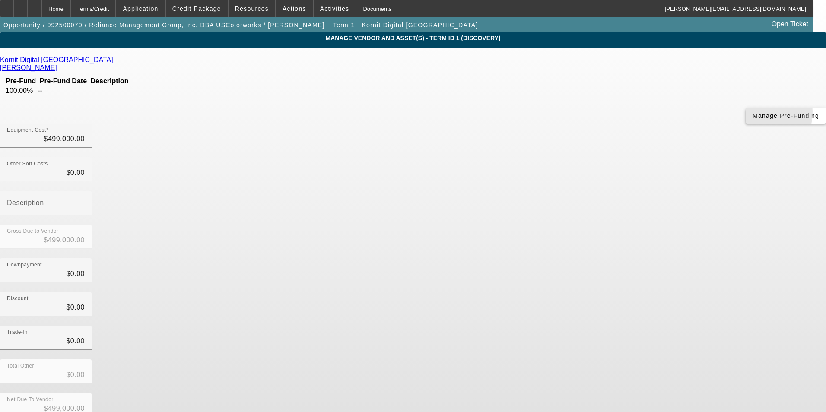
click at [753, 119] on span "Manage Pre-Funding" at bounding box center [786, 115] width 67 height 7
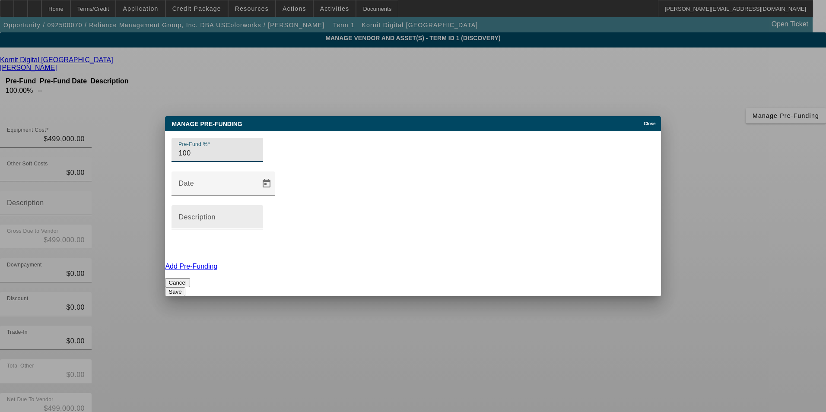
click at [256, 216] on input "Description" at bounding box center [218, 221] width 78 height 10
type input "10% with PO; remaining 90% due prior to shipping"
click at [185, 287] on button "Save" at bounding box center [175, 291] width 20 height 9
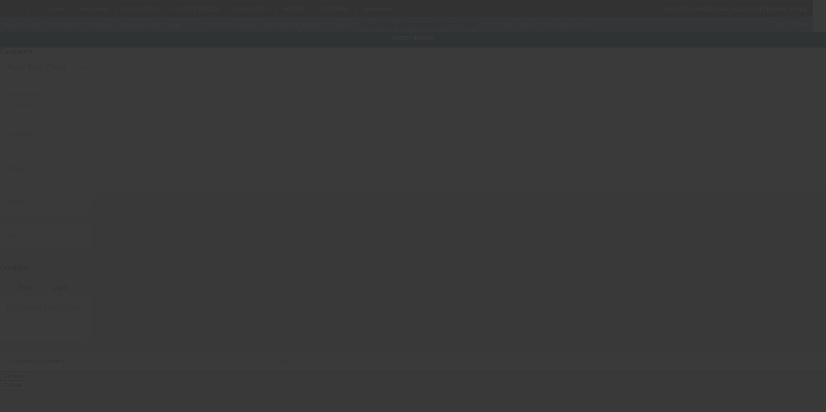
type input "Kornit"
type input "Atlas Max Plus"
radio input "true"
type textarea "https://www.prnewswire.com/news-releases/kornit-digital-ltd-nasdaq-krnt-shareho…"
type input "4910 Starcrest Dr"
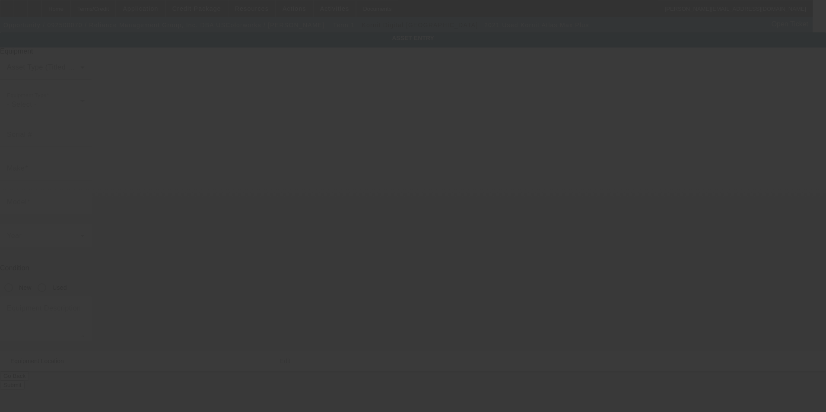
type input "Monroe"
type input "28110"
type input "Union"
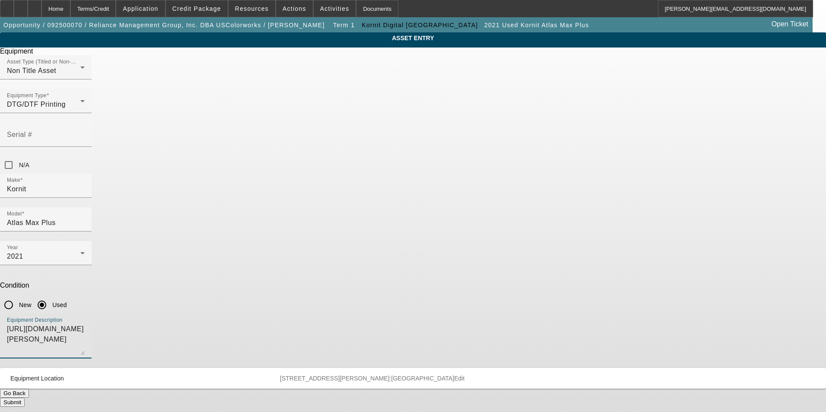
drag, startPoint x: 474, startPoint y: 245, endPoint x: 269, endPoint y: 215, distance: 207.0
click at [269, 215] on div "ASSET ENTRY Delete asset Equipment Asset Type (Titled or Non-Titled) Non Title …" at bounding box center [413, 219] width 826 height 375
type textarea "used/refurbished digital printer"
click at [25, 398] on button "Submit" at bounding box center [12, 402] width 25 height 9
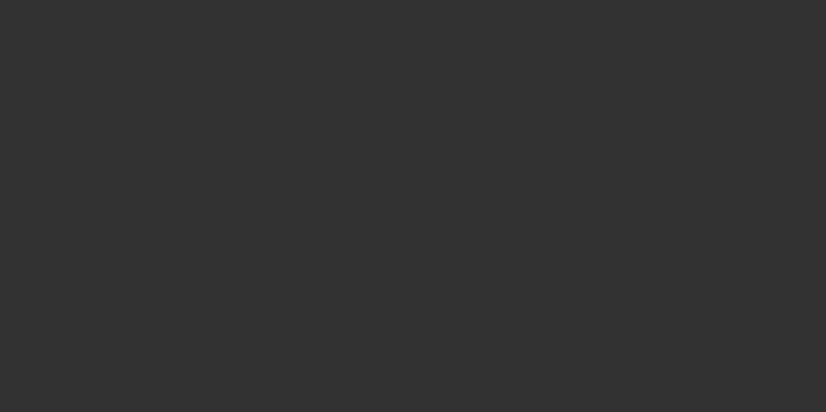
type input "$499,000.00"
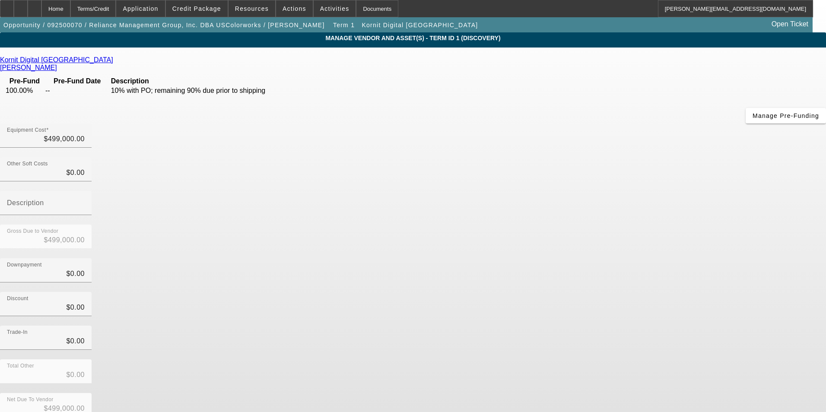
click at [600, 258] on div "Downpayment $0.00" at bounding box center [413, 275] width 826 height 34
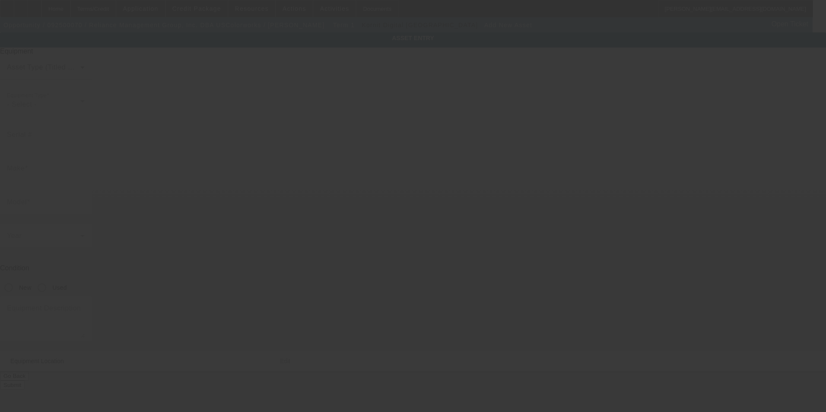
type input "4910 Starcrest Dr"
type input "Monroe"
type input "28110"
type input "Union"
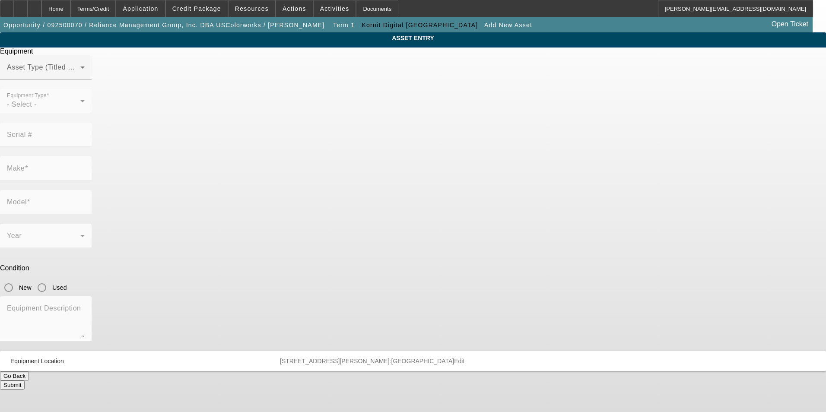
click at [80, 76] on span at bounding box center [43, 71] width 73 height 10
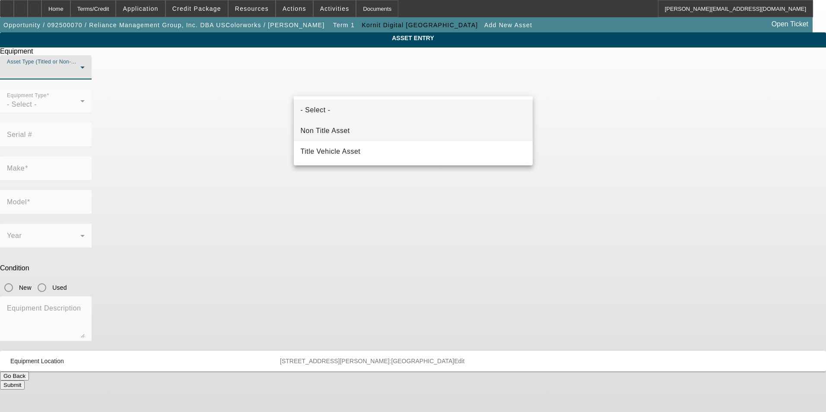
click at [364, 128] on mat-option "Non Title Asset" at bounding box center [413, 131] width 239 height 21
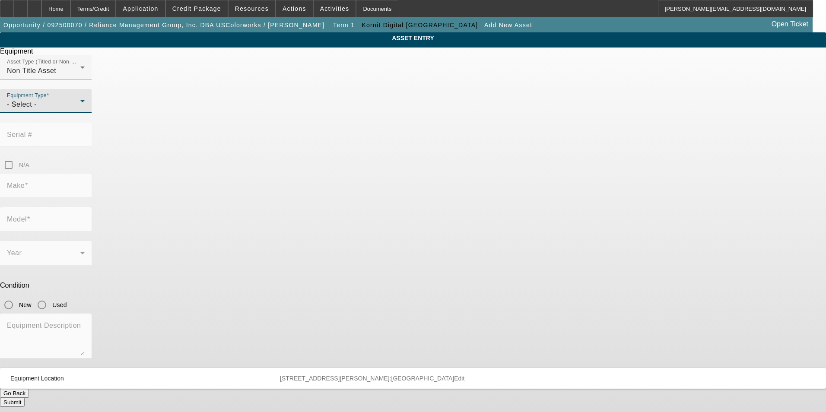
click at [80, 110] on div "- Select -" at bounding box center [43, 104] width 73 height 10
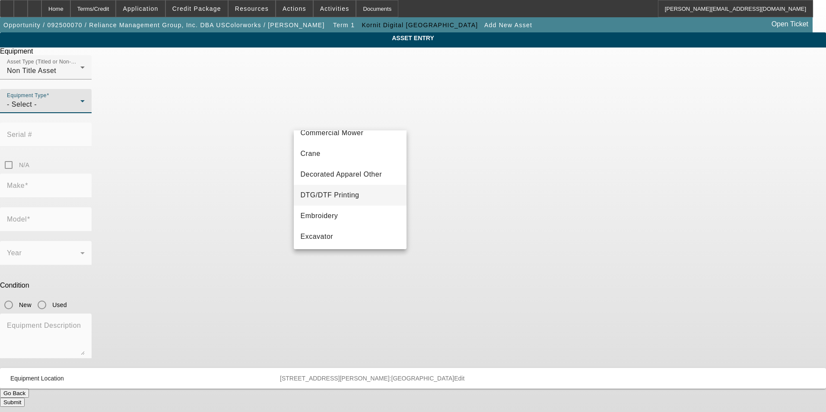
scroll to position [86, 0]
click at [350, 179] on span "DTG/DTF Printing" at bounding box center [330, 182] width 59 height 10
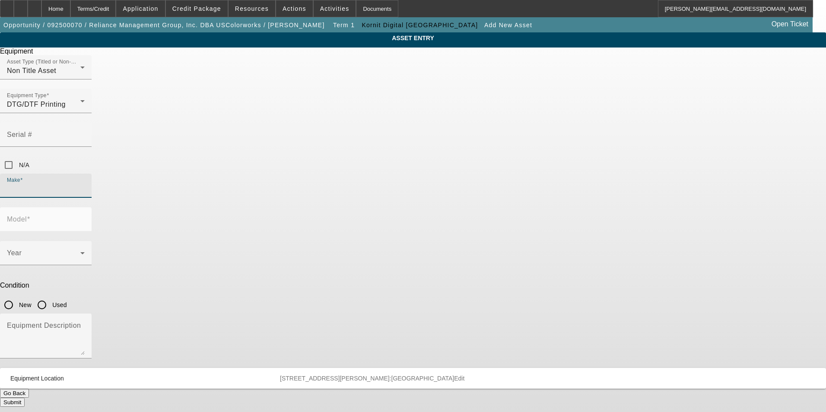
click at [85, 184] on input "Make" at bounding box center [46, 189] width 78 height 10
click at [316, 200] on mat-option "Kornit" at bounding box center [350, 199] width 113 height 21
type input "Kornit"
click at [85, 218] on input "Model" at bounding box center [46, 223] width 78 height 10
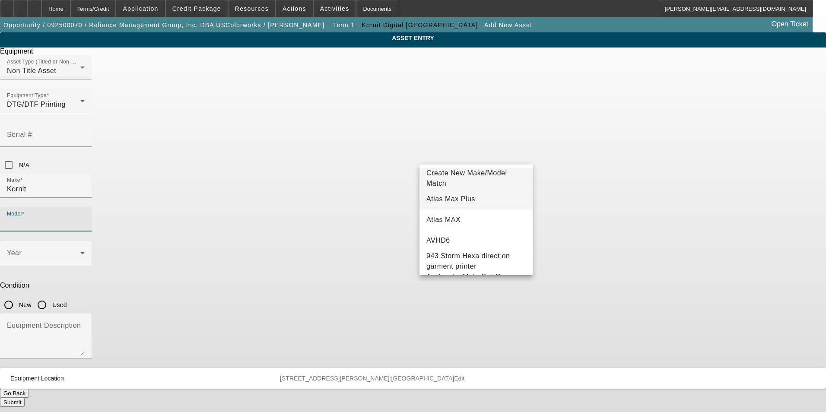
click at [486, 202] on mat-option "Atlas Max Plus" at bounding box center [476, 199] width 113 height 21
type input "Atlas Max Plus"
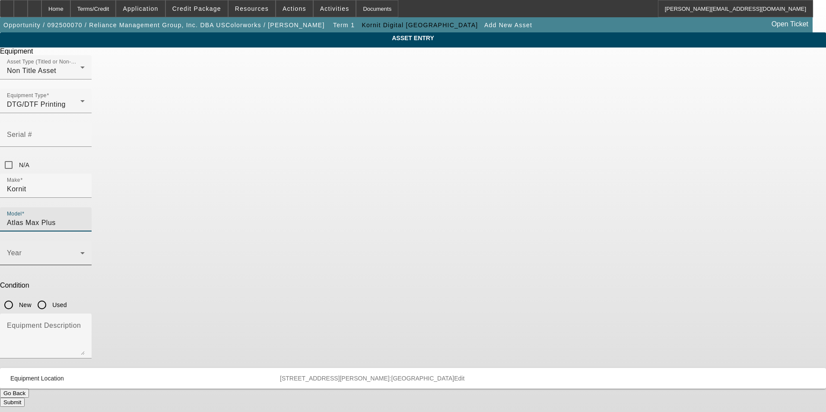
click at [80, 252] on span at bounding box center [43, 257] width 73 height 10
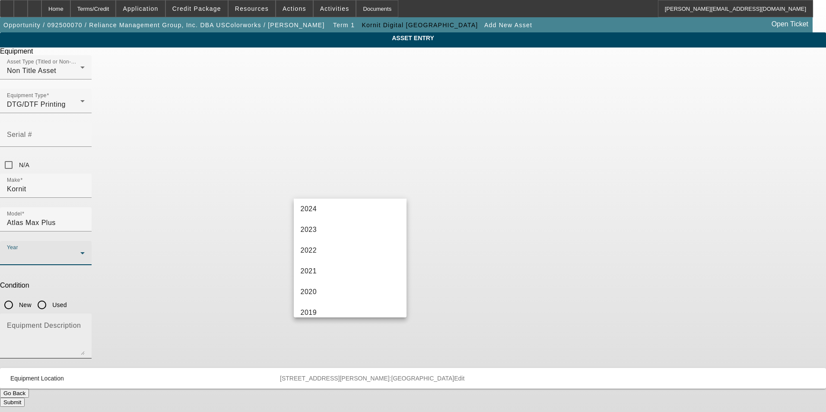
drag, startPoint x: 317, startPoint y: 271, endPoint x: 412, endPoint y: 221, distance: 107.1
click at [319, 268] on mat-option "2021" at bounding box center [350, 271] width 113 height 21
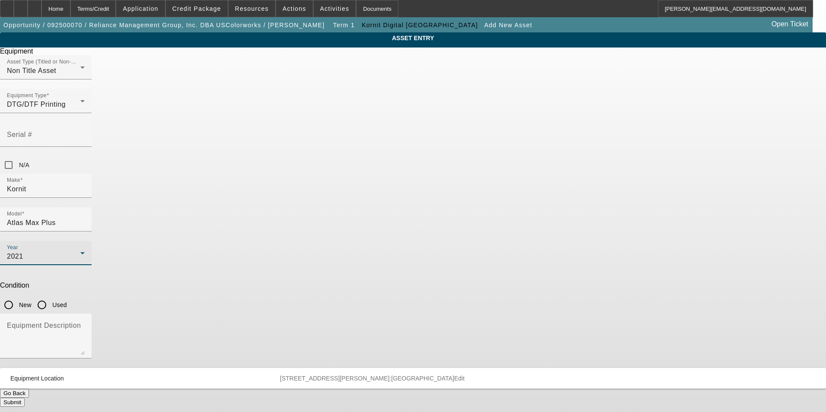
click at [51, 297] on input "Used" at bounding box center [41, 305] width 17 height 17
radio input "true"
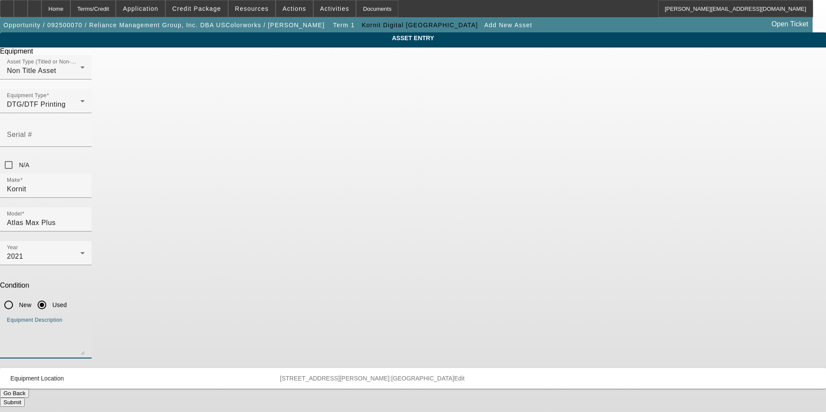
click at [85, 324] on textarea "Equipment Description" at bounding box center [46, 339] width 78 height 31
type textarea "used/refurbished digital printer"
click at [25, 398] on button "Submit" at bounding box center [12, 402] width 25 height 9
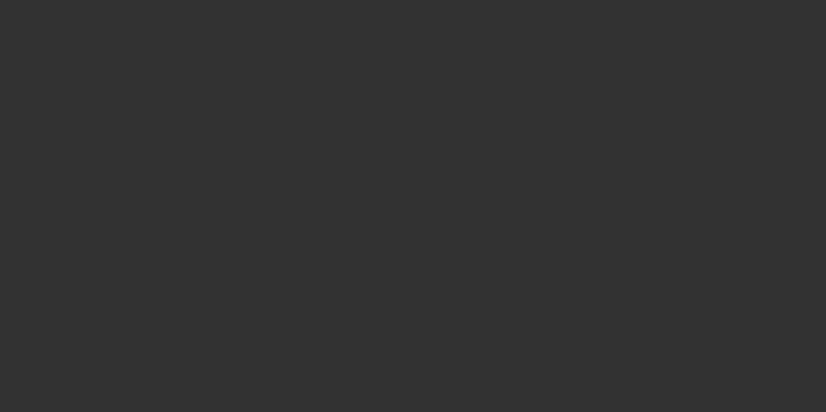
type input "$499,000.00"
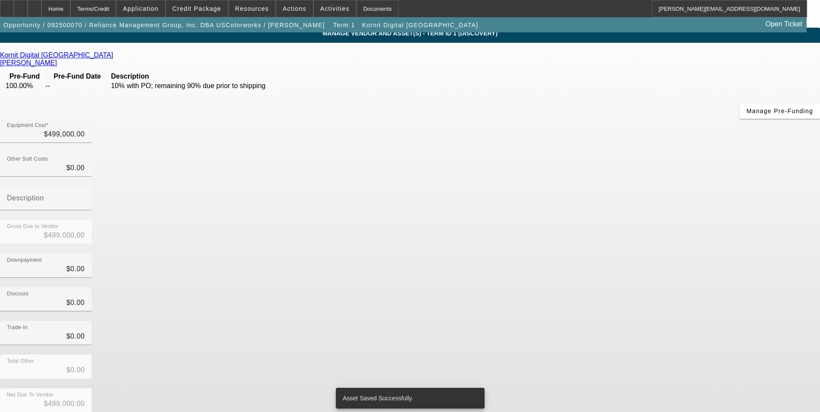
scroll to position [6, 0]
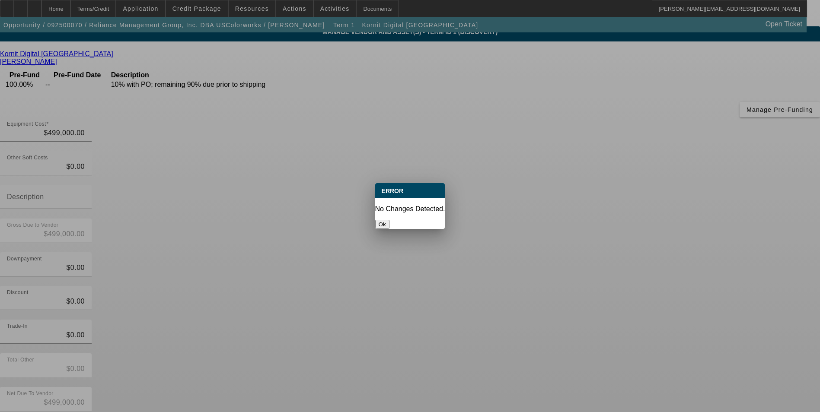
scroll to position [0, 0]
click at [389, 220] on button "Ok" at bounding box center [382, 224] width 14 height 9
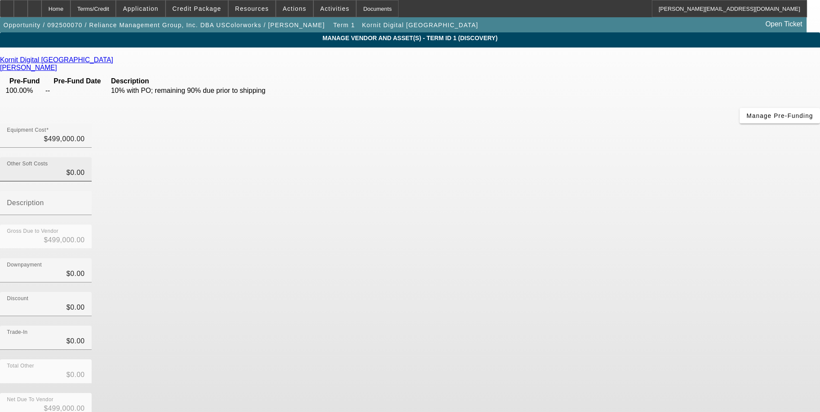
scroll to position [6, 0]
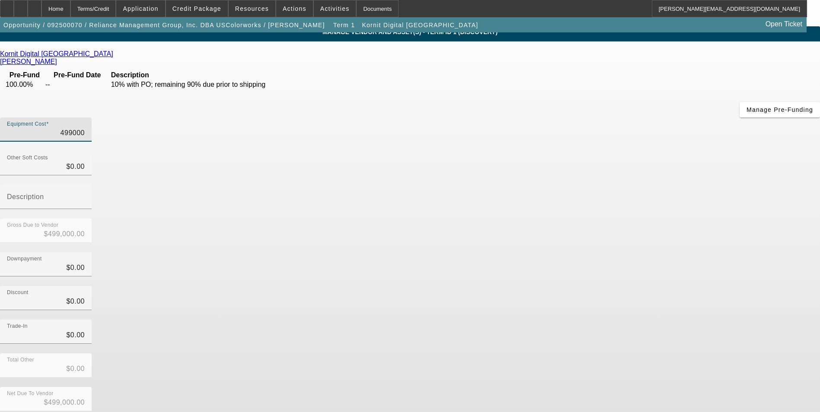
click at [85, 128] on input "499000" at bounding box center [46, 133] width 78 height 10
type input "$499,000.00"
click at [593, 252] on div "Downpayment $0.00" at bounding box center [410, 269] width 820 height 34
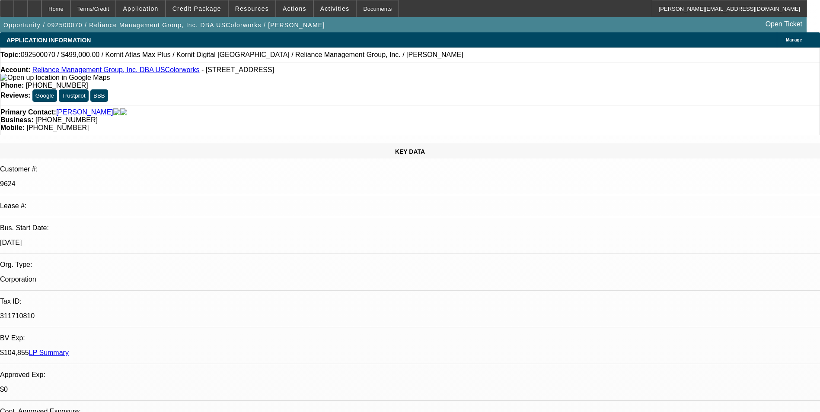
select select "0"
select select "2"
select select "0.1"
select select "4"
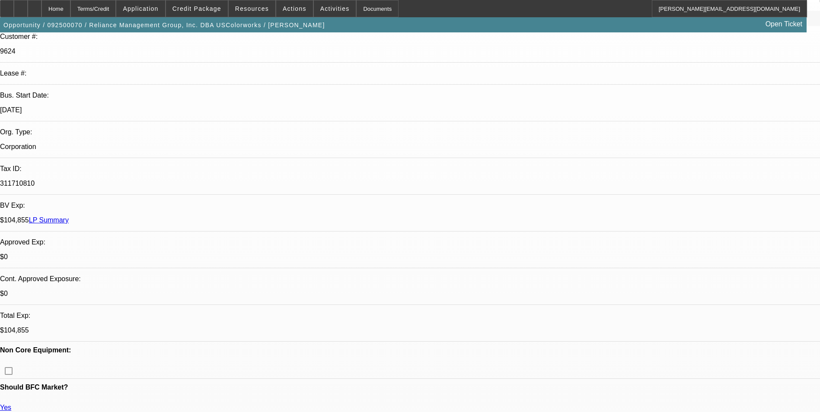
scroll to position [173, 0]
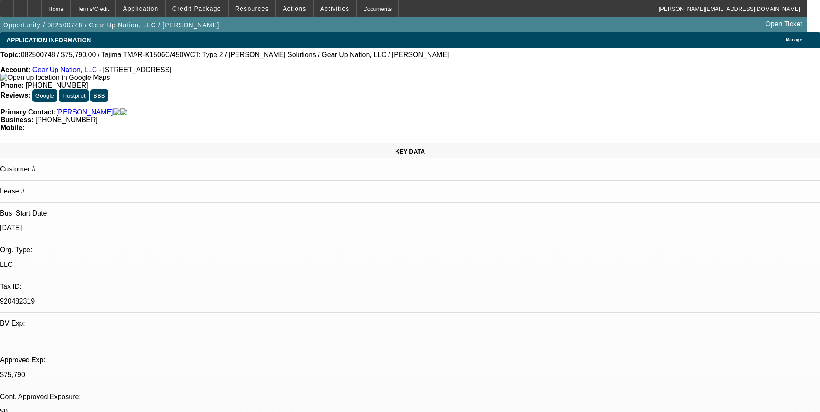
select select "0"
select select "2"
select select "0"
select select "2"
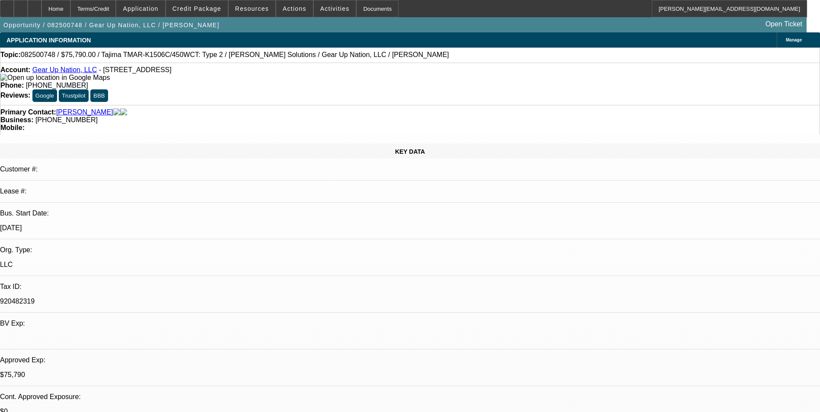
select select "0"
select select "2"
select select "0"
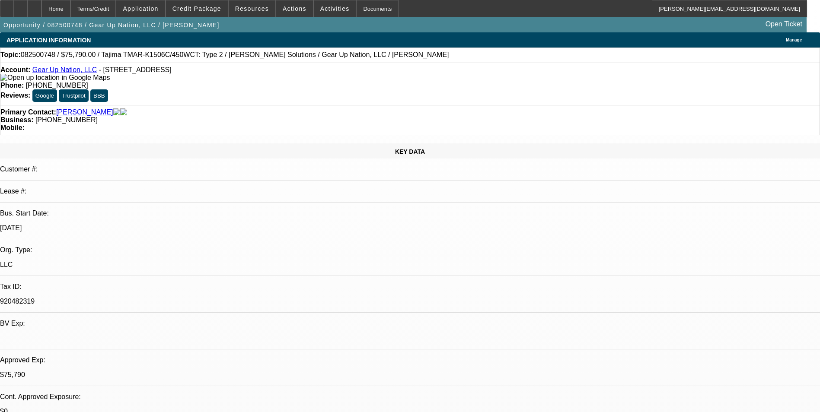
select select "2"
select select "0"
select select "1"
select select "2"
select select "6"
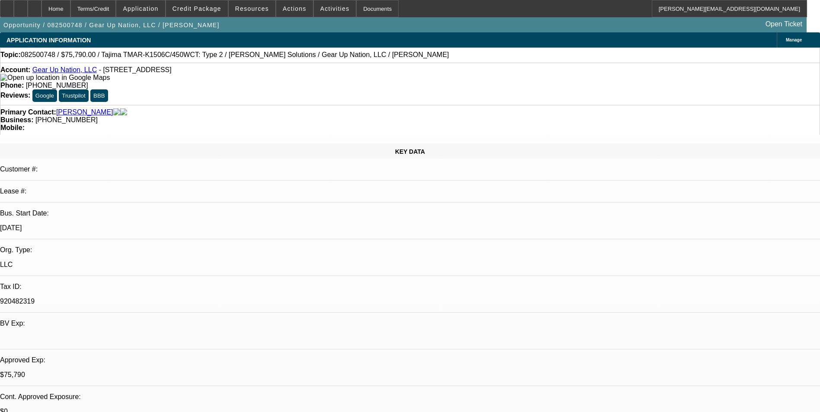
select select "1"
select select "2"
select select "6"
select select "1"
select select "2"
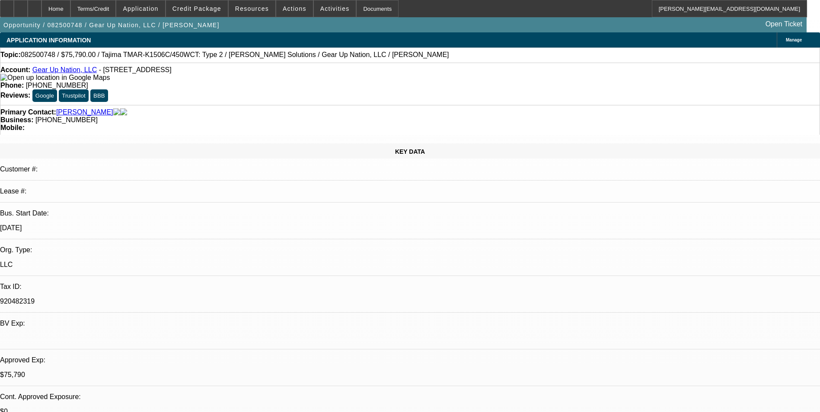
select select "6"
select select "1"
select select "2"
select select "6"
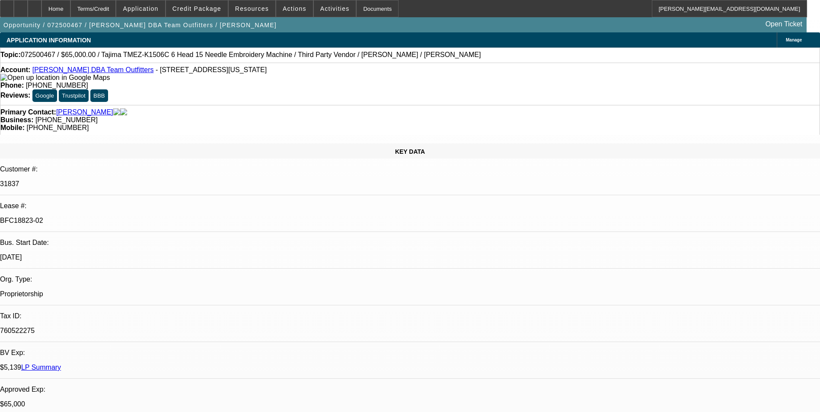
select select "0"
select select "0.1"
select select "0"
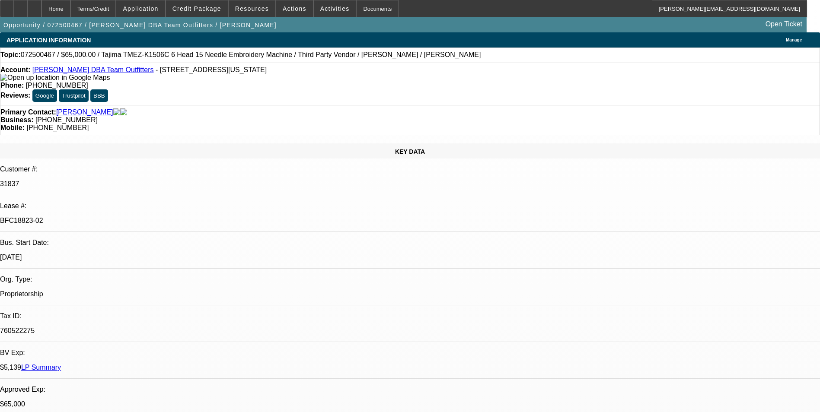
select select "0.1"
select select "0"
select select "0.1"
select select "0"
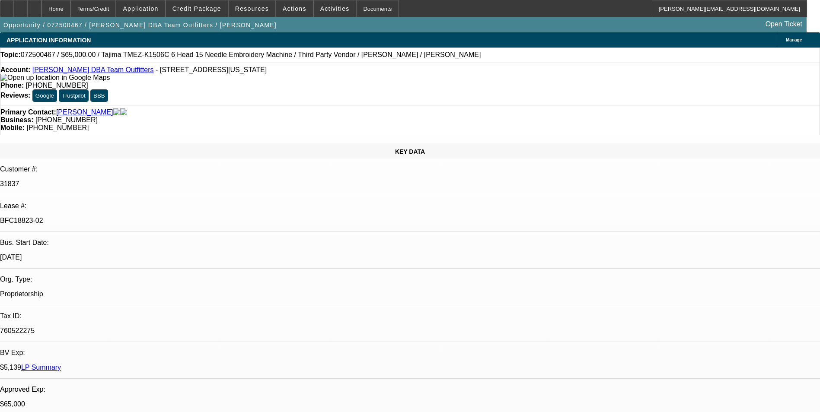
select select "0"
select select "0.1"
select select "1"
select select "4"
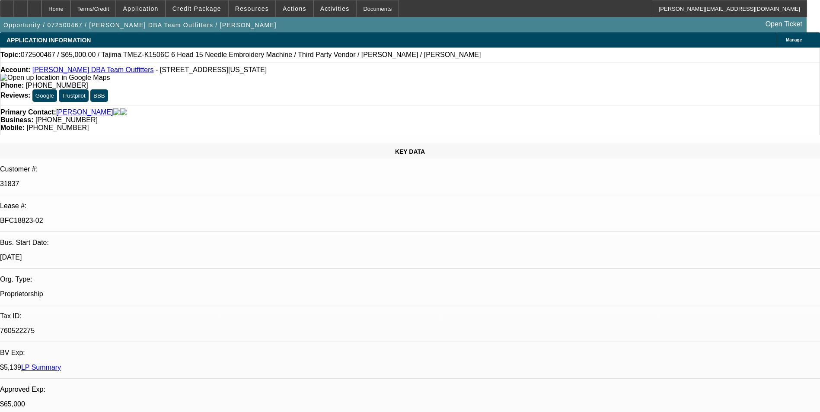
select select "1"
select select "4"
select select "1"
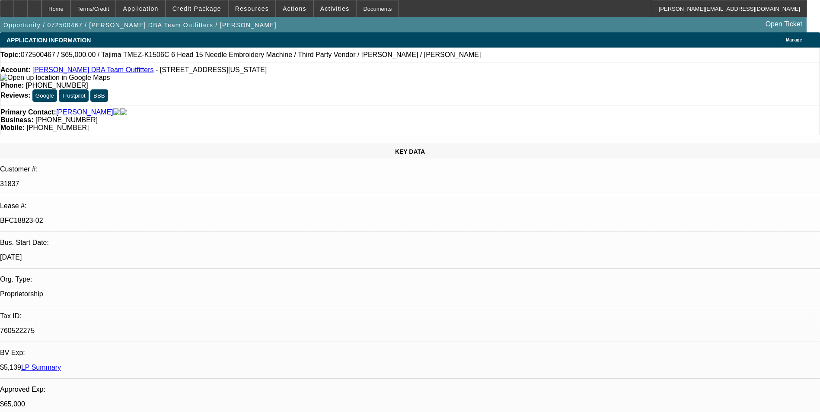
select select "4"
select select "1"
select select "4"
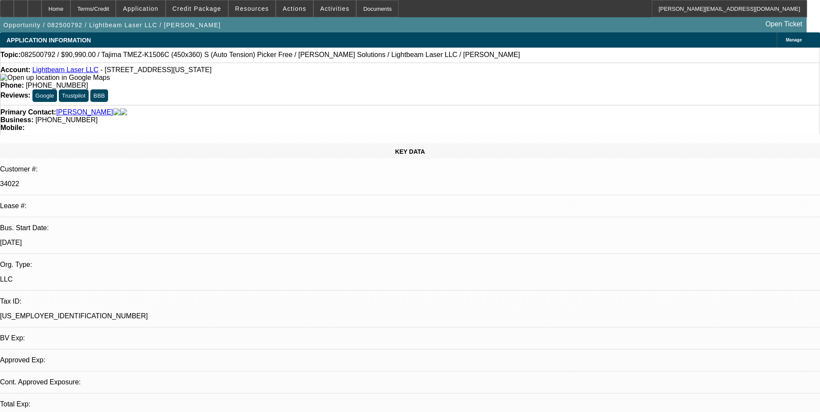
select select "0"
select select "2"
select select "0.1"
select select "1"
select select "2"
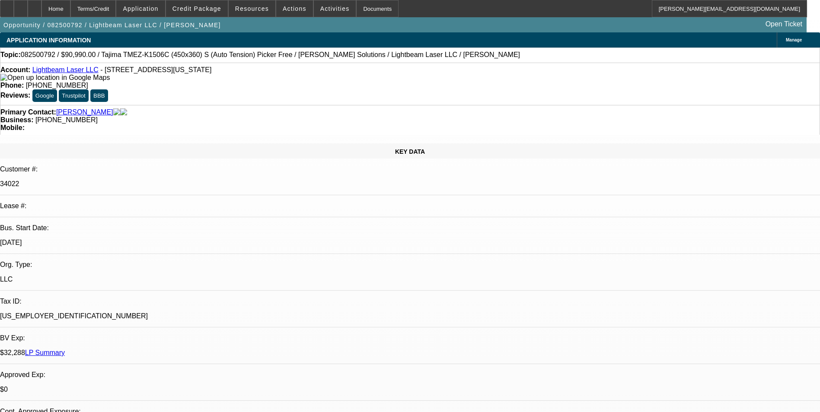
select select "4"
click at [204, 10] on span "Credit Package" at bounding box center [196, 8] width 49 height 7
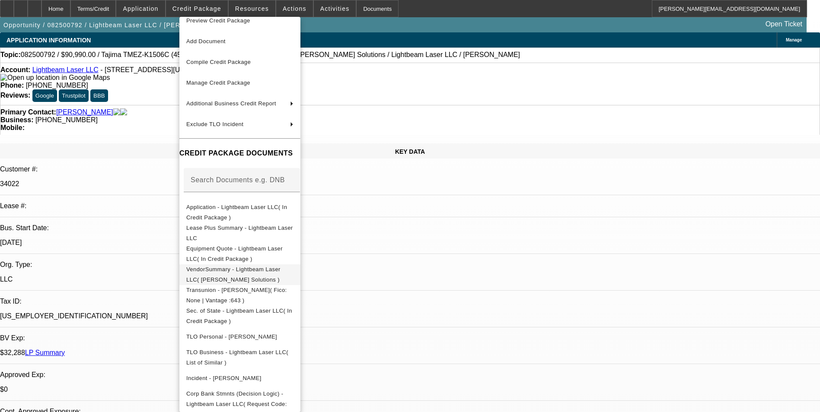
scroll to position [12, 0]
click at [283, 249] on span "Equipment Quote - Lightbeam Laser LLC( In Credit Package )" at bounding box center [234, 251] width 96 height 17
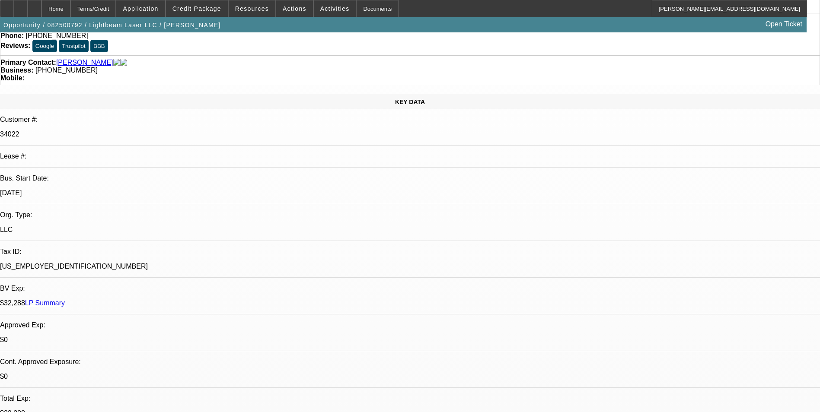
scroll to position [0, 0]
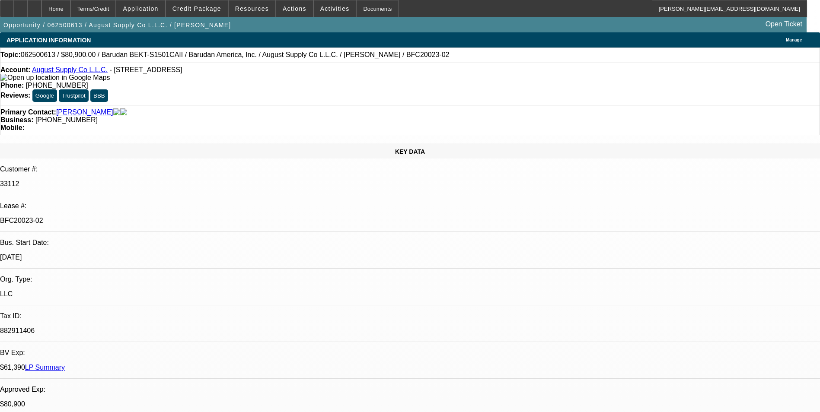
select select "0"
select select "2"
select select "0.1"
select select "4"
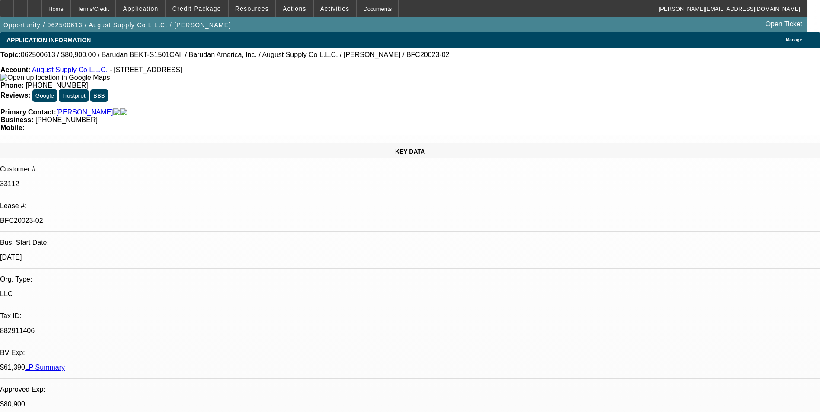
select select "0"
select select "2"
select select "0.1"
select select "4"
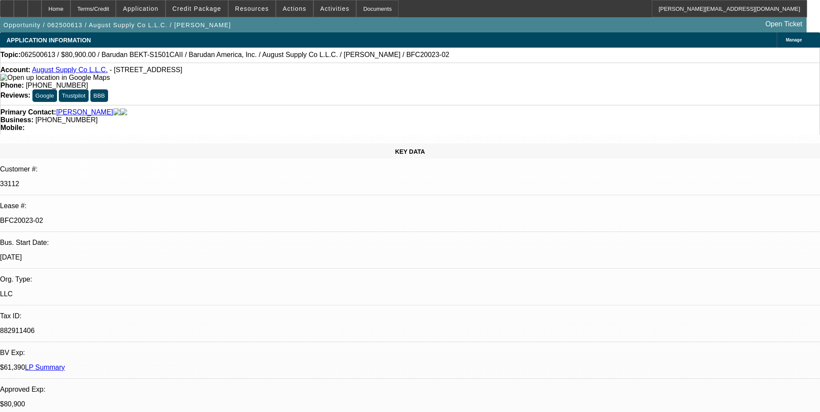
select select "0"
select select "2"
select select "0.1"
select select "4"
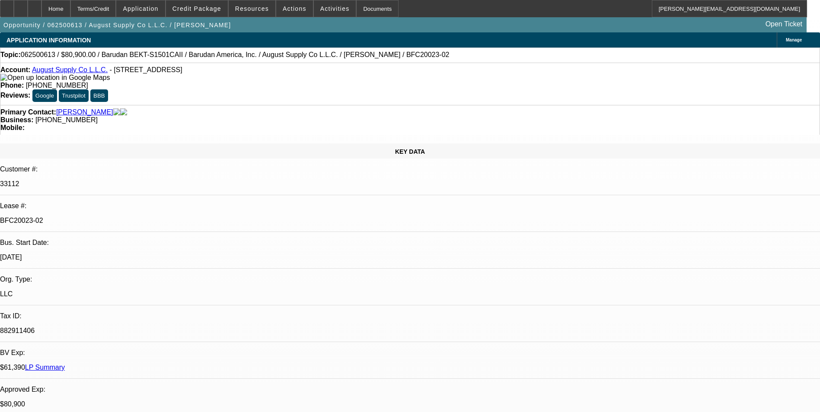
select select "0"
select select "2"
select select "0.1"
select select "4"
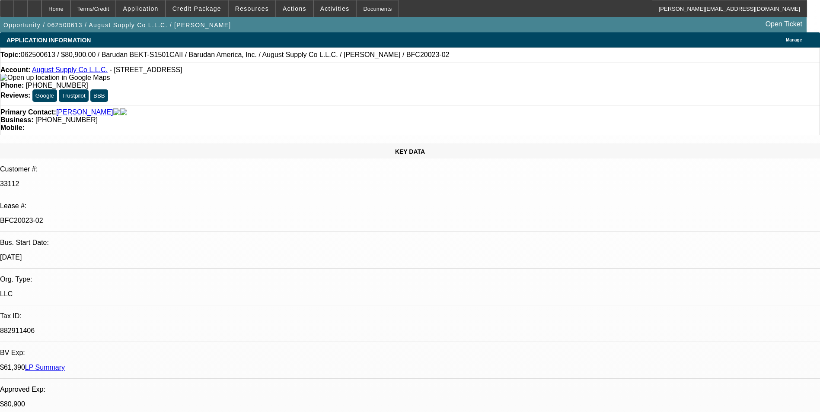
scroll to position [173, 0]
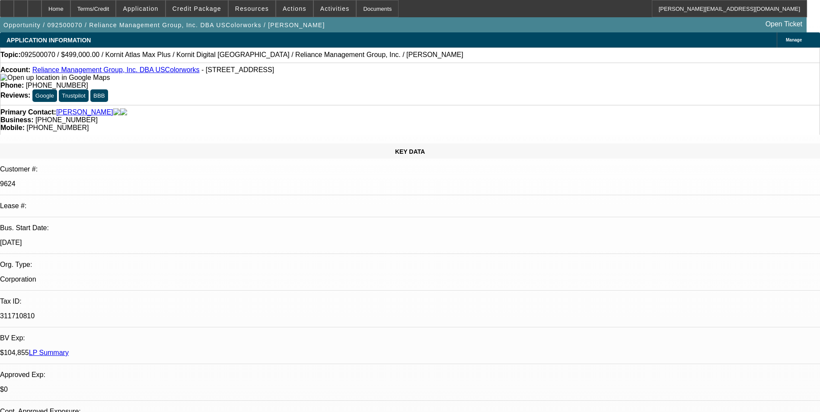
select select "0"
select select "2"
select select "0.1"
select select "4"
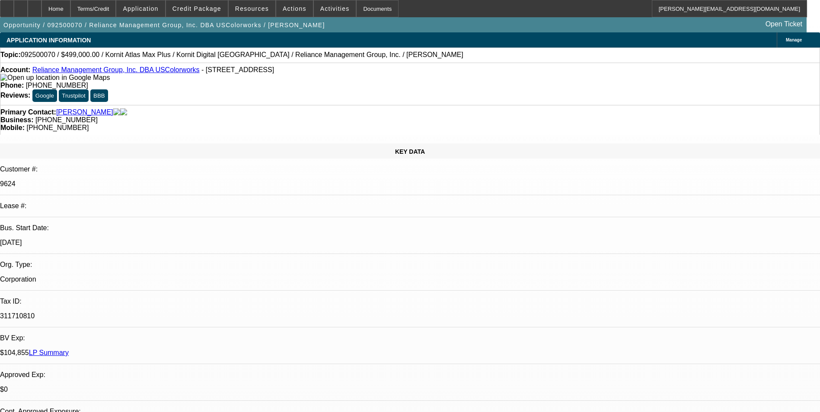
scroll to position [173, 0]
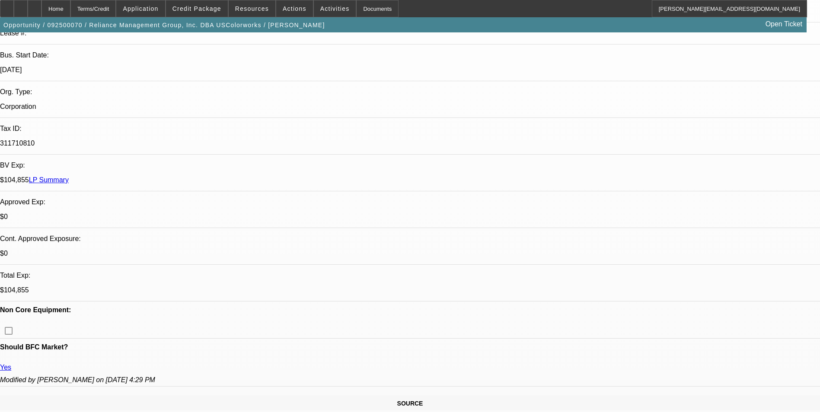
drag, startPoint x: 190, startPoint y: 206, endPoint x: 92, endPoint y: 201, distance: 97.8
drag, startPoint x: 92, startPoint y: 201, endPoint x: 115, endPoint y: 200, distance: 23.4
copy label "[URL][DOMAIN_NAME][PERSON_NAME]"
